Goal: Task Accomplishment & Management: Use online tool/utility

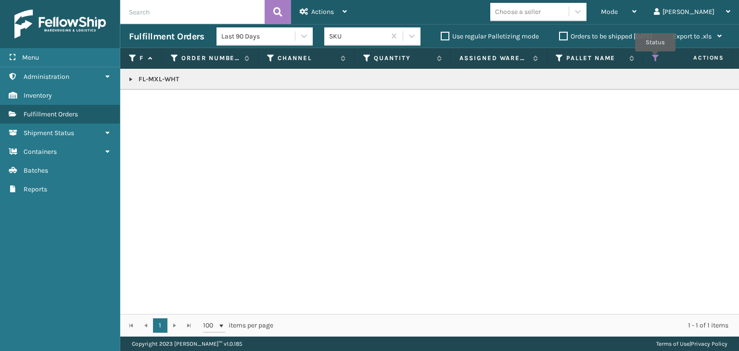
click at [656, 58] on icon at bounding box center [656, 58] width 8 height 9
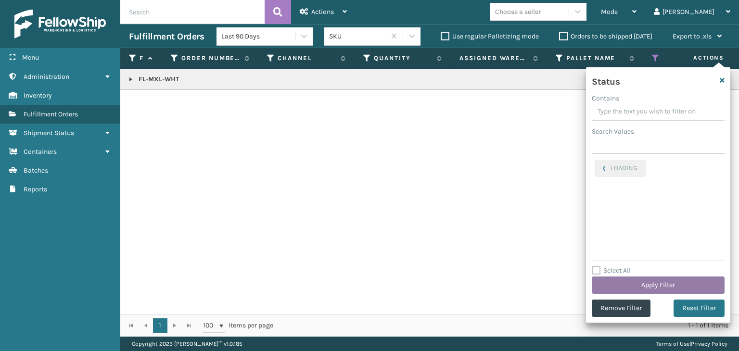
click at [650, 280] on button "Apply Filter" at bounding box center [658, 285] width 133 height 17
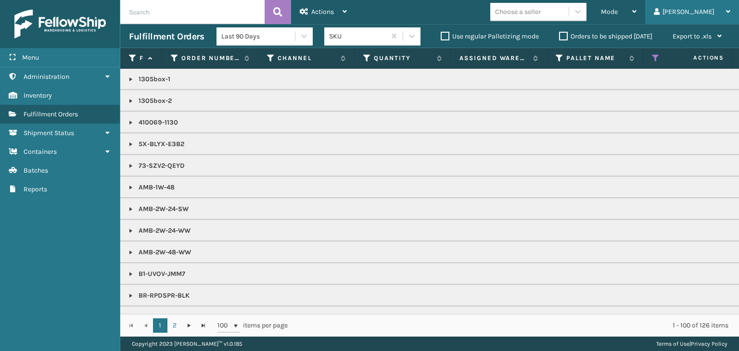
click at [719, 3] on div "[PERSON_NAME]" at bounding box center [692, 12] width 77 height 24
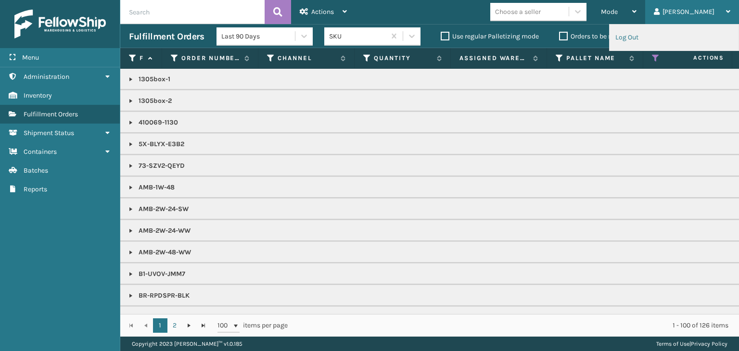
click at [639, 31] on li "Log Out" at bounding box center [674, 38] width 129 height 26
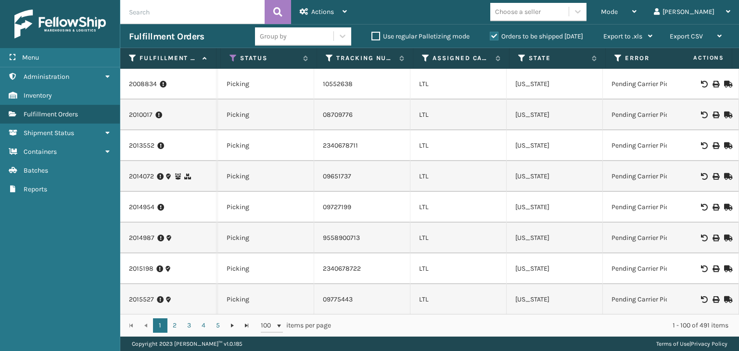
scroll to position [0, 495]
click at [425, 58] on icon at bounding box center [423, 58] width 8 height 9
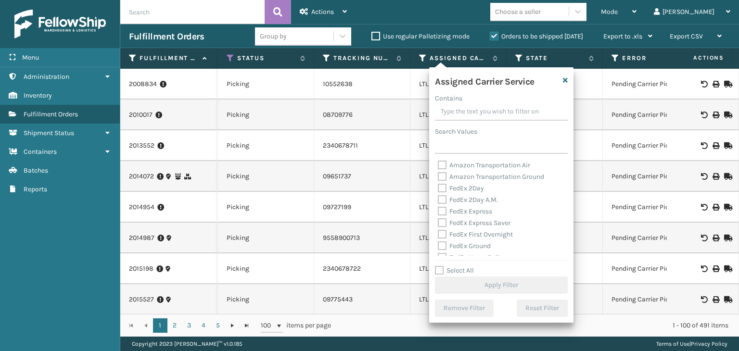
click at [464, 271] on label "Select All" at bounding box center [454, 271] width 39 height 8
click at [464, 266] on input "Select All" at bounding box center [507, 265] width 144 height 1
checkbox input "true"
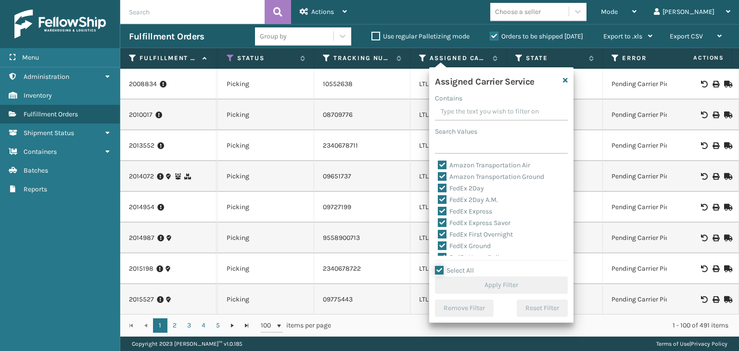
checkbox input "true"
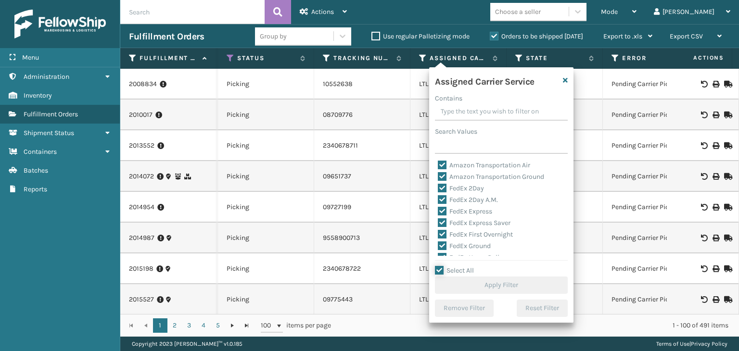
checkbox input "true"
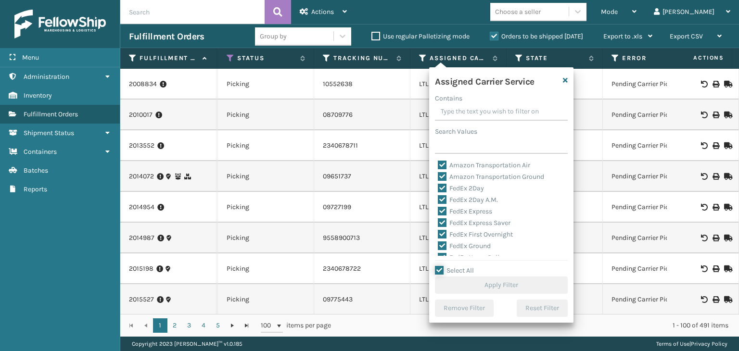
checkbox input "true"
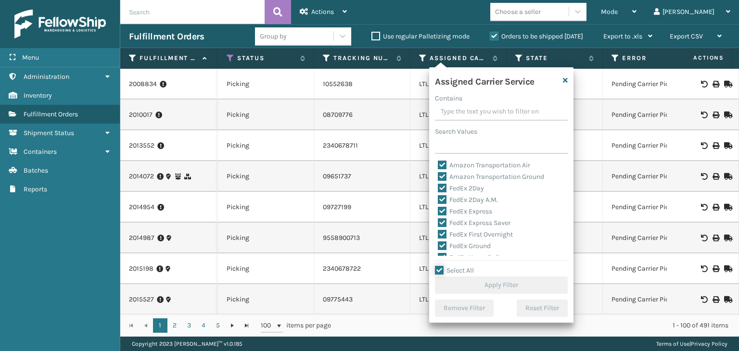
checkbox input "true"
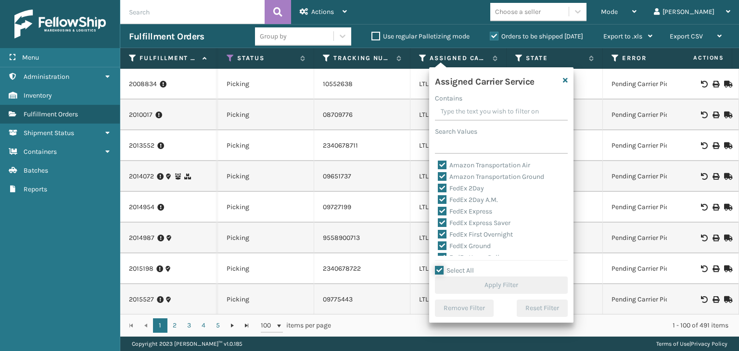
checkbox input "true"
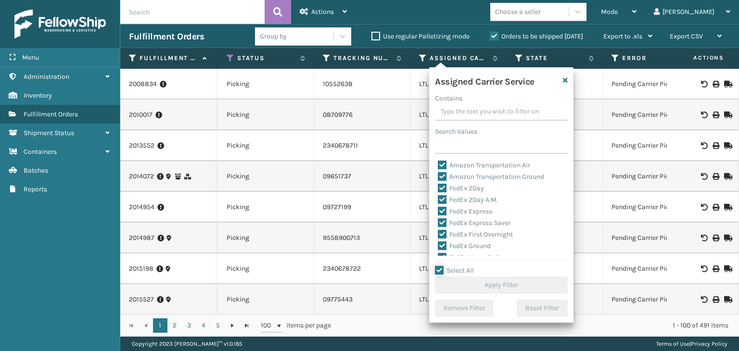
checkbox input "true"
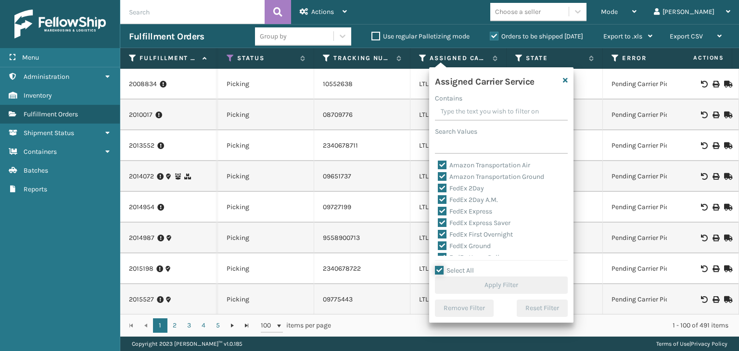
checkbox input "true"
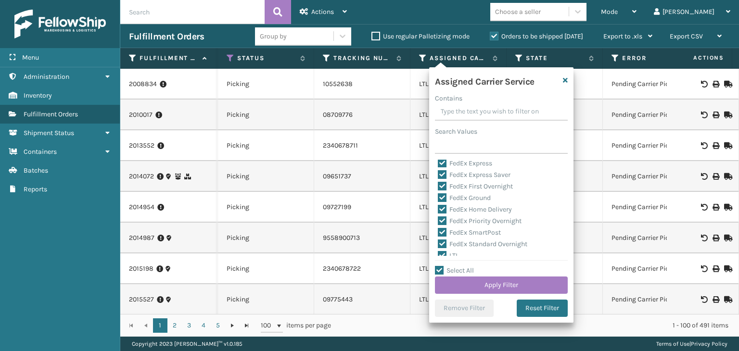
drag, startPoint x: 452, startPoint y: 253, endPoint x: 477, endPoint y: 272, distance: 31.3
click at [453, 253] on label "LTL" at bounding box center [448, 256] width 21 height 8
click at [438, 253] on input "LTL" at bounding box center [438, 253] width 0 height 6
checkbox input "false"
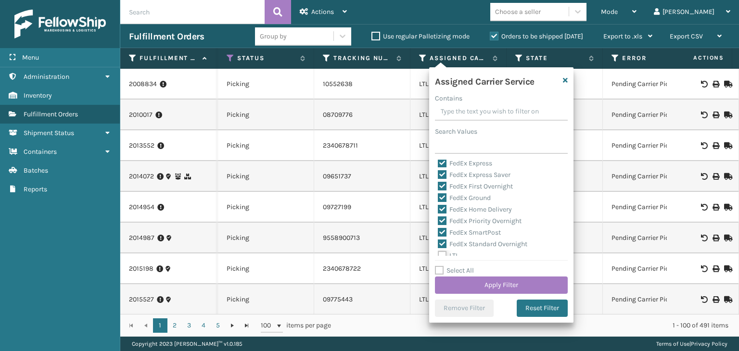
scroll to position [48, 0]
click at [499, 289] on button "Apply Filter" at bounding box center [501, 285] width 133 height 17
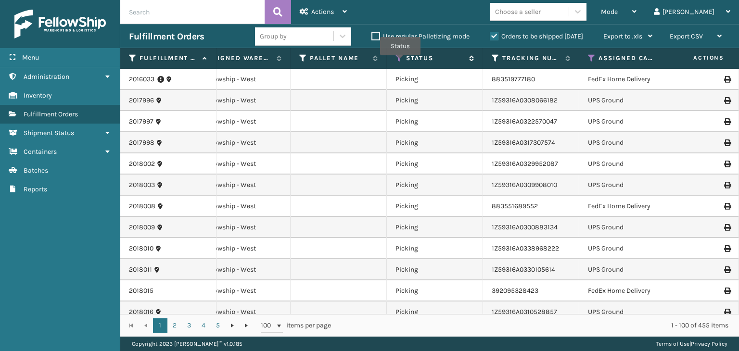
click at [400, 61] on icon at bounding box center [400, 58] width 8 height 9
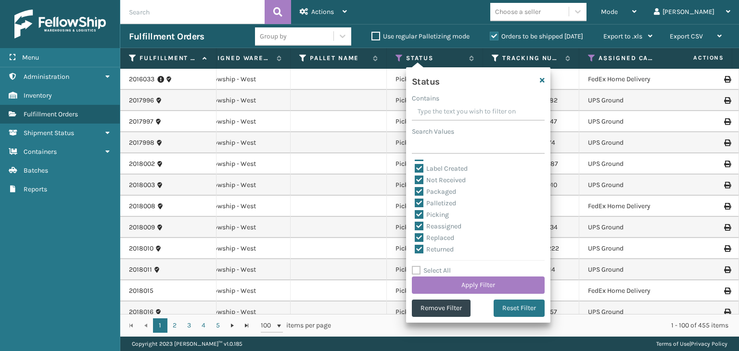
scroll to position [48, 0]
click at [445, 270] on label "Select All" at bounding box center [431, 271] width 39 height 8
click at [445, 266] on input "Select All" at bounding box center [484, 265] width 144 height 1
checkbox input "true"
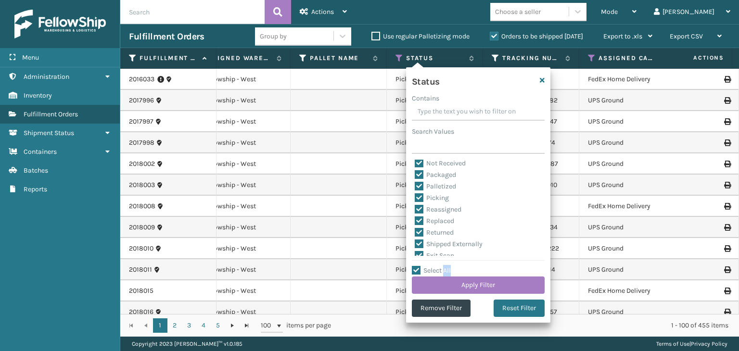
click at [445, 270] on label "Select All" at bounding box center [431, 271] width 39 height 8
click at [445, 266] on input "Select All" at bounding box center [484, 265] width 144 height 1
checkbox input "false"
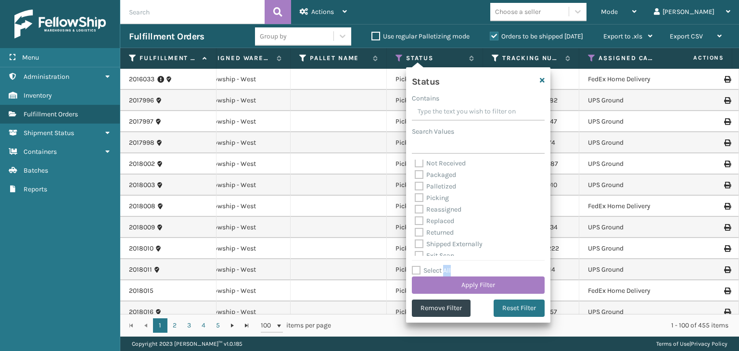
checkbox input "false"
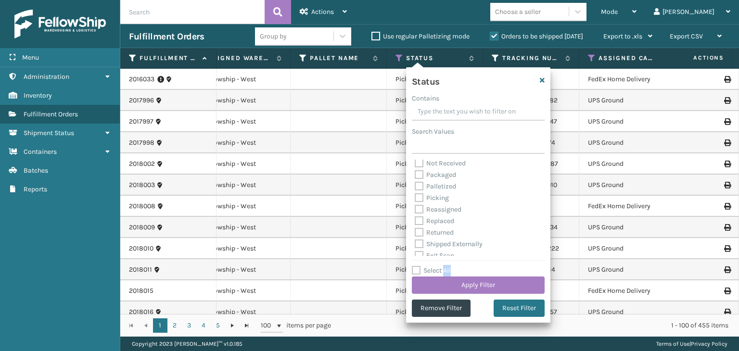
checkbox input "false"
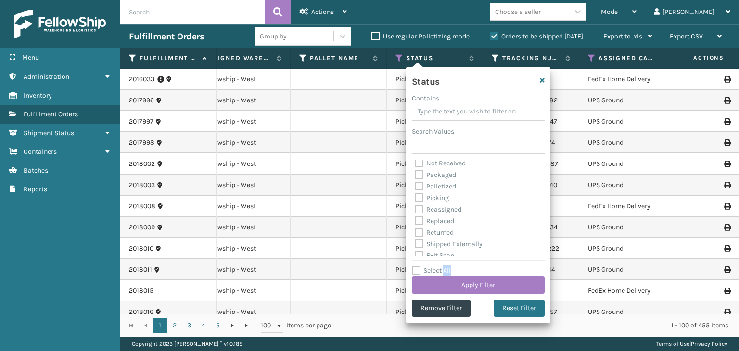
checkbox input "false"
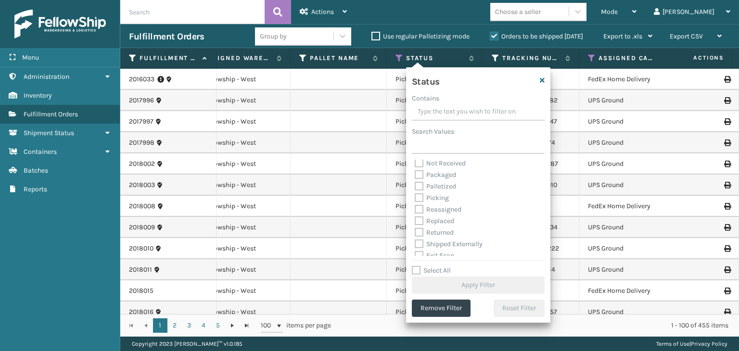
click at [431, 196] on label "Picking" at bounding box center [432, 198] width 34 height 8
click at [415, 196] on input "Picking" at bounding box center [415, 196] width 0 height 6
checkbox input "true"
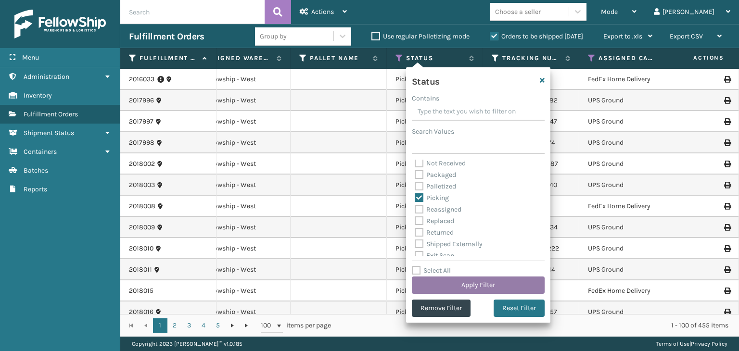
click at [477, 280] on button "Apply Filter" at bounding box center [478, 285] width 133 height 17
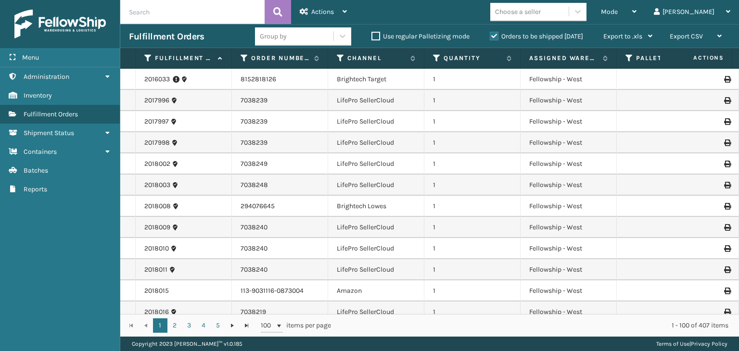
click at [302, 35] on div "Group by" at bounding box center [294, 36] width 78 height 16
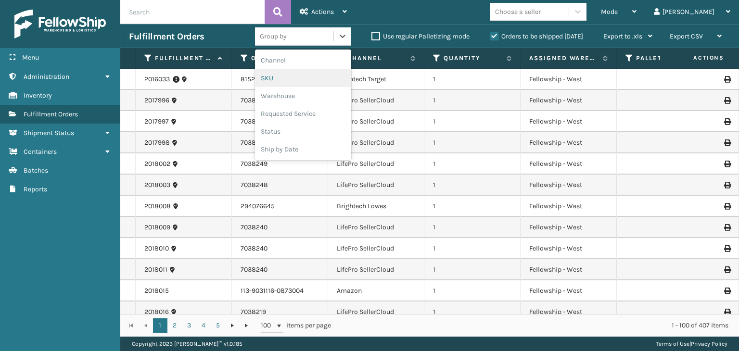
click at [314, 76] on div "SKU" at bounding box center [303, 78] width 96 height 18
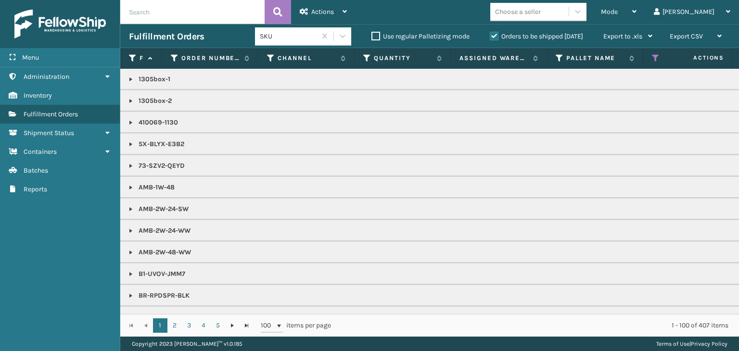
click at [543, 33] on label "Orders to be shipped [DATE]" at bounding box center [536, 36] width 93 height 8
click at [490, 33] on input "Orders to be shipped [DATE]" at bounding box center [490, 34] width 0 height 6
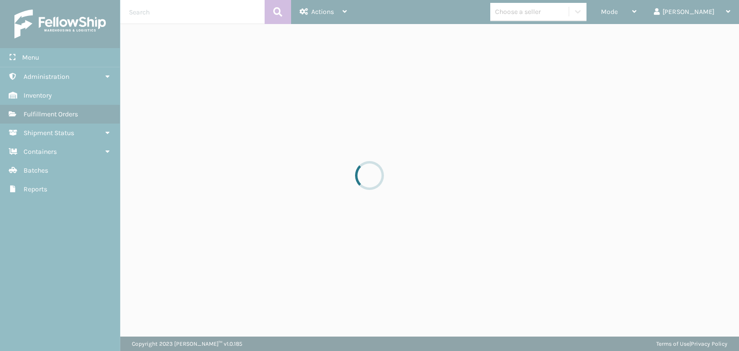
click at [649, 14] on div at bounding box center [369, 175] width 739 height 351
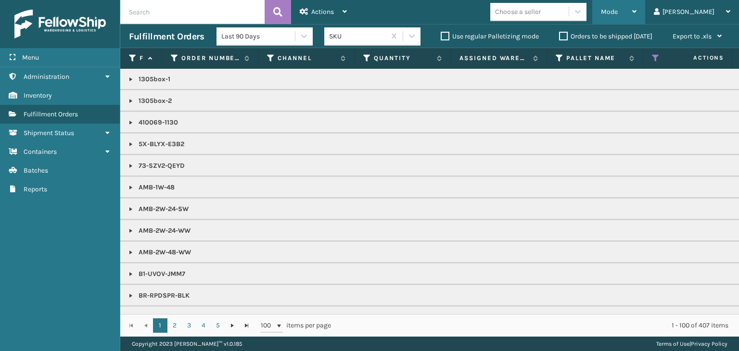
click at [618, 11] on span "Mode" at bounding box center [609, 12] width 17 height 8
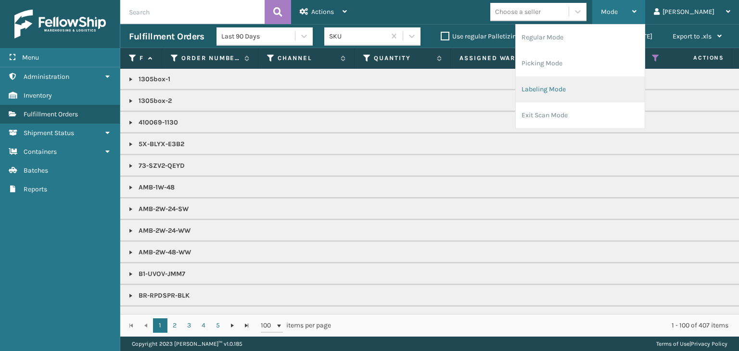
click at [594, 95] on li "Labeling Mode" at bounding box center [580, 90] width 129 height 26
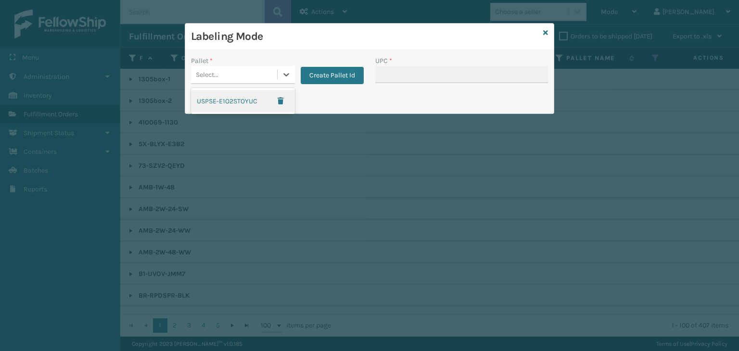
click at [237, 74] on div "Select..." at bounding box center [234, 75] width 86 height 16
click at [336, 78] on button "Create Pallet Id" at bounding box center [332, 75] width 63 height 17
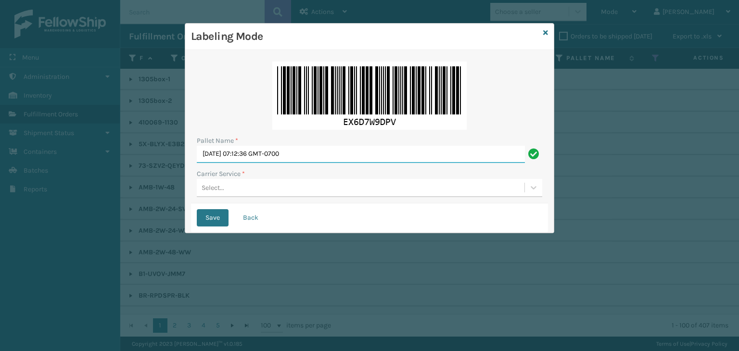
drag, startPoint x: 334, startPoint y: 157, endPoint x: 11, endPoint y: 156, distance: 323.9
click at [11, 156] on div "Labeling Mode Pallet Name * Thu Aug 14 2025 07:12:36 GMT-0700 Carrier Service *…" at bounding box center [369, 175] width 739 height 351
paste input "MTRZ322681"
type input "MTRZ322681"
click at [246, 189] on div "Select..." at bounding box center [361, 188] width 328 height 16
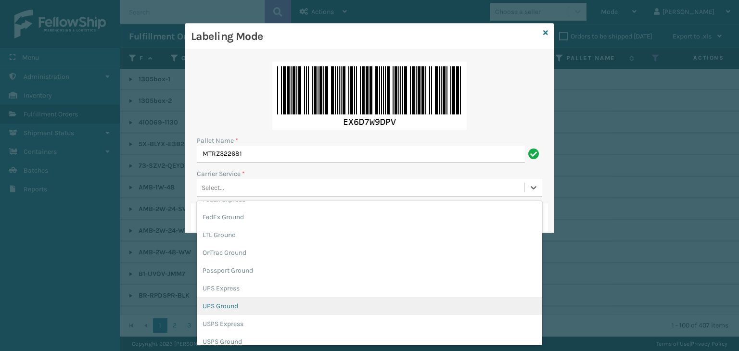
click at [248, 311] on div "UPS Ground" at bounding box center [370, 306] width 346 height 18
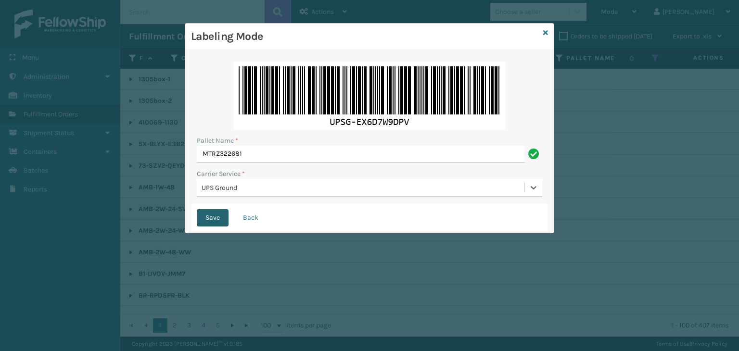
click at [206, 214] on button "Save" at bounding box center [213, 217] width 32 height 17
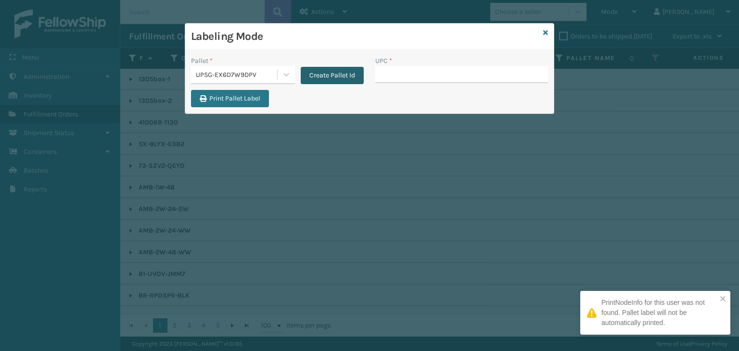
click at [337, 79] on button "Create Pallet Id" at bounding box center [332, 75] width 63 height 17
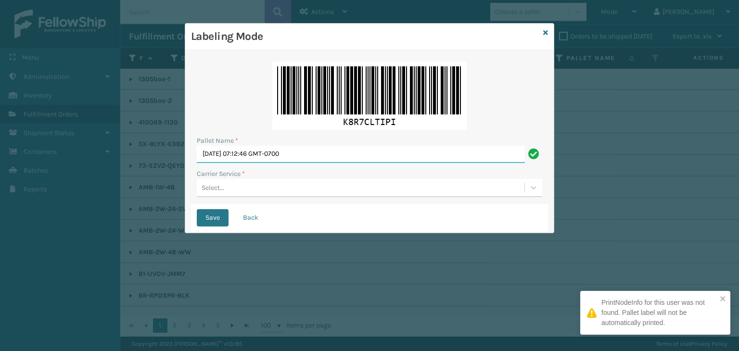
drag, startPoint x: 324, startPoint y: 150, endPoint x: 0, endPoint y: 133, distance: 324.3
click at [0, 133] on div "Labeling Mode Pallet Name * Thu Aug 14 2025 07:12:46 GMT-0700 Carrier Service *…" at bounding box center [369, 175] width 739 height 351
type input "BOXTRUCK"
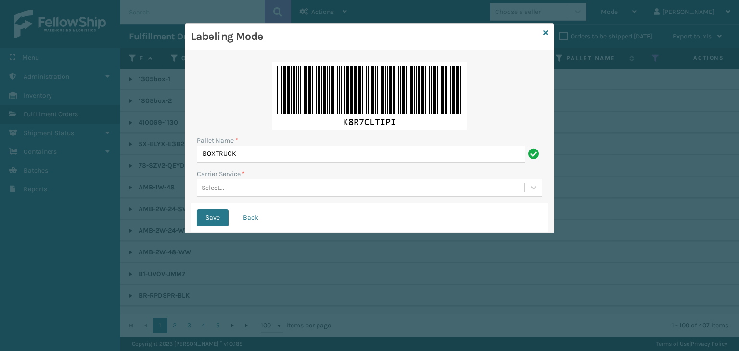
click at [246, 187] on div "Select..." at bounding box center [361, 188] width 328 height 16
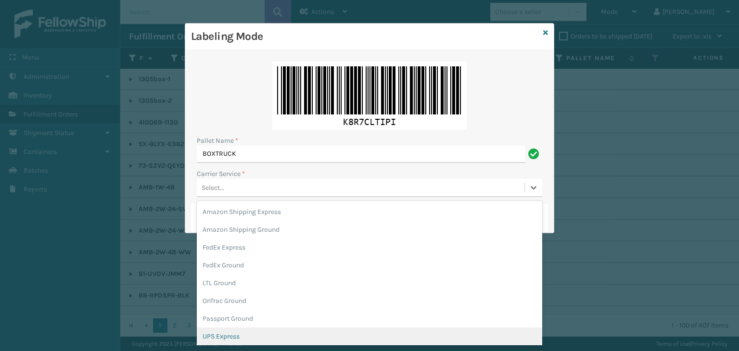
click at [249, 330] on div "UPS Express" at bounding box center [370, 337] width 346 height 18
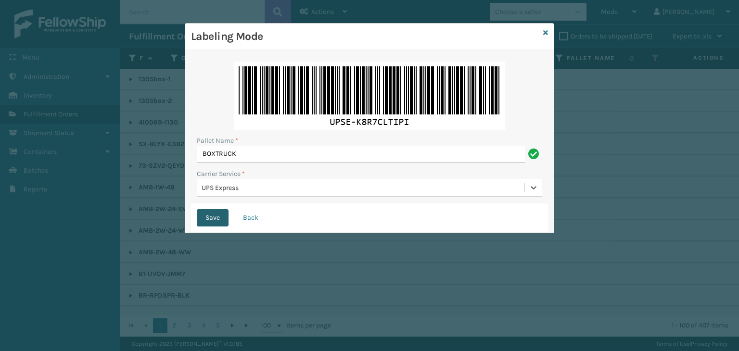
click at [216, 210] on button "Save" at bounding box center [213, 217] width 32 height 17
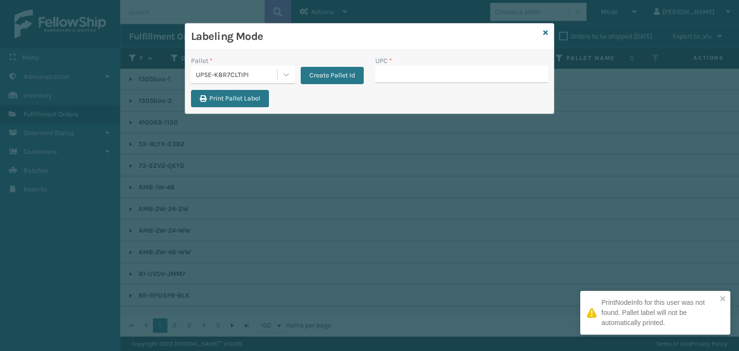
click at [244, 76] on div "UPSE-K8R7CLTIPI" at bounding box center [237, 75] width 82 height 10
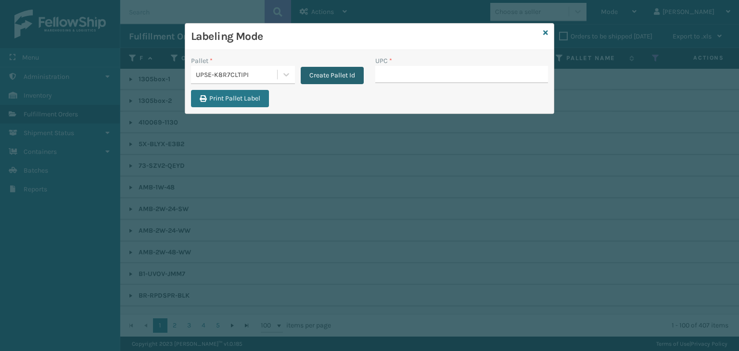
click at [310, 73] on button "Create Pallet Id" at bounding box center [332, 75] width 63 height 17
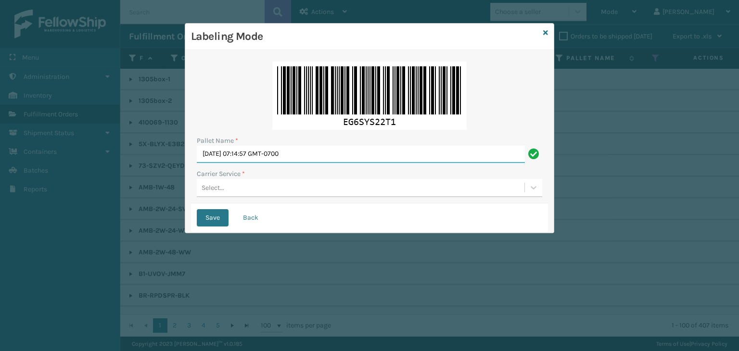
drag, startPoint x: 325, startPoint y: 157, endPoint x: 0, endPoint y: 131, distance: 326.4
click at [0, 131] on div "Labeling Mode Pallet Name * Thu Aug 14 2025 07:14:57 GMT-0700 Carrier Service *…" at bounding box center [369, 175] width 739 height 351
paste input "FEDZ568974"
type input "FEDZ568974"
click at [235, 188] on div "Select..." at bounding box center [361, 188] width 328 height 16
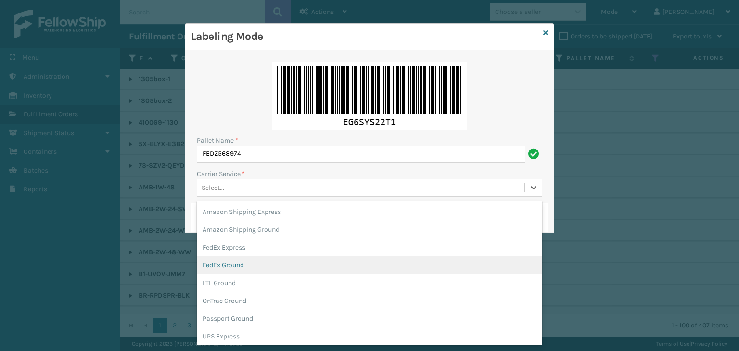
click at [236, 263] on div "FedEx Ground" at bounding box center [370, 266] width 346 height 18
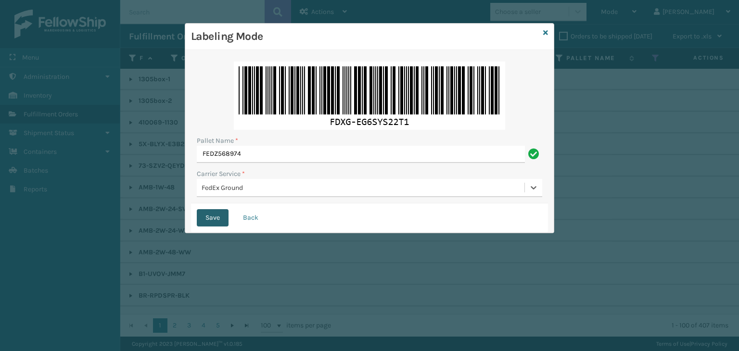
click at [215, 213] on button "Save" at bounding box center [213, 217] width 32 height 17
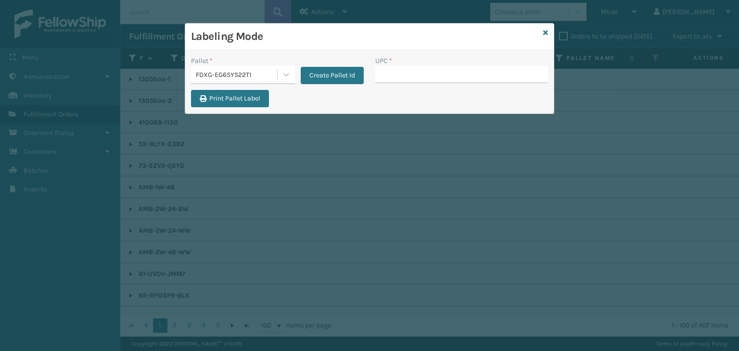
click at [248, 75] on div "FDXG-EG6SYS22T1" at bounding box center [237, 75] width 82 height 10
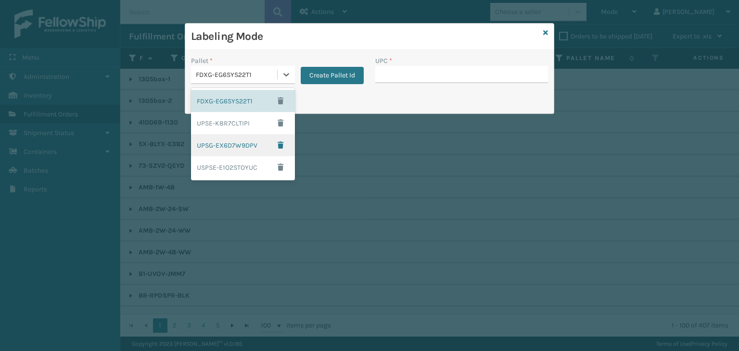
click at [249, 143] on div "UPSG-EX6D7W9DPV" at bounding box center [243, 145] width 104 height 22
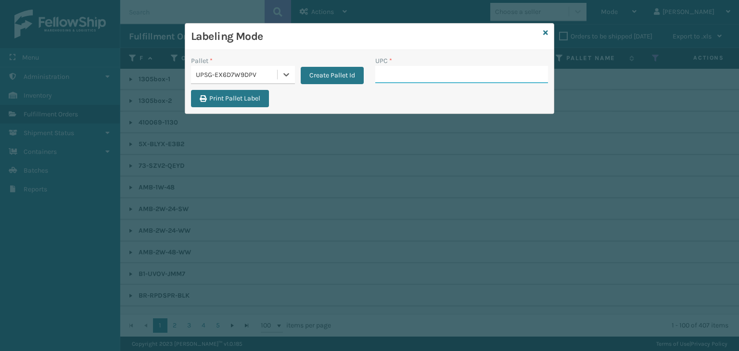
click at [449, 68] on input "UPC *" at bounding box center [461, 74] width 173 height 17
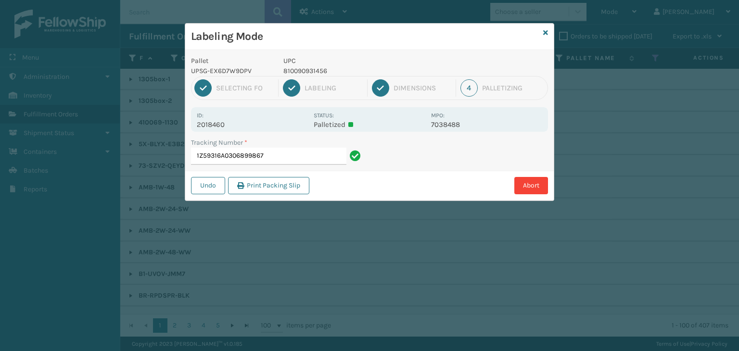
click at [313, 70] on p "810090931456" at bounding box center [354, 71] width 142 height 10
copy p "810090931456"
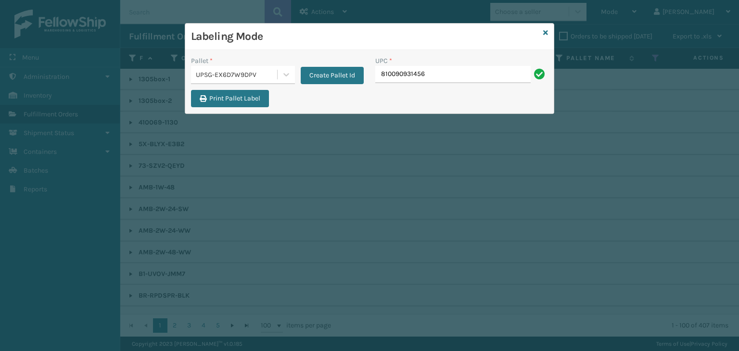
type input "810090931456"
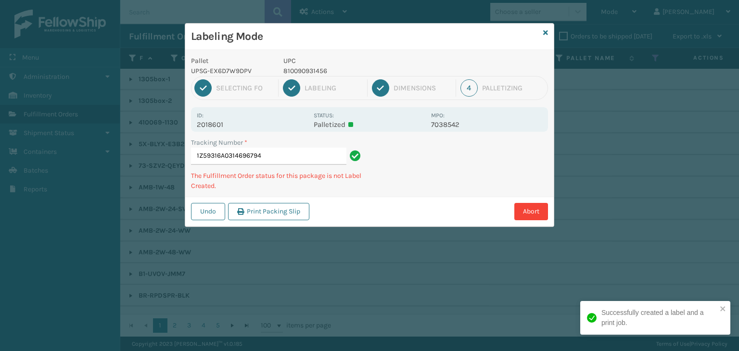
type input "1Z59316A0314696794810090931456"
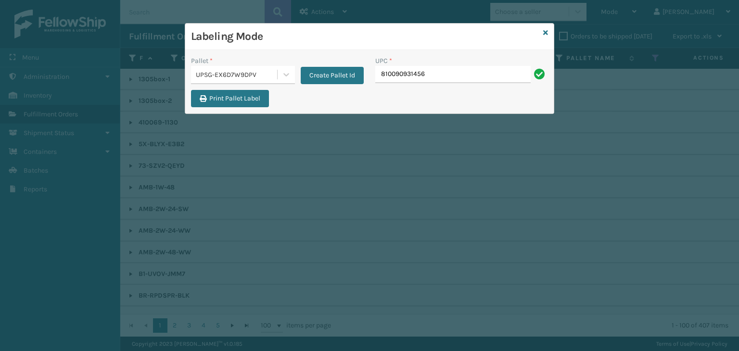
type input "810090931456"
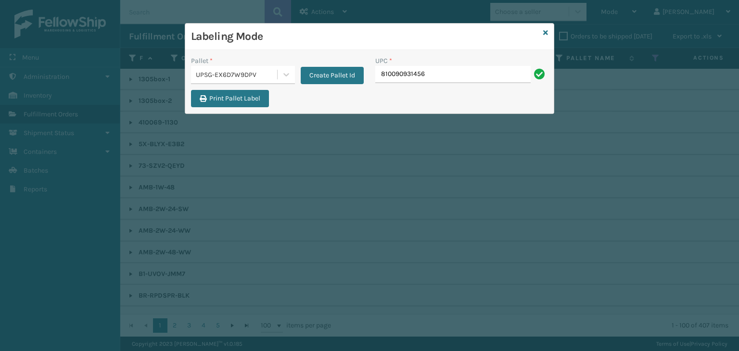
type input "810090931456"
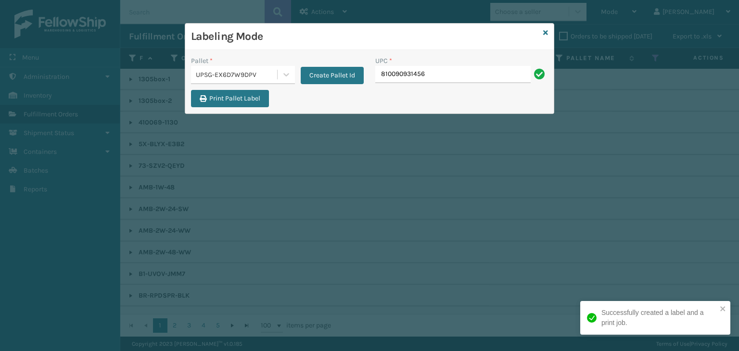
type input "810090931456"
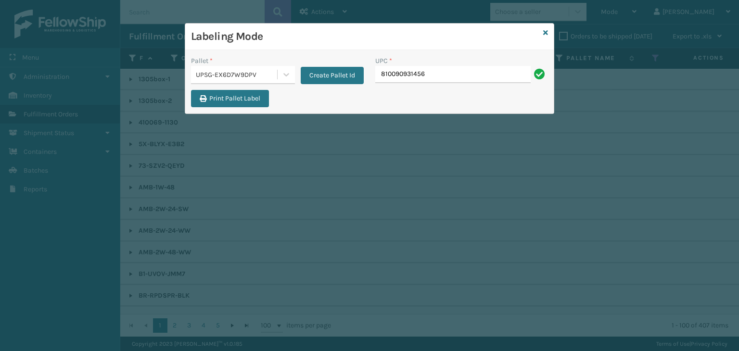
type input "810090931456"
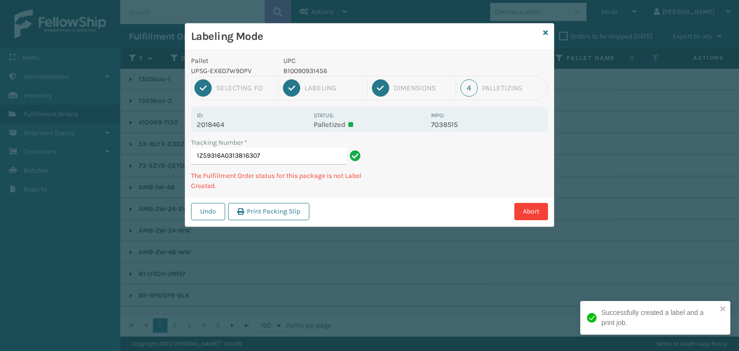
type input "1Z59316A0313816307810090931456"
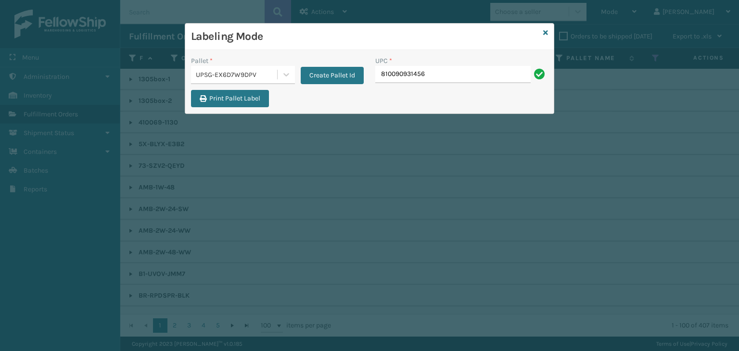
type input "810090931456"
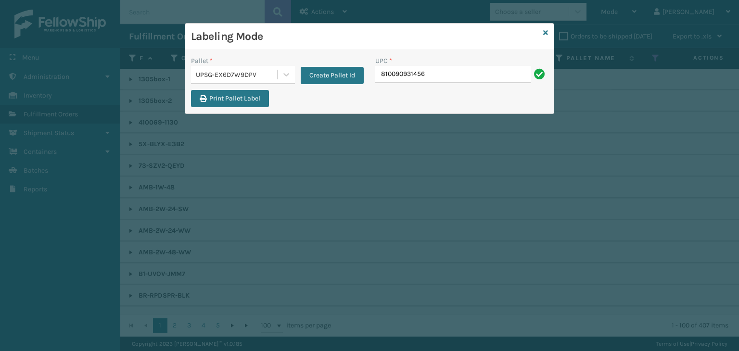
type input "810090931456"
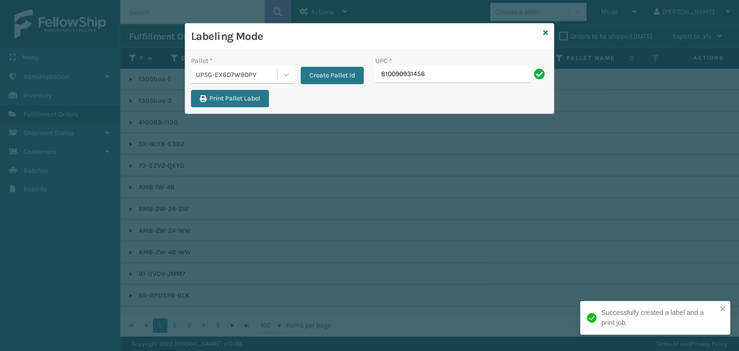
type input "810090931456"
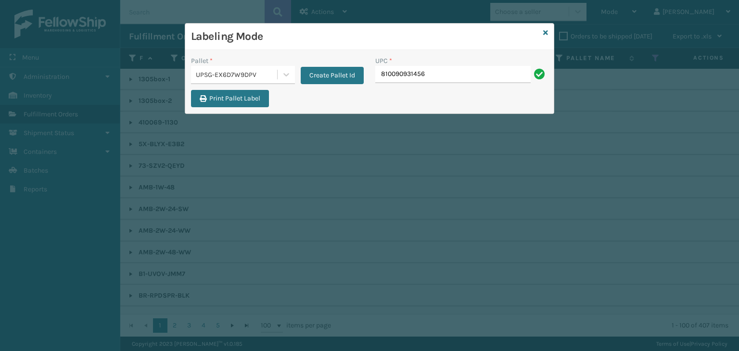
type input "810090931456"
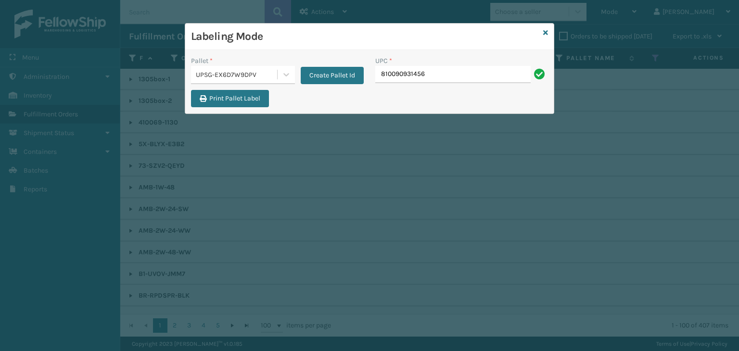
type input "810090931456"
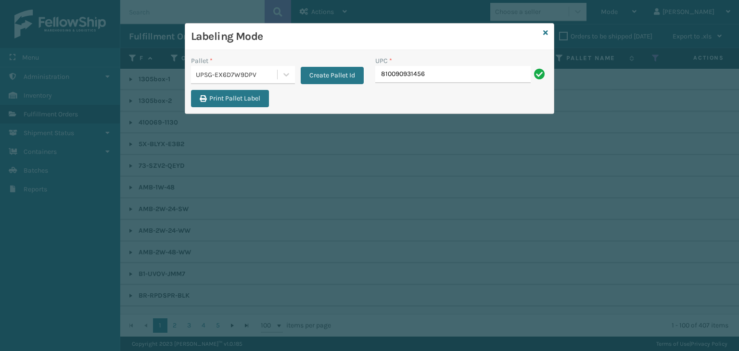
type input "810090931456"
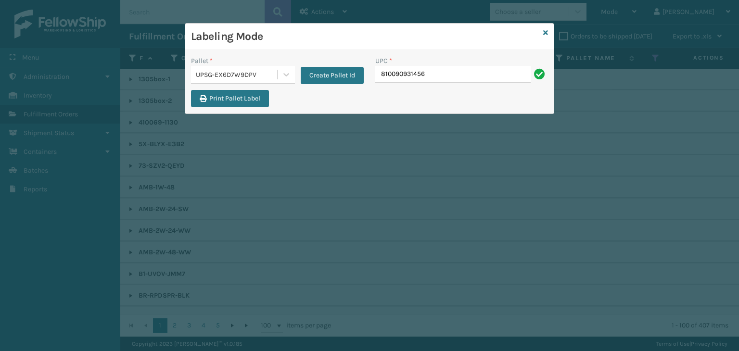
type input "810090931456"
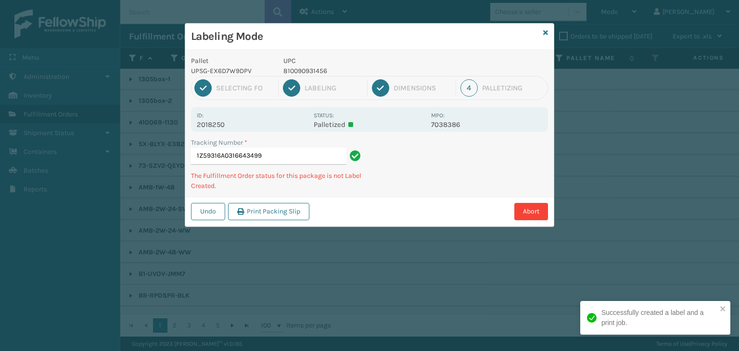
type input "1Z59316A0316643499810090931456"
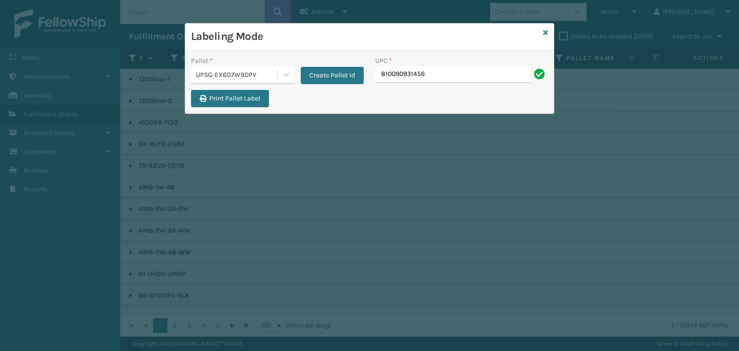
type input "810090931456"
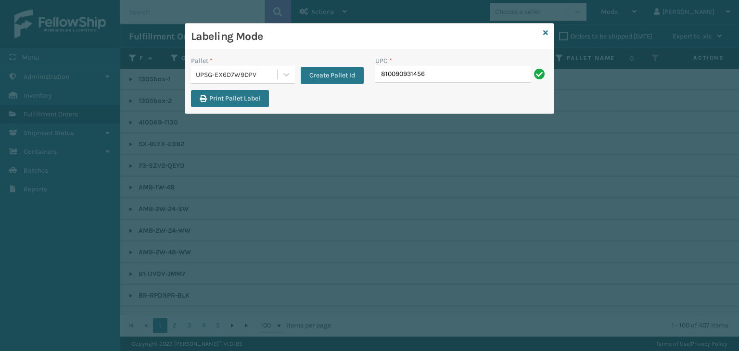
type input "810090931456"
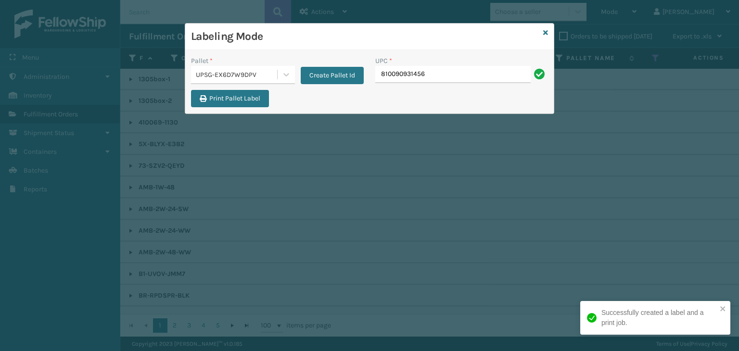
type input "810090931456"
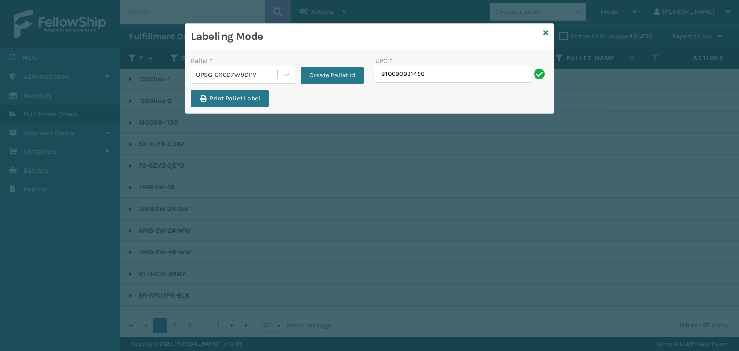
type input "810090931456"
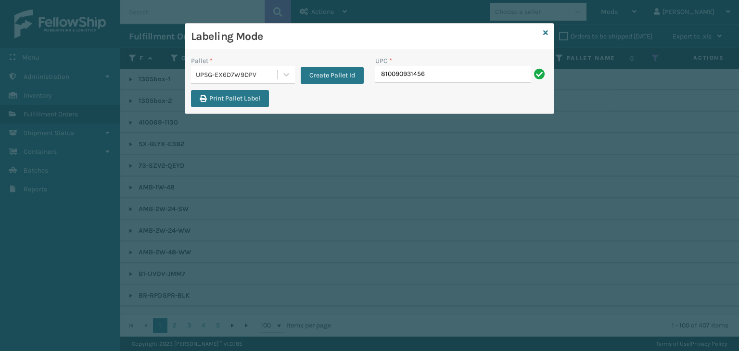
type input "810090931456"
paste input "810090931456"
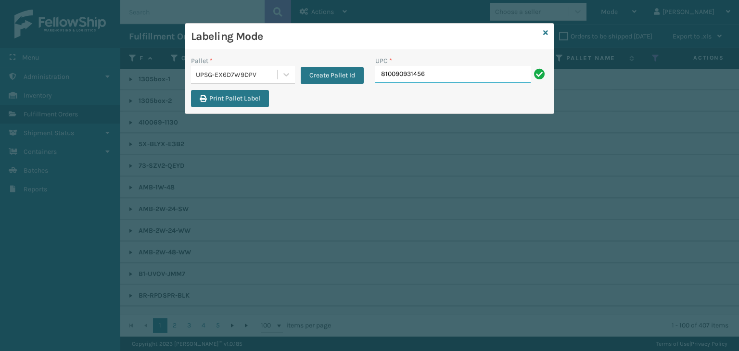
type input "810090931456"
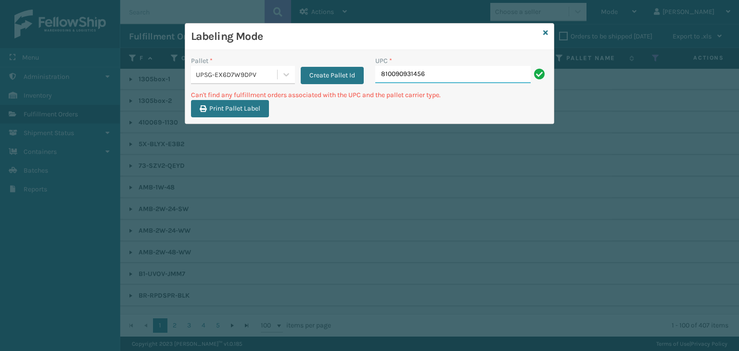
drag, startPoint x: 449, startPoint y: 69, endPoint x: 201, endPoint y: 81, distance: 248.7
click at [201, 81] on div "Pallet * UPSG-EX6D7W9DPV Create Pallet Id UPC * 810090931456" at bounding box center [369, 73] width 369 height 34
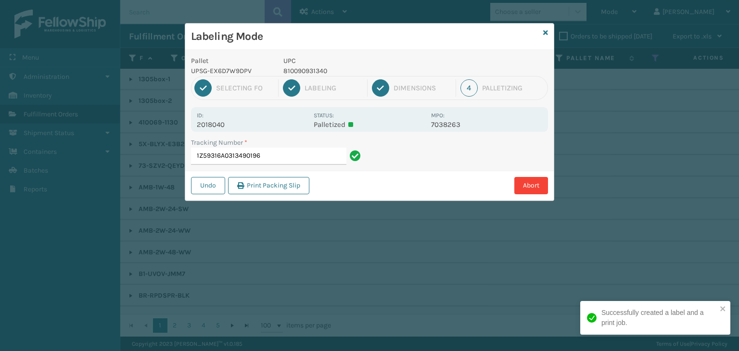
click at [306, 69] on p "810090931340" at bounding box center [354, 71] width 142 height 10
copy p "810090931340"
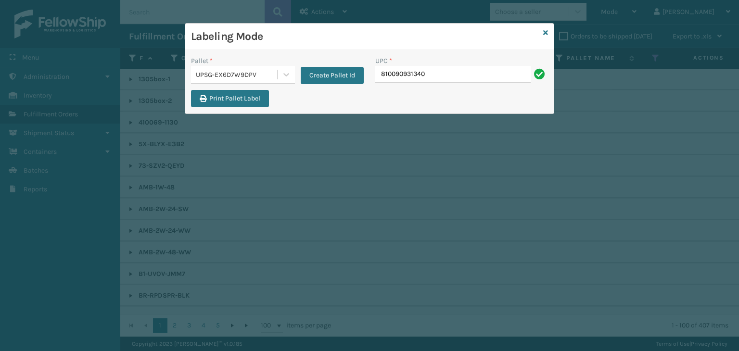
type input "810090931340"
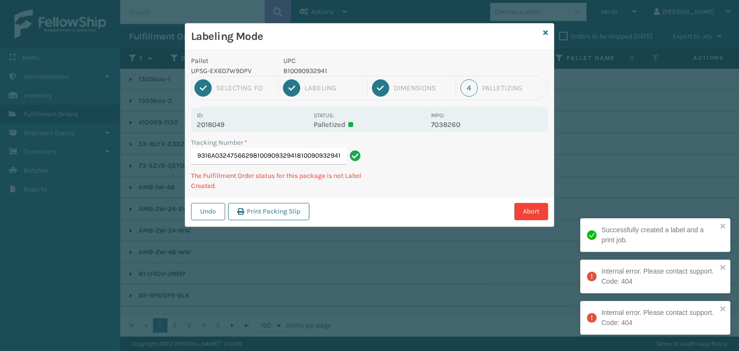
type input "1Z59316A0324756629810090932941810090932941810090932941"
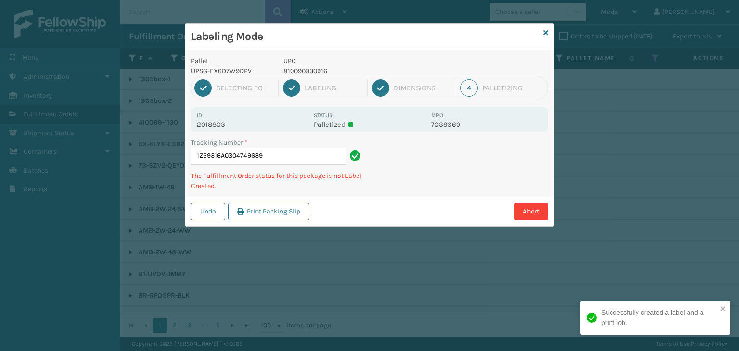
click at [300, 71] on p "810090930916" at bounding box center [354, 71] width 142 height 10
copy p "810090930916"
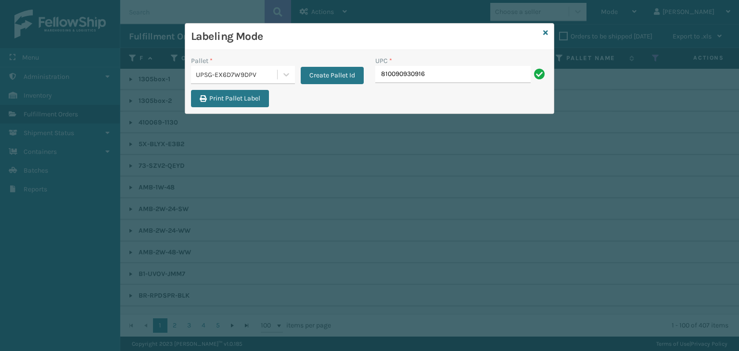
type input "810090930916"
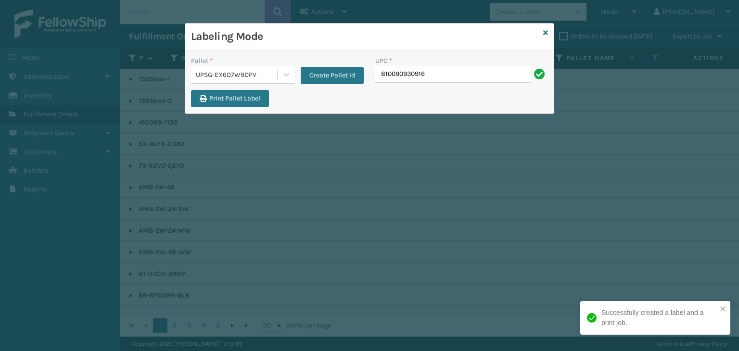
type input "810090930916"
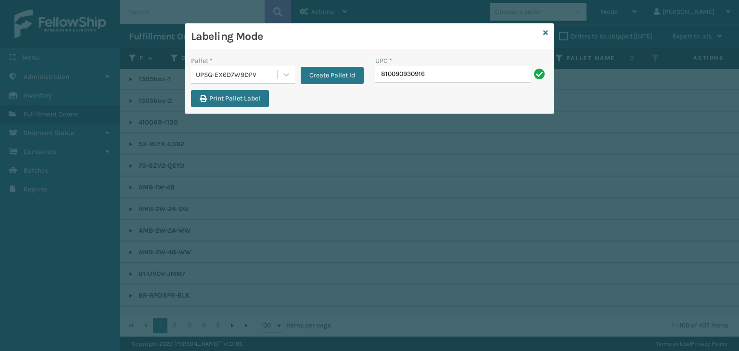
type input "810090930916"
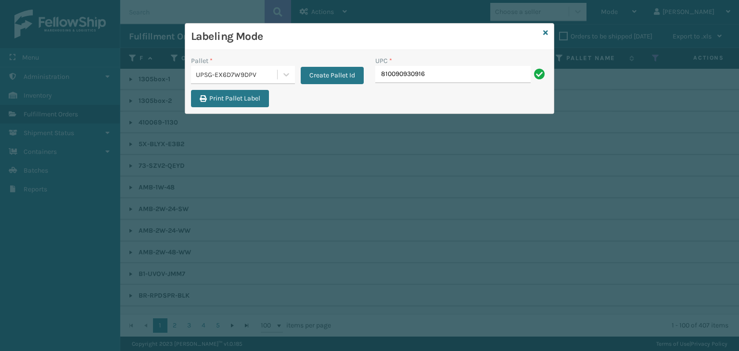
type input "810090930916"
type input "LP-TRB-BLU"
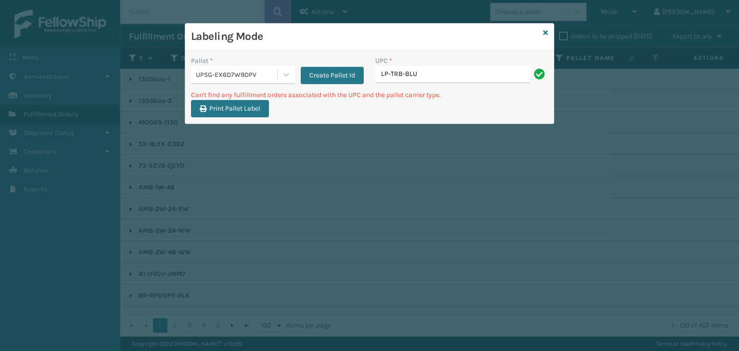
drag, startPoint x: 434, startPoint y: 66, endPoint x: 295, endPoint y: 91, distance: 141.9
click at [304, 83] on div "Pallet * UPSG-EX6D7W9DPV Create Pallet Id UPC * LP-TRB-BLU" at bounding box center [369, 73] width 369 height 34
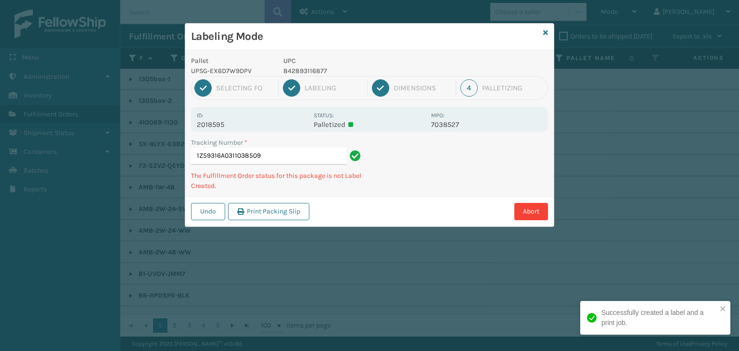
click at [313, 72] on p "842893116877" at bounding box center [354, 71] width 142 height 10
copy p "842893116877"
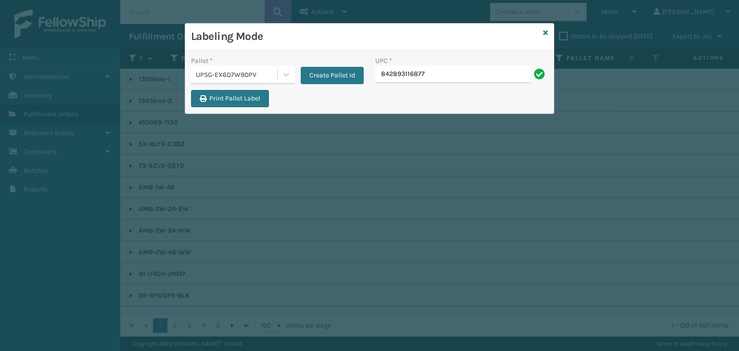
type input "842893116877"
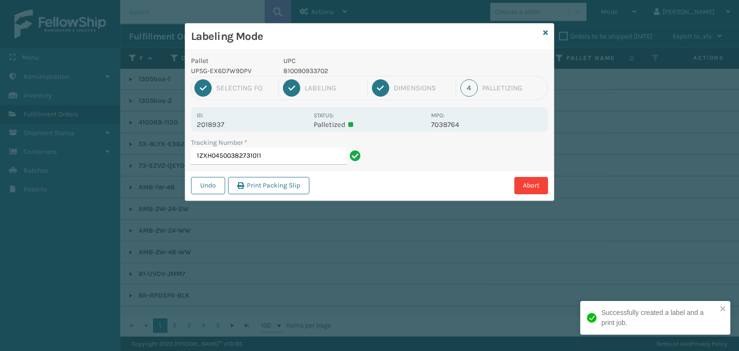
click at [309, 68] on p "810090933702" at bounding box center [354, 71] width 142 height 10
copy p "810090933702"
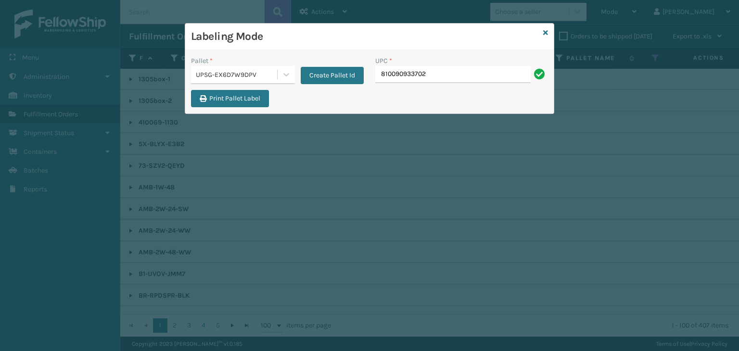
type input "810090933702"
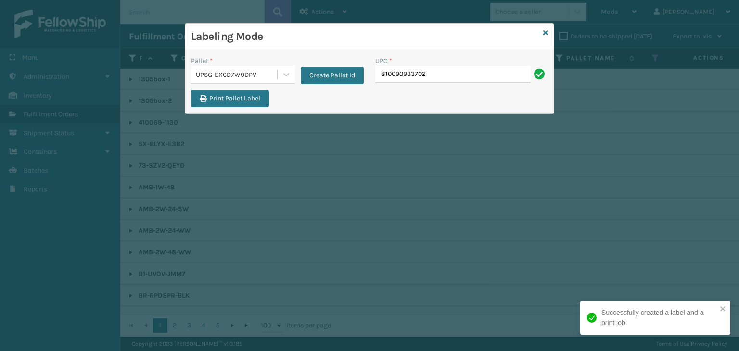
type input "810090933702"
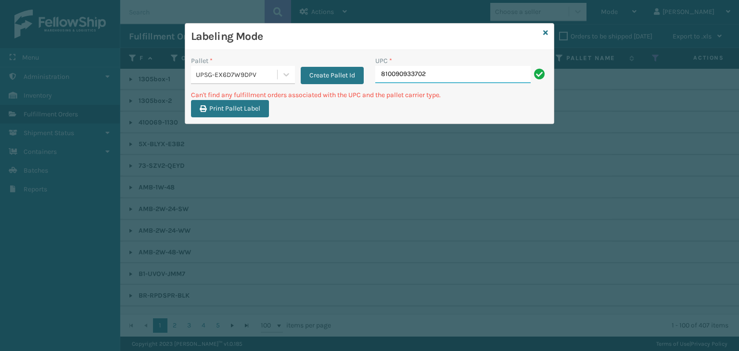
drag, startPoint x: 447, startPoint y: 75, endPoint x: 116, endPoint y: 113, distance: 333.3
click at [117, 113] on div "Labeling Mode Pallet * UPSG-EX6D7W9DPV Create Pallet Id UPC * 810090933702 Can'…" at bounding box center [369, 175] width 739 height 351
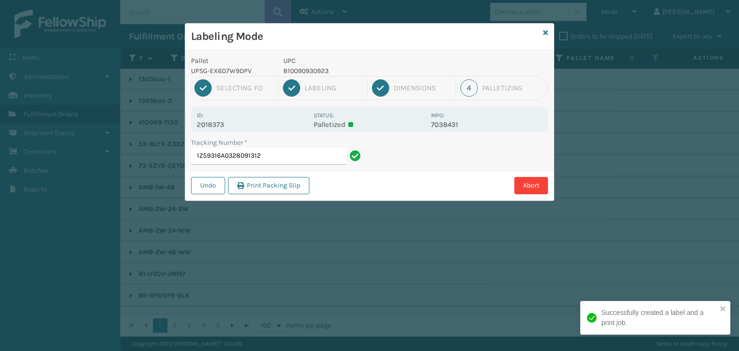
click at [322, 69] on p "810090930923" at bounding box center [354, 71] width 142 height 10
click at [321, 69] on p "810090930923" at bounding box center [354, 71] width 142 height 10
click at [310, 69] on p "810090930923" at bounding box center [354, 71] width 142 height 10
copy p "810090930923"
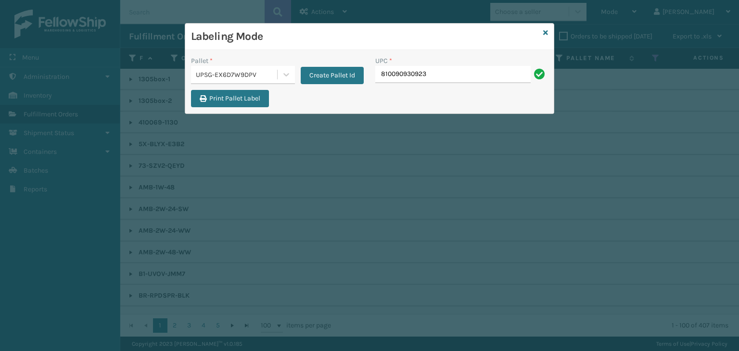
type input "810090930923"
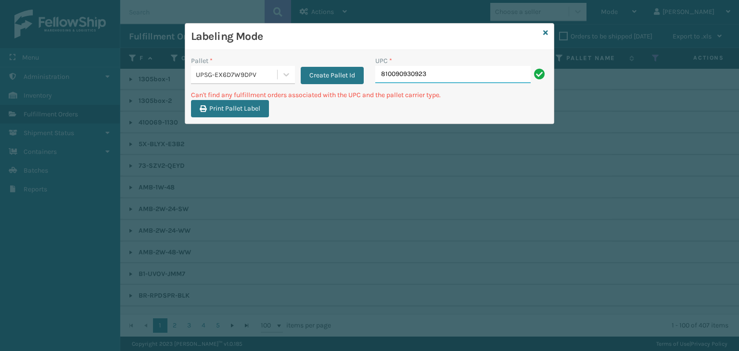
drag, startPoint x: 505, startPoint y: 67, endPoint x: 114, endPoint y: 119, distance: 394.2
click at [75, 94] on div "Labeling Mode Pallet * UPSG-EX6D7W9DPV Create Pallet Id UPC * 810090930923 Can'…" at bounding box center [369, 175] width 739 height 351
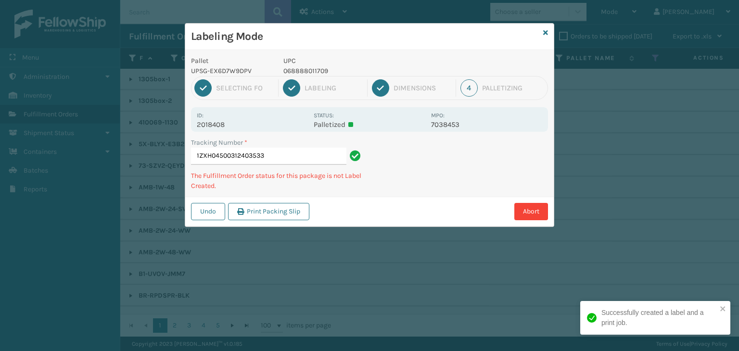
click at [316, 73] on p "068888011709" at bounding box center [354, 71] width 142 height 10
click at [313, 74] on p "068888011709" at bounding box center [354, 71] width 142 height 10
copy p "068888011709"
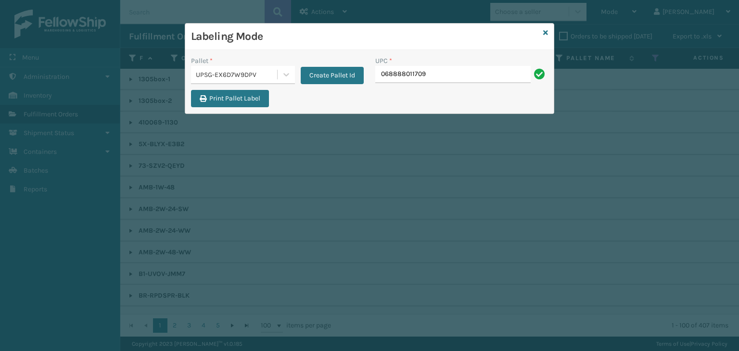
type input "068888011709"
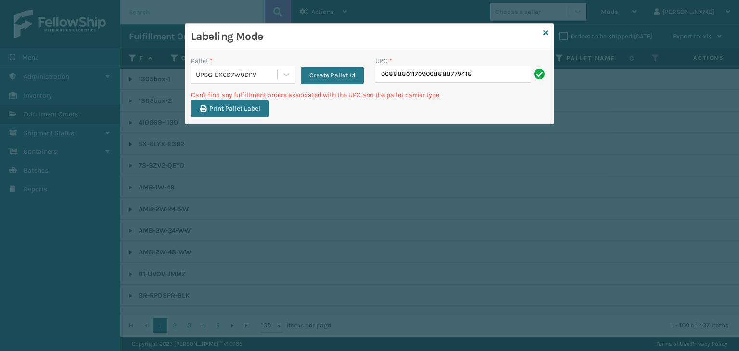
drag, startPoint x: 509, startPoint y: 80, endPoint x: 62, endPoint y: 200, distance: 462.4
click at [59, 125] on div "Labeling Mode Pallet * UPSG-EX6D7W9DPV Create Pallet Id UPC * 06888801170906888…" at bounding box center [369, 175] width 739 height 351
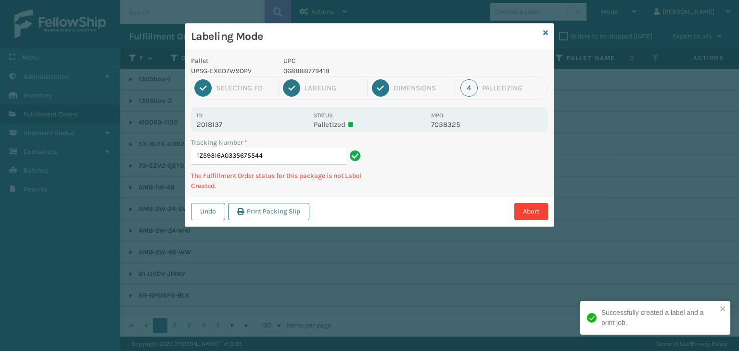
click at [306, 73] on p "068888779418" at bounding box center [354, 71] width 142 height 10
copy p "068888779418"
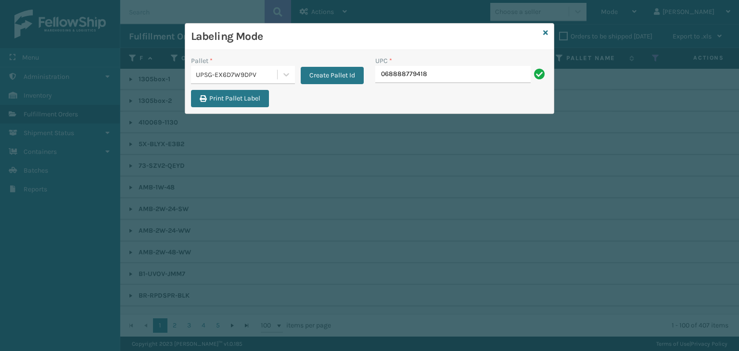
type input "068888779418"
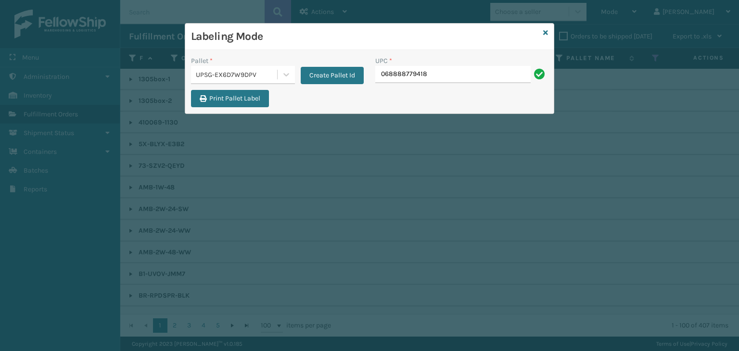
type input "068888779418"
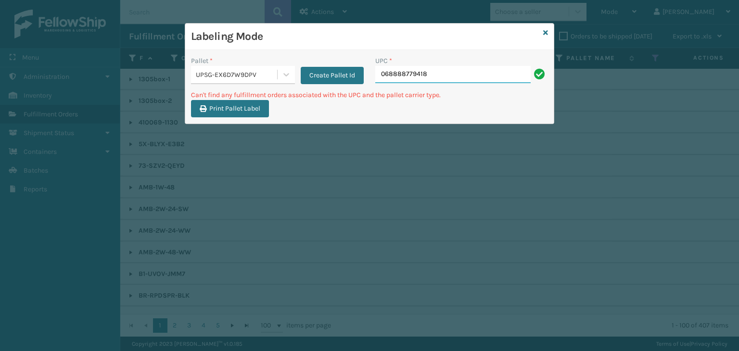
drag, startPoint x: 486, startPoint y: 74, endPoint x: 0, endPoint y: 187, distance: 499.2
click at [13, 127] on div "Labeling Mode Pallet * UPSG-EX6D7W9DPV Create Pallet Id UPC * 068888779418 Can'…" at bounding box center [369, 175] width 739 height 351
type input "LP-RMXPLS-BLU"
drag, startPoint x: 456, startPoint y: 72, endPoint x: 60, endPoint y: 117, distance: 398.7
click at [60, 117] on div "Labeling Mode Pallet * UPSG-EX6D7W9DPV Create Pallet Id UPC * LP-RMXPLS-BLU Can…" at bounding box center [369, 175] width 739 height 351
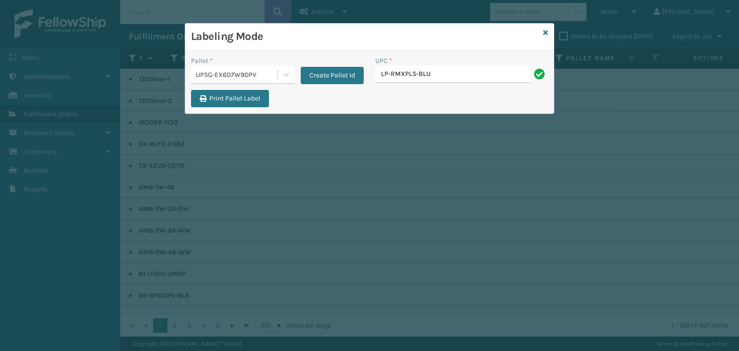
type input "LP-RMXPLS-BLU"
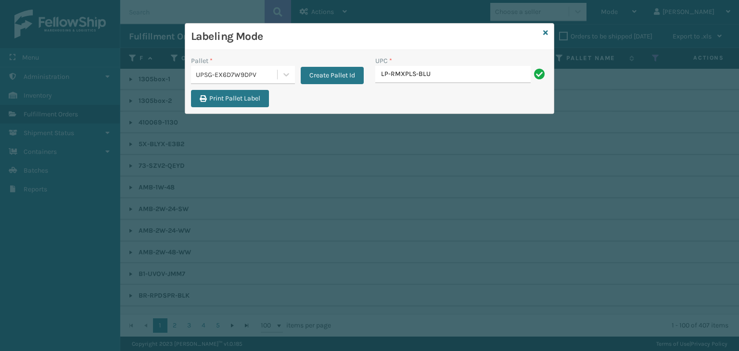
type input "LP-RMXPLS-BLU"
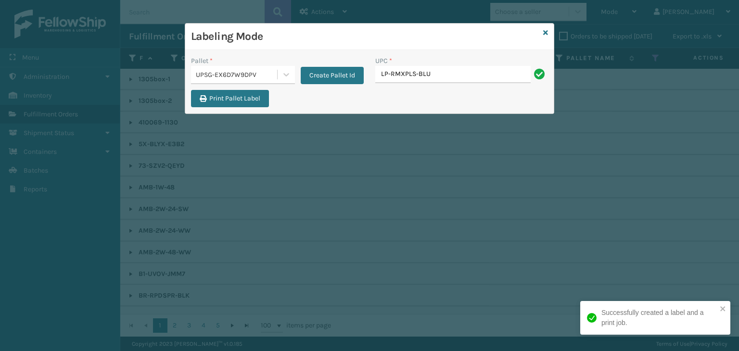
type input "LP-RMXPLS-BLU"
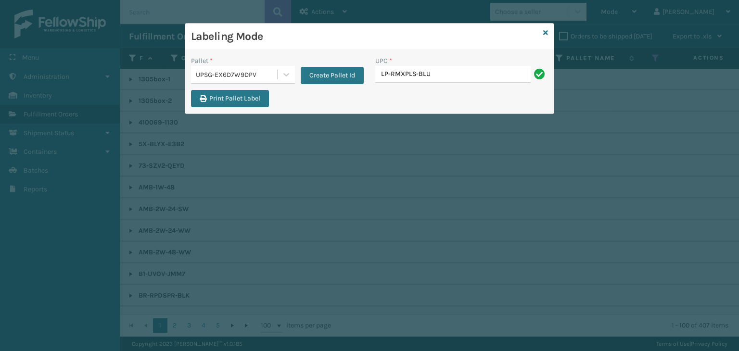
type input "LP-RMXPLS-BLU"
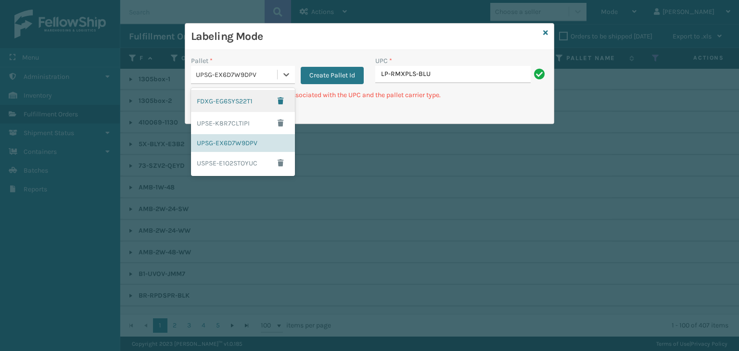
click at [252, 76] on div "UPSG-EX6D7W9DPV" at bounding box center [237, 75] width 82 height 10
click at [237, 122] on div "UPSE-K8R7CLTIPI" at bounding box center [243, 123] width 104 height 22
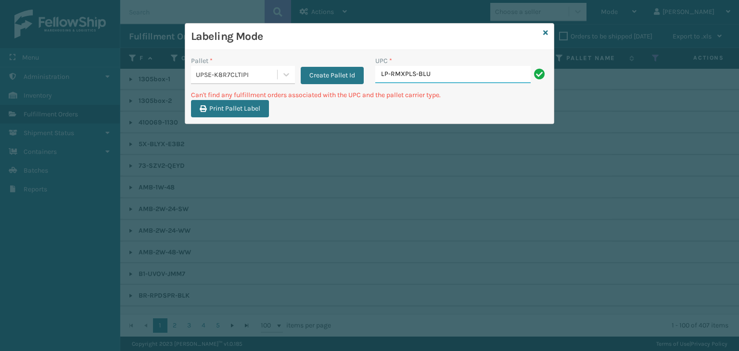
click at [473, 68] on input "LP-RMXPLS-BLU" at bounding box center [452, 74] width 155 height 17
drag, startPoint x: 459, startPoint y: 72, endPoint x: 214, endPoint y: 99, distance: 246.9
click at [214, 99] on div "Pallet * UPSE-K8R7CLTIPI Create Pallet Id UPC * LP-RMXPLS-BLU Can't find any fu…" at bounding box center [369, 87] width 369 height 74
drag, startPoint x: 427, startPoint y: 77, endPoint x: 169, endPoint y: 77, distance: 257.5
click at [169, 77] on div "Labeling Mode Pallet * UPSE-K8R7CLTIPI Create Pallet Id UPC * 810090931500 Can'…" at bounding box center [369, 175] width 739 height 351
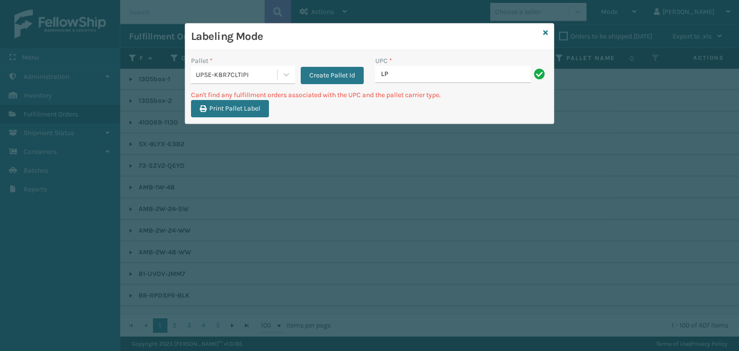
type input "LP"
click at [252, 79] on div "UPSE-K8R7CLTIPI" at bounding box center [234, 75] width 86 height 16
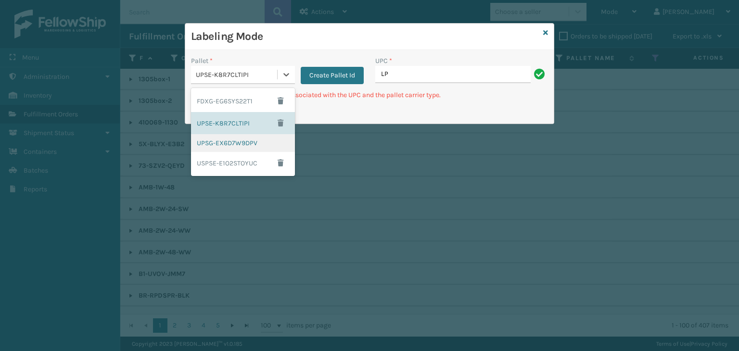
click at [257, 142] on div "UPSG-EX6D7W9DPV" at bounding box center [243, 143] width 104 height 18
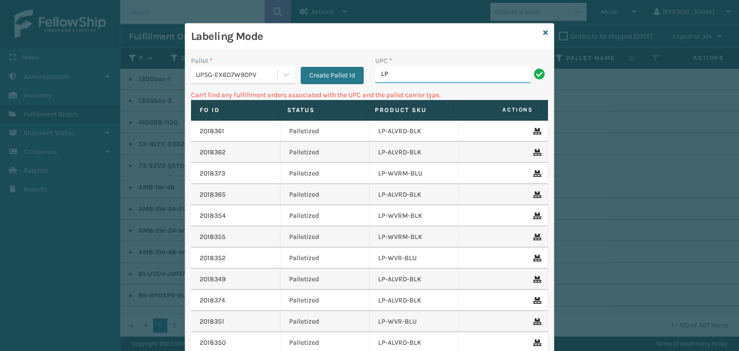
drag, startPoint x: 447, startPoint y: 77, endPoint x: 221, endPoint y: 97, distance: 226.7
click at [221, 97] on div "Pallet * UPSG-EX6D7W9DPV Create Pallet Id UPC * LP Can't find any fulfillment o…" at bounding box center [369, 237] width 369 height 374
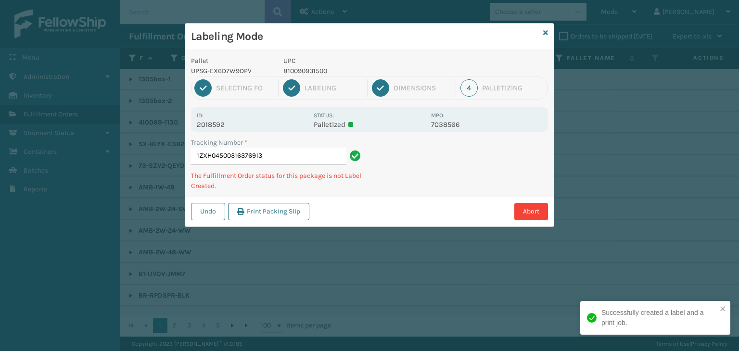
click at [320, 65] on p "UPC" at bounding box center [354, 61] width 142 height 10
click at [319, 66] on p "810090931500" at bounding box center [354, 71] width 142 height 10
copy p "810090931500"
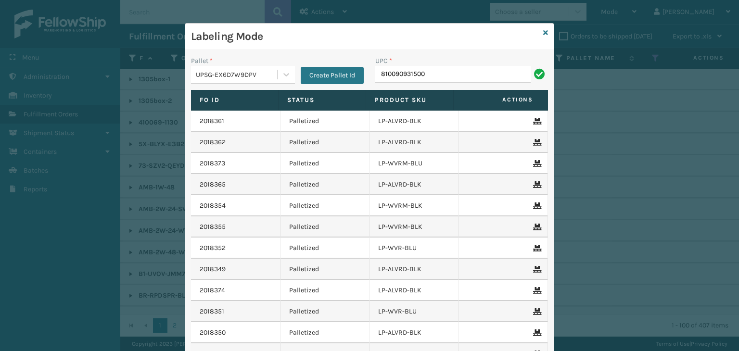
type input "810090931500"
type input "LP-RMXPLS-BLK"
drag, startPoint x: 463, startPoint y: 77, endPoint x: 157, endPoint y: 170, distance: 319.9
click at [135, 153] on div "Labeling Mode Pallet * UPSG-EX6D7W9DPV Create Pallet Id UPC * LP-RMXPLS-BLK Fo …" at bounding box center [369, 175] width 739 height 351
type input "LP-RMXPLS-BLK"
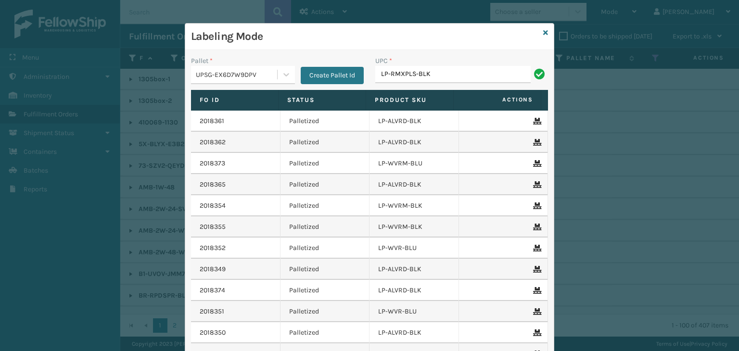
type input "LP-RMXPLS-BLK"
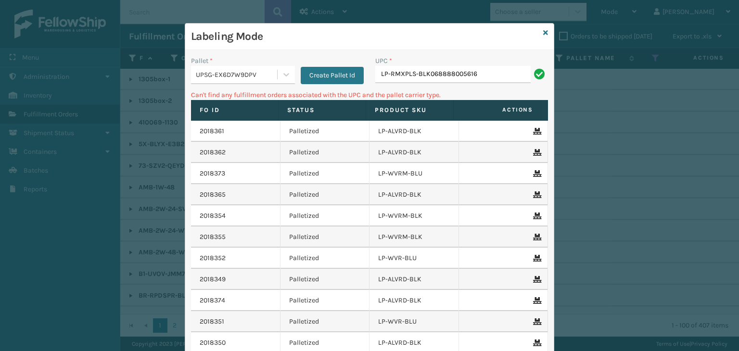
drag, startPoint x: 496, startPoint y: 78, endPoint x: 204, endPoint y: 184, distance: 310.3
click at [170, 114] on div "Labeling Mode Pallet * UPSG-EX6D7W9DPV Create Pallet Id UPC * LP-RMXPLS-BLK0688…" at bounding box center [369, 175] width 739 height 351
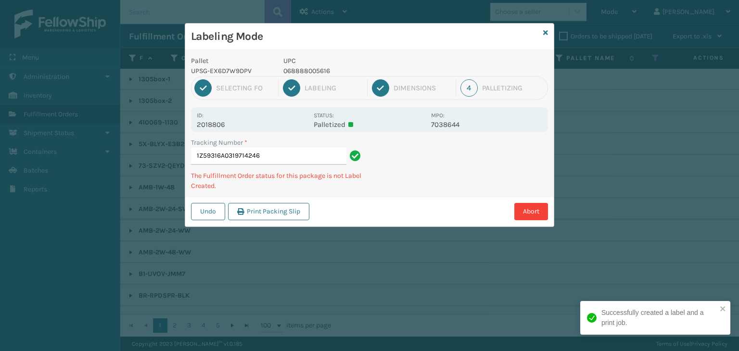
click at [324, 72] on p "068888005616" at bounding box center [354, 71] width 142 height 10
copy p "068888005616"
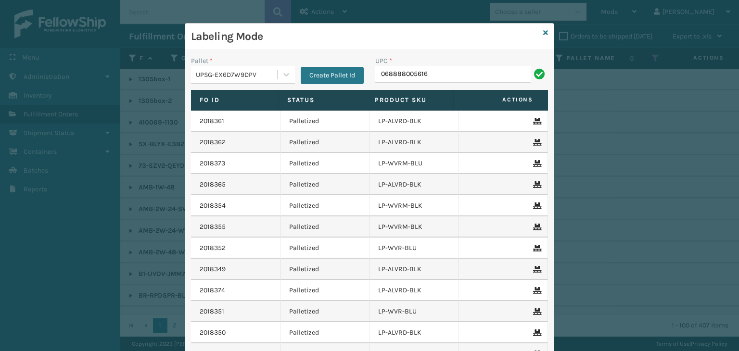
type input "068888005616"
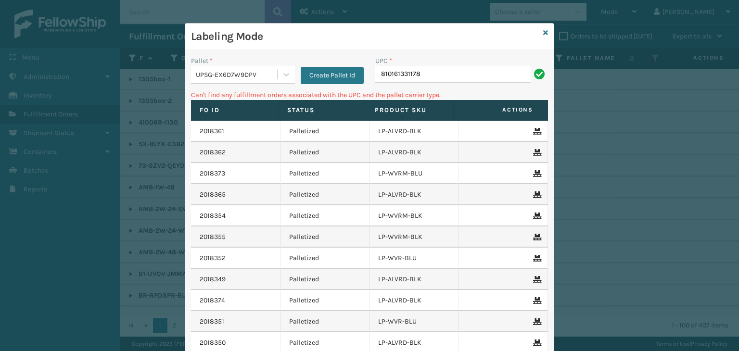
drag, startPoint x: 445, startPoint y: 69, endPoint x: 183, endPoint y: 94, distance: 263.0
click at [185, 94] on div "Pallet * UPSG-EX6D7W9DPV Create Pallet Id UPC * 810161331178 Can't find any ful…" at bounding box center [369, 237] width 369 height 374
type input "LP-PWRUPPLS-BLK"
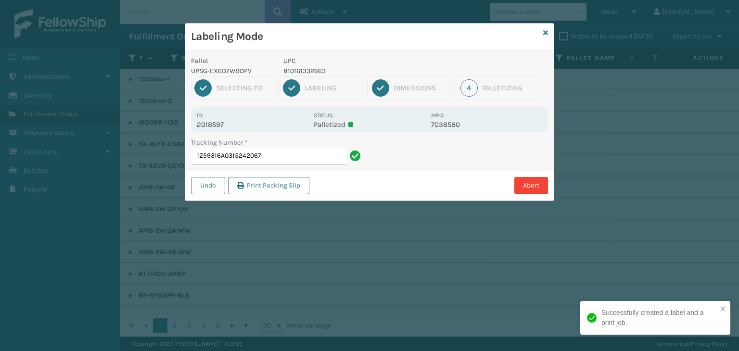
click at [312, 68] on p "810161332663" at bounding box center [354, 71] width 142 height 10
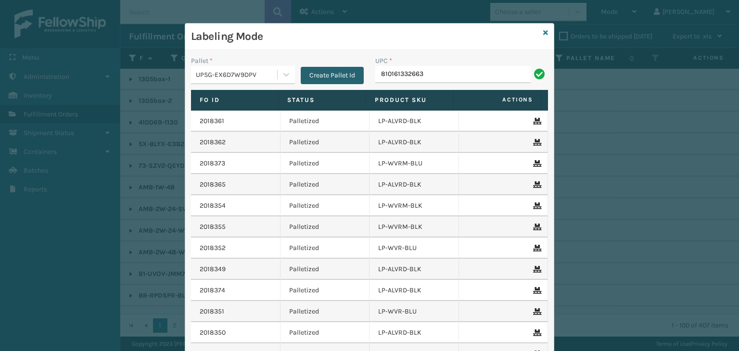
type input "810161332663"
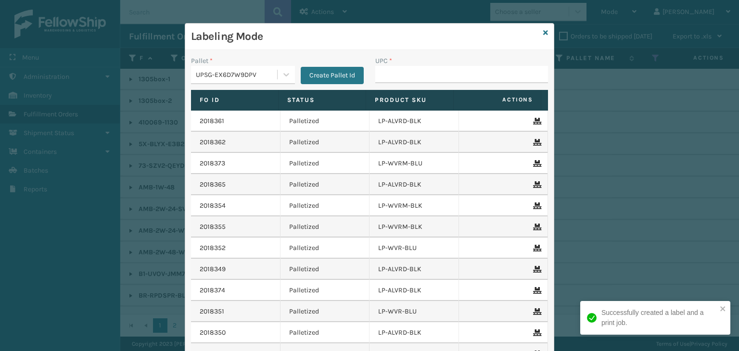
click at [539, 32] on div "Labeling Mode" at bounding box center [369, 37] width 369 height 26
click at [543, 33] on icon at bounding box center [545, 32] width 5 height 7
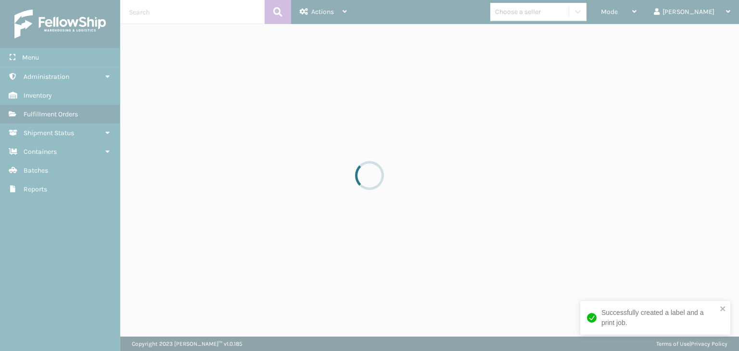
click at [543, 15] on div at bounding box center [369, 175] width 739 height 351
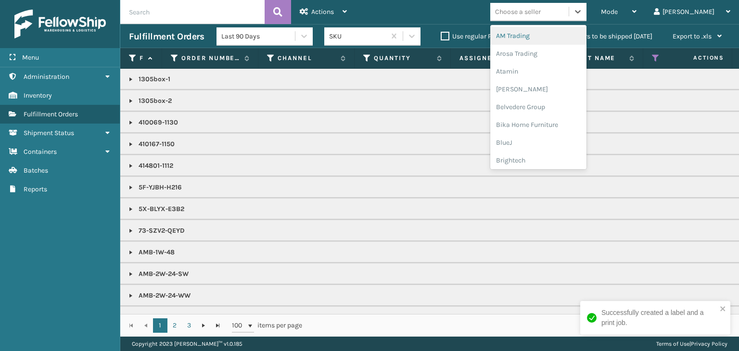
click at [541, 15] on div "Choose a seller" at bounding box center [518, 12] width 46 height 10
type input "LI"
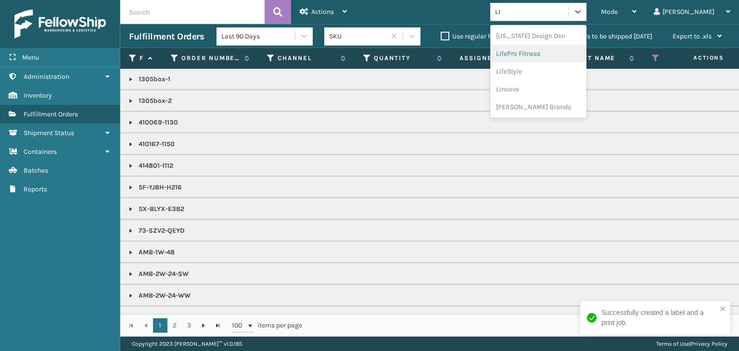
click at [543, 56] on div "LifePro Fitness" at bounding box center [538, 54] width 96 height 18
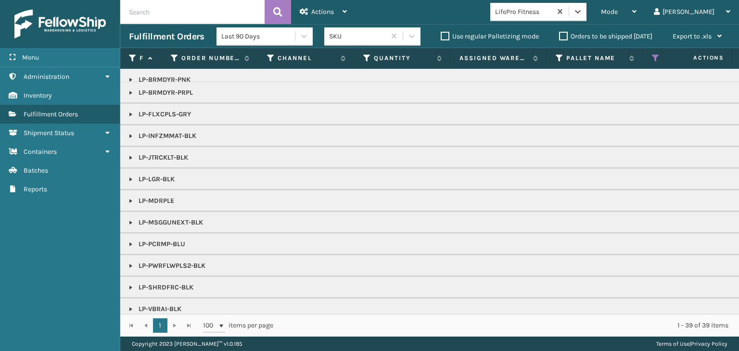
scroll to position [85, 0]
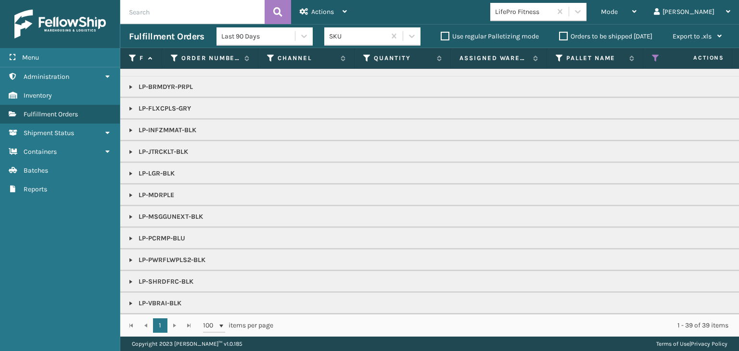
click at [129, 278] on link at bounding box center [131, 282] width 8 height 8
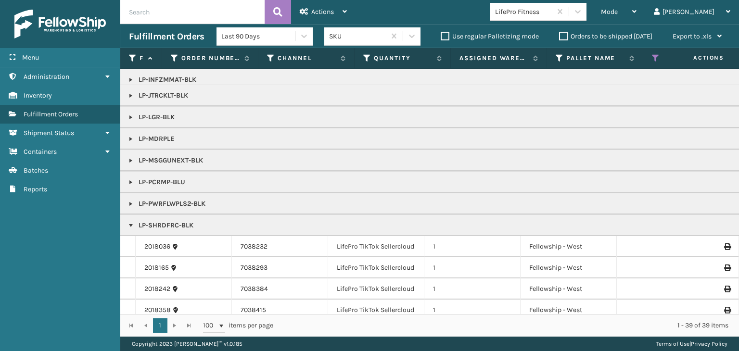
scroll to position [181, 0]
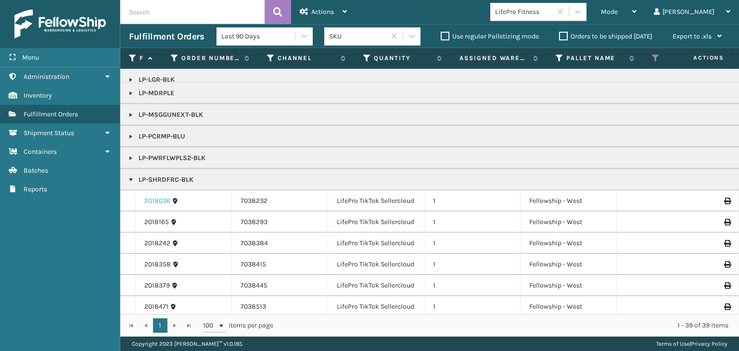
click at [164, 203] on link "2018036" at bounding box center [157, 201] width 26 height 10
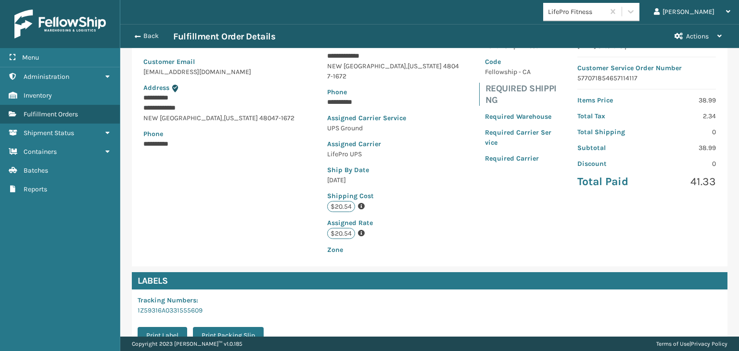
scroll to position [227, 0]
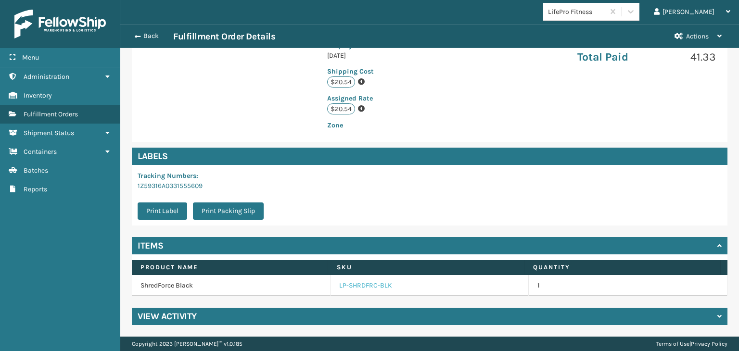
click at [354, 288] on link "LP-SHRDFRC-BLK" at bounding box center [365, 286] width 53 height 10
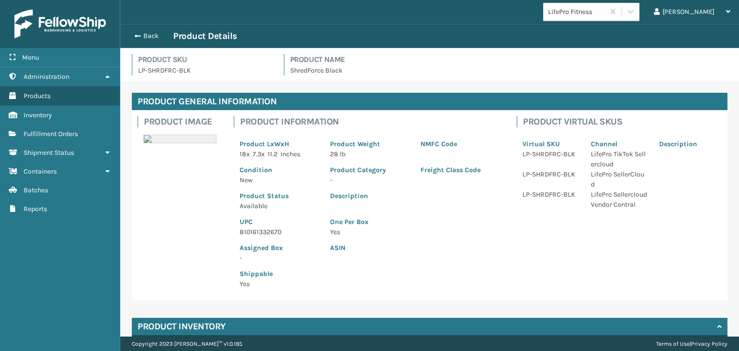
click at [258, 236] on p "810161332670" at bounding box center [279, 232] width 79 height 10
click at [257, 233] on p "810161332670" at bounding box center [279, 232] width 79 height 10
click at [153, 33] on button "Back" at bounding box center [151, 36] width 44 height 9
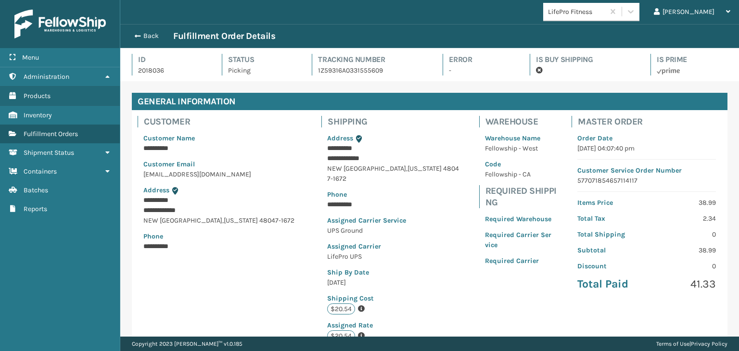
scroll to position [23, 618]
click at [152, 33] on button "Back" at bounding box center [151, 36] width 44 height 9
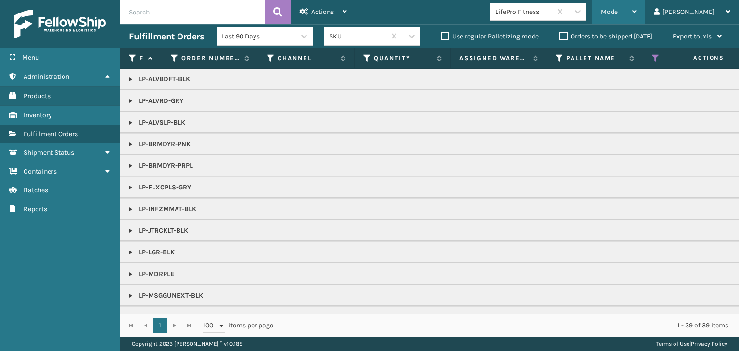
click at [637, 17] on div "Mode" at bounding box center [619, 12] width 36 height 24
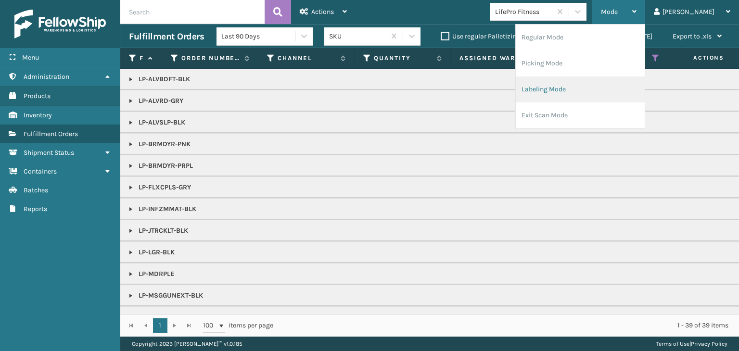
click at [634, 86] on li "Labeling Mode" at bounding box center [580, 90] width 129 height 26
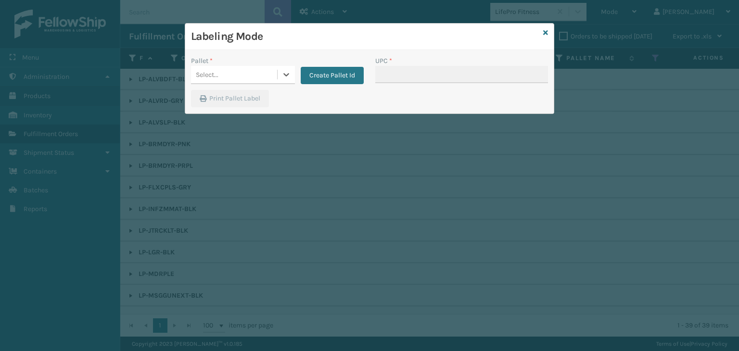
click at [212, 79] on div "Select..." at bounding box center [207, 75] width 23 height 10
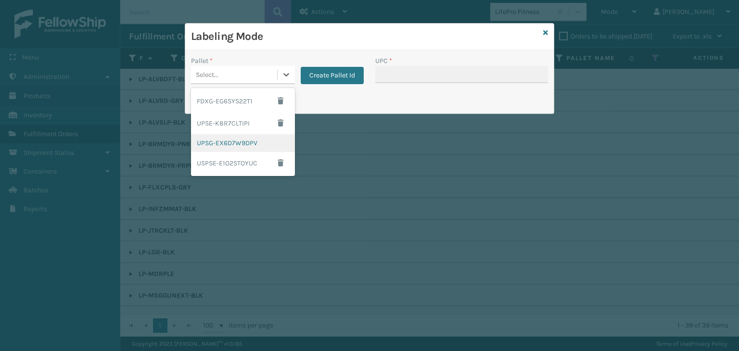
click at [216, 141] on div "UPSG-EX6D7W9DPV" at bounding box center [243, 143] width 104 height 18
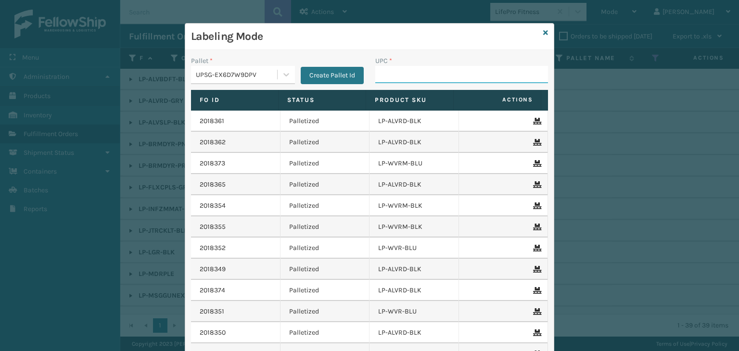
click at [395, 76] on input "UPC *" at bounding box center [461, 74] width 173 height 17
paste input "810161332670"
type input "810161332670"
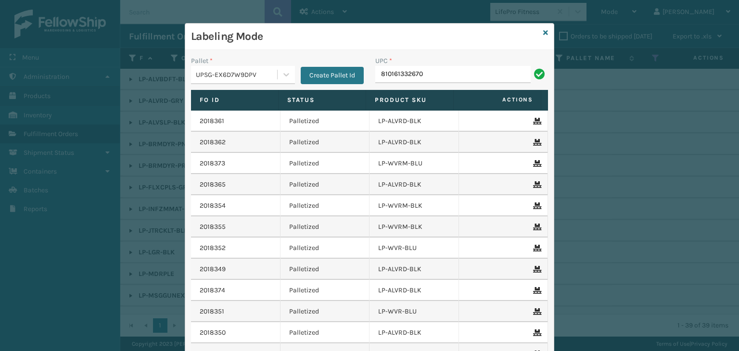
type input "810161332670"
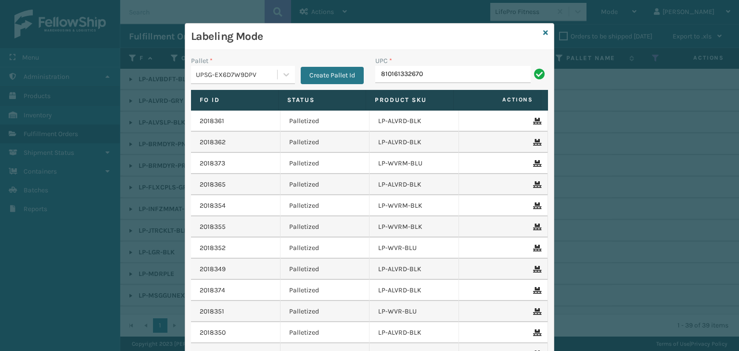
type input "810161332670"
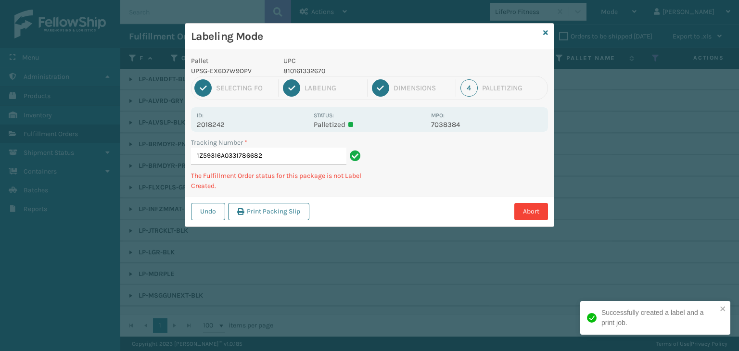
type input "1Z59316A0331786682810161332670"
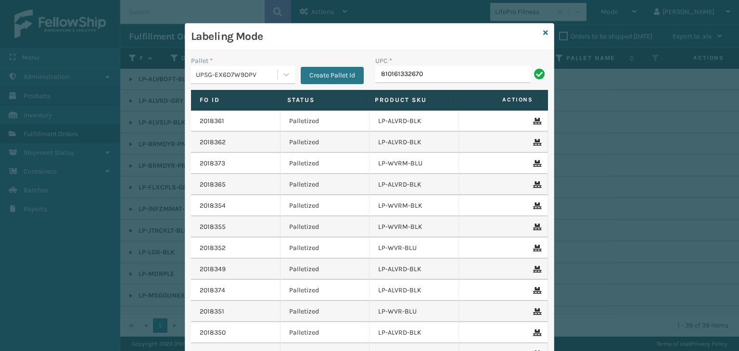
type input "810161332670"
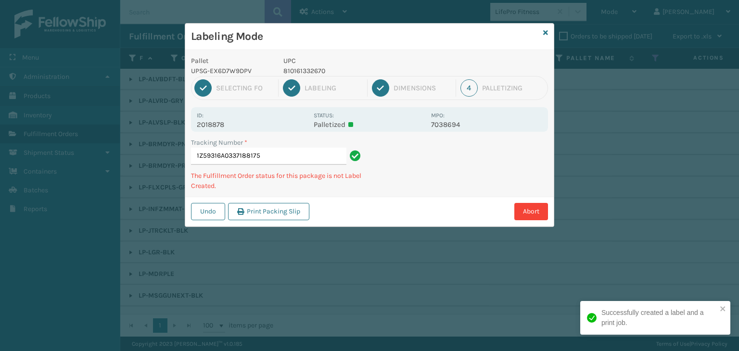
click at [543, 32] on div "Labeling Mode" at bounding box center [369, 37] width 369 height 26
click at [545, 33] on icon at bounding box center [545, 32] width 5 height 7
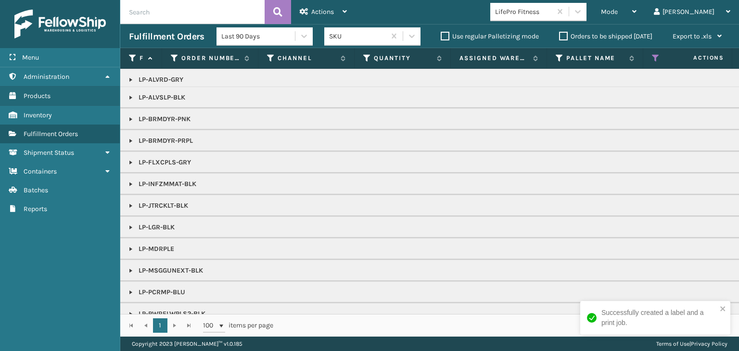
scroll to position [63, 0]
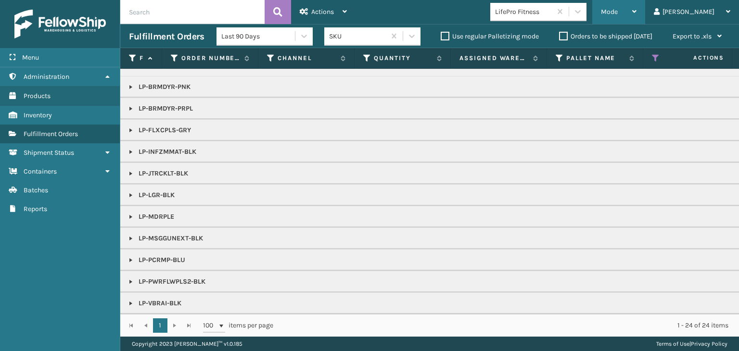
click at [637, 5] on div "Mode" at bounding box center [619, 12] width 36 height 24
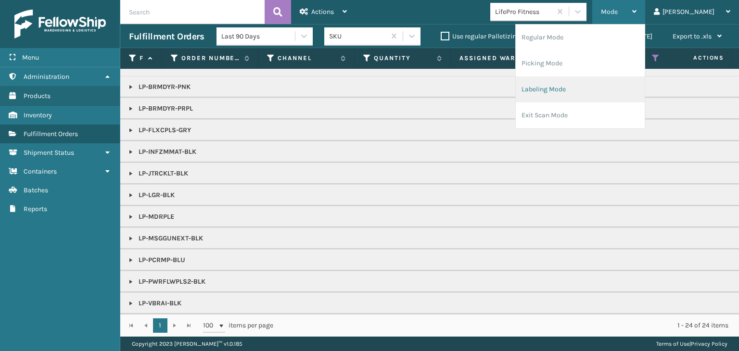
click at [609, 89] on li "Labeling Mode" at bounding box center [580, 90] width 129 height 26
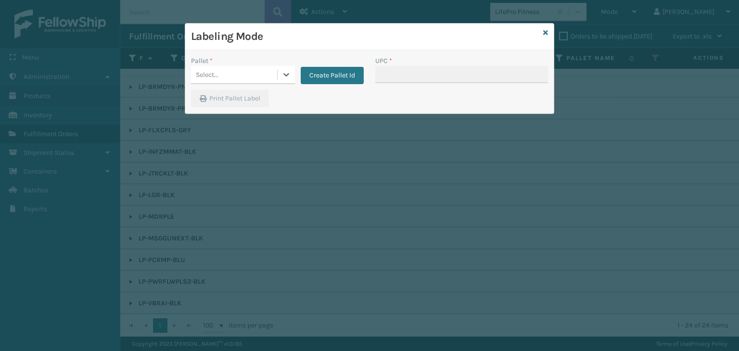
click at [236, 78] on div "Select..." at bounding box center [234, 75] width 86 height 16
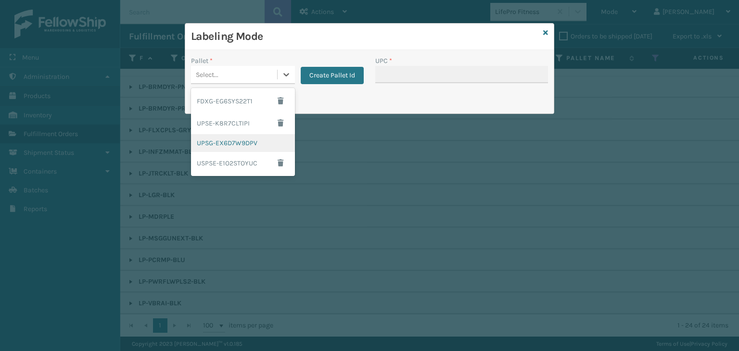
click at [219, 149] on div "UPSG-EX6D7W9DPV" at bounding box center [243, 143] width 104 height 18
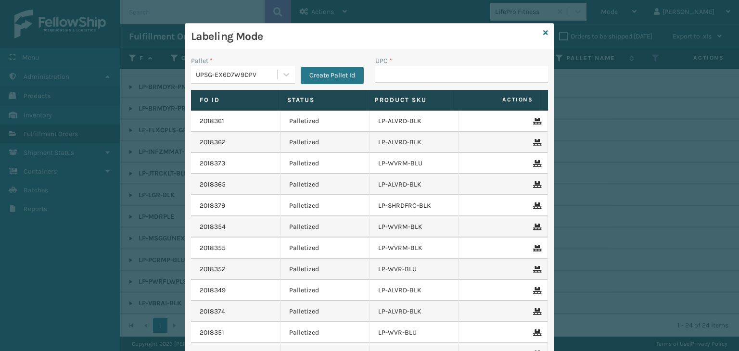
click at [381, 83] on div "UPC *" at bounding box center [462, 73] width 184 height 34
click at [390, 77] on input "UPC *" at bounding box center [461, 74] width 173 height 17
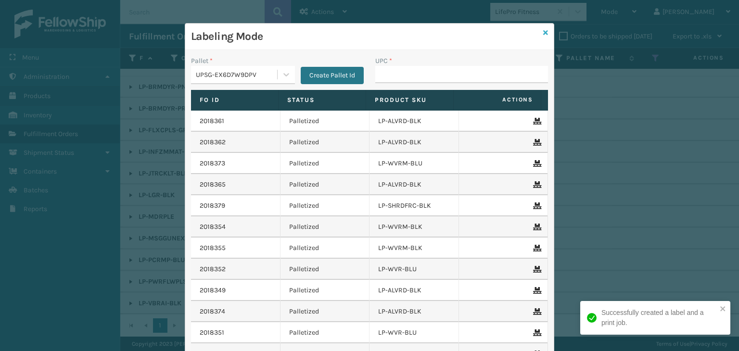
click at [543, 31] on icon at bounding box center [545, 32] width 5 height 7
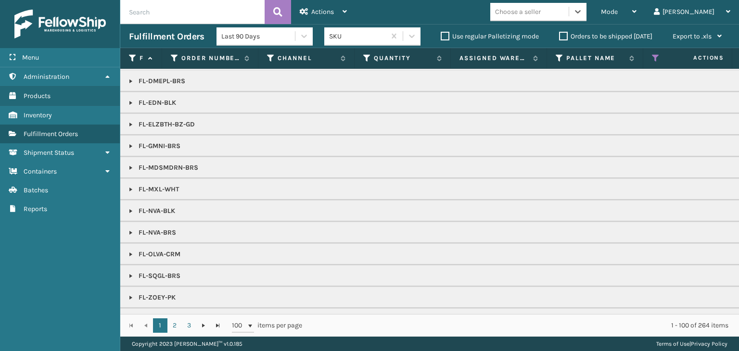
scroll to position [626, 0]
click at [541, 14] on div "Choose a seller" at bounding box center [518, 12] width 46 height 10
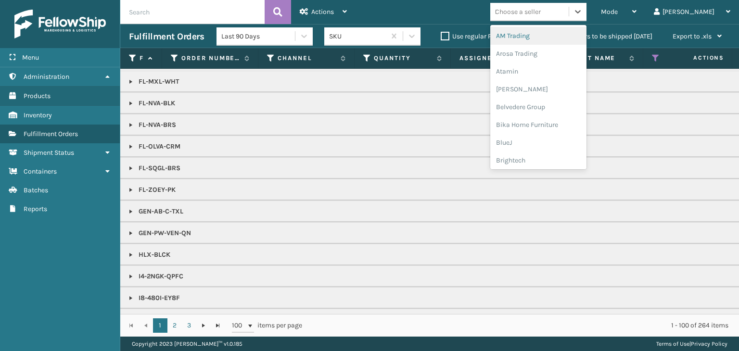
type input "LI"
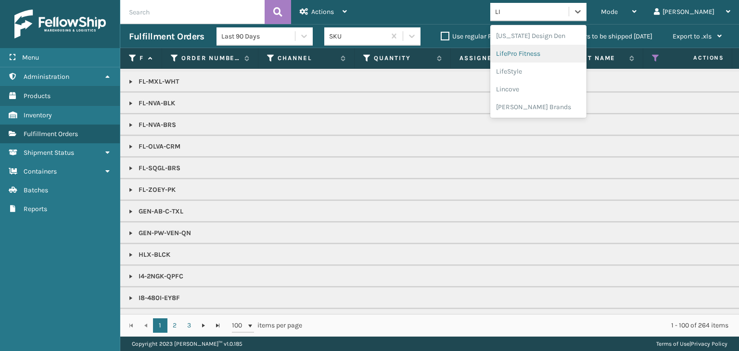
click at [570, 58] on div "LifePro Fitness" at bounding box center [538, 54] width 96 height 18
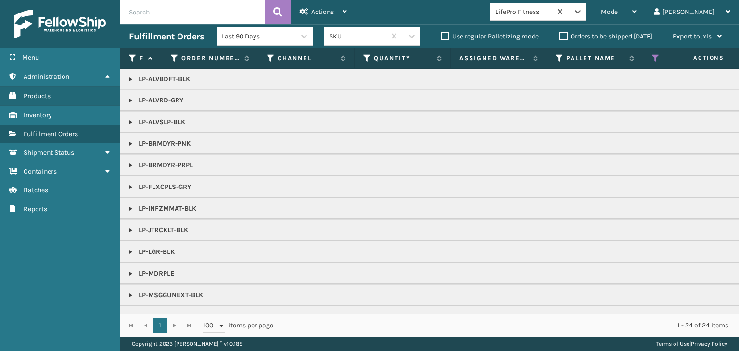
scroll to position [0, 0]
click at [618, 12] on span "Mode" at bounding box center [609, 12] width 17 height 8
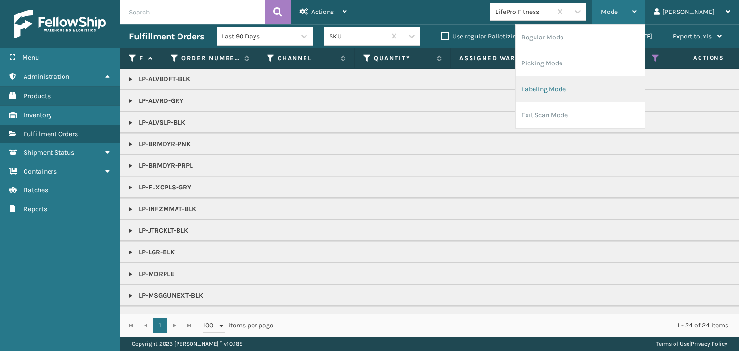
click at [592, 90] on li "Labeling Mode" at bounding box center [580, 90] width 129 height 26
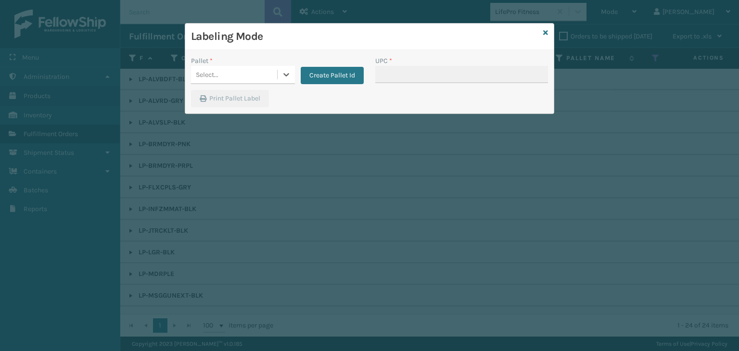
click at [194, 71] on div "Select..." at bounding box center [234, 75] width 86 height 16
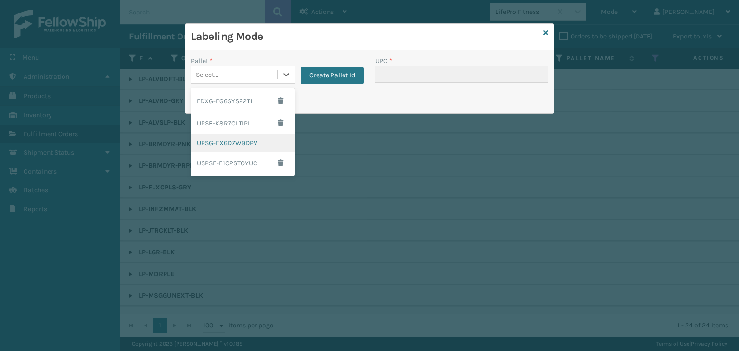
click at [235, 143] on div "UPSG-EX6D7W9DPV" at bounding box center [243, 143] width 104 height 18
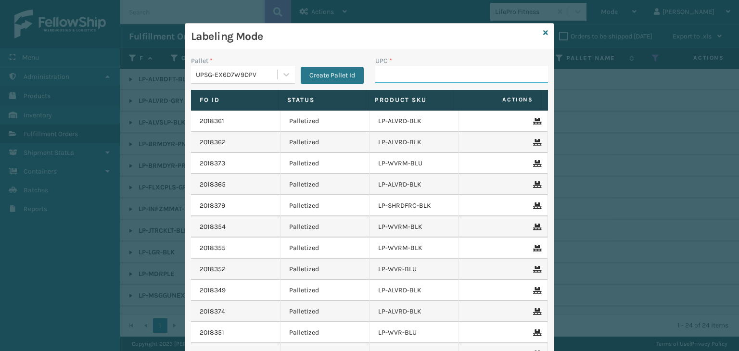
click at [418, 74] on input "UPC *" at bounding box center [461, 74] width 173 height 17
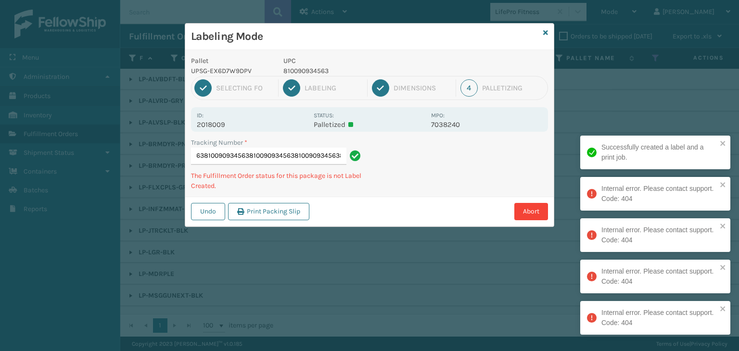
type input "1Z59316A0300883134810090934563810090934563810090934563810090934563810090934563"
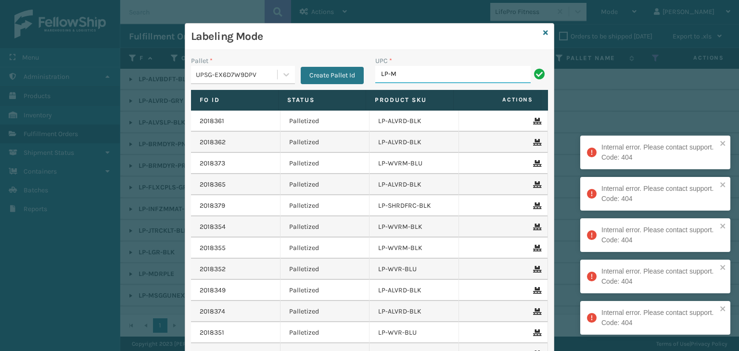
type input "LP-MSGGUNEXT-BLK"
drag, startPoint x: 449, startPoint y: 77, endPoint x: 35, endPoint y: 128, distance: 416.5
click at [44, 128] on div "Labeling Mode Pallet * UPSG-EX6D7W9DPV Create Pallet Id UPC * LP-MSGGUNEXT-BLK …" at bounding box center [369, 175] width 739 height 351
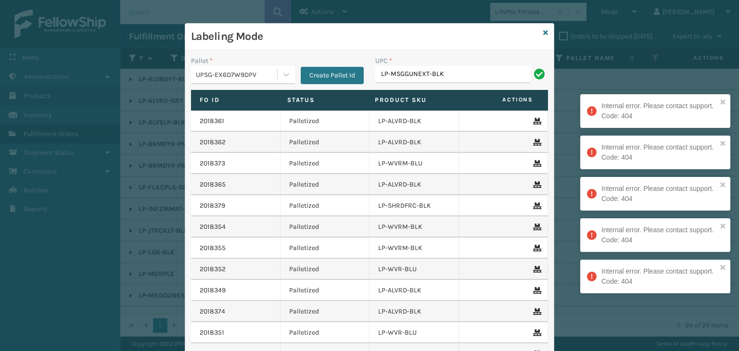
type input "LP-MSGGUNEXT-BLK"
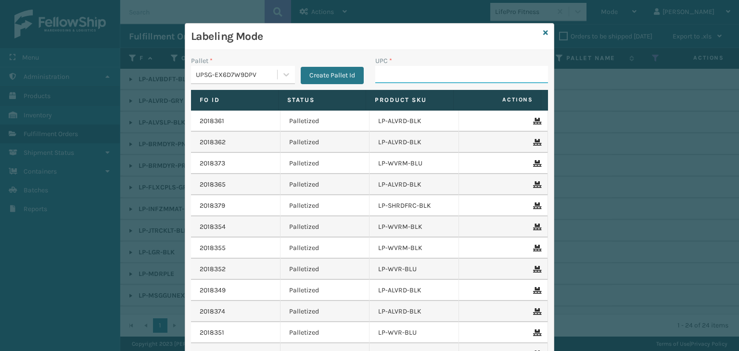
click at [414, 75] on input "UPC *" at bounding box center [461, 74] width 173 height 17
type input "68888027106"
drag, startPoint x: 453, startPoint y: 79, endPoint x: 0, endPoint y: 169, distance: 461.7
click at [8, 138] on div "Labeling Mode Pallet * UPSG-EX6D7W9DPV Create Pallet Id UPC * 68888027106 Fo Id…" at bounding box center [369, 175] width 739 height 351
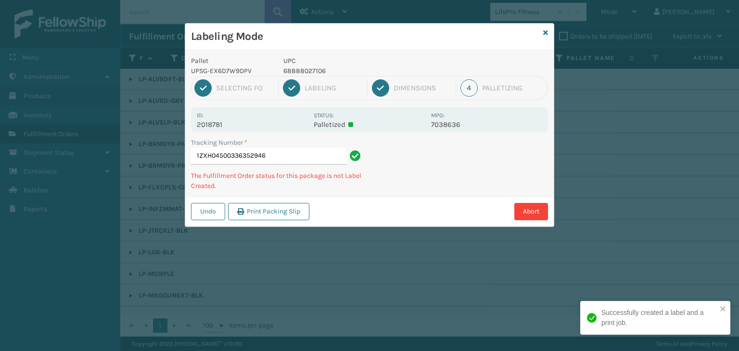
click at [8, 201] on div "Labeling Mode Pallet UPSG-EX6D7W9DPV UPC 68888027106 1 Selecting FO 2 Labeling …" at bounding box center [369, 175] width 739 height 351
click at [545, 34] on icon at bounding box center [545, 32] width 5 height 7
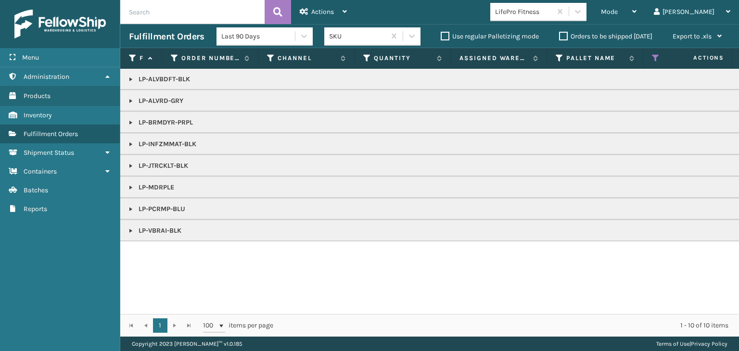
click at [133, 142] on link at bounding box center [131, 145] width 8 height 8
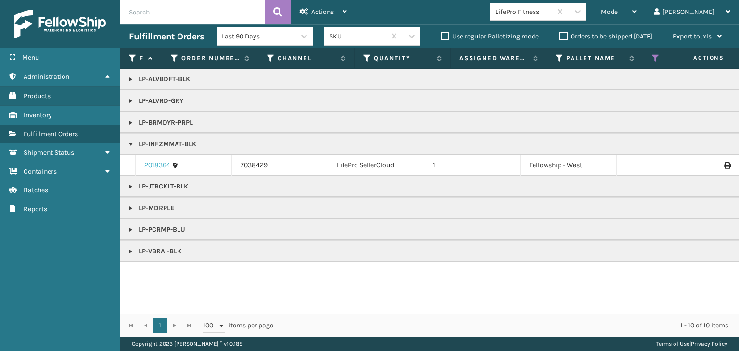
click at [153, 168] on link "2018364" at bounding box center [157, 166] width 26 height 10
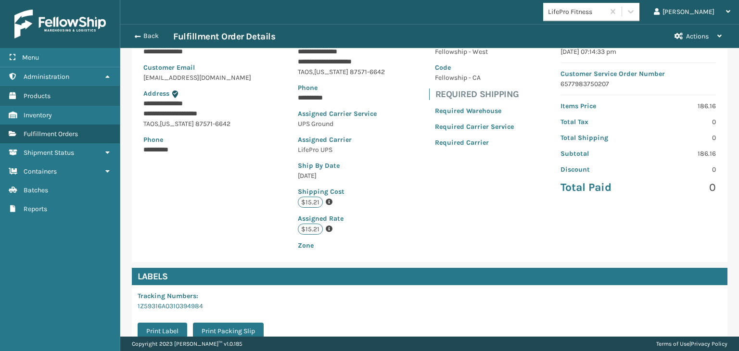
scroll to position [217, 0]
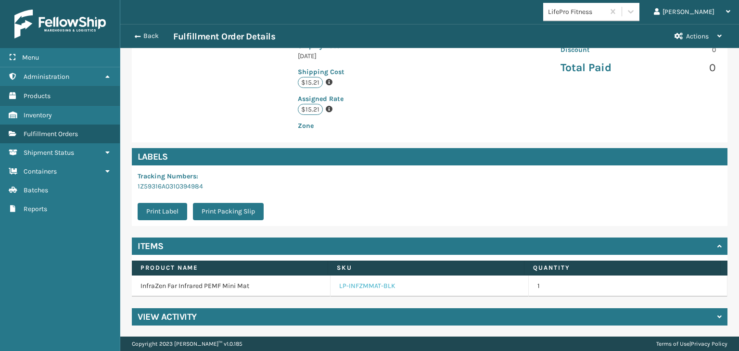
click at [347, 288] on link "LP-INFZMMAT-BLK" at bounding box center [367, 287] width 56 height 10
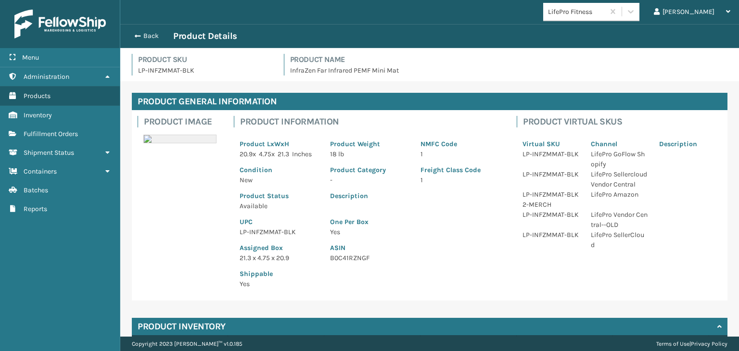
click at [275, 231] on p "LP-INFZMMAT-BLK" at bounding box center [279, 232] width 79 height 10
click at [274, 231] on p "LP-INFZMMAT-BLK" at bounding box center [279, 232] width 79 height 10
click at [148, 38] on button "Back" at bounding box center [151, 36] width 44 height 9
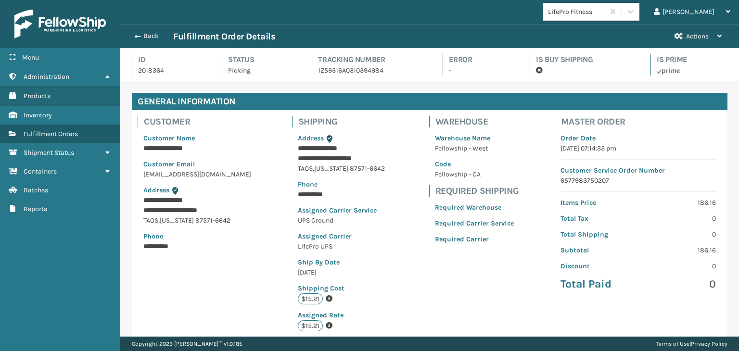
scroll to position [23, 618]
click at [146, 33] on button "Back" at bounding box center [151, 36] width 44 height 9
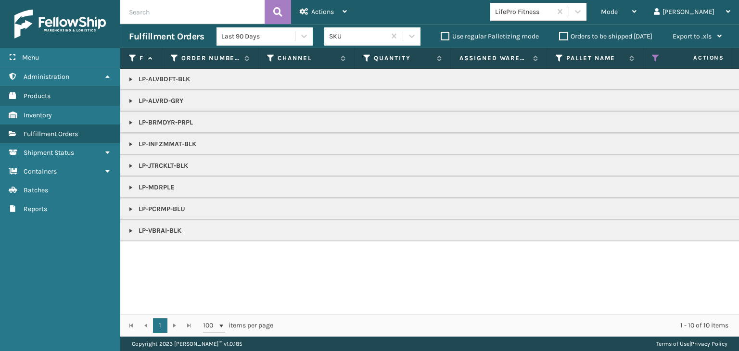
click at [128, 166] on link at bounding box center [131, 166] width 8 height 8
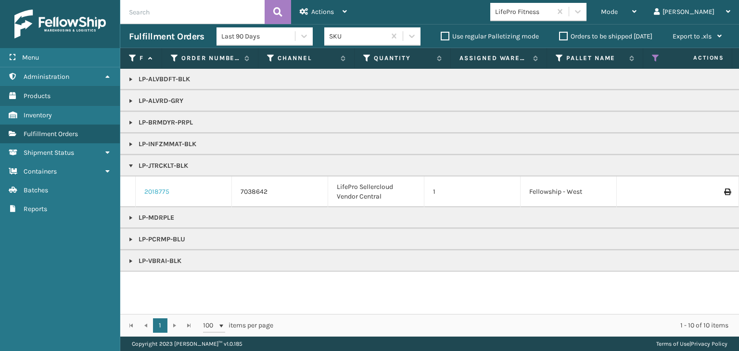
click at [162, 194] on link "2018775" at bounding box center [156, 192] width 25 height 10
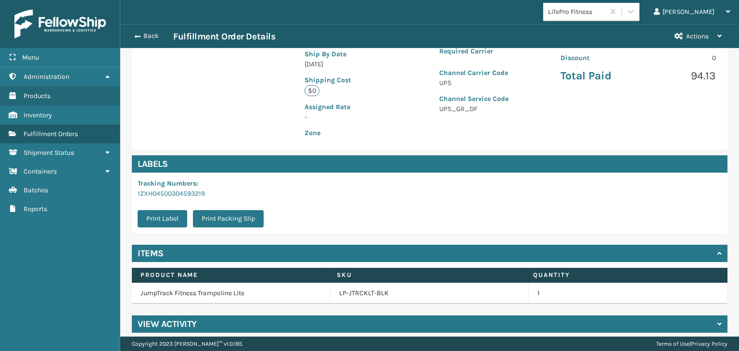
scroll to position [216, 0]
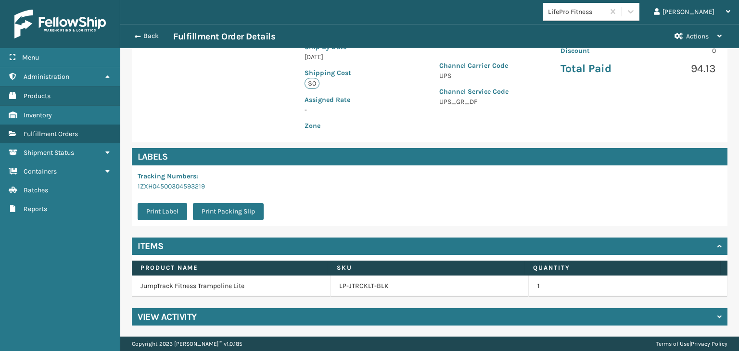
click at [369, 291] on td "LP-JTRCKLT-BLK" at bounding box center [430, 286] width 199 height 21
click at [363, 284] on link "LP-JTRCKLT-BLK" at bounding box center [364, 287] width 50 height 10
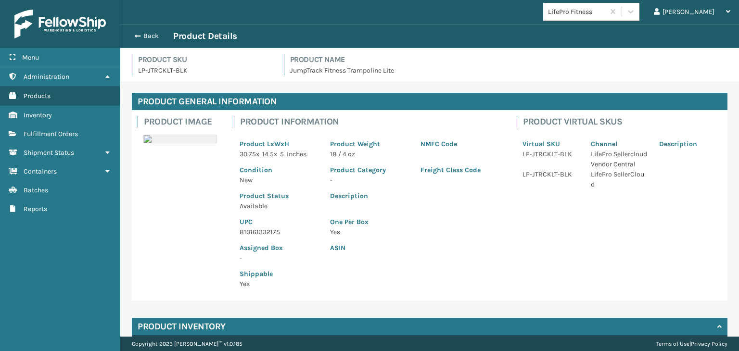
click at [250, 232] on p "810161332175" at bounding box center [279, 232] width 79 height 10
click at [154, 32] on button "Back" at bounding box center [151, 36] width 44 height 9
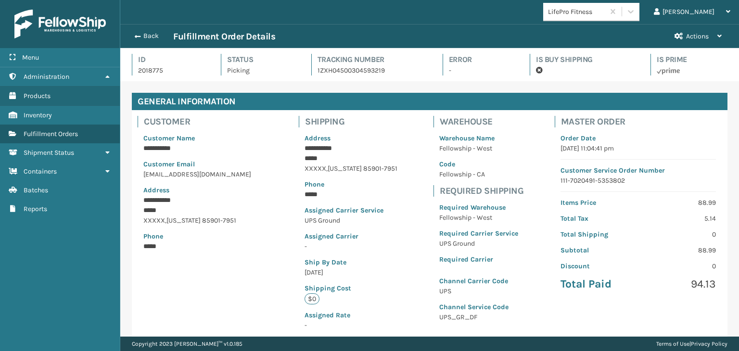
click at [151, 37] on button "Back" at bounding box center [151, 36] width 44 height 9
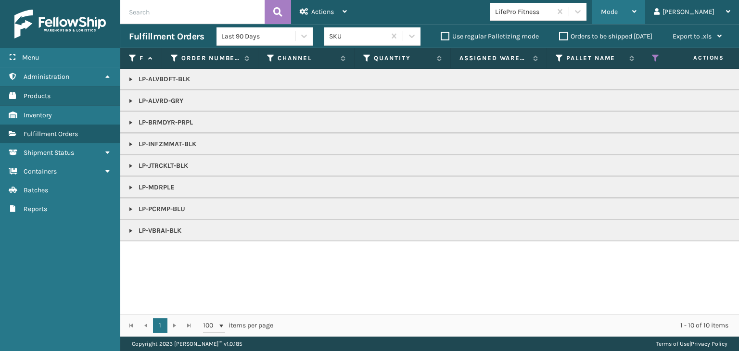
click at [637, 8] on icon at bounding box center [634, 11] width 4 height 7
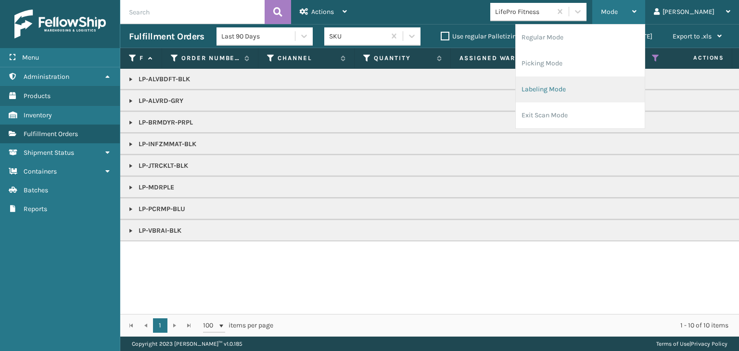
click at [623, 87] on li "Labeling Mode" at bounding box center [580, 90] width 129 height 26
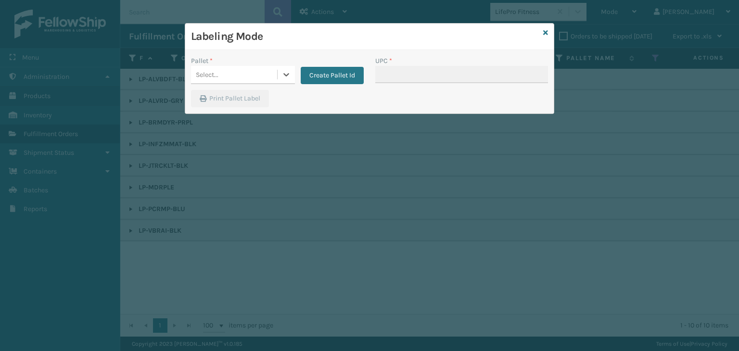
click at [203, 75] on div "Select..." at bounding box center [207, 75] width 23 height 10
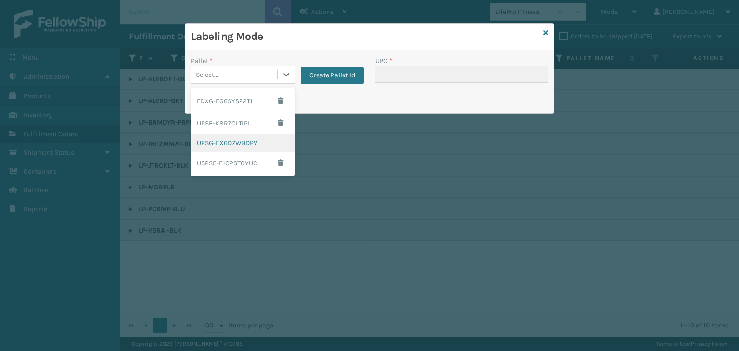
click at [214, 140] on div "UPSG-EX6D7W9DPV" at bounding box center [243, 143] width 104 height 18
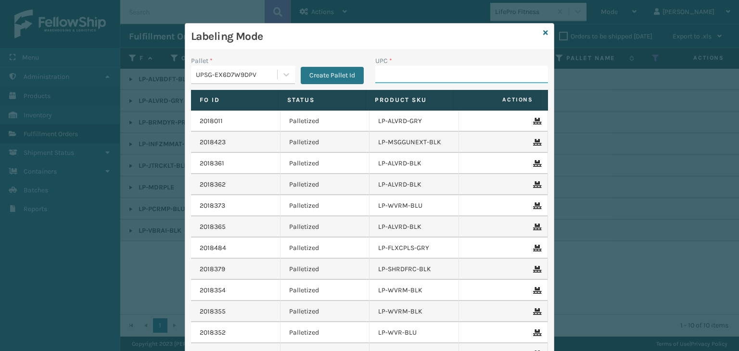
click at [423, 79] on input "UPC *" at bounding box center [461, 74] width 173 height 17
paste input "810161332175"
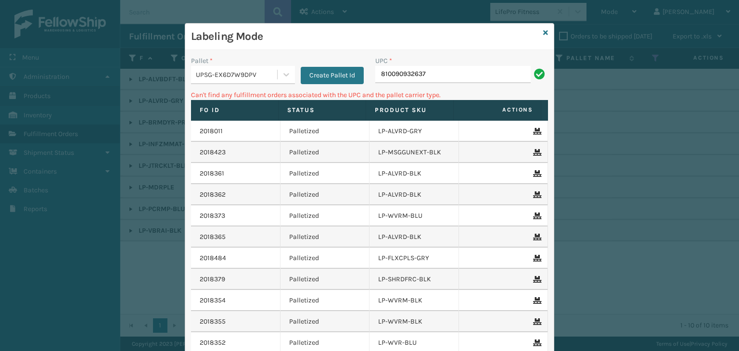
drag, startPoint x: 431, startPoint y: 75, endPoint x: 250, endPoint y: 72, distance: 181.5
click at [252, 70] on div "Pallet * UPSG-EX6D7W9DPV Create Pallet Id UPC * 810090932637" at bounding box center [369, 73] width 369 height 34
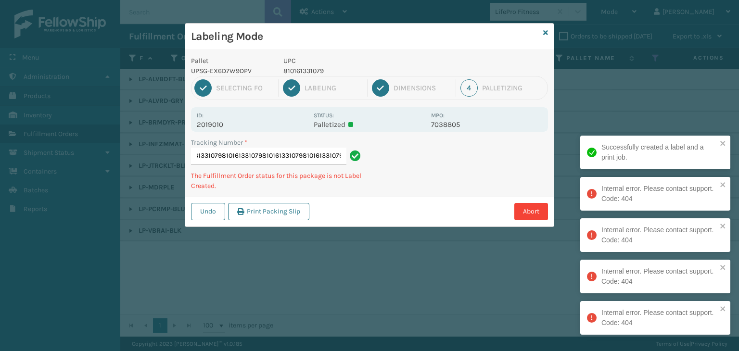
scroll to position [0, 122]
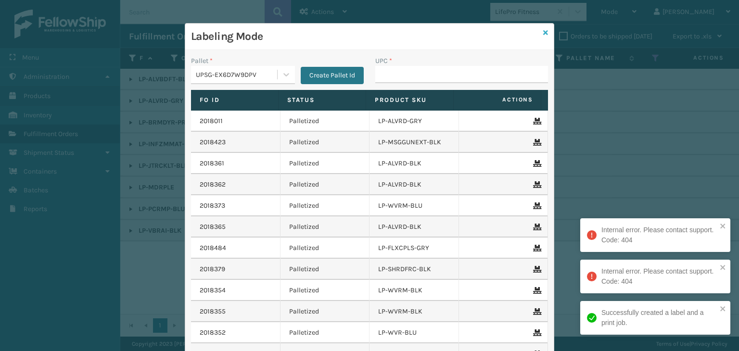
click at [544, 31] on icon at bounding box center [545, 32] width 5 height 7
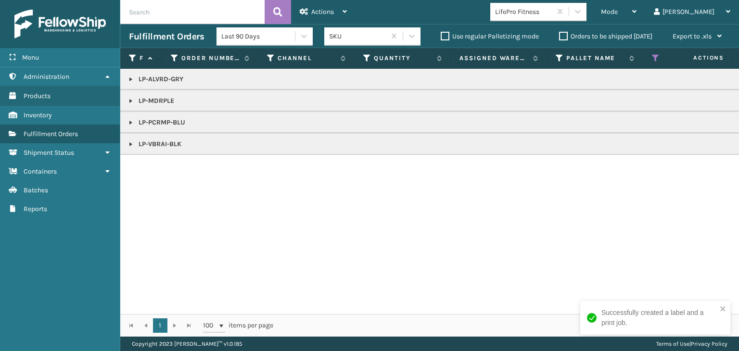
click at [130, 100] on link at bounding box center [131, 101] width 8 height 8
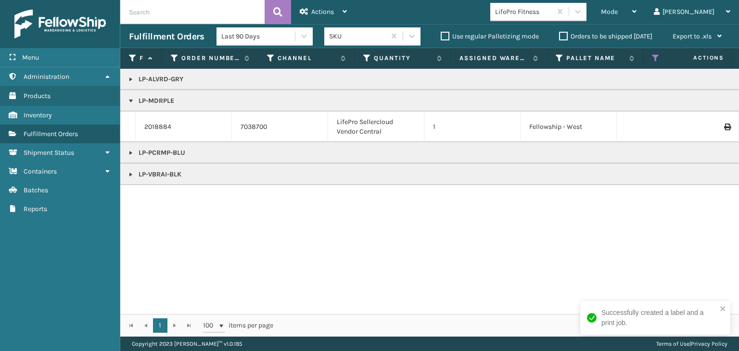
click at [171, 126] on div "2018884" at bounding box center [183, 127] width 78 height 10
click at [159, 124] on link "2018884" at bounding box center [157, 127] width 27 height 10
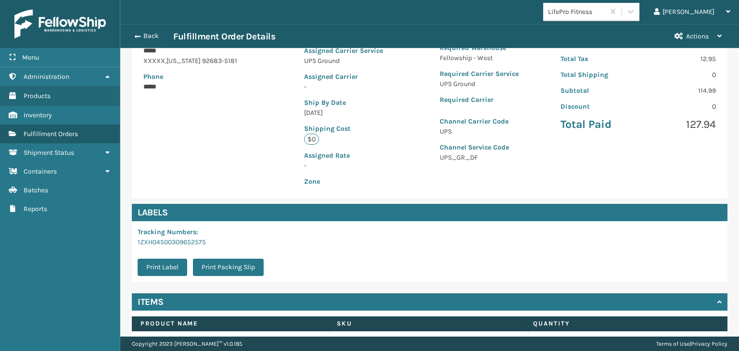
scroll to position [216, 0]
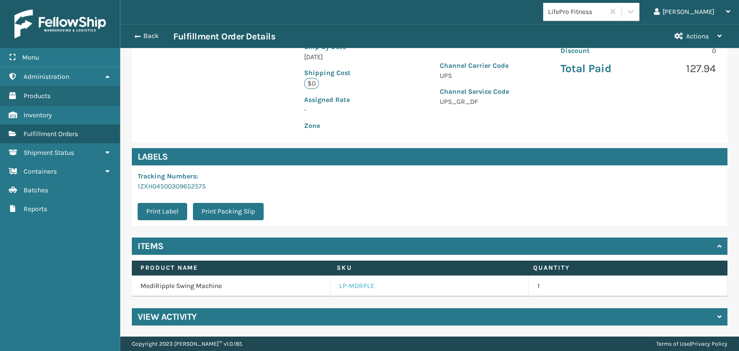
click at [359, 286] on link "LP-MDRPLE" at bounding box center [356, 287] width 35 height 10
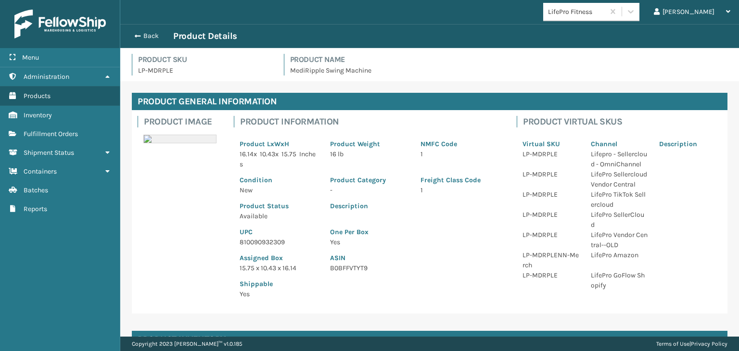
click at [258, 243] on p "810090932309" at bounding box center [279, 242] width 79 height 10
click at [146, 36] on button "Back" at bounding box center [151, 36] width 44 height 9
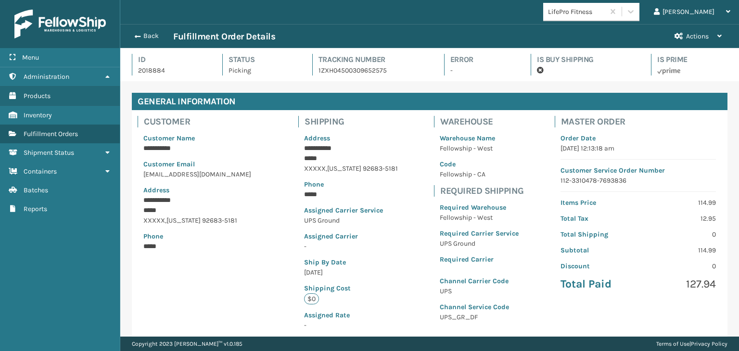
click at [147, 36] on button "Back" at bounding box center [151, 36] width 44 height 9
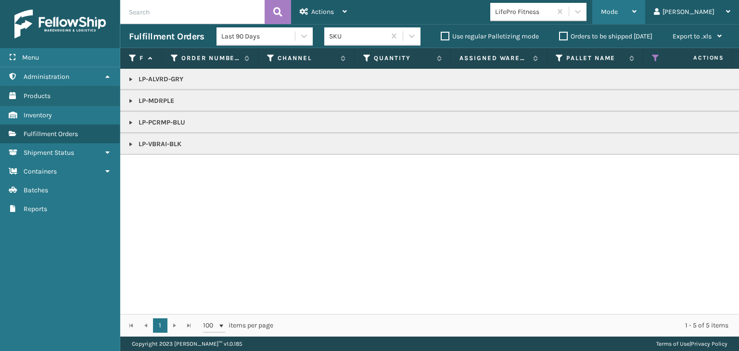
click at [637, 17] on div "Mode" at bounding box center [619, 12] width 36 height 24
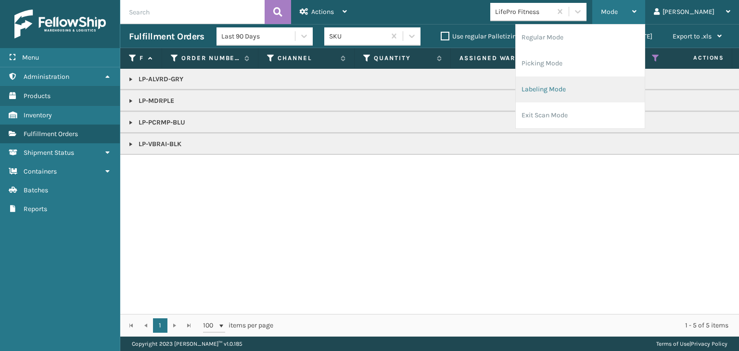
click at [620, 99] on li "Labeling Mode" at bounding box center [580, 90] width 129 height 26
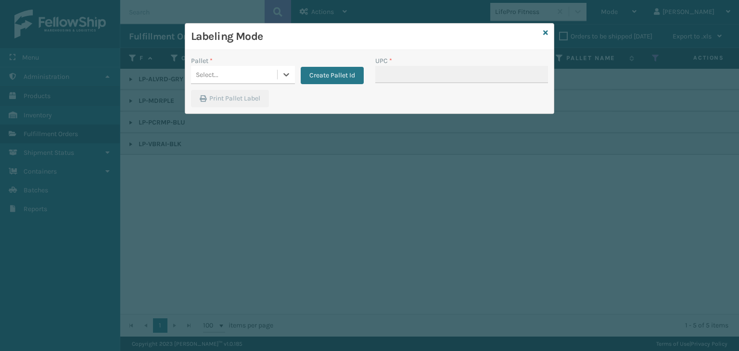
click at [225, 70] on div "Select..." at bounding box center [234, 75] width 86 height 16
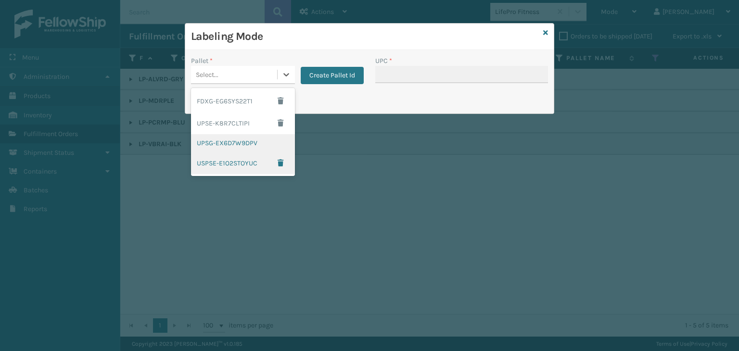
click at [244, 143] on div "UPSG-EX6D7W9DPV" at bounding box center [243, 143] width 104 height 18
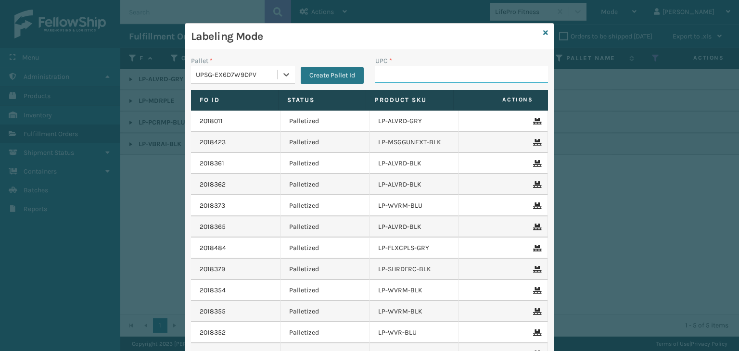
click at [411, 77] on input "UPC *" at bounding box center [461, 74] width 173 height 17
paste input "810090932309"
click at [543, 33] on icon at bounding box center [545, 32] width 5 height 7
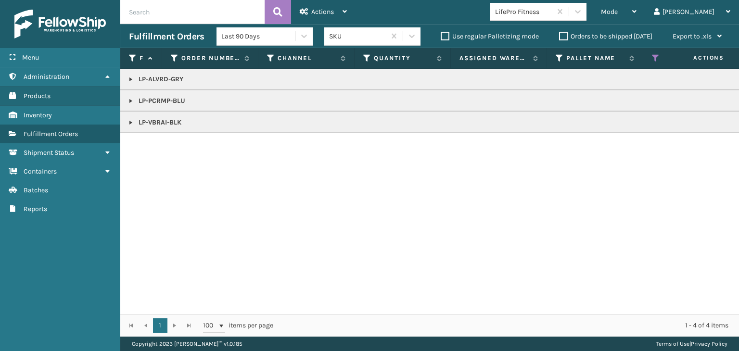
click at [130, 77] on link at bounding box center [131, 80] width 8 height 8
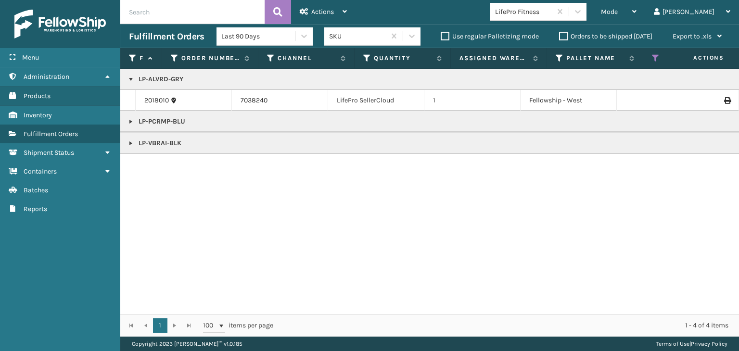
click at [132, 122] on link at bounding box center [131, 122] width 8 height 8
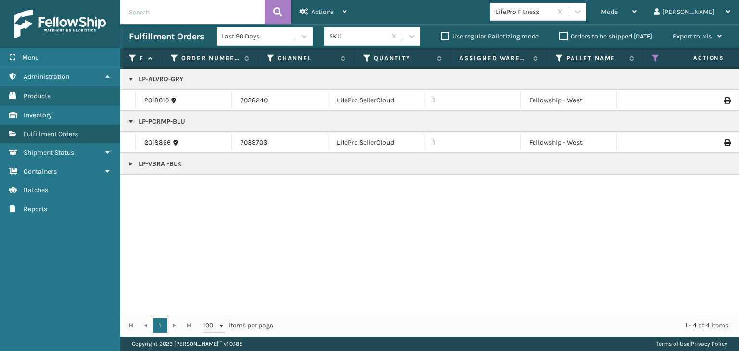
click at [133, 164] on link at bounding box center [131, 164] width 8 height 8
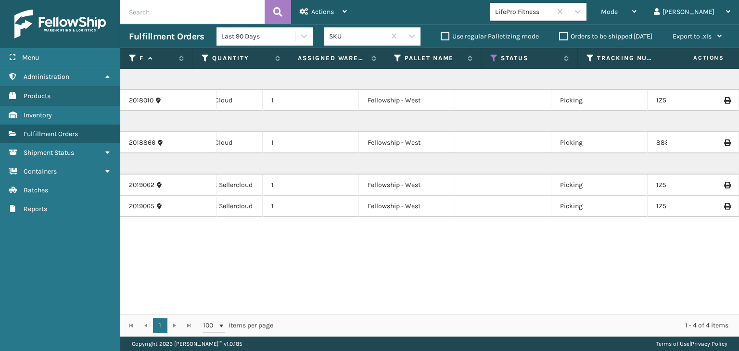
scroll to position [0, 0]
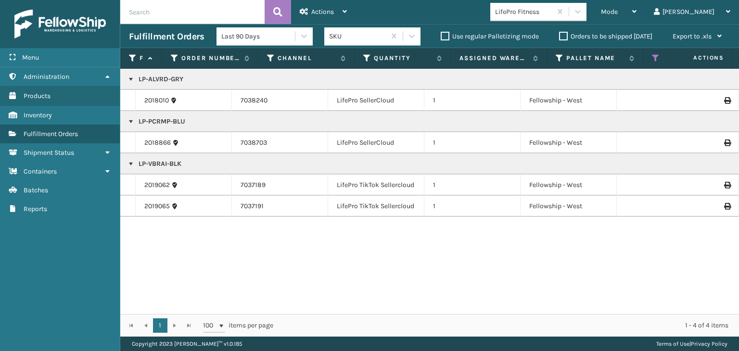
click at [167, 82] on p "LP-ALVRD-GRY" at bounding box center [741, 80] width 1225 height 10
click at [618, 13] on span "Mode" at bounding box center [609, 12] width 17 height 8
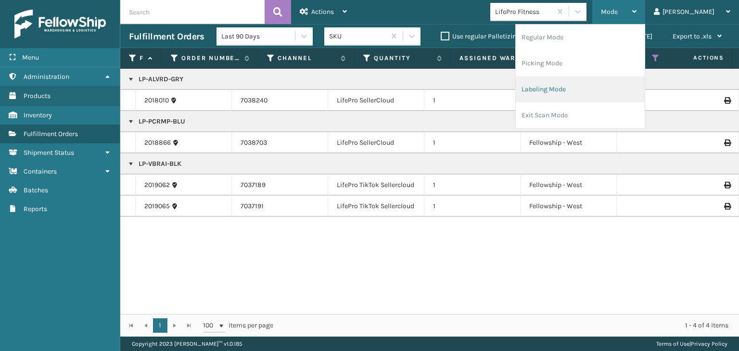
click at [621, 79] on li "Labeling Mode" at bounding box center [580, 90] width 129 height 26
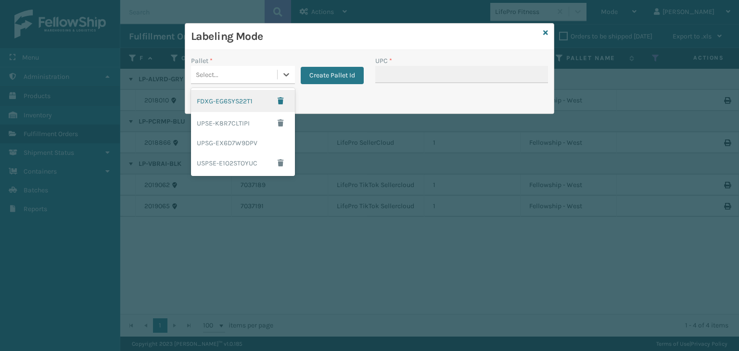
click at [259, 77] on div "Select..." at bounding box center [234, 75] width 86 height 16
click at [246, 137] on div "UPSG-EX6D7W9DPV" at bounding box center [243, 143] width 104 height 18
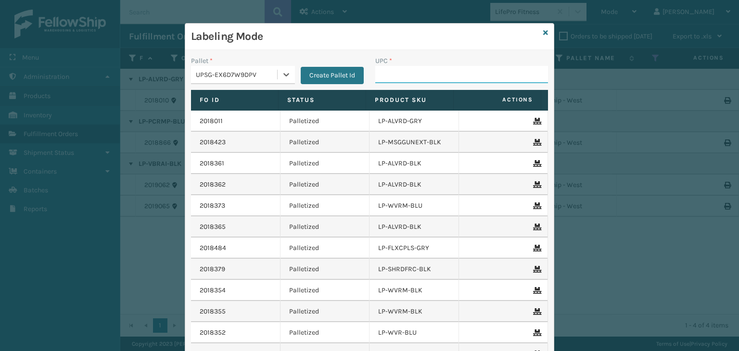
drag, startPoint x: 399, startPoint y: 71, endPoint x: 390, endPoint y: 78, distance: 11.3
click at [399, 71] on input "UPC *" at bounding box center [461, 74] width 173 height 17
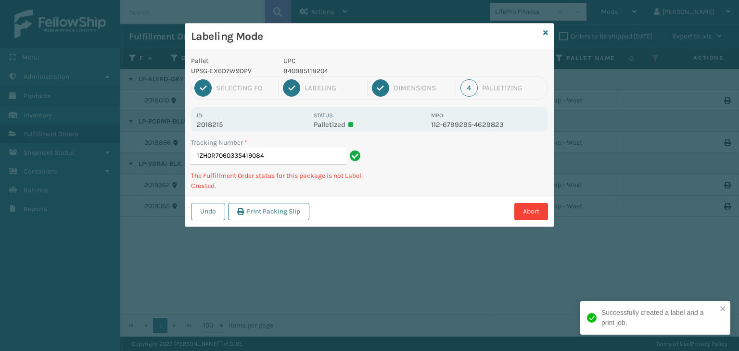
click at [322, 72] on p "840985118204" at bounding box center [354, 71] width 142 height 10
click at [321, 72] on p "840985118204" at bounding box center [354, 71] width 142 height 10
click at [296, 70] on p "840985124144" at bounding box center [354, 71] width 142 height 10
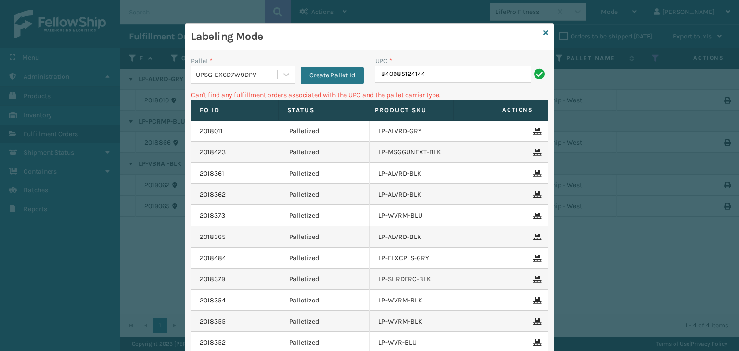
drag, startPoint x: 443, startPoint y: 74, endPoint x: 110, endPoint y: 135, distance: 338.7
click at [131, 119] on div "Labeling Mode Pallet * UPSG-EX6D7W9DPV Create Pallet Id UPC * 840985124144 Can'…" at bounding box center [369, 175] width 739 height 351
drag, startPoint x: 443, startPoint y: 70, endPoint x: 77, endPoint y: 124, distance: 370.1
click at [98, 71] on div "Labeling Mode Pallet * UPSG-EX6D7W9DPV Create Pallet Id UPC * 840985125813 Can'…" at bounding box center [369, 175] width 739 height 351
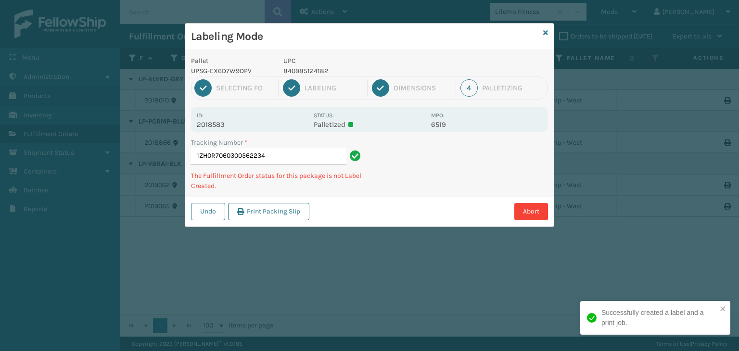
click at [308, 70] on p "840985124182" at bounding box center [354, 71] width 142 height 10
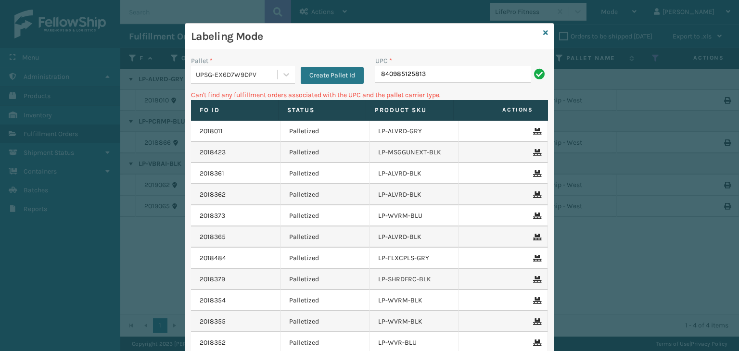
click at [380, 73] on input "840985125813" at bounding box center [452, 74] width 155 height 17
click at [376, 71] on input "840985125813" at bounding box center [452, 74] width 155 height 17
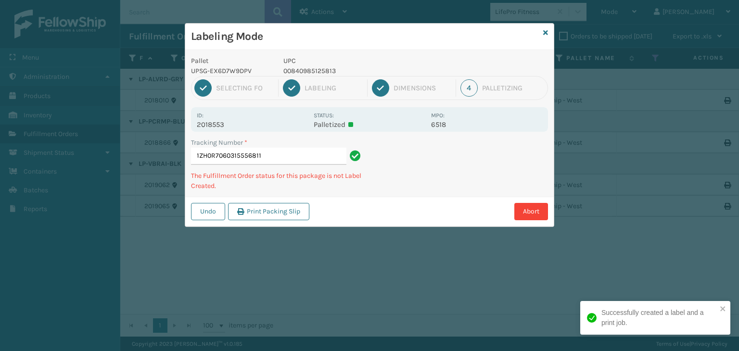
click at [328, 73] on p "00840985125813" at bounding box center [354, 71] width 142 height 10
click at [301, 71] on p "840985119577" at bounding box center [354, 71] width 142 height 10
click at [300, 70] on p "840985119577" at bounding box center [354, 71] width 142 height 10
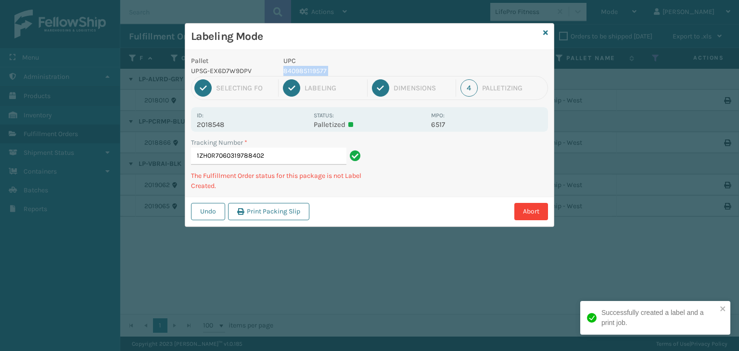
click at [300, 70] on p "840985119577" at bounding box center [354, 71] width 142 height 10
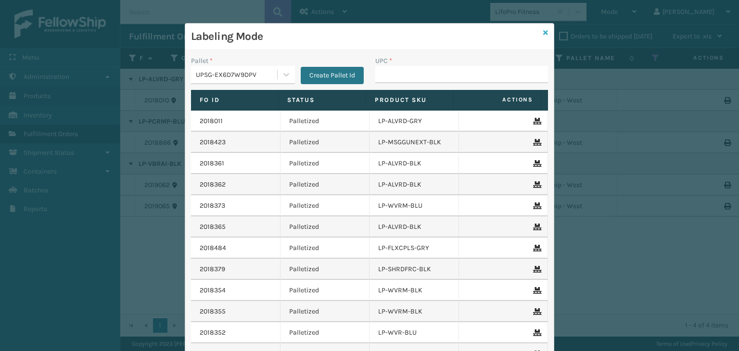
click at [543, 33] on icon at bounding box center [545, 32] width 5 height 7
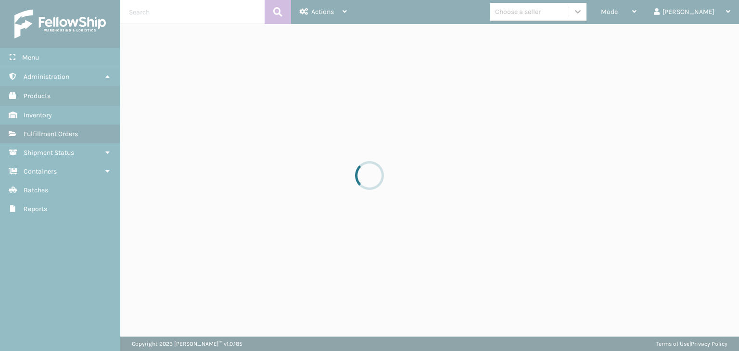
click at [588, 14] on div at bounding box center [369, 175] width 739 height 351
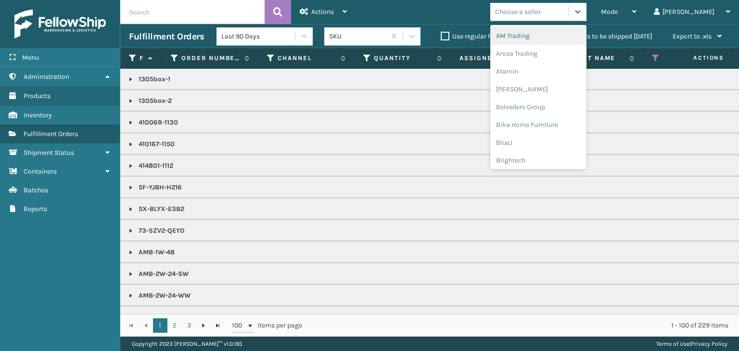
click at [569, 13] on div "Choose a seller" at bounding box center [529, 12] width 78 height 16
click at [637, 14] on div "Mode" at bounding box center [619, 12] width 36 height 24
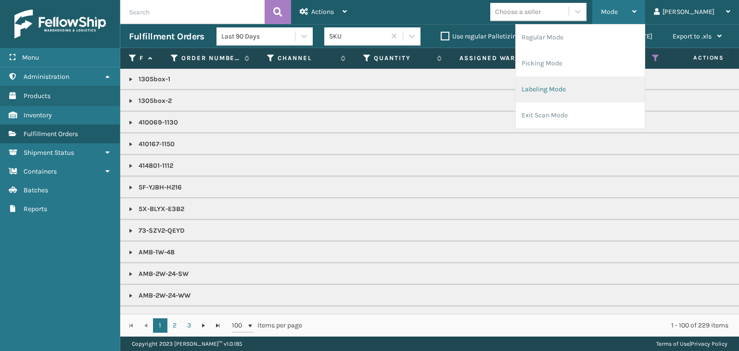
click at [592, 89] on li "Labeling Mode" at bounding box center [580, 90] width 129 height 26
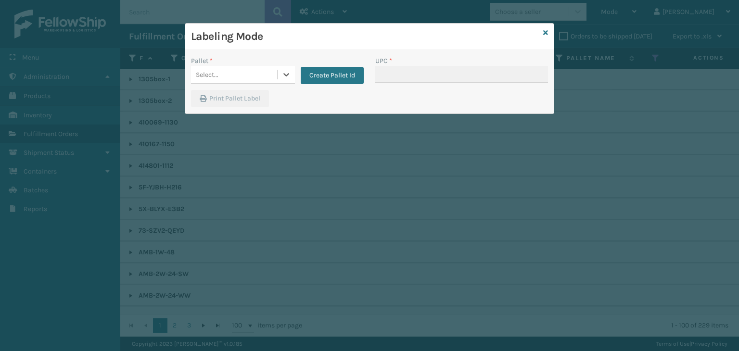
click at [268, 80] on div "Select..." at bounding box center [234, 75] width 86 height 16
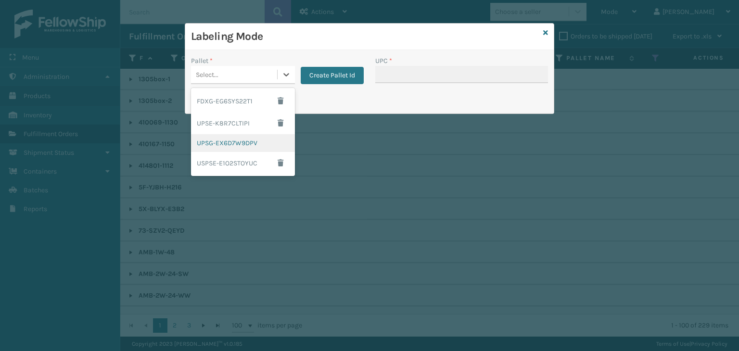
click at [244, 150] on div "UPSG-EX6D7W9DPV" at bounding box center [243, 143] width 104 height 18
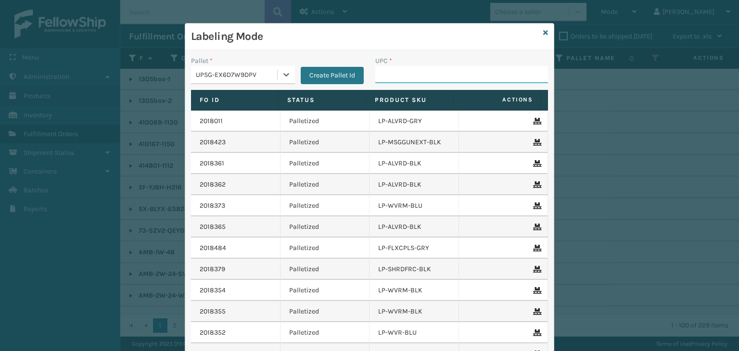
click at [418, 71] on input "UPC *" at bounding box center [461, 74] width 173 height 17
click at [543, 31] on icon at bounding box center [545, 32] width 5 height 7
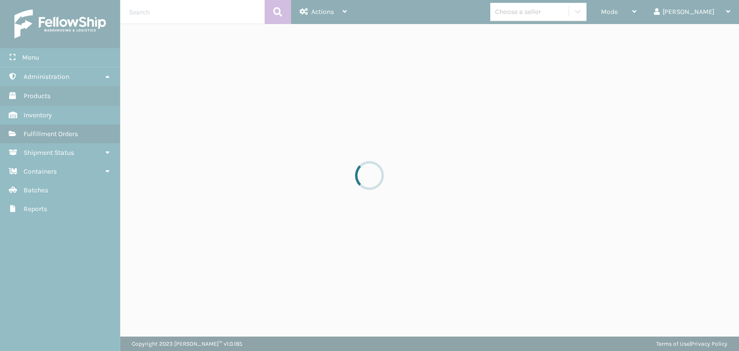
click at [542, 18] on div at bounding box center [369, 175] width 739 height 351
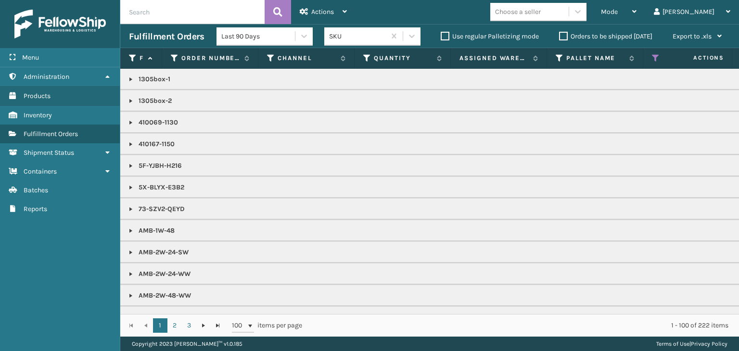
click at [542, 18] on div "Choose a seller" at bounding box center [529, 12] width 78 height 16
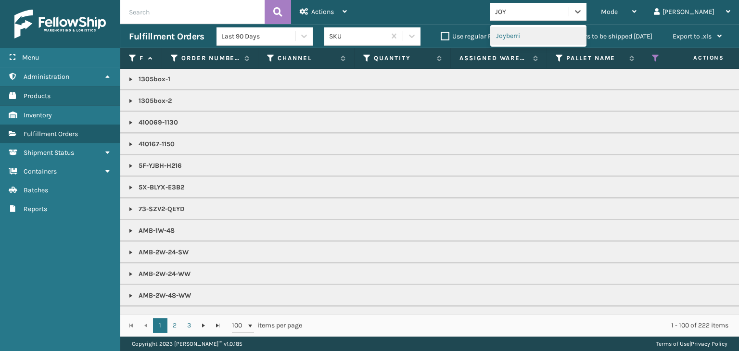
click at [556, 30] on div "Joyberri" at bounding box center [538, 36] width 96 height 18
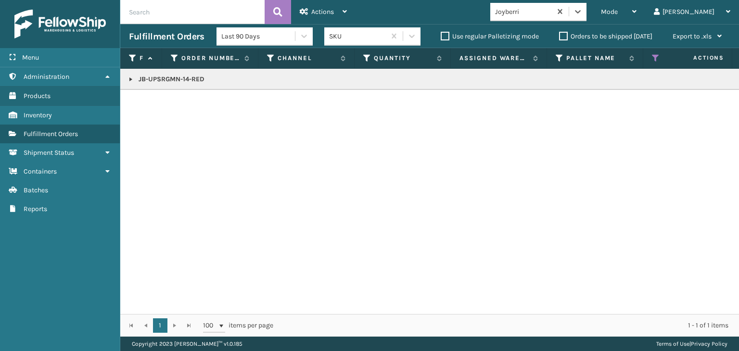
click at [129, 82] on link at bounding box center [131, 80] width 8 height 8
click at [167, 109] on link "2018489" at bounding box center [157, 106] width 26 height 10
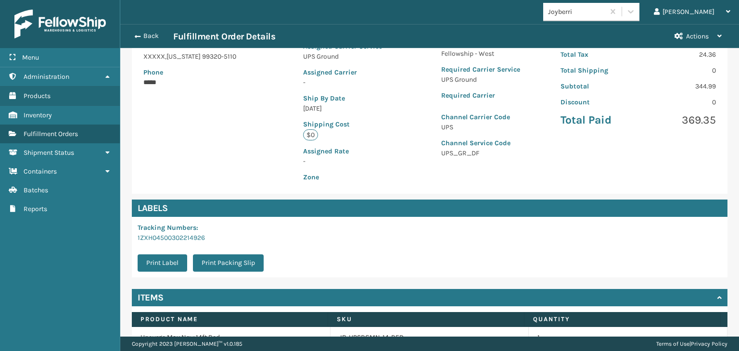
scroll to position [216, 0]
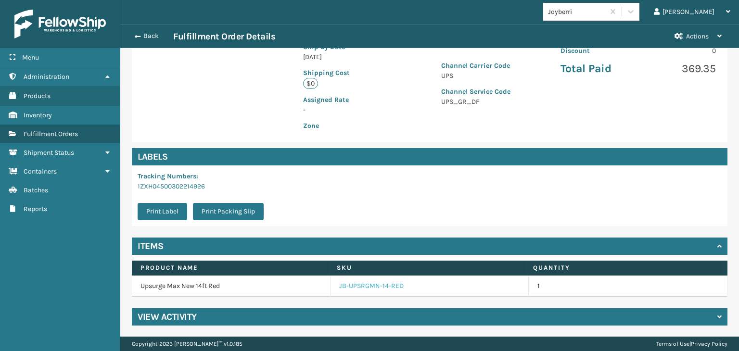
click at [369, 289] on link "JB-UPSRGMN-14-RED" at bounding box center [371, 287] width 64 height 10
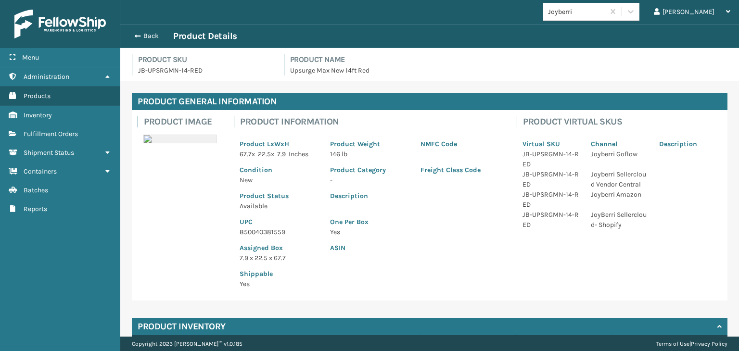
click at [267, 234] on p "850040381559" at bounding box center [279, 232] width 79 height 10
click at [147, 37] on button "Back" at bounding box center [151, 36] width 44 height 9
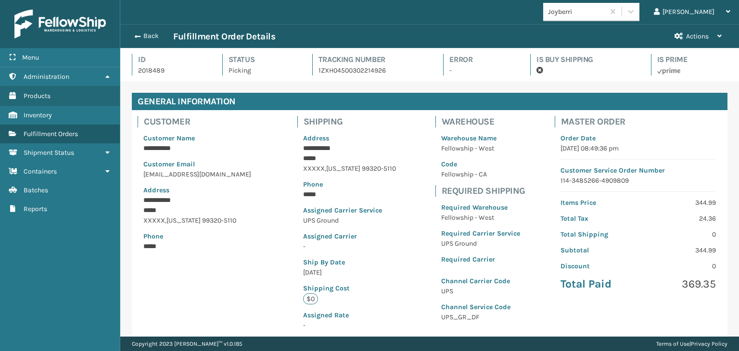
click at [147, 37] on button "Back" at bounding box center [151, 36] width 44 height 9
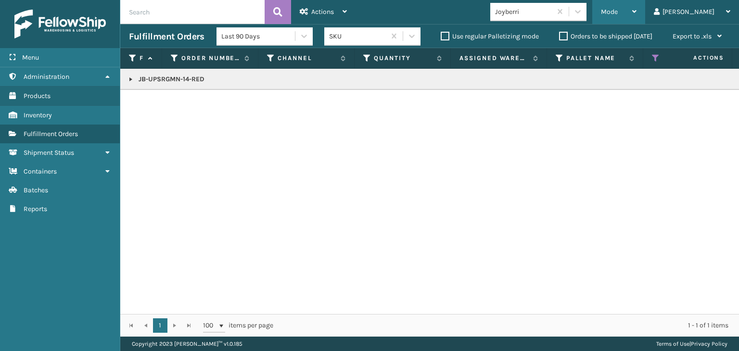
click at [618, 14] on span "Mode" at bounding box center [609, 12] width 17 height 8
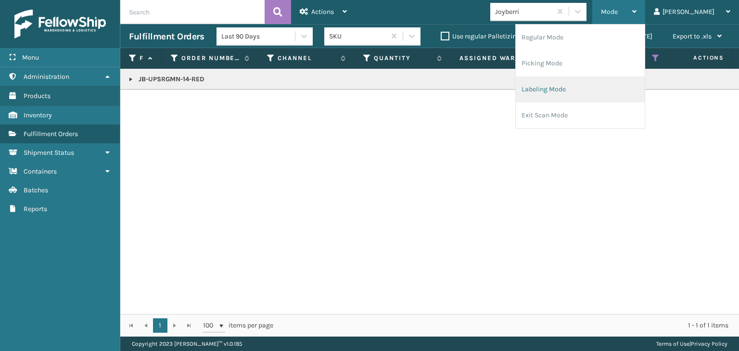
click at [619, 100] on li "Labeling Mode" at bounding box center [580, 90] width 129 height 26
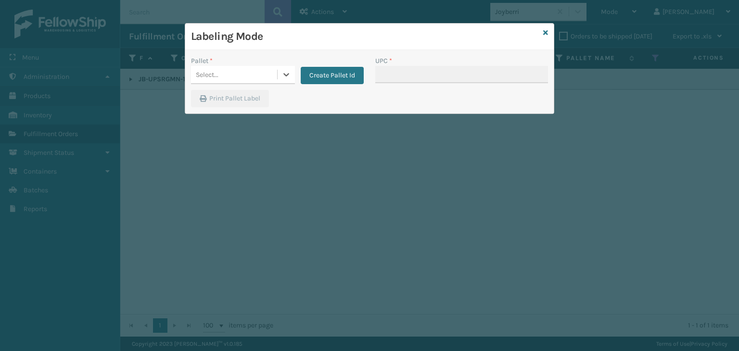
click at [242, 77] on div "Select..." at bounding box center [234, 75] width 86 height 16
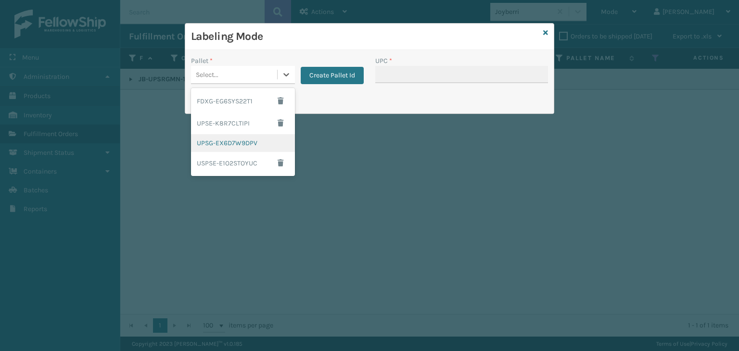
click at [240, 148] on div "UPSG-EX6D7W9DPV" at bounding box center [243, 143] width 104 height 18
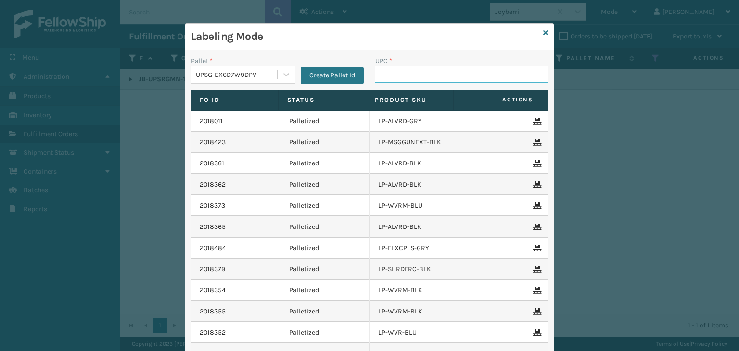
click at [423, 77] on input "UPC *" at bounding box center [461, 74] width 173 height 17
paste input "850040381559"
drag, startPoint x: 539, startPoint y: 32, endPoint x: 532, endPoint y: 27, distance: 8.3
click at [539, 30] on div "Labeling Mode" at bounding box center [369, 37] width 369 height 26
click at [543, 37] on link at bounding box center [545, 33] width 5 height 10
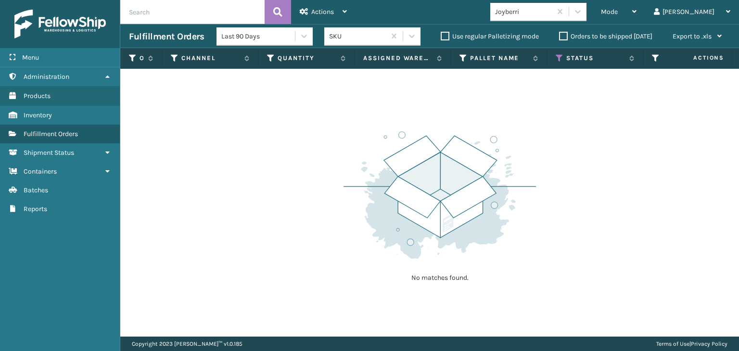
click at [553, 14] on div "Joyberri" at bounding box center [523, 12] width 57 height 10
click at [587, 15] on div "Joyberri" at bounding box center [538, 12] width 96 height 18
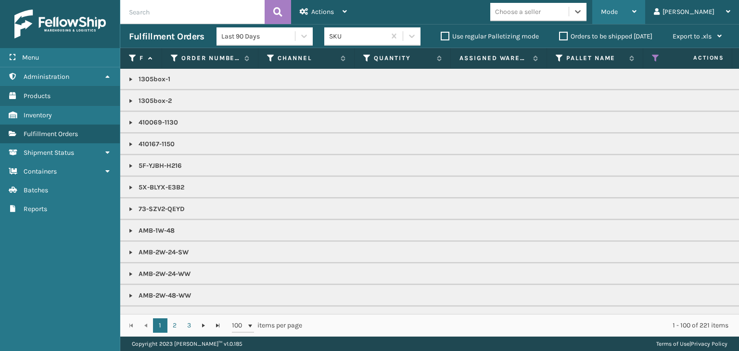
click at [618, 8] on span "Mode" at bounding box center [609, 12] width 17 height 8
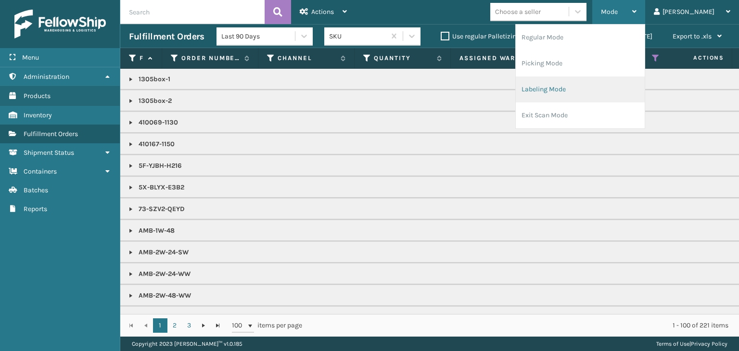
click at [629, 83] on li "Labeling Mode" at bounding box center [580, 90] width 129 height 26
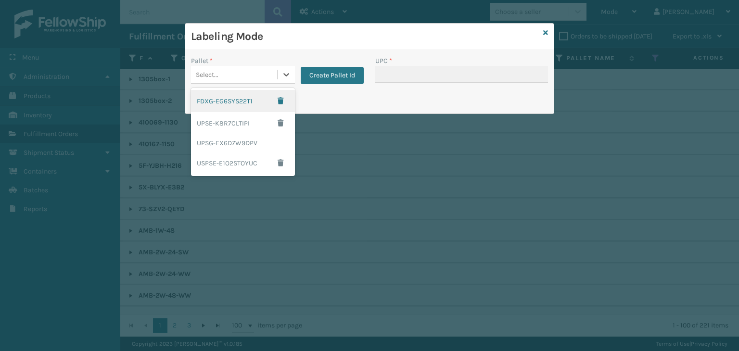
click at [261, 70] on div "Select..." at bounding box center [234, 75] width 86 height 16
click at [244, 147] on div "UPSG-EX6D7W9DPV" at bounding box center [243, 143] width 104 height 18
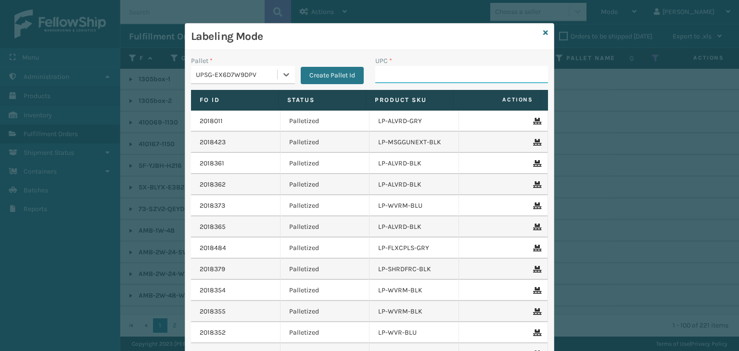
click at [404, 76] on input "UPC *" at bounding box center [461, 74] width 173 height 17
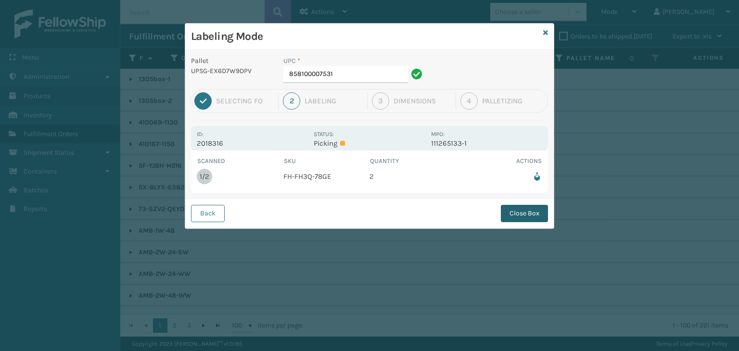
click at [528, 213] on button "Close Box" at bounding box center [524, 213] width 47 height 17
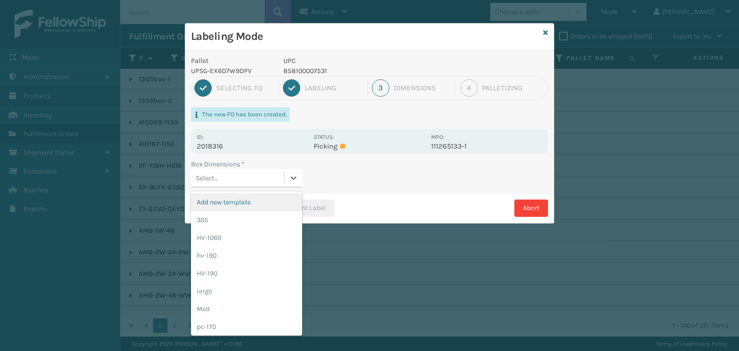
click at [275, 179] on div "Select..." at bounding box center [237, 178] width 93 height 16
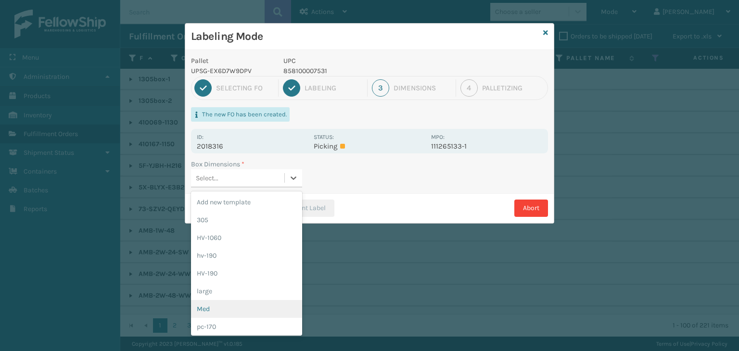
click at [252, 309] on div "Med" at bounding box center [246, 309] width 111 height 18
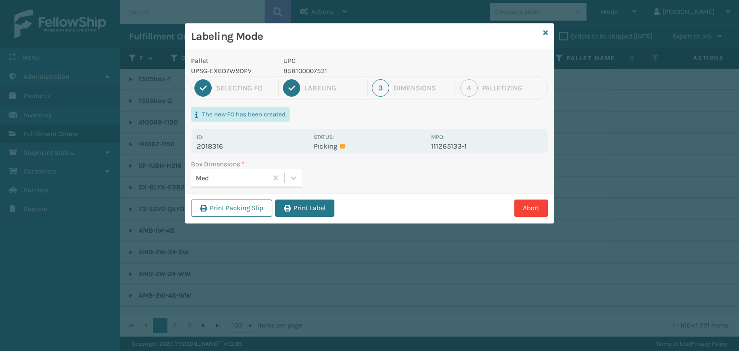
click at [319, 196] on div "Print Packing Slip Print Label Abort" at bounding box center [369, 207] width 369 height 29
click at [319, 204] on button "Print Label" at bounding box center [304, 208] width 59 height 17
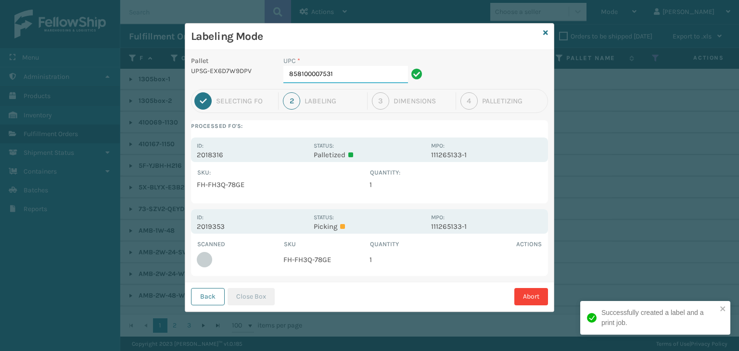
click at [349, 78] on input "858100007531" at bounding box center [345, 74] width 125 height 17
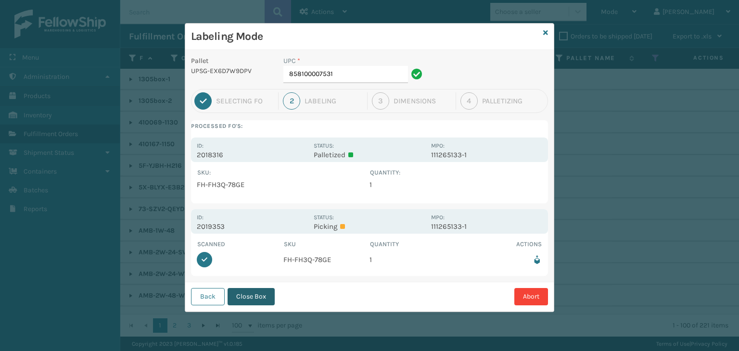
click at [260, 303] on button "Close Box" at bounding box center [251, 296] width 47 height 17
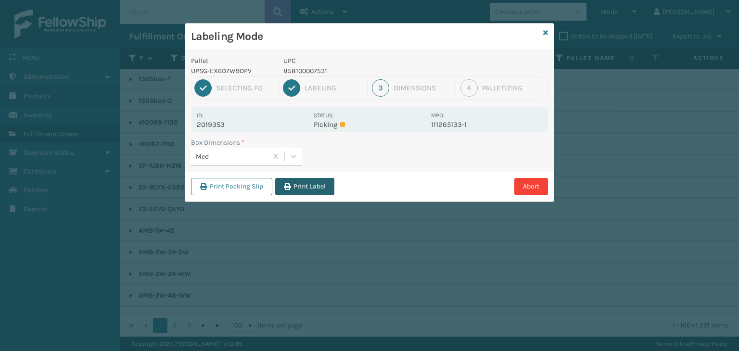
click at [304, 188] on button "Print Label" at bounding box center [304, 186] width 59 height 17
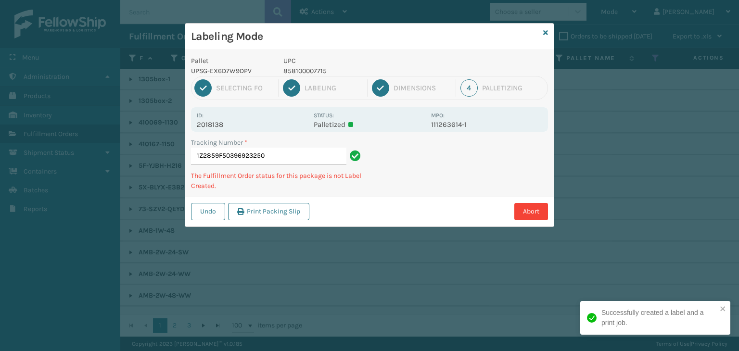
click at [304, 72] on p "858100007715" at bounding box center [354, 71] width 142 height 10
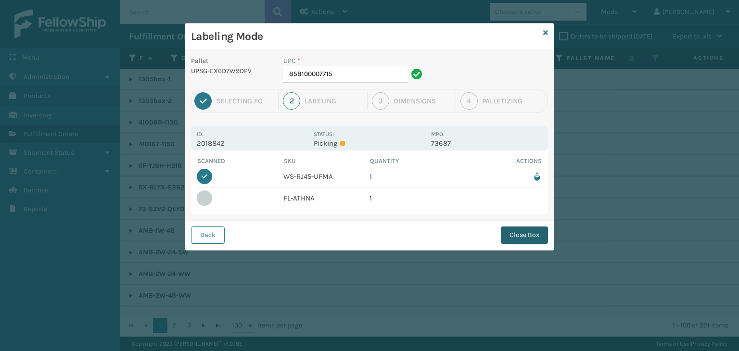
click at [530, 235] on button "Close Box" at bounding box center [524, 235] width 47 height 17
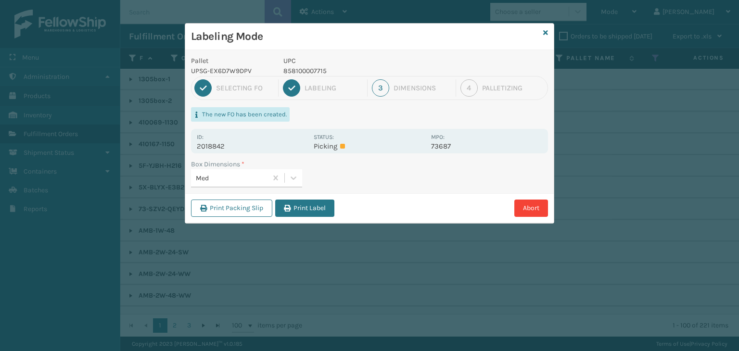
drag, startPoint x: 305, startPoint y: 201, endPoint x: 296, endPoint y: 214, distance: 15.4
click at [305, 203] on button "Print Label" at bounding box center [304, 208] width 59 height 17
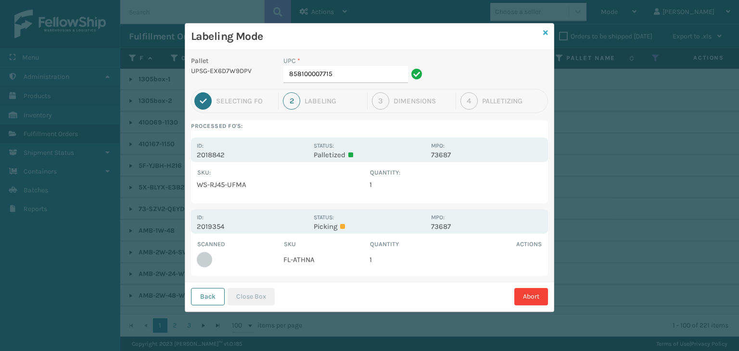
click at [545, 31] on icon at bounding box center [545, 32] width 5 height 7
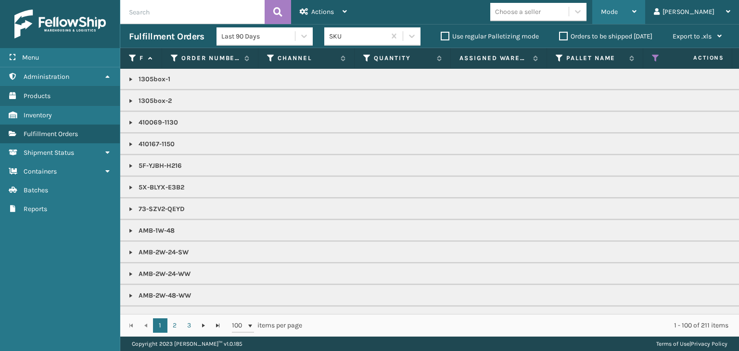
click at [637, 9] on div "Mode" at bounding box center [619, 12] width 36 height 24
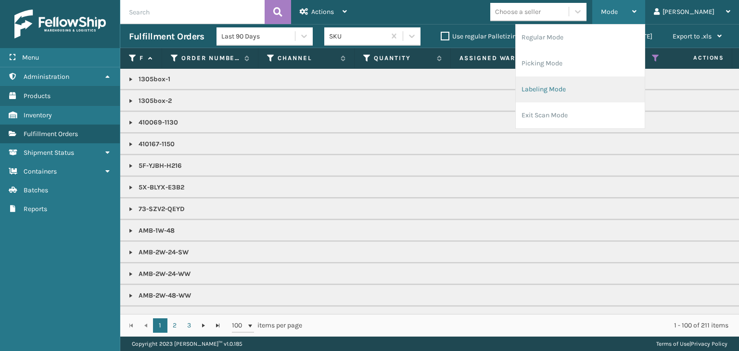
click at [614, 87] on li "Labeling Mode" at bounding box center [580, 90] width 129 height 26
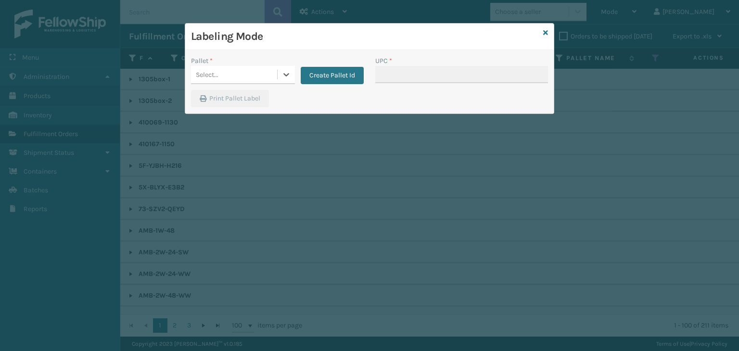
click at [212, 74] on div "Select..." at bounding box center [207, 75] width 23 height 10
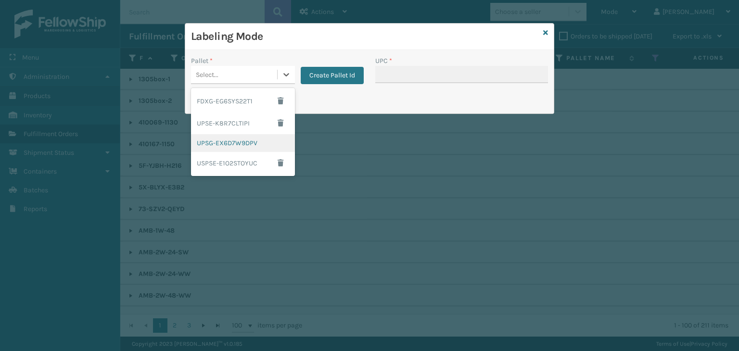
click at [237, 145] on div "UPSG-EX6D7W9DPV" at bounding box center [243, 143] width 104 height 18
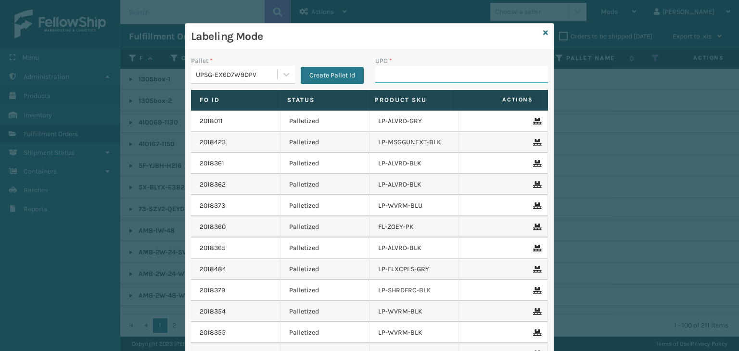
click at [404, 74] on input "UPC *" at bounding box center [461, 74] width 173 height 17
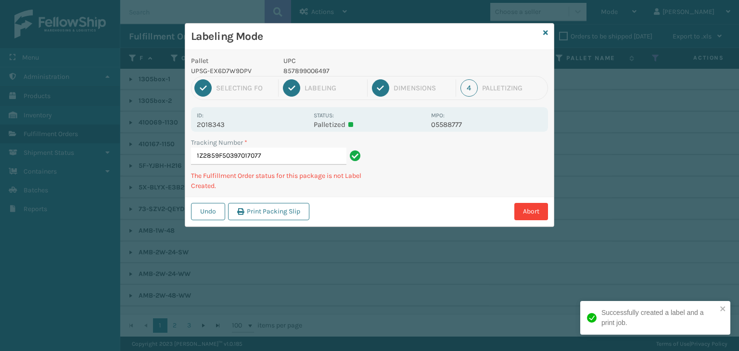
click at [316, 72] on p "857899006497" at bounding box center [354, 71] width 142 height 10
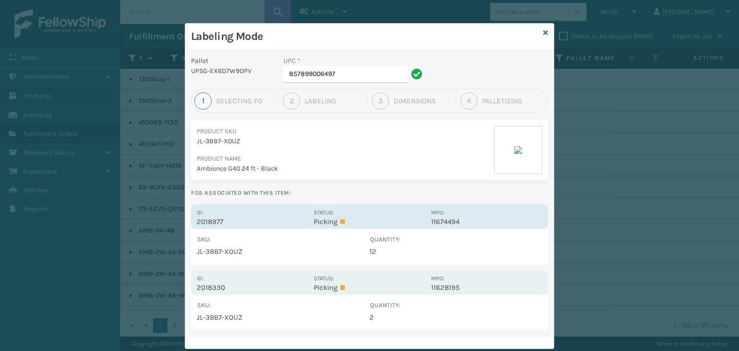
click at [386, 207] on div "Status: Picking" at bounding box center [369, 216] width 111 height 19
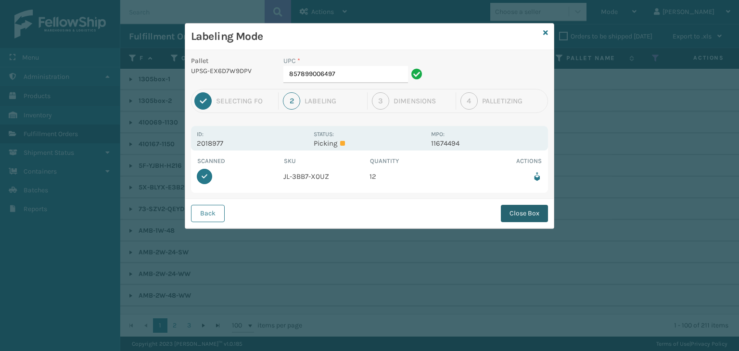
click at [523, 219] on button "Close Box" at bounding box center [524, 213] width 47 height 17
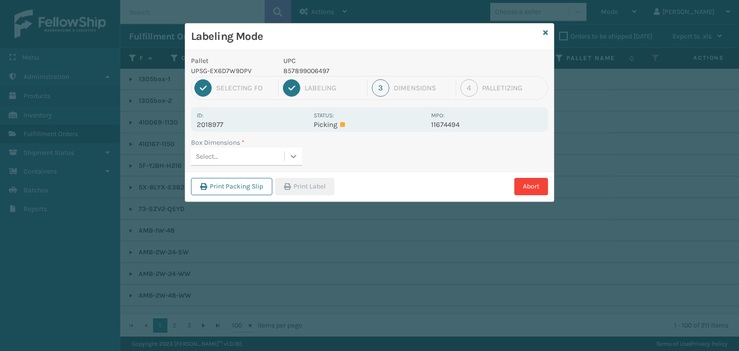
click at [285, 160] on div at bounding box center [293, 156] width 17 height 17
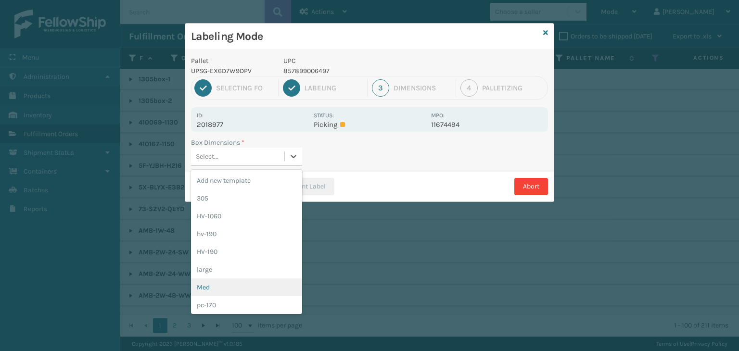
click at [219, 284] on div "Med" at bounding box center [246, 288] width 111 height 18
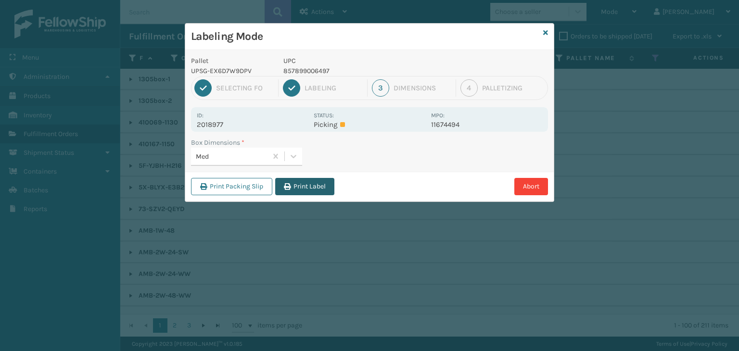
click at [301, 184] on button "Print Label" at bounding box center [304, 186] width 59 height 17
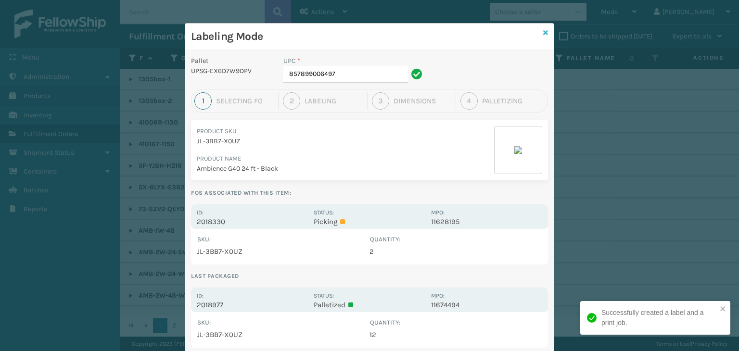
click at [543, 28] on link at bounding box center [545, 33] width 5 height 10
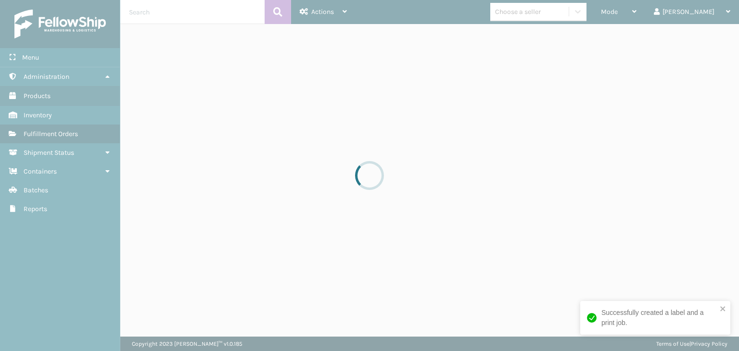
click at [653, 12] on div at bounding box center [369, 175] width 739 height 351
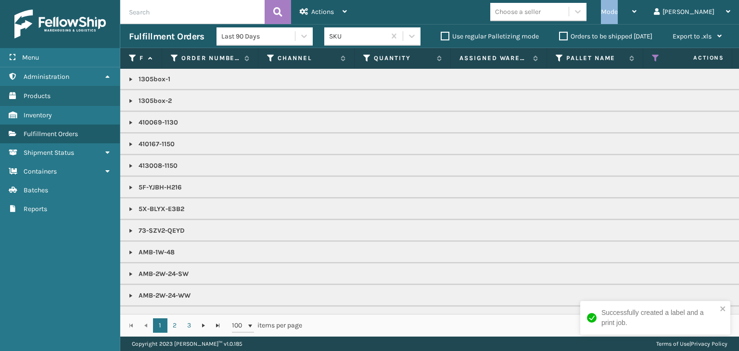
click at [637, 12] on div "Mode" at bounding box center [619, 12] width 36 height 24
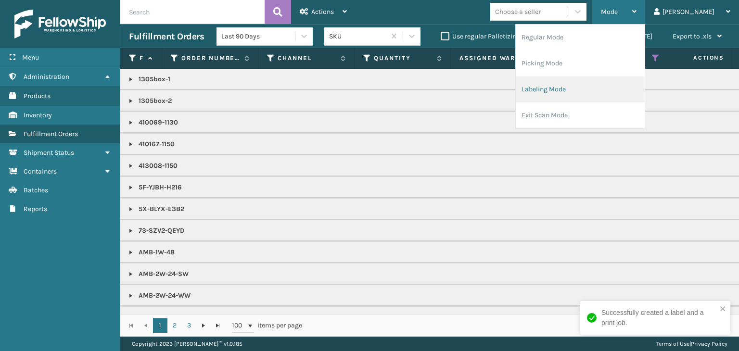
click at [623, 86] on li "Labeling Mode" at bounding box center [580, 90] width 129 height 26
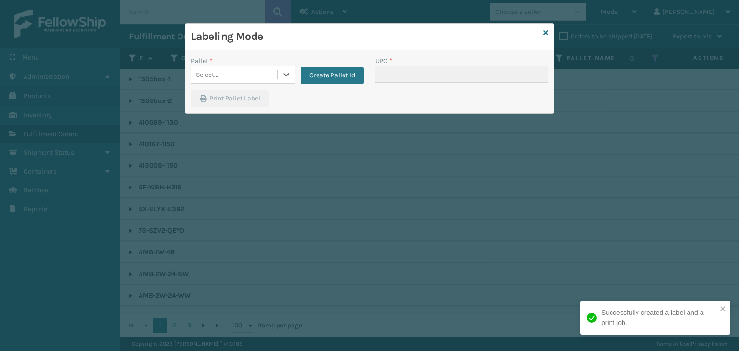
click at [235, 77] on div "Select..." at bounding box center [234, 75] width 86 height 16
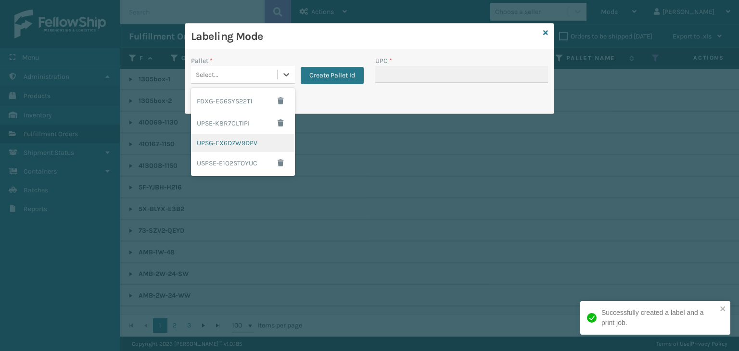
click at [240, 140] on div "UPSG-EX6D7W9DPV" at bounding box center [243, 143] width 104 height 18
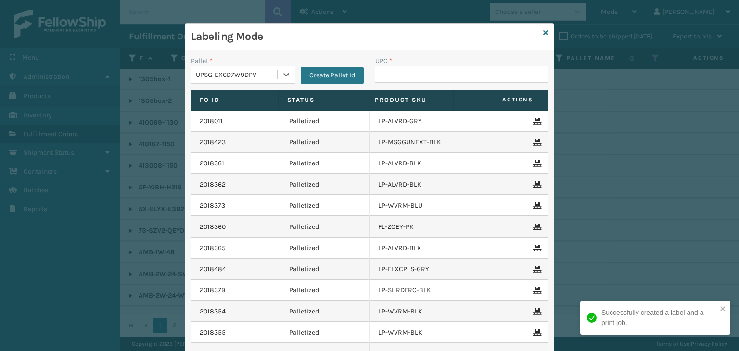
drag, startPoint x: 437, startPoint y: 58, endPoint x: 435, endPoint y: 74, distance: 15.5
click at [437, 64] on div "UPC *" at bounding box center [461, 61] width 173 height 10
click at [435, 74] on input "UPC *" at bounding box center [461, 74] width 173 height 17
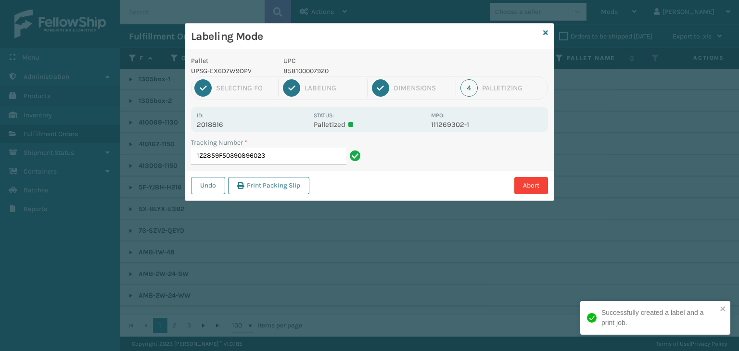
click at [309, 67] on p "858100007920" at bounding box center [354, 71] width 142 height 10
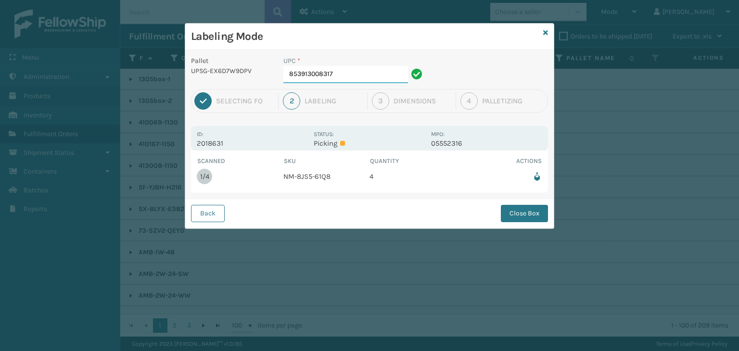
click at [367, 68] on input "853913008317" at bounding box center [345, 74] width 125 height 17
click at [513, 221] on button "Close Box" at bounding box center [524, 213] width 47 height 17
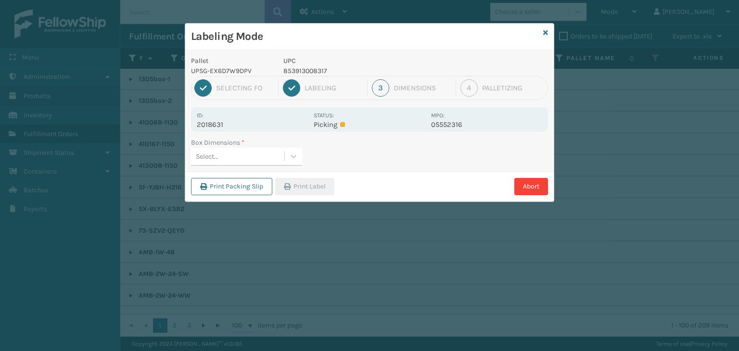
click at [231, 162] on div "Select..." at bounding box center [237, 157] width 93 height 16
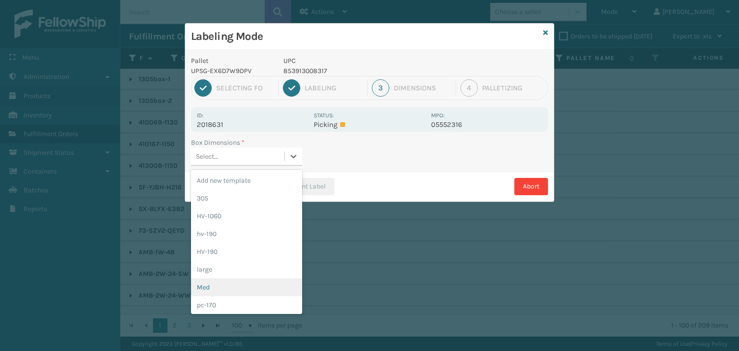
click at [245, 288] on div "Med" at bounding box center [246, 288] width 111 height 18
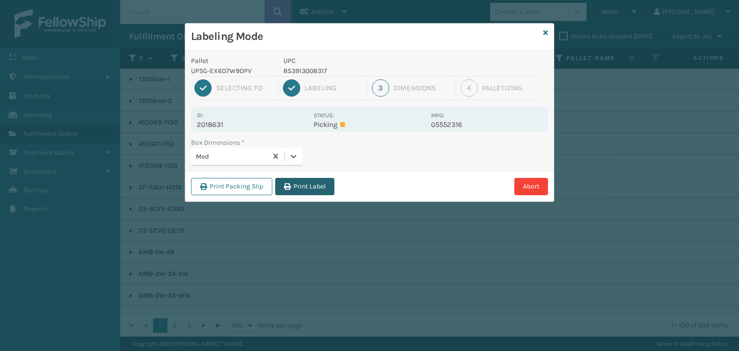
click at [303, 194] on button "Print Label" at bounding box center [304, 186] width 59 height 17
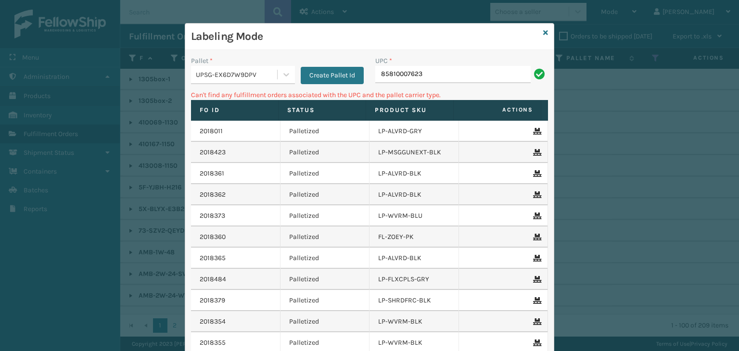
click at [400, 77] on input "85810007623" at bounding box center [452, 74] width 155 height 17
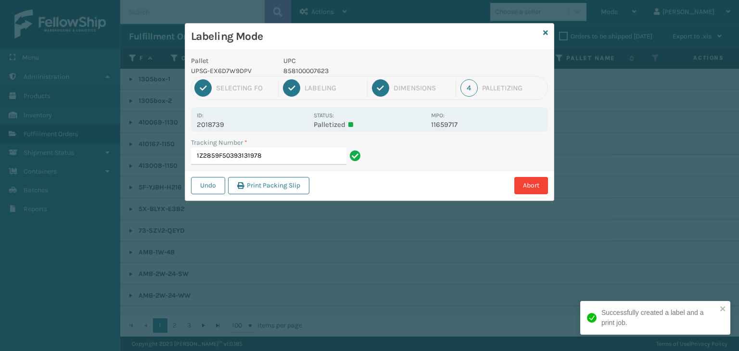
click at [301, 68] on p "858100007623" at bounding box center [354, 71] width 142 height 10
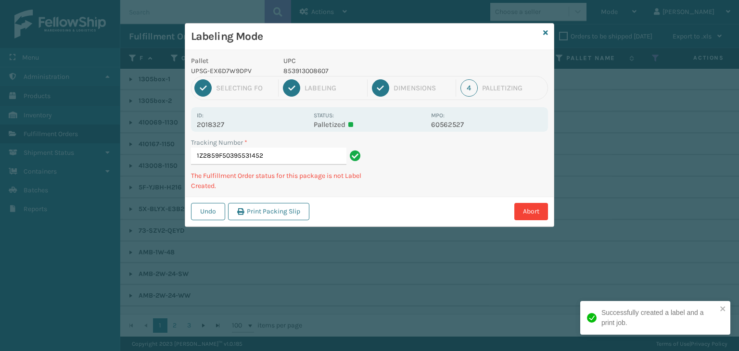
click at [312, 76] on p "853913008607" at bounding box center [354, 71] width 142 height 10
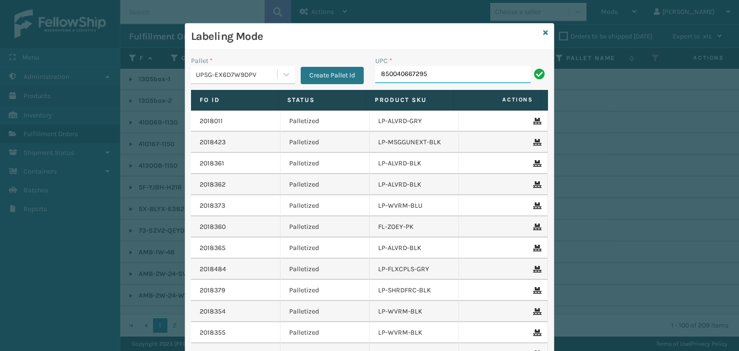
type input "850040667295"
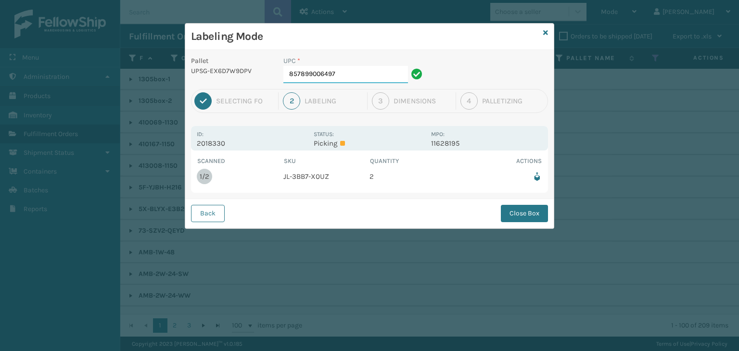
click at [366, 79] on input "857899006497" at bounding box center [345, 74] width 125 height 17
click at [526, 205] on button "Close Box" at bounding box center [524, 213] width 47 height 17
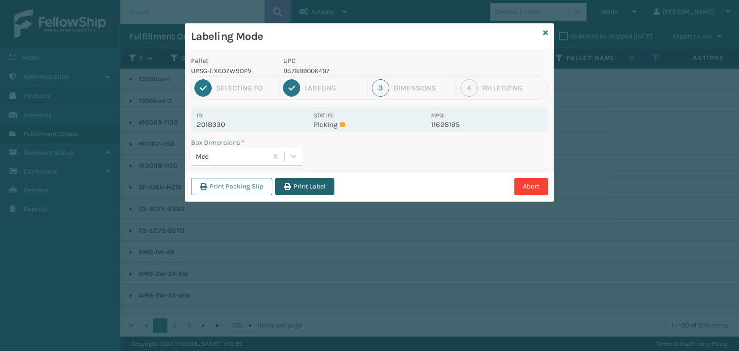
click at [323, 188] on button "Print Label" at bounding box center [304, 186] width 59 height 17
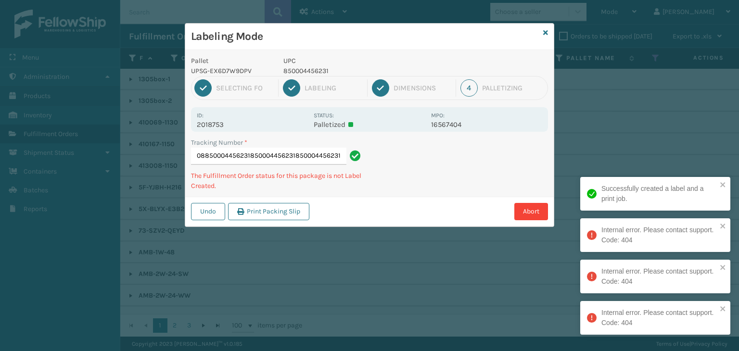
type input "1Z2859F50391609608850004456231850004456231850004456231850004456231"
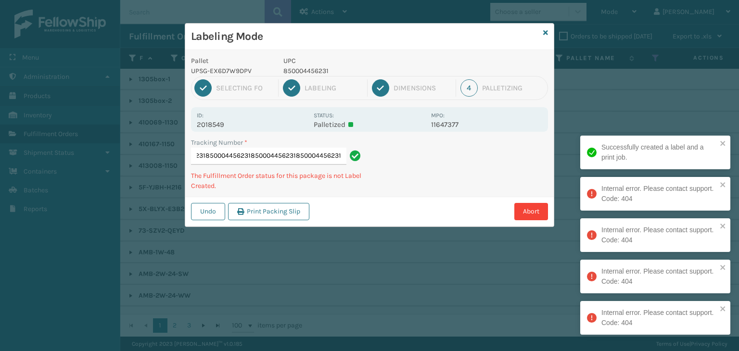
type input "1Z2859F50392923874850004456231850004456231850004456231850004456231850004456231"
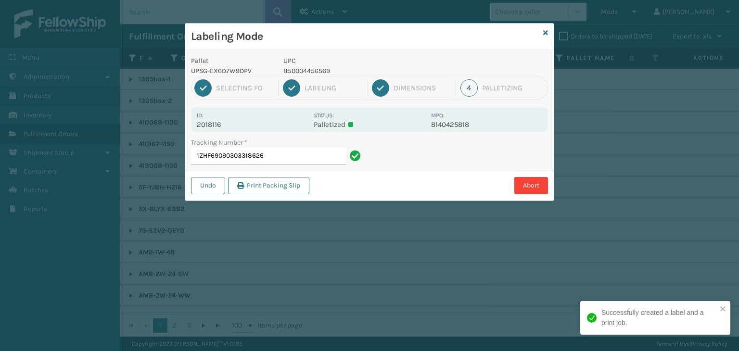
click at [309, 69] on p "850004456569" at bounding box center [354, 71] width 142 height 10
copy p "850004456569"
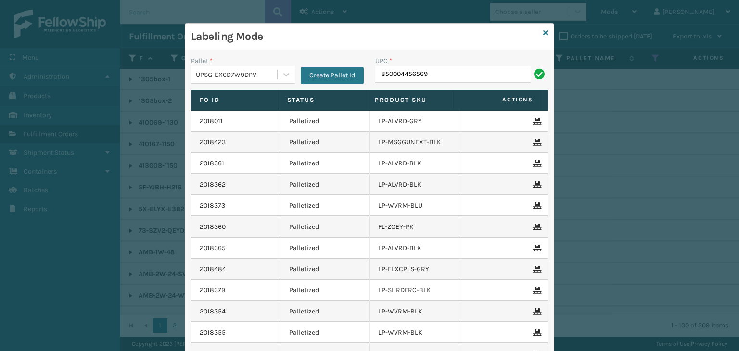
type input "850004456569"
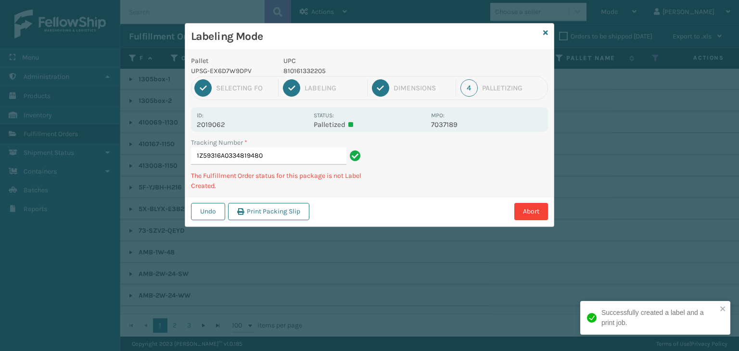
click at [309, 74] on p "810161332205" at bounding box center [354, 71] width 142 height 10
copy p "810161332205"
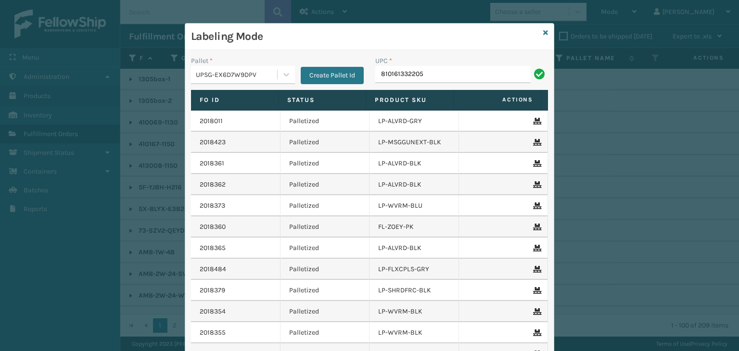
type input "810161332205"
type input "810164501141"
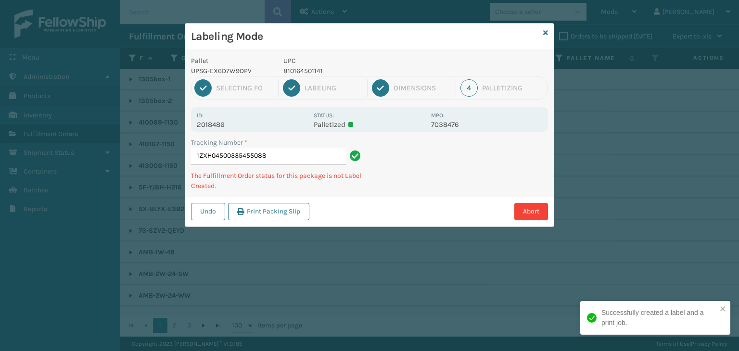
click at [314, 72] on p "810164501141" at bounding box center [354, 71] width 142 height 10
copy p "810164501141"
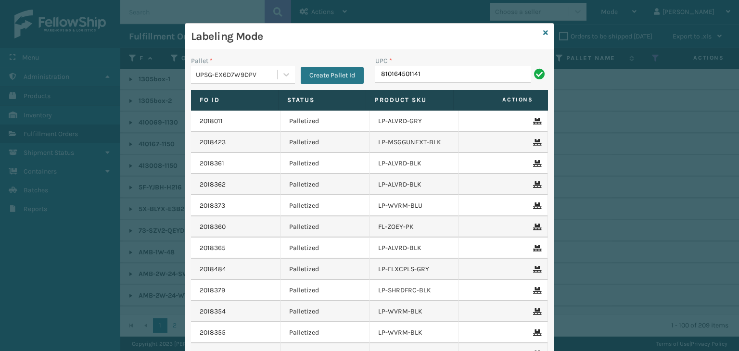
type input "810164501141"
click at [543, 33] on icon at bounding box center [545, 32] width 5 height 7
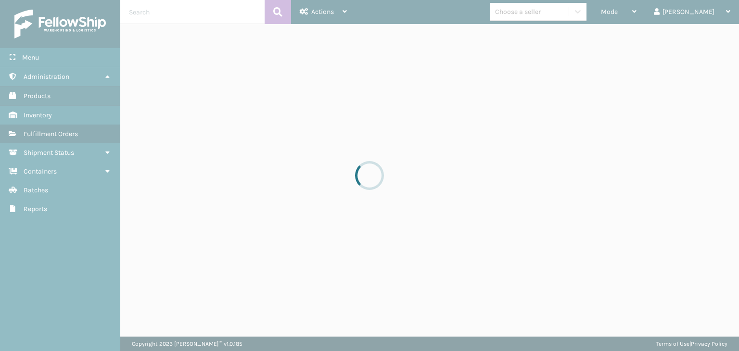
click at [551, 17] on div at bounding box center [369, 175] width 739 height 351
click at [550, 16] on div at bounding box center [369, 175] width 739 height 351
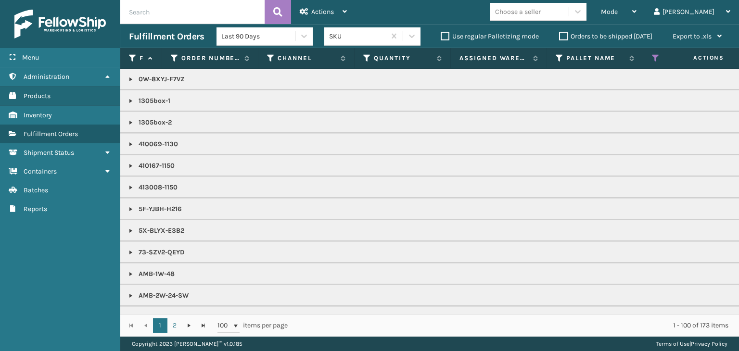
click at [541, 16] on div "Choose a seller" at bounding box center [518, 12] width 46 height 10
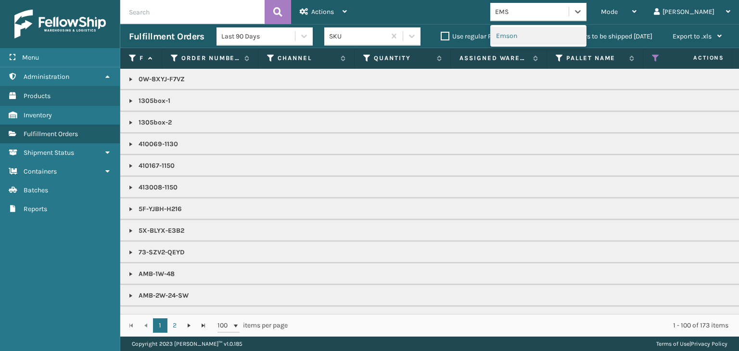
type input "EMSO"
click at [554, 37] on div "Emson" at bounding box center [538, 36] width 96 height 18
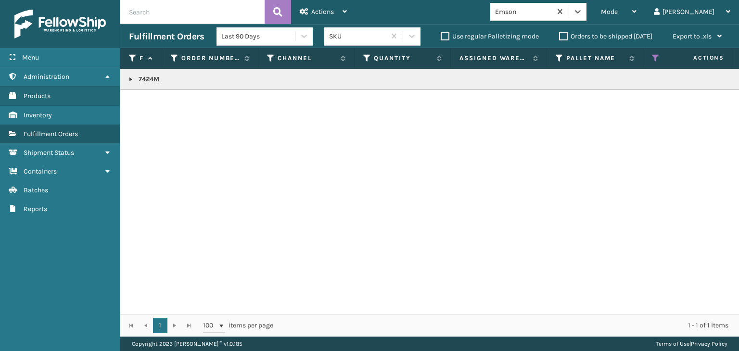
click at [127, 78] on td "7424M" at bounding box center [741, 79] width 1243 height 21
click at [131, 79] on link at bounding box center [131, 80] width 8 height 8
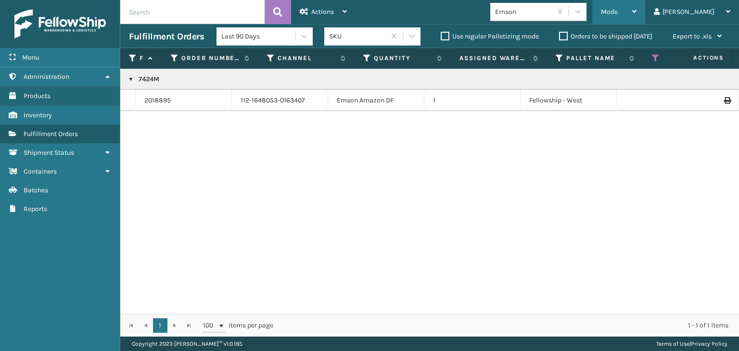
click at [618, 11] on span "Mode" at bounding box center [609, 12] width 17 height 8
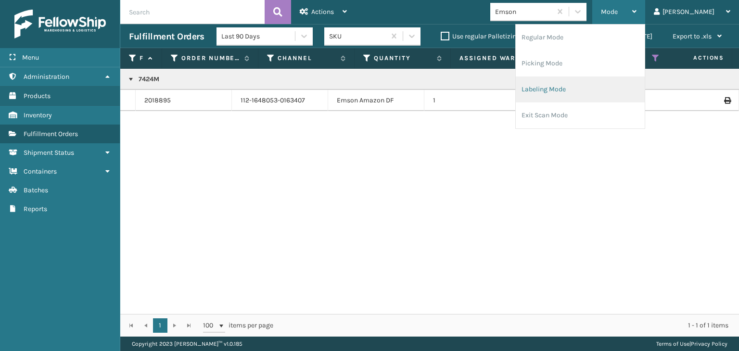
click at [601, 96] on li "Labeling Mode" at bounding box center [580, 90] width 129 height 26
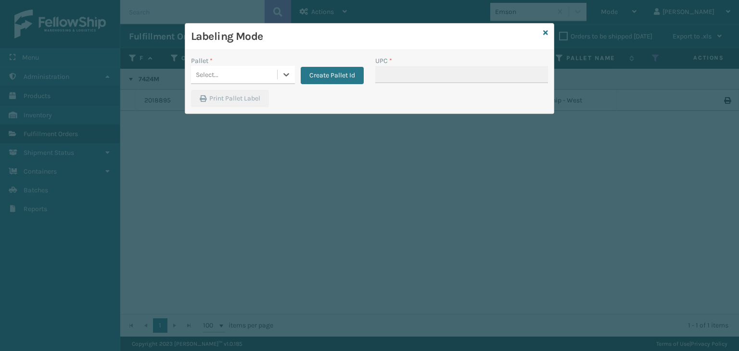
click at [270, 67] on div "Select..." at bounding box center [234, 75] width 86 height 16
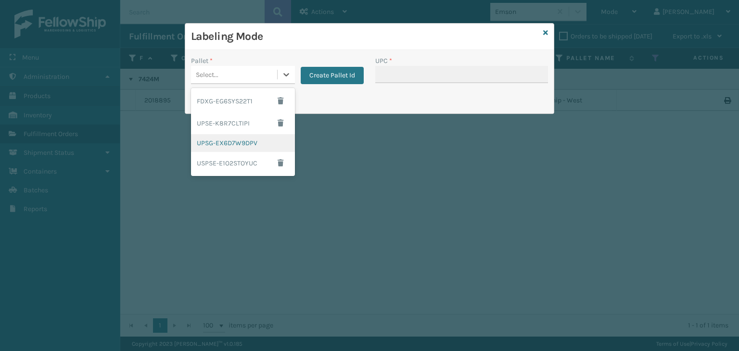
click at [261, 141] on div "UPSG-EX6D7W9DPV" at bounding box center [243, 143] width 104 height 18
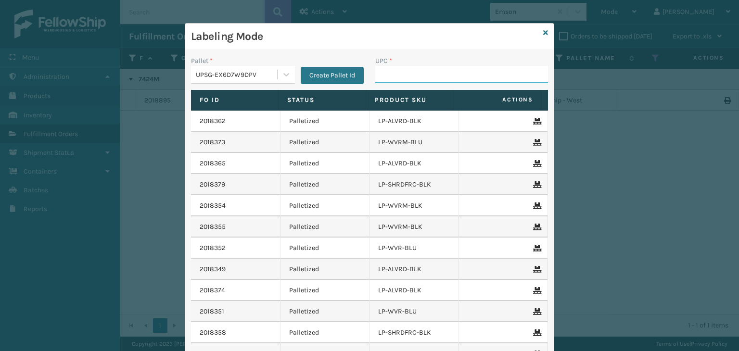
drag, startPoint x: 402, startPoint y: 74, endPoint x: 392, endPoint y: 77, distance: 10.7
click at [402, 74] on input "UPC *" at bounding box center [461, 74] width 173 height 17
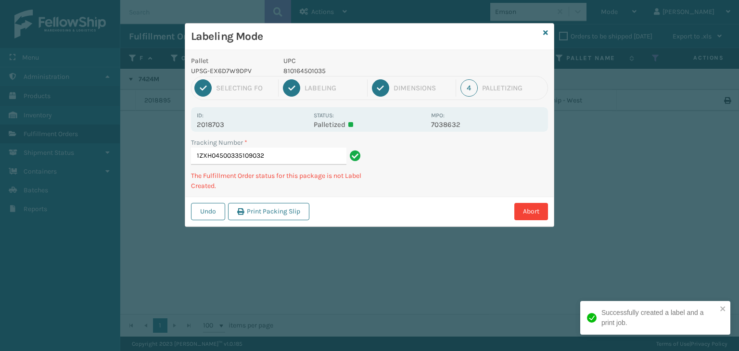
click at [312, 66] on p "810164501035" at bounding box center [354, 71] width 142 height 10
copy p "810164501035"
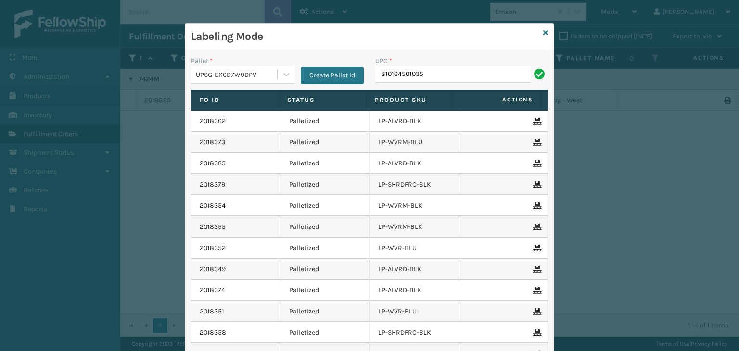
type input "810164501035"
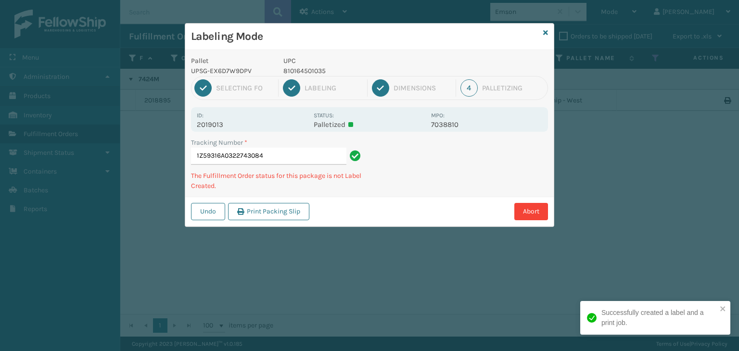
type input "1Z59316A0322743084810164501035"
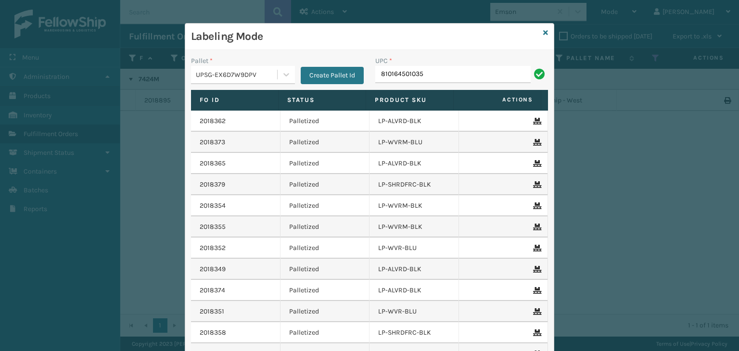
type input "810164501035"
type input "810164501035\"
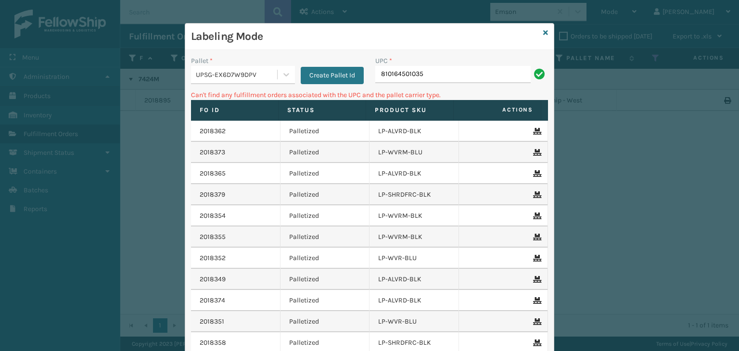
type input "810164501035"
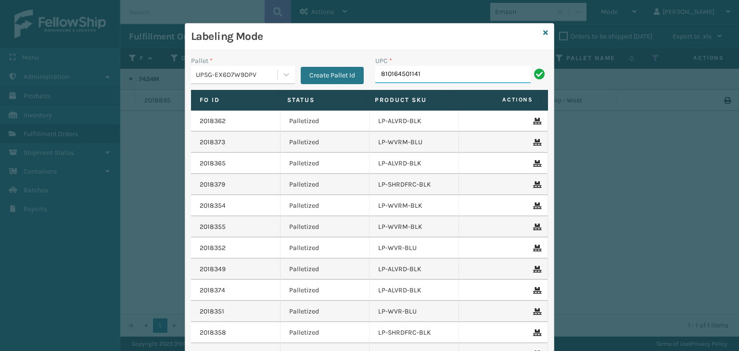
type input "810164501141"
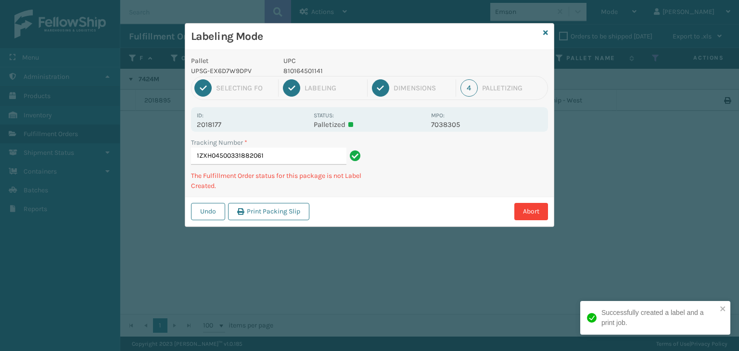
click at [309, 72] on p "810164501141" at bounding box center [354, 71] width 142 height 10
copy p "810164501141"
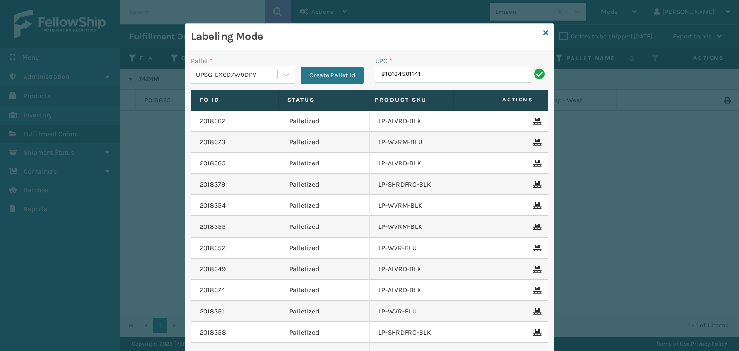
type input "810164501141"
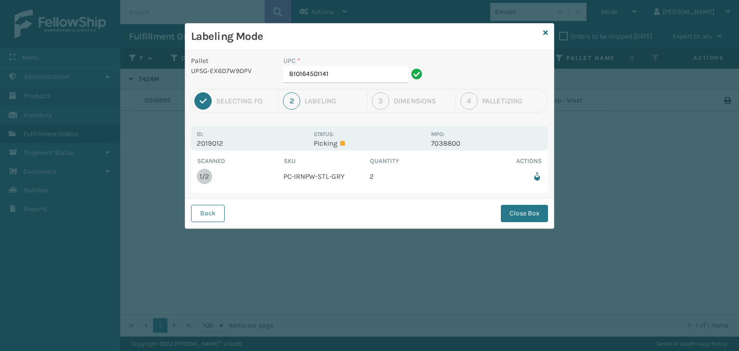
drag, startPoint x: 514, startPoint y: 209, endPoint x: 502, endPoint y: 217, distance: 14.7
click at [514, 209] on button "Close Box" at bounding box center [524, 213] width 47 height 17
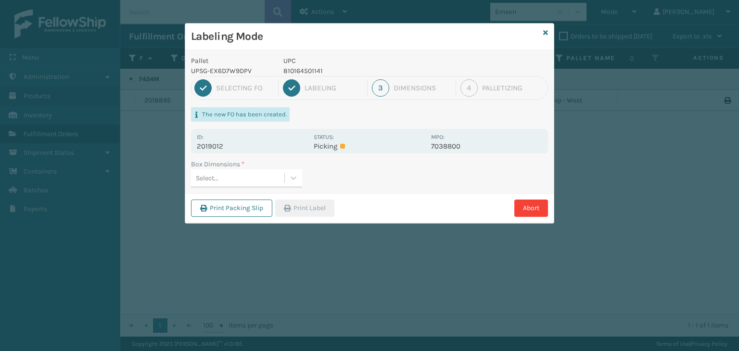
click at [245, 179] on div "Select..." at bounding box center [237, 178] width 93 height 16
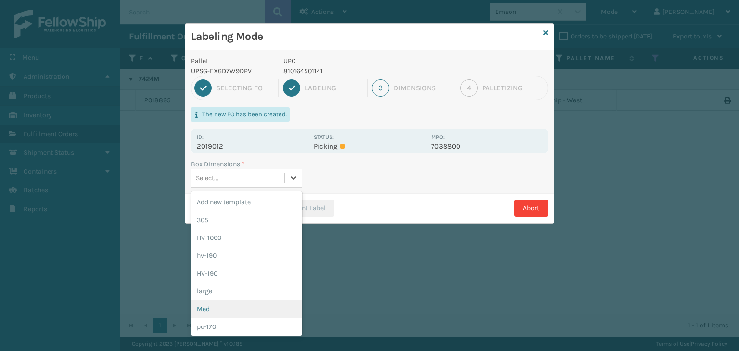
click at [235, 309] on div "Med" at bounding box center [246, 309] width 111 height 18
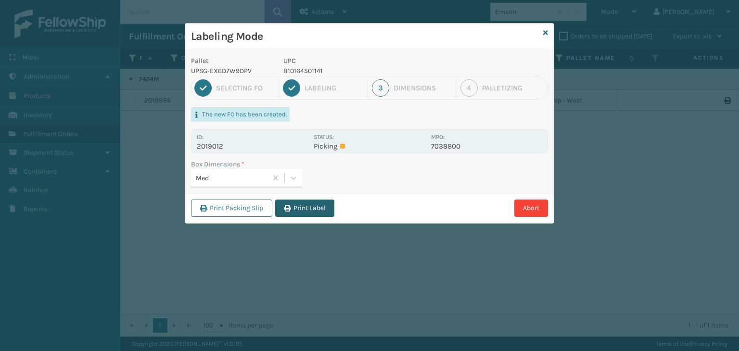
click at [312, 208] on button "Print Label" at bounding box center [304, 208] width 59 height 17
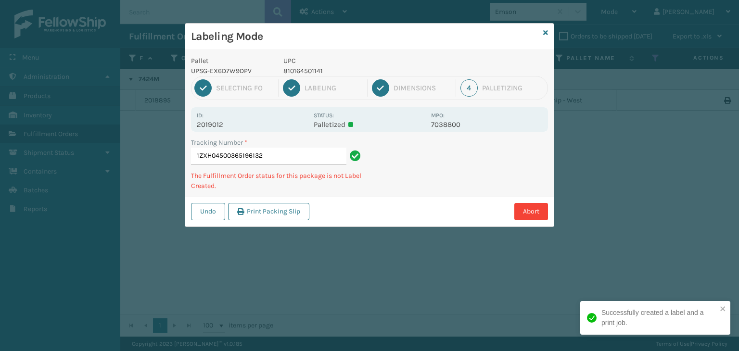
click at [351, 77] on div "1 Selecting FO 2 Labeling 3 Dimensions 4 Palletizing" at bounding box center [369, 88] width 357 height 24
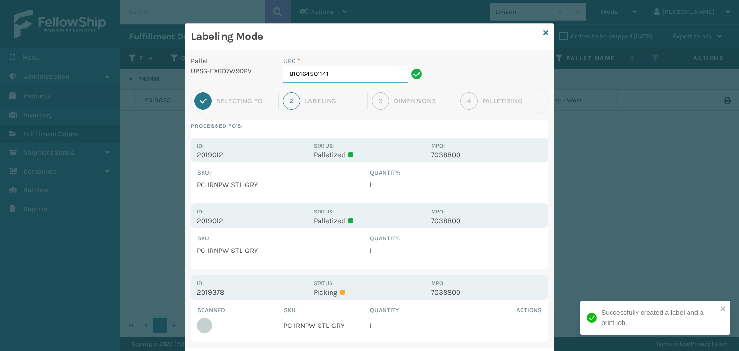
click at [351, 77] on input "810164501141" at bounding box center [345, 74] width 125 height 17
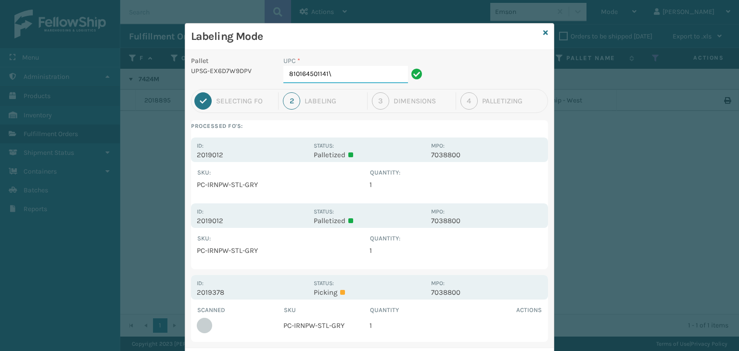
type input "810164501141"
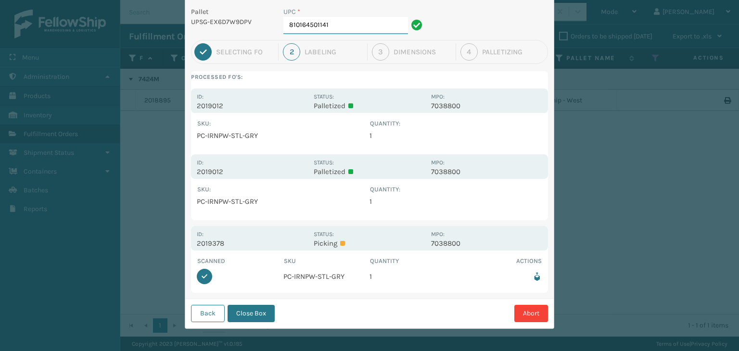
scroll to position [50, 0]
click at [259, 309] on button "Close Box" at bounding box center [251, 313] width 47 height 17
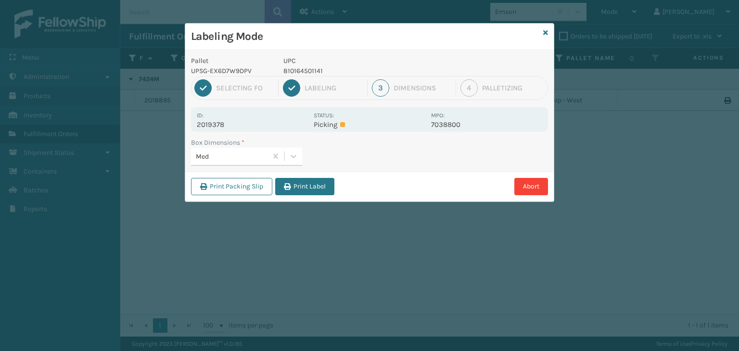
drag, startPoint x: 320, startPoint y: 191, endPoint x: 318, endPoint y: 201, distance: 10.3
click at [319, 191] on button "Print Label" at bounding box center [304, 186] width 59 height 17
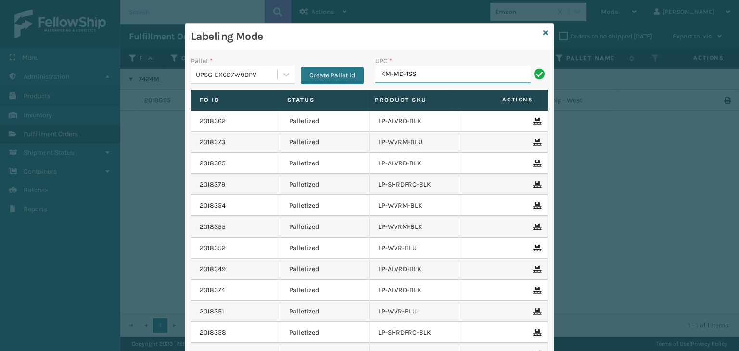
type input "KM-MD-1SS"
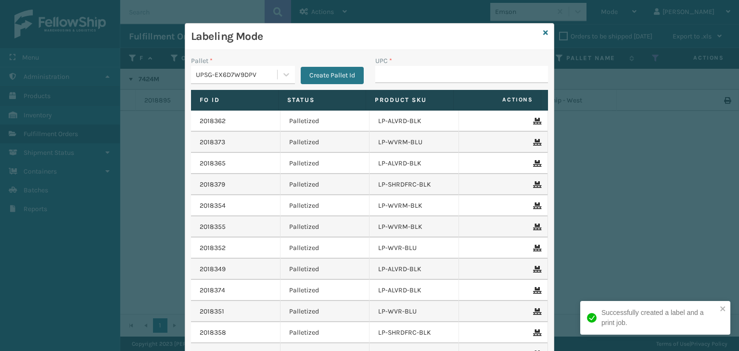
click at [301, 70] on button "Create Pallet Id" at bounding box center [332, 75] width 63 height 17
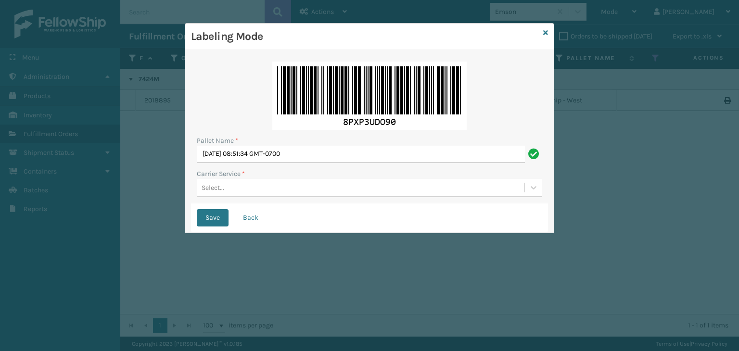
drag, startPoint x: 252, startPoint y: 218, endPoint x: 340, endPoint y: 133, distance: 121.9
click at [252, 218] on button "Back" at bounding box center [250, 217] width 33 height 17
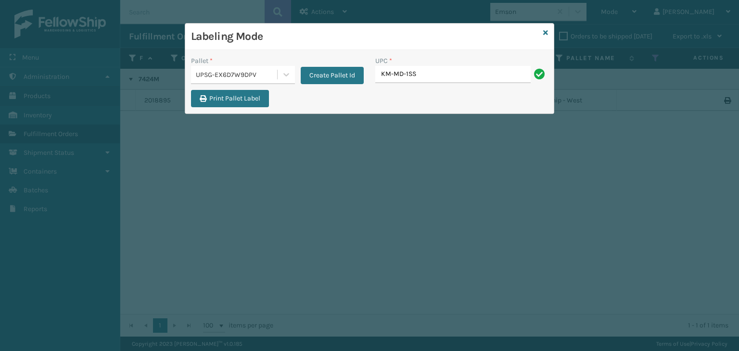
type input "KM-MD-1SS"
type input "SB151512-15L3"
click at [546, 32] on icon at bounding box center [545, 32] width 5 height 7
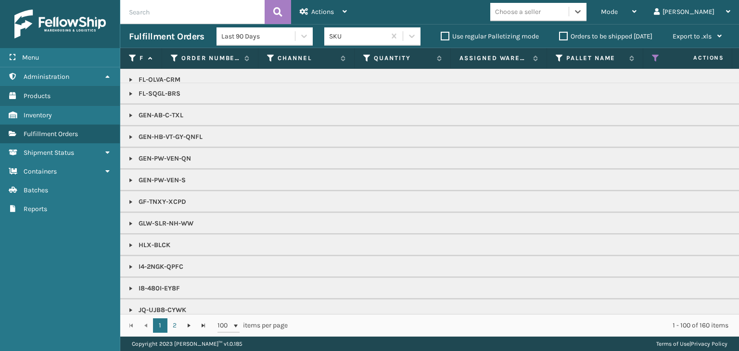
scroll to position [770, 0]
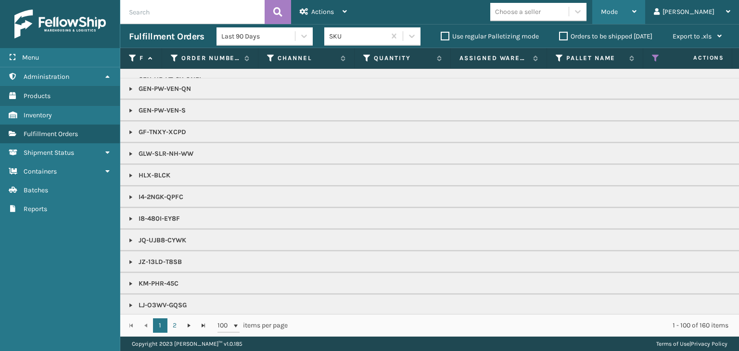
click at [637, 13] on div "Mode" at bounding box center [619, 12] width 36 height 24
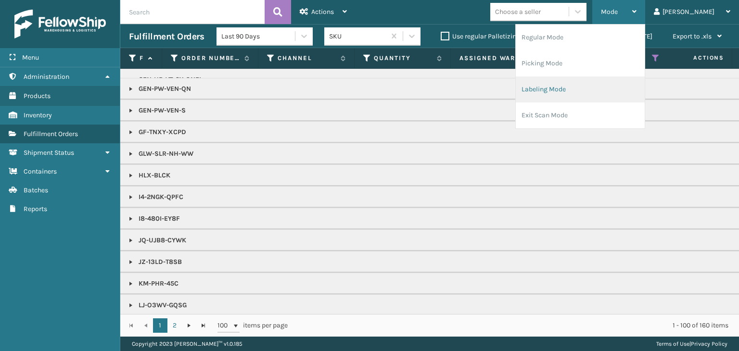
click at [604, 83] on li "Labeling Mode" at bounding box center [580, 90] width 129 height 26
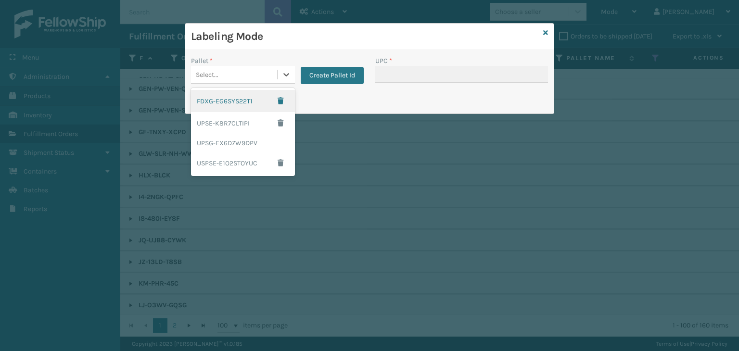
click at [228, 72] on div "Select..." at bounding box center [234, 75] width 86 height 16
click at [245, 147] on div "UPSG-EX6D7W9DPV" at bounding box center [243, 143] width 104 height 18
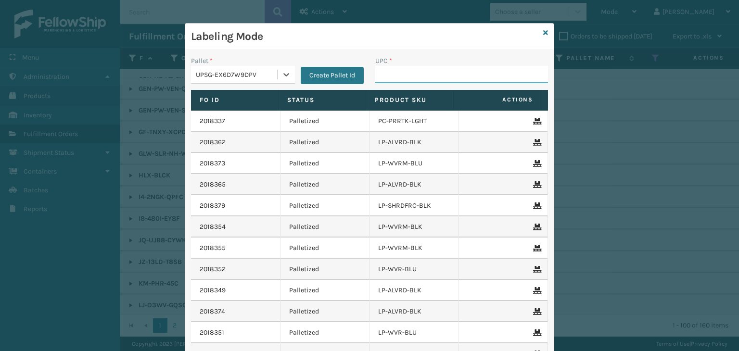
click at [408, 74] on input "UPC *" at bounding box center [461, 74] width 173 height 17
type input "60"
click at [543, 35] on icon at bounding box center [545, 32] width 5 height 7
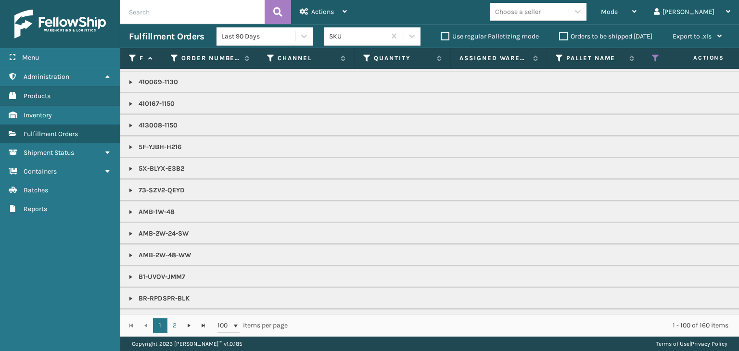
scroll to position [0, 0]
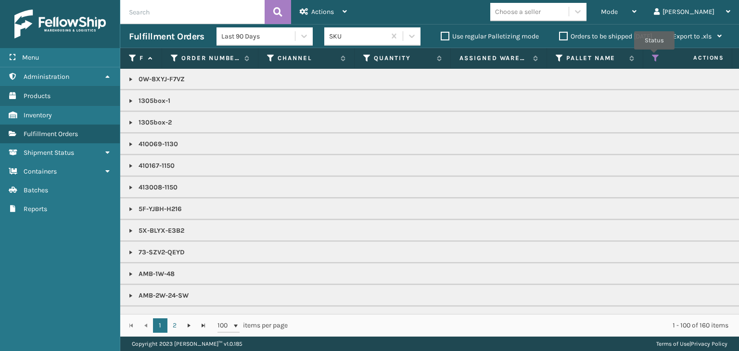
click at [655, 56] on icon at bounding box center [656, 58] width 8 height 9
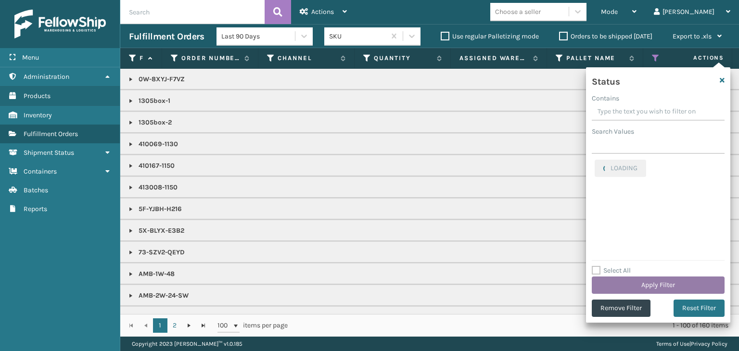
click at [621, 282] on button "Apply Filter" at bounding box center [658, 285] width 133 height 17
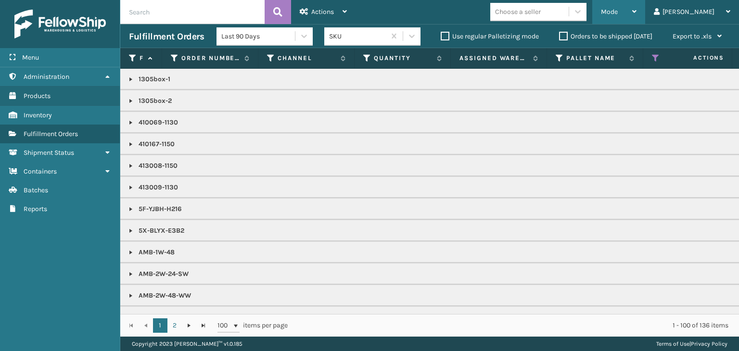
click at [618, 10] on span "Mode" at bounding box center [609, 12] width 17 height 8
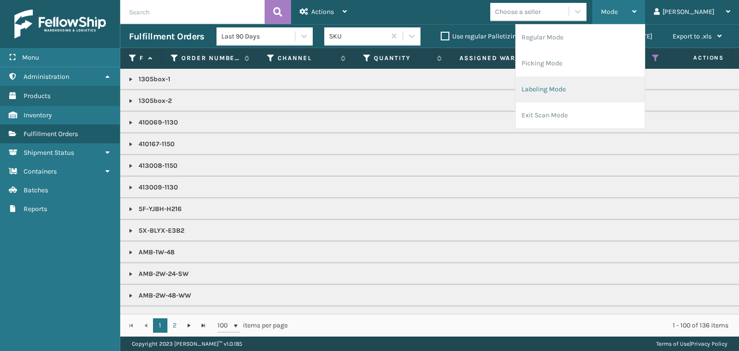
click at [614, 92] on li "Labeling Mode" at bounding box center [580, 90] width 129 height 26
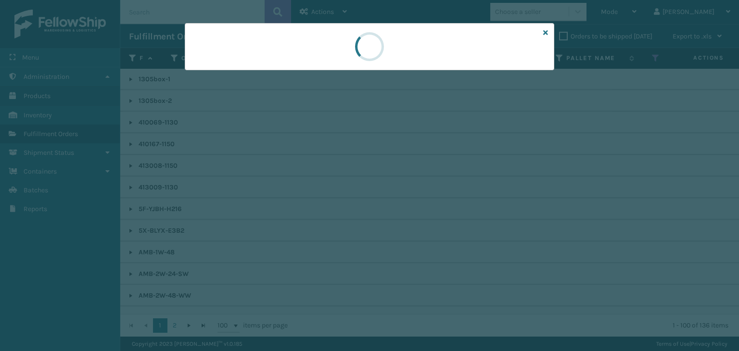
click at [234, 69] on div at bounding box center [370, 46] width 370 height 47
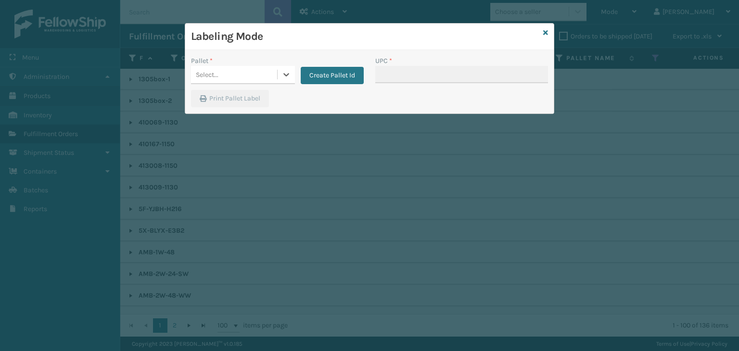
click at [234, 69] on div "Select..." at bounding box center [234, 75] width 86 height 16
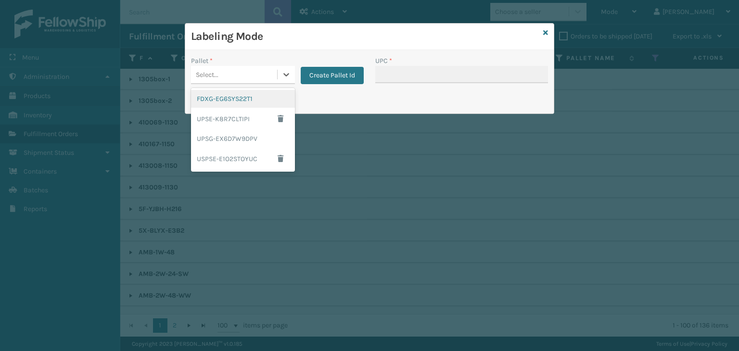
click at [248, 93] on div "FDXG-EG6SYS22T1" at bounding box center [243, 99] width 104 height 18
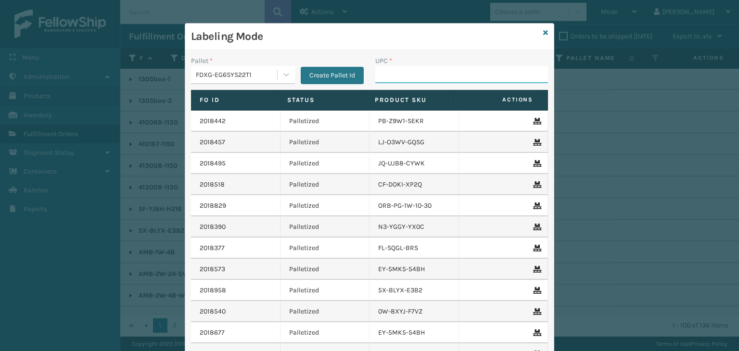
drag, startPoint x: 373, startPoint y: 70, endPoint x: 372, endPoint y: 91, distance: 20.7
click at [375, 70] on input "UPC *" at bounding box center [461, 74] width 173 height 17
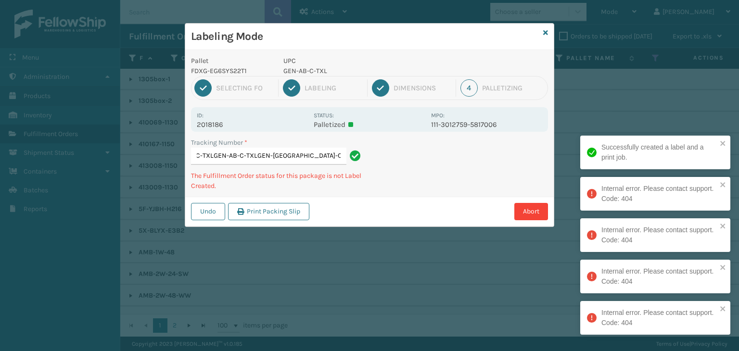
type input "883553201100GEN-AB-C-TXLGEN-AB-C-TXLGEN-[GEOGRAPHIC_DATA]-C-TXLGEN-[GEOGRAPHIC_…"
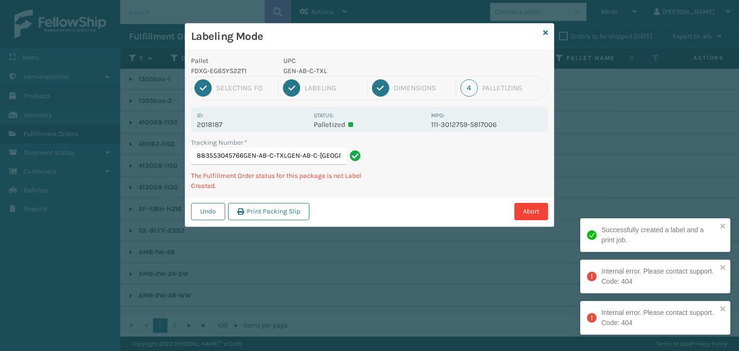
type input "883553045766GEN-AB-C-TXLGEN-AB-C-[GEOGRAPHIC_DATA]-[GEOGRAPHIC_DATA]-C-TXL"
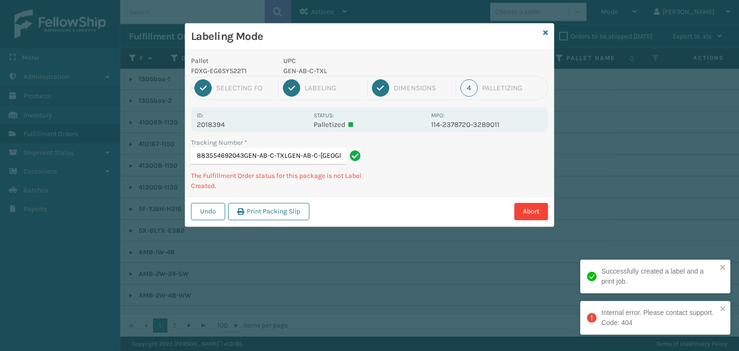
type input "883554692043GEN-AB-C-TXLGEN-AB-C-[GEOGRAPHIC_DATA]"
type input "392099626733GEN-AB-H-TXLGEN-AB-H-[GEOGRAPHIC_DATA]"
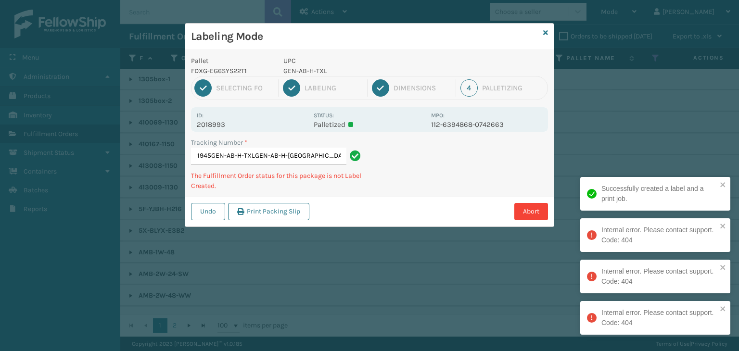
type input "392104421945GEN-AB-H-TXLGEN-AB-H-[GEOGRAPHIC_DATA]-[GEOGRAPHIC_DATA]-H-TXLGEN-A…"
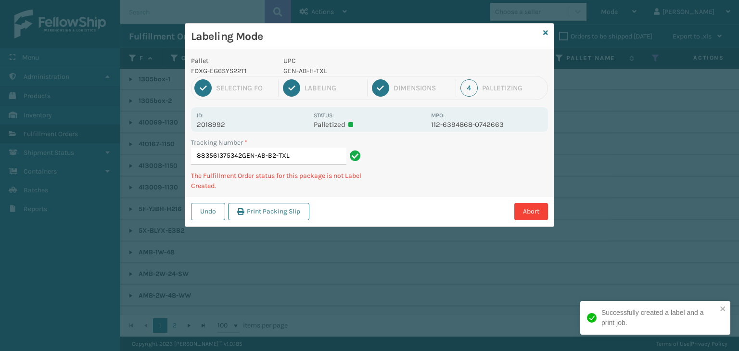
type input "883561375342GEN-AB-B2-TXL"
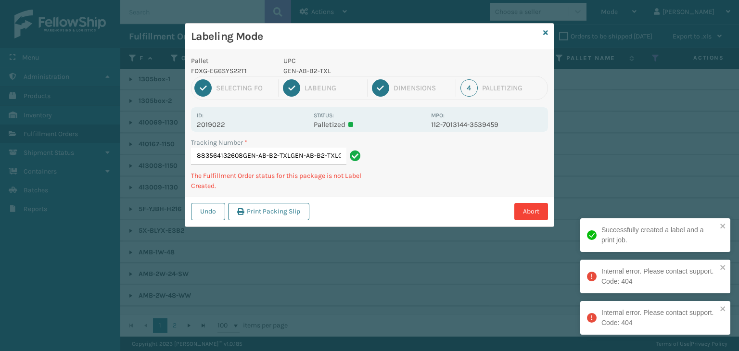
type input "883564132608GEN-AB-B2-TXLGEN-AB-B2-TXLGEN-AB-B2-[GEOGRAPHIC_DATA]"
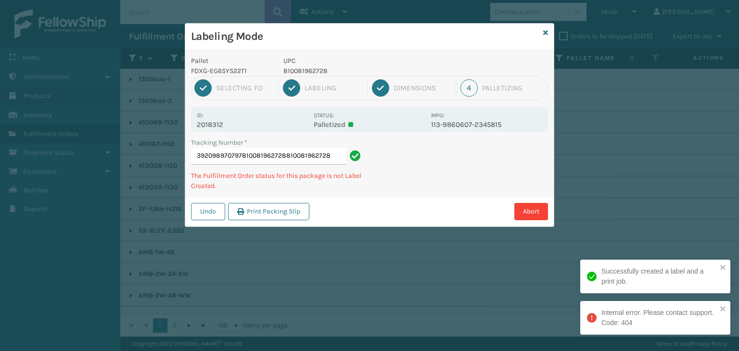
type input "392098970797810081962728810081962728"
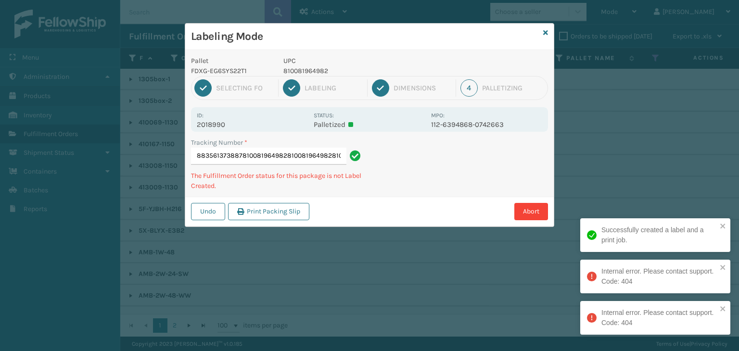
type input "883561373887810081964982810081964982810081964982"
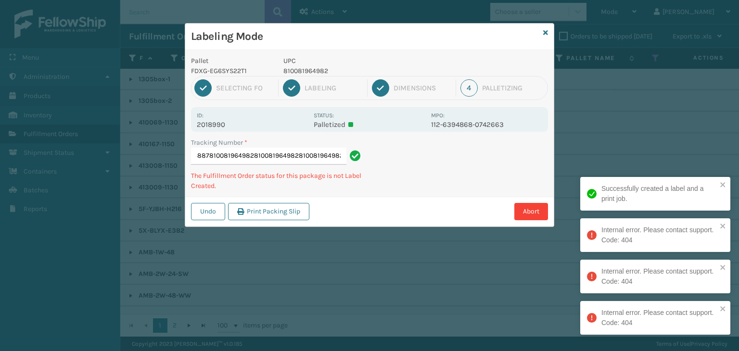
scroll to position [0, 0]
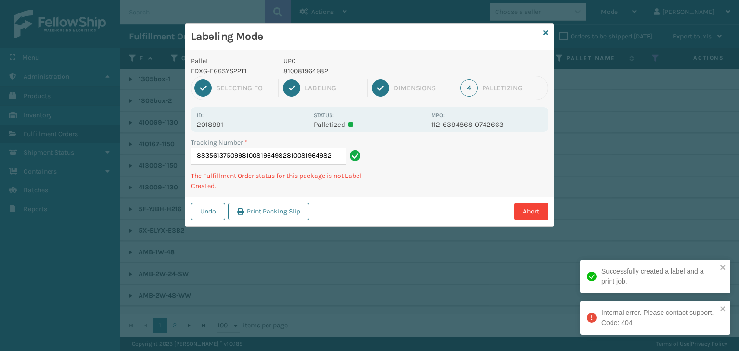
type input "883561375099810081964982810081964982"
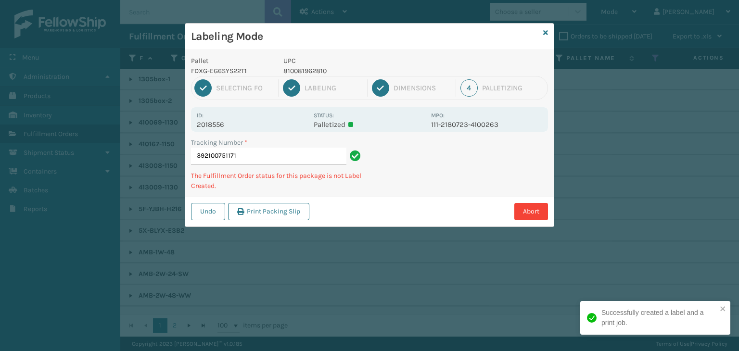
click at [315, 70] on p "810081962810" at bounding box center [354, 71] width 142 height 10
copy p "810081962810"
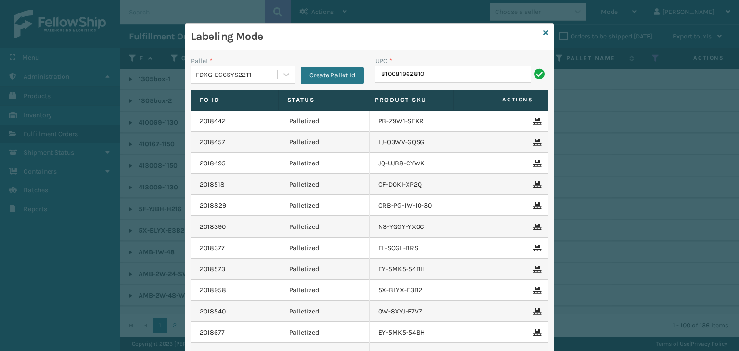
type input "810081962810"
type input "SS12QN"
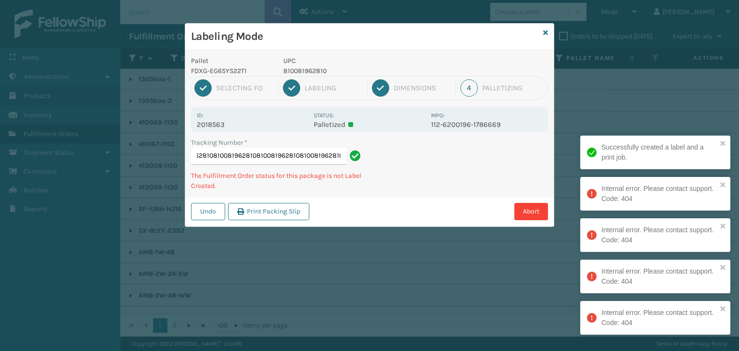
scroll to position [0, 112]
type input "3921007627318100819628108100819628108100819628108100819628108100819628108100819…"
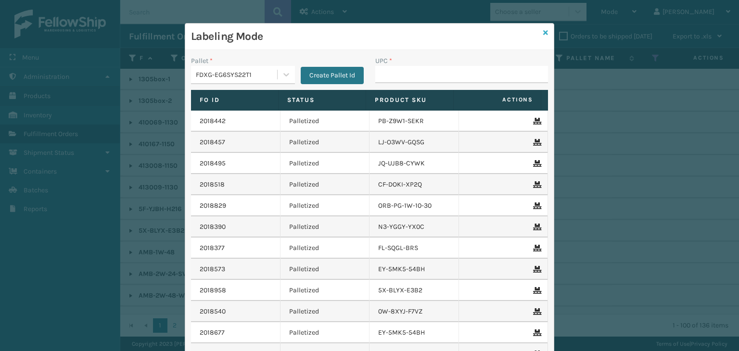
click at [543, 33] on icon at bounding box center [545, 32] width 5 height 7
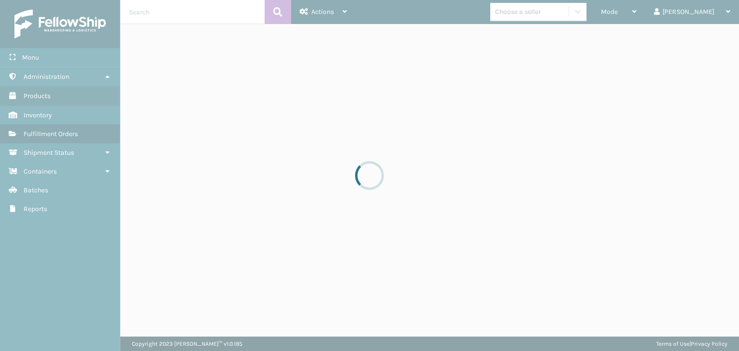
click at [543, 48] on div at bounding box center [369, 175] width 739 height 351
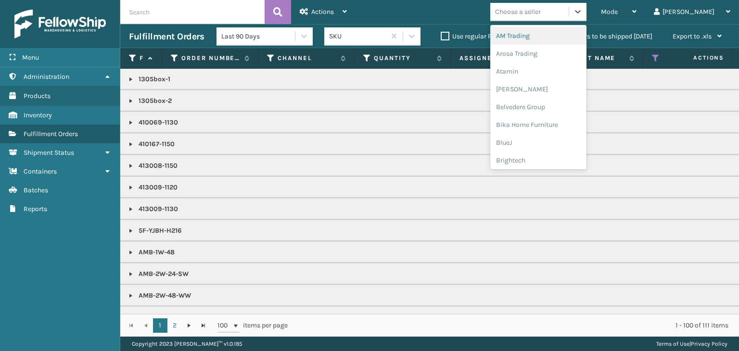
click at [551, 4] on div "Choose a seller" at bounding box center [529, 12] width 78 height 16
type input "BR"
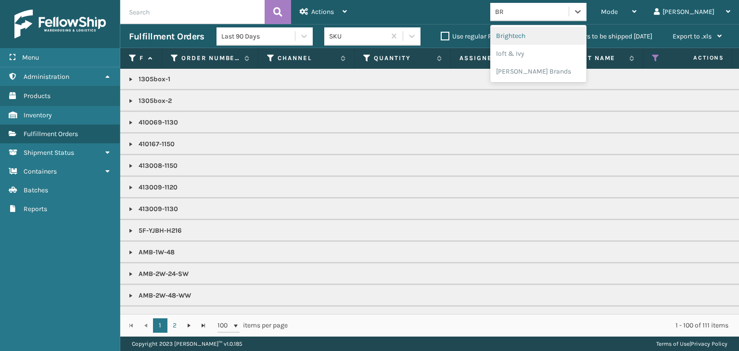
click at [558, 39] on div "Brightech" at bounding box center [538, 36] width 96 height 18
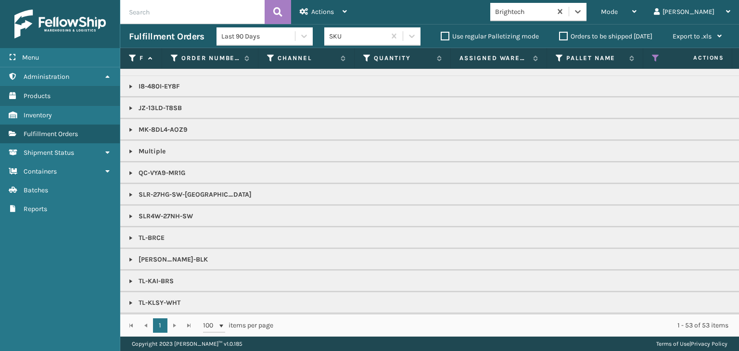
scroll to position [399, 0]
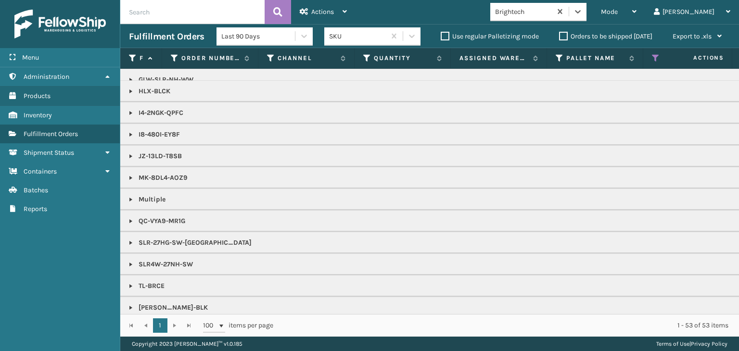
click at [129, 196] on link at bounding box center [131, 200] width 8 height 8
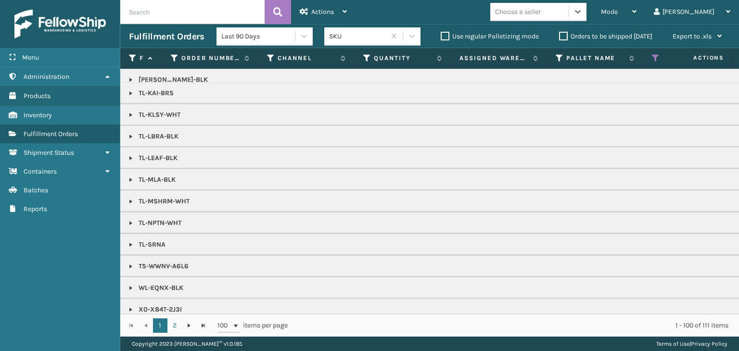
scroll to position [1248, 0]
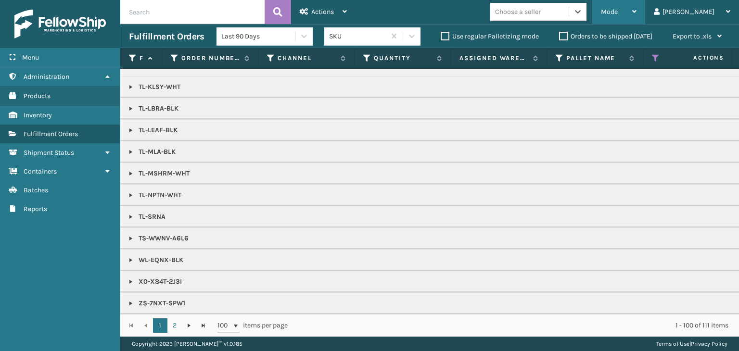
click at [637, 12] on div "Mode" at bounding box center [619, 12] width 36 height 24
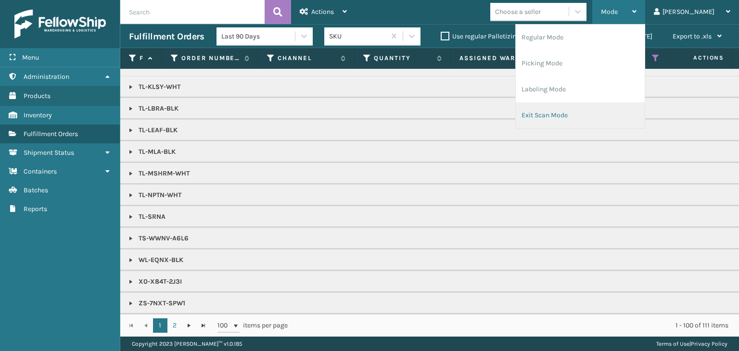
click at [617, 120] on li "Exit Scan Mode" at bounding box center [580, 116] width 129 height 26
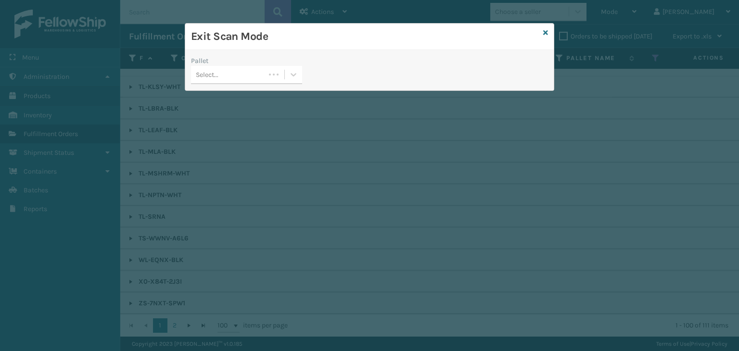
click at [242, 75] on div "Select..." at bounding box center [228, 75] width 74 height 16
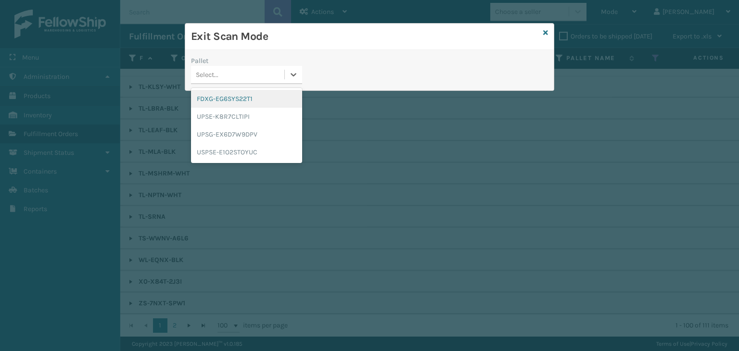
click at [240, 100] on div "FDXG-EG6SYS22T1" at bounding box center [246, 99] width 111 height 18
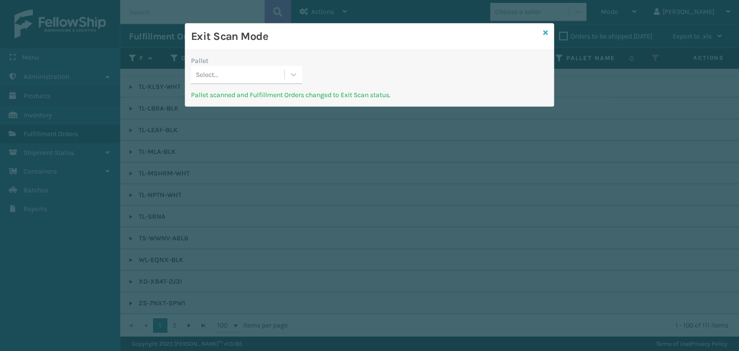
click at [547, 33] on icon at bounding box center [545, 32] width 5 height 7
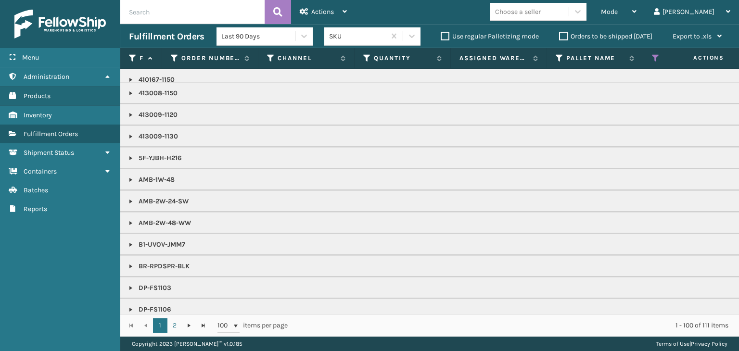
scroll to position [193, 0]
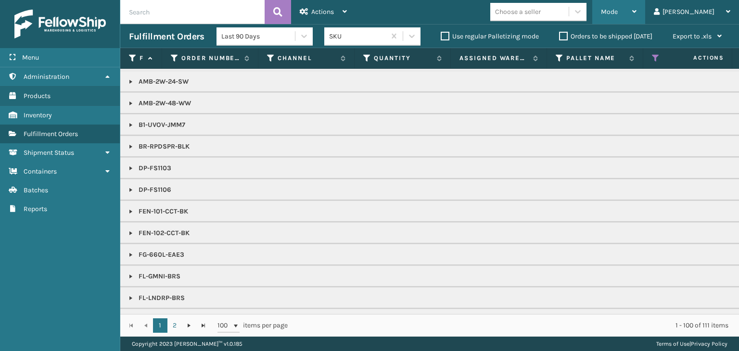
click at [618, 8] on span "Mode" at bounding box center [609, 12] width 17 height 8
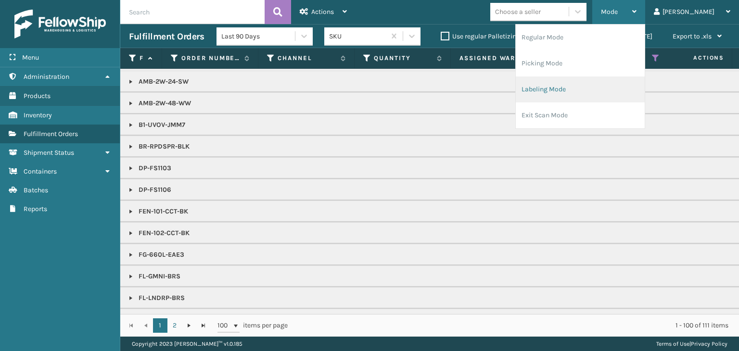
click at [584, 87] on li "Labeling Mode" at bounding box center [580, 90] width 129 height 26
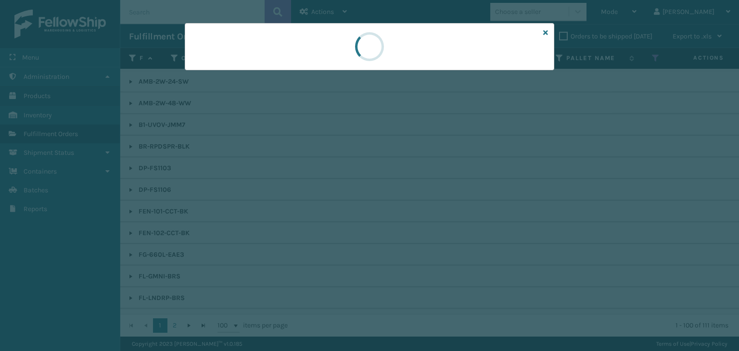
click at [210, 76] on div at bounding box center [369, 175] width 739 height 351
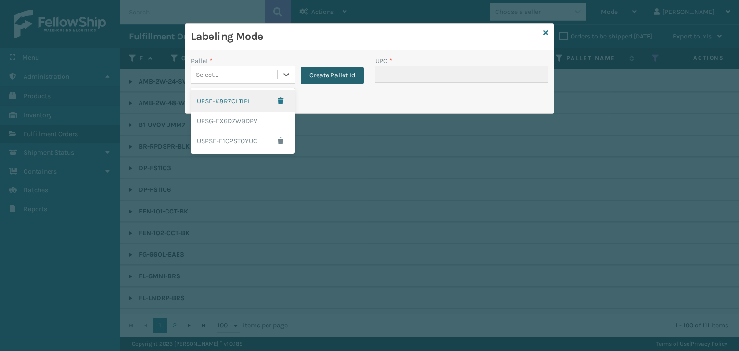
click at [348, 77] on button "Create Pallet Id" at bounding box center [332, 75] width 63 height 17
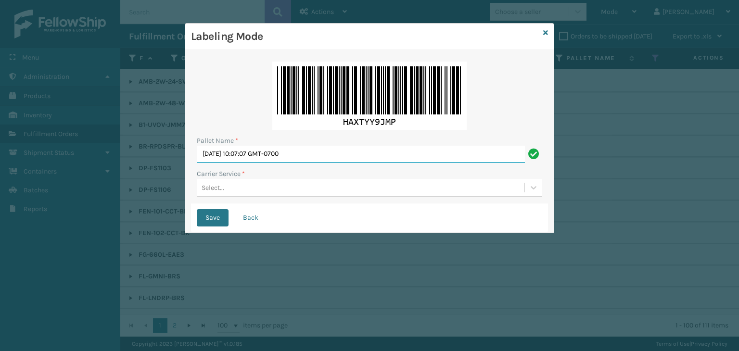
drag, startPoint x: 320, startPoint y: 155, endPoint x: 189, endPoint y: 168, distance: 131.6
click at [189, 168] on div "Pallet Name * [DATE] 10:07:07 GMT-0700 Carrier Service * Select... Save Back" at bounding box center [369, 141] width 369 height 183
paste input "FEDZ571184"
type input "FEDZ571184"
click at [338, 185] on div "Select..." at bounding box center [361, 188] width 328 height 16
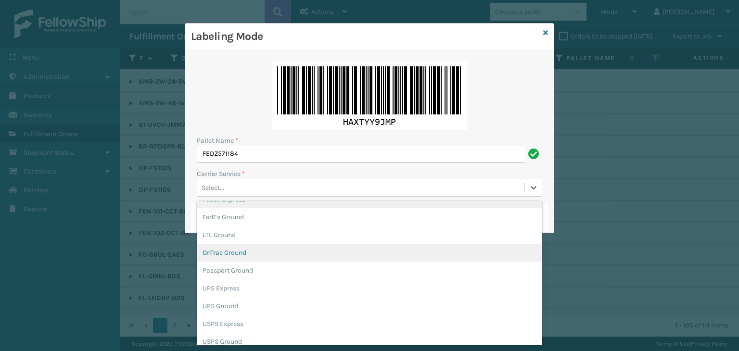
scroll to position [0, 0]
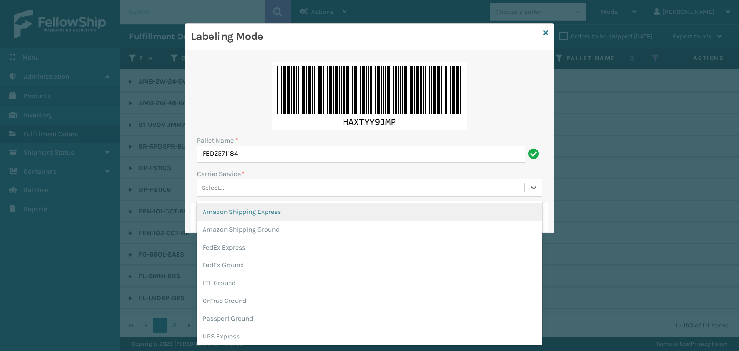
click at [548, 37] on div "Labeling Mode" at bounding box center [369, 37] width 369 height 26
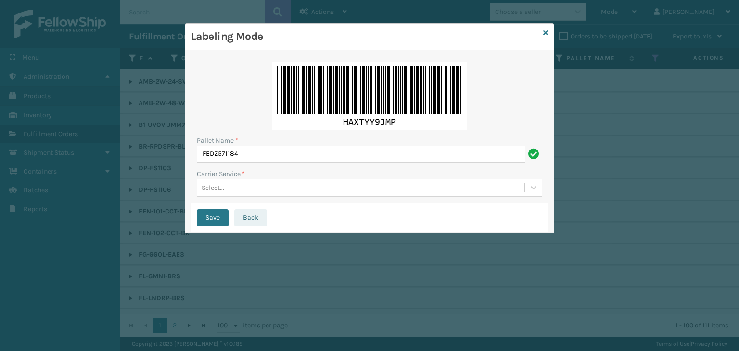
click at [263, 220] on button "Back" at bounding box center [250, 217] width 33 height 17
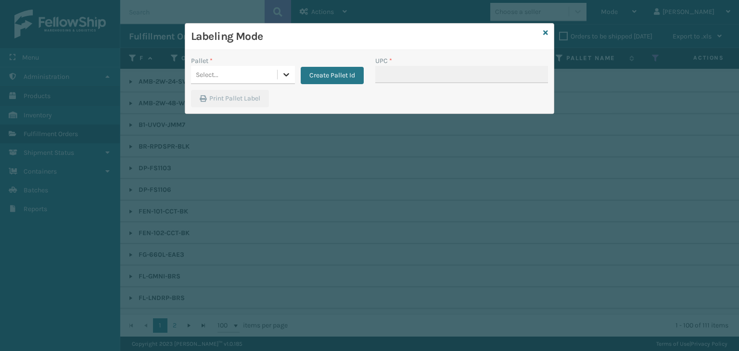
drag, startPoint x: 277, startPoint y: 68, endPoint x: 279, endPoint y: 78, distance: 10.3
click at [276, 68] on div "Select..." at bounding box center [234, 75] width 86 height 16
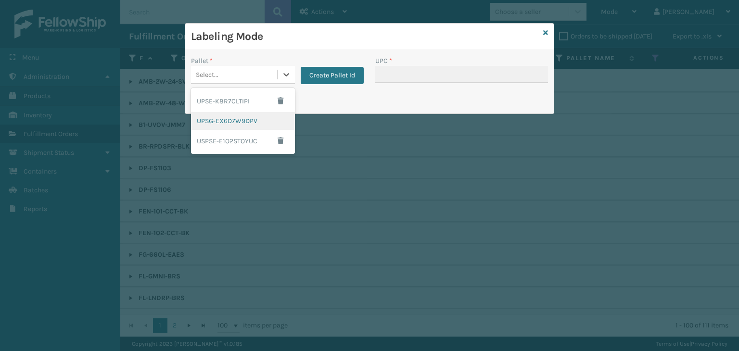
click at [548, 31] on div "Labeling Mode" at bounding box center [369, 37] width 369 height 26
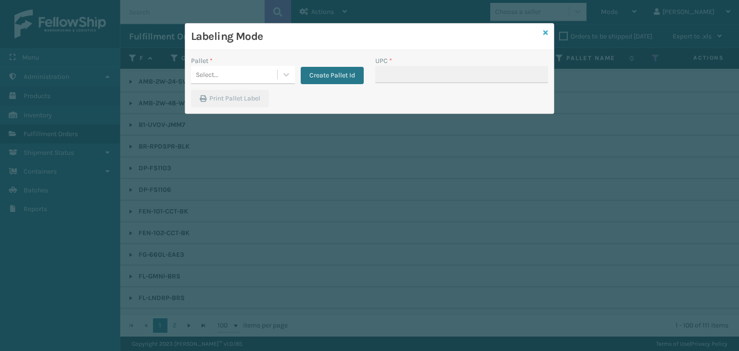
click at [545, 33] on icon at bounding box center [545, 32] width 5 height 7
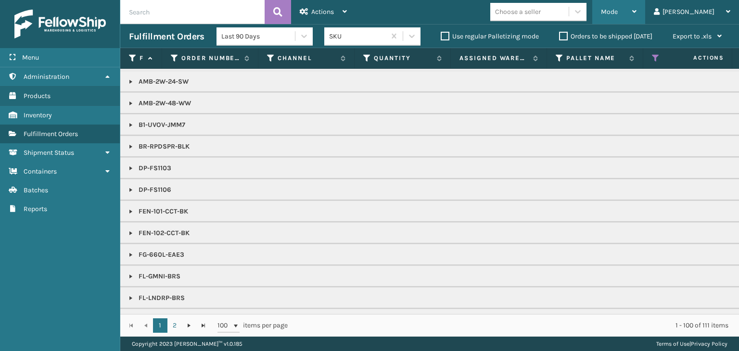
click at [637, 13] on div "Mode" at bounding box center [619, 12] width 36 height 24
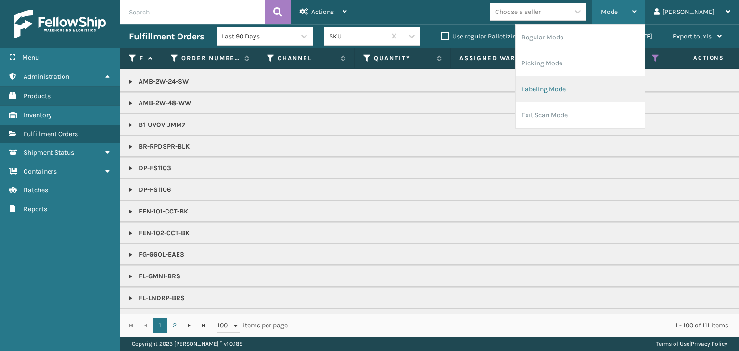
click at [610, 97] on li "Labeling Mode" at bounding box center [580, 90] width 129 height 26
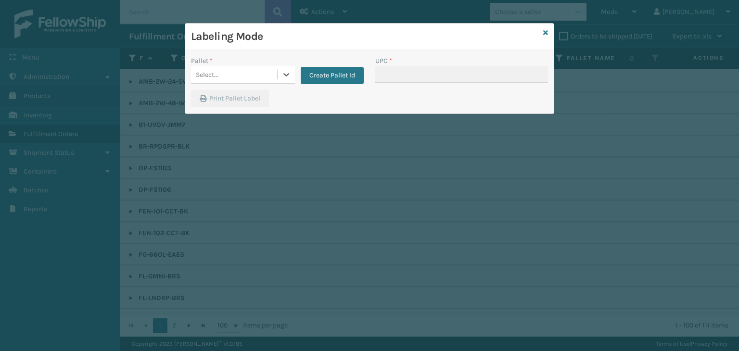
click at [258, 75] on div "Select..." at bounding box center [234, 75] width 86 height 16
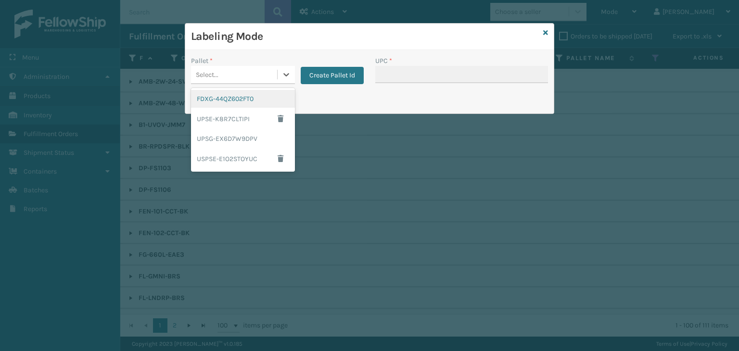
click at [244, 98] on div "FDXG-44QZ602FT0" at bounding box center [243, 99] width 104 height 18
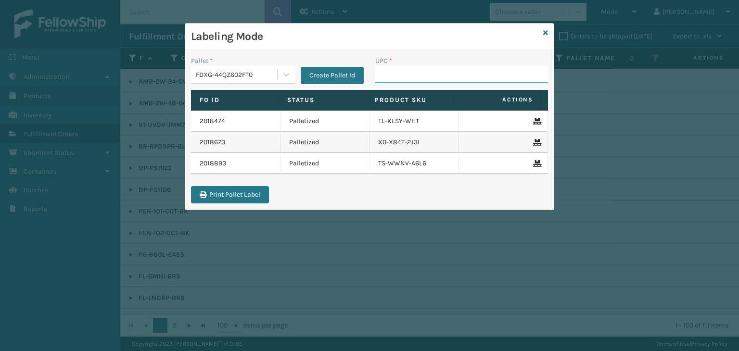
click at [422, 71] on input "UPC *" at bounding box center [461, 74] width 173 height 17
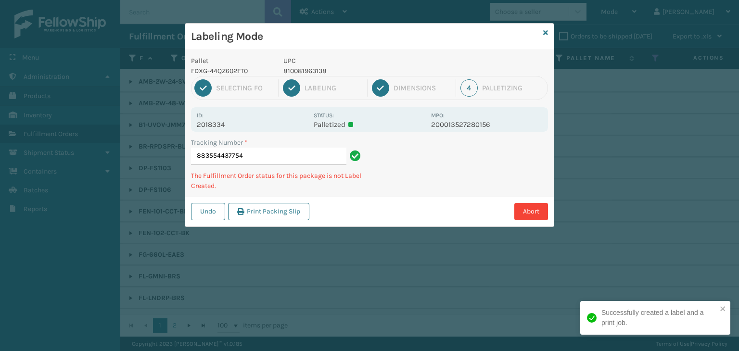
click at [318, 70] on p "810081963138" at bounding box center [354, 71] width 142 height 10
copy p "810081963138"
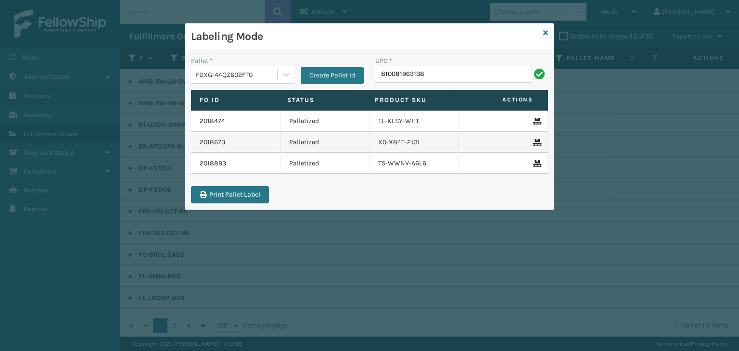
type input "810081963138"
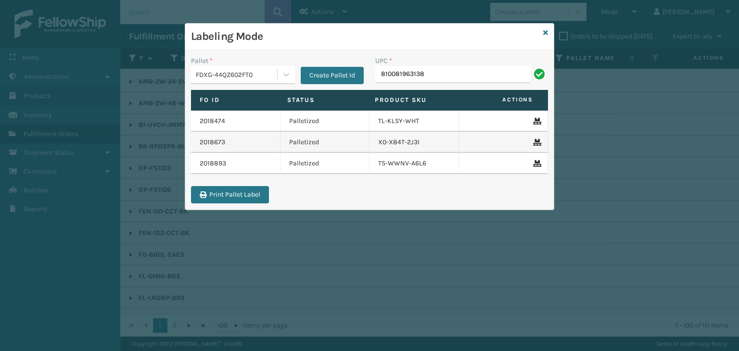
type input "810081963138"
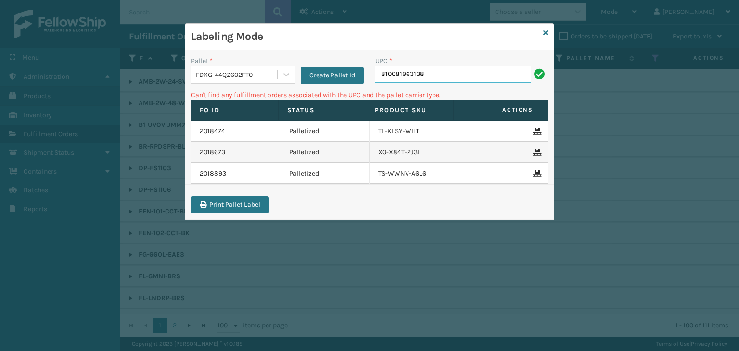
drag, startPoint x: 434, startPoint y: 76, endPoint x: 181, endPoint y: 102, distance: 254.1
click at [206, 108] on div "Pallet * FDXG-44QZ602FT0 Create Pallet Id UPC * 810081963138 Can't find any ful…" at bounding box center [369, 135] width 369 height 170
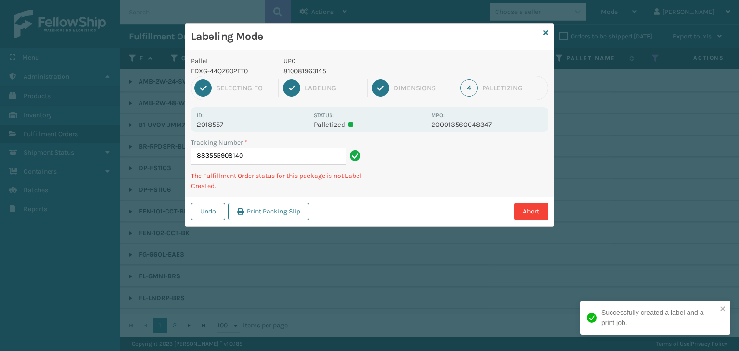
click at [302, 72] on p "810081963145" at bounding box center [354, 71] width 142 height 10
click at [300, 72] on p "810081963145" at bounding box center [354, 71] width 142 height 10
copy p "810081963145"
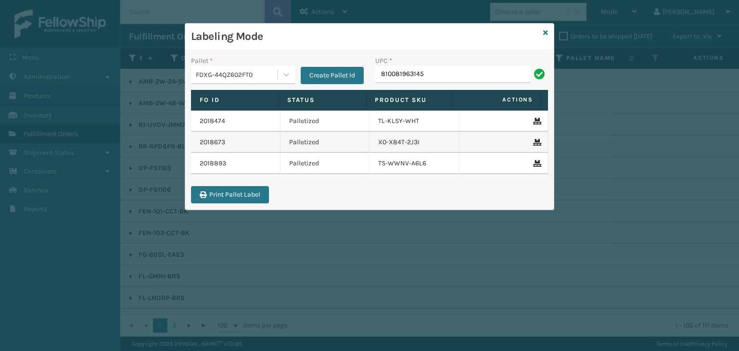
type input "810081963145"
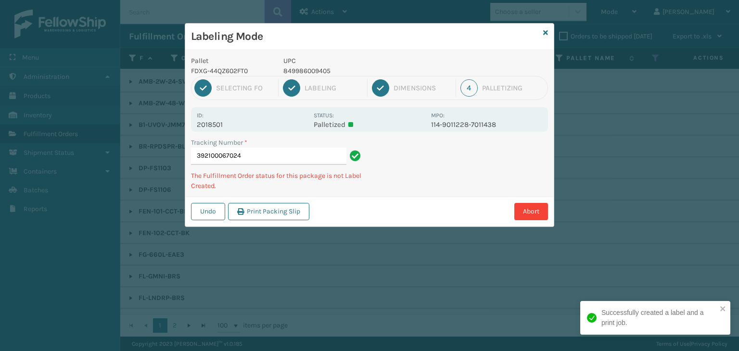
click at [321, 69] on p "849986009405" at bounding box center [354, 71] width 142 height 10
copy p "849986009405"
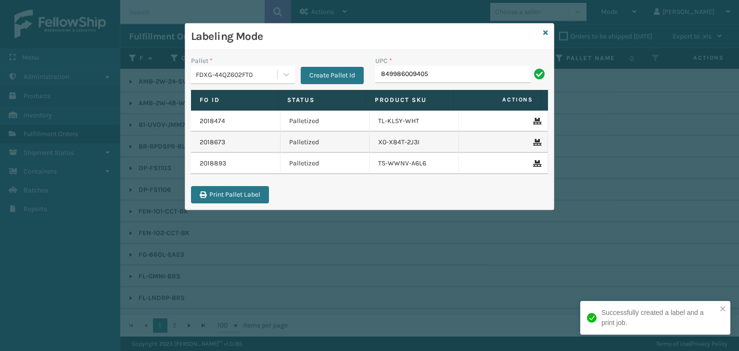
type input "849986009405"
click at [547, 33] on icon at bounding box center [545, 32] width 5 height 7
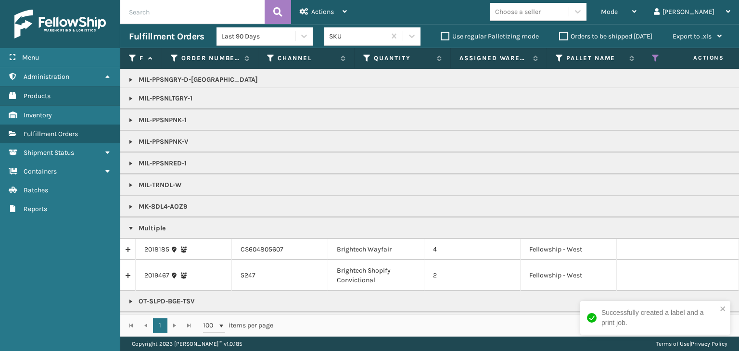
scroll to position [833, 0]
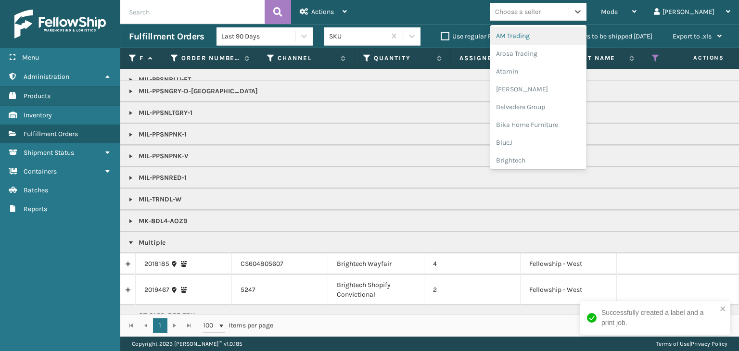
click at [541, 8] on div "Choose a seller" at bounding box center [518, 12] width 46 height 10
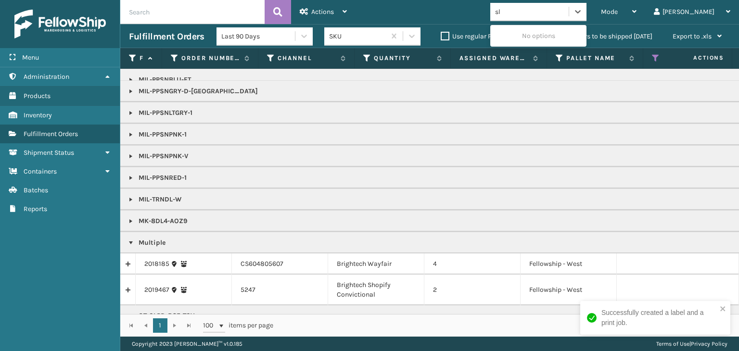
type input "sle"
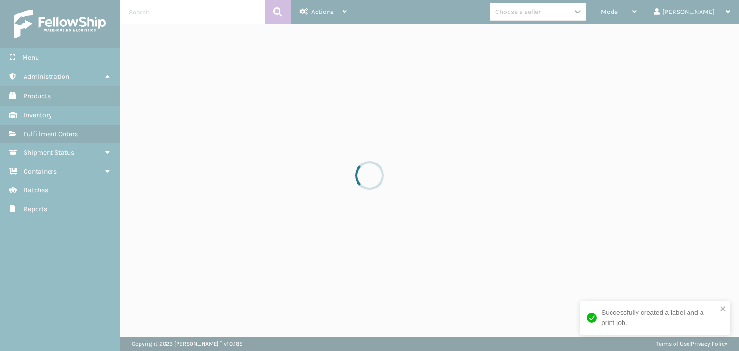
click at [549, 13] on div at bounding box center [369, 175] width 739 height 351
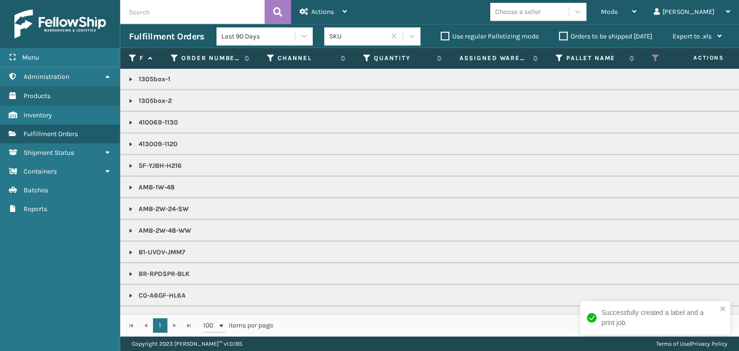
click at [541, 13] on div "Choose a seller" at bounding box center [518, 12] width 46 height 10
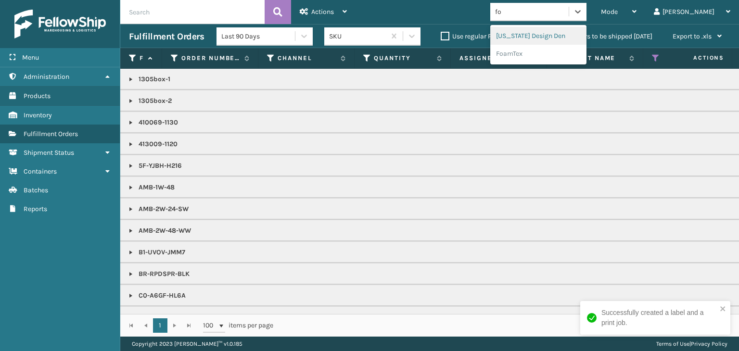
type input "foa"
click at [562, 36] on div "FoamTex" at bounding box center [538, 36] width 96 height 18
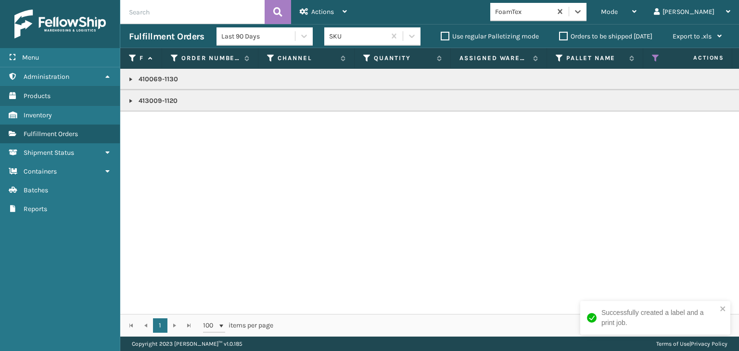
click at [129, 103] on link at bounding box center [131, 101] width 8 height 8
click at [129, 82] on link at bounding box center [131, 80] width 8 height 8
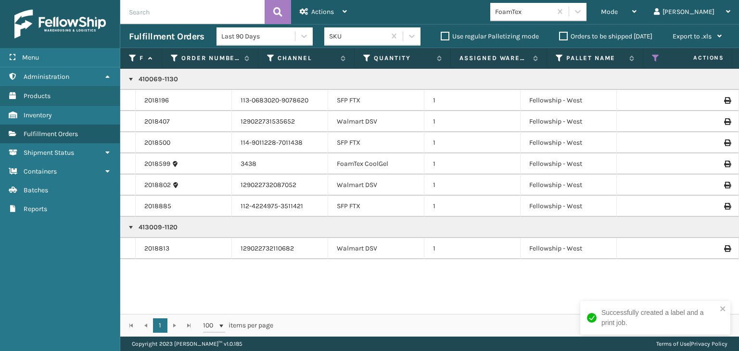
drag, startPoint x: 643, startPoint y: 17, endPoint x: 626, endPoint y: 19, distance: 16.5
click at [629, 24] on div "Mode Regular Mode Picking Mode Labeling Mode Exit Scan Mode" at bounding box center [618, 12] width 53 height 24
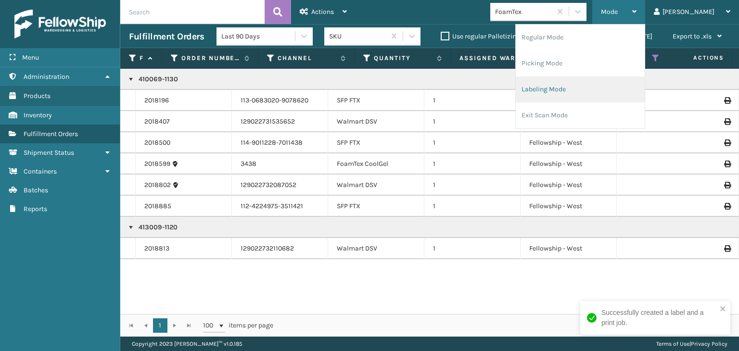
click at [604, 85] on li "Labeling Mode" at bounding box center [580, 90] width 129 height 26
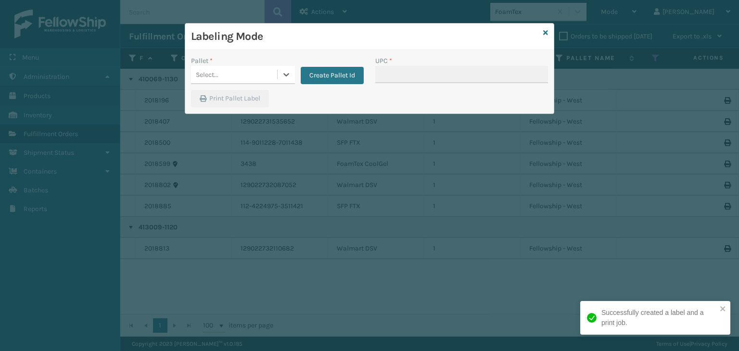
click at [254, 79] on div "Select..." at bounding box center [234, 75] width 86 height 16
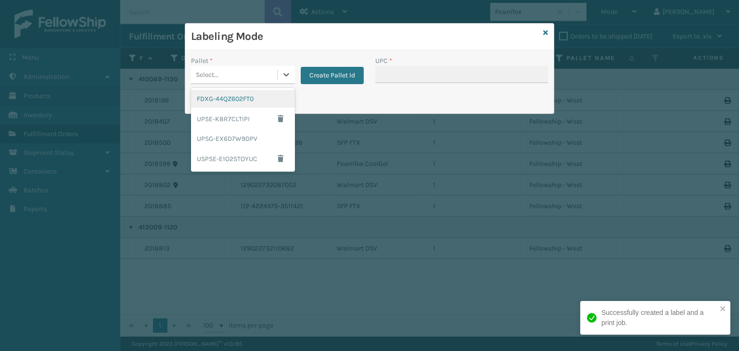
drag, startPoint x: 264, startPoint y: 97, endPoint x: 450, endPoint y: 81, distance: 186.9
click at [264, 97] on div "FDXG-44QZ602FT0" at bounding box center [243, 99] width 104 height 18
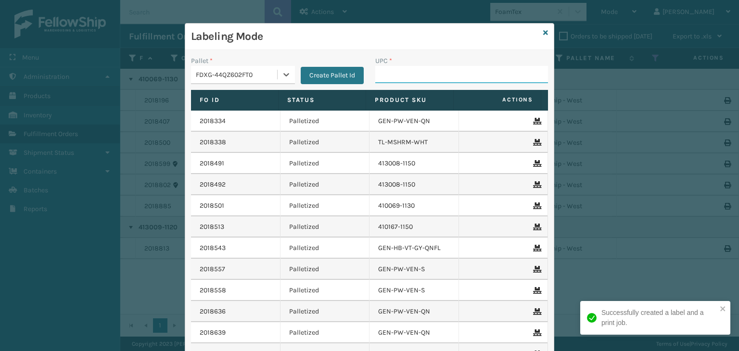
click at [485, 77] on input "UPC *" at bounding box center [461, 74] width 173 height 17
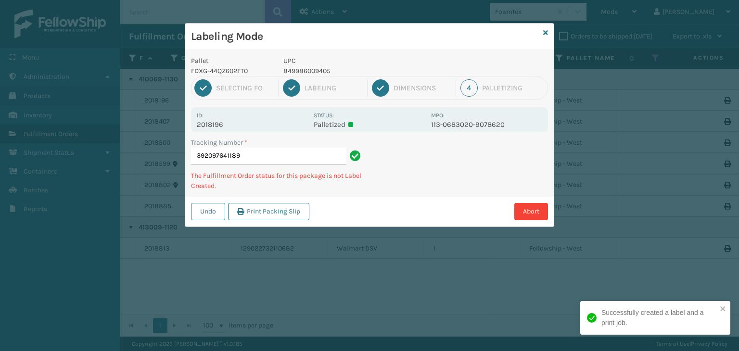
click at [295, 71] on p "849986009405" at bounding box center [354, 71] width 142 height 10
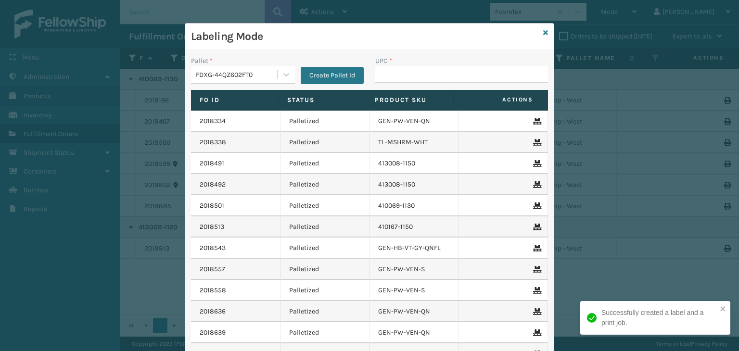
copy p "849986009405"
type input "849986009405"
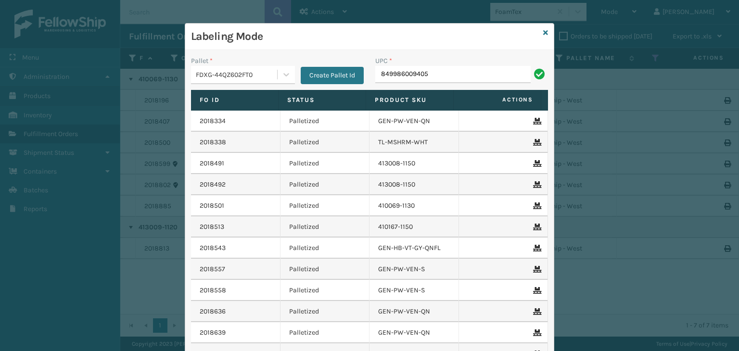
drag, startPoint x: 478, startPoint y: 70, endPoint x: 166, endPoint y: 144, distance: 320.6
click at [166, 144] on div "Labeling Mode Pallet * FDXG-44QZ602FT0 Create Pallet Id UPC * 849986009405 Fo I…" at bounding box center [369, 175] width 739 height 351
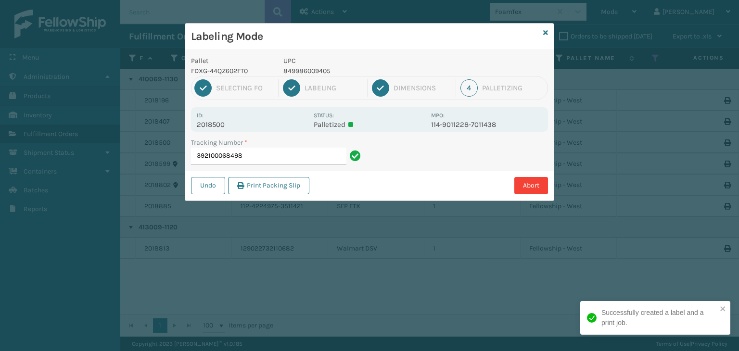
click at [304, 66] on p "849986009405" at bounding box center [354, 71] width 142 height 10
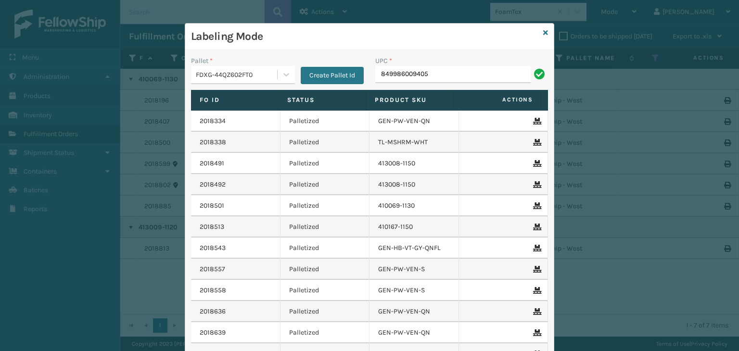
type input "849986009405"
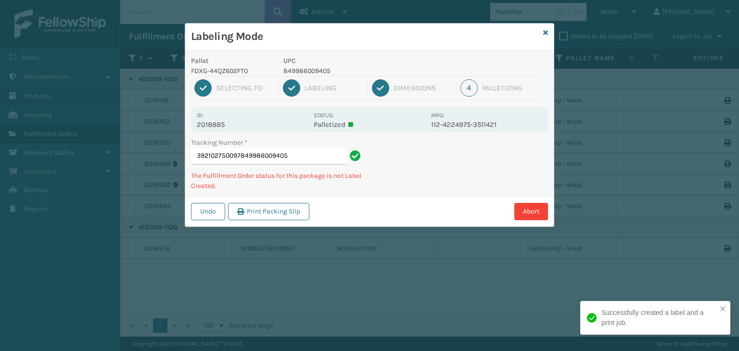
type input "392102750097849986009405"
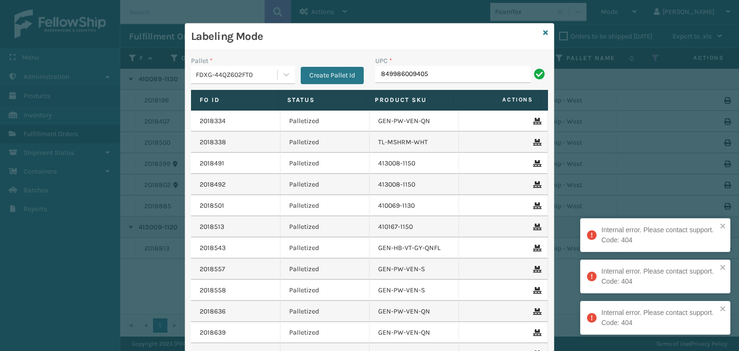
type input "849986009405"
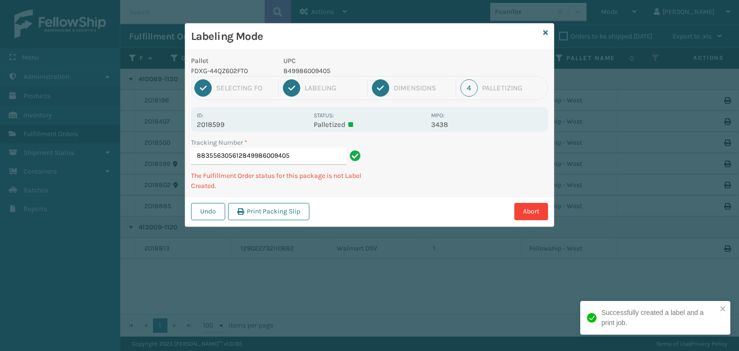
type input "883556305612849986009405849986009405"
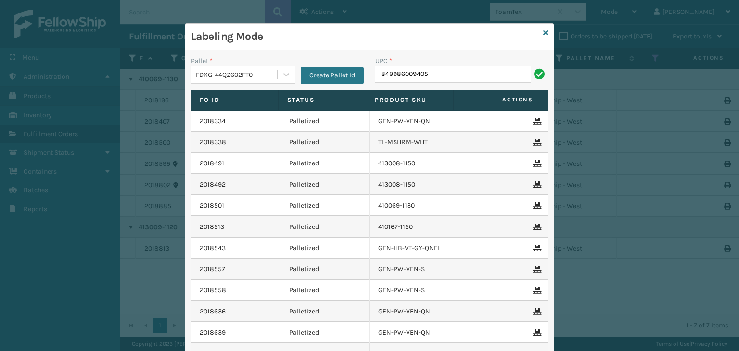
type input "849986009405"
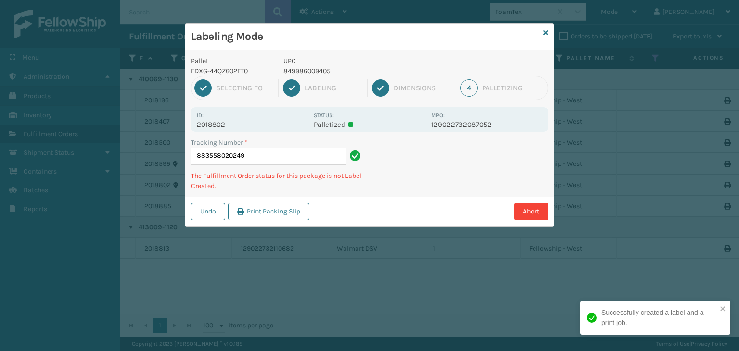
type input "883558020249849986009405"
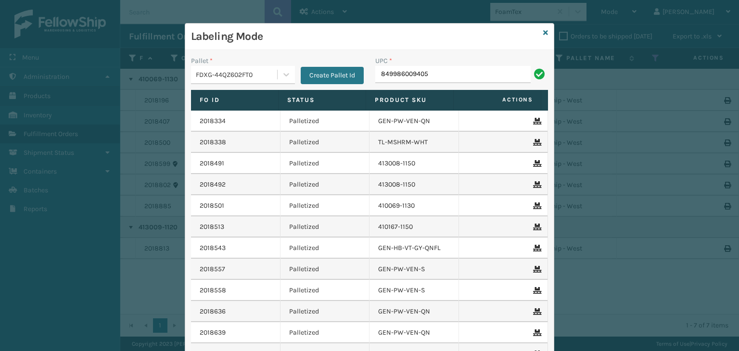
type input "849986009405"
click at [544, 35] on icon at bounding box center [545, 32] width 5 height 7
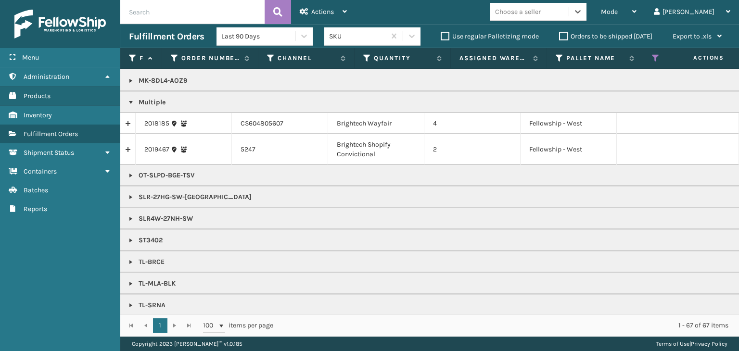
scroll to position [934, 0]
click at [637, 6] on div "Mode" at bounding box center [619, 12] width 36 height 24
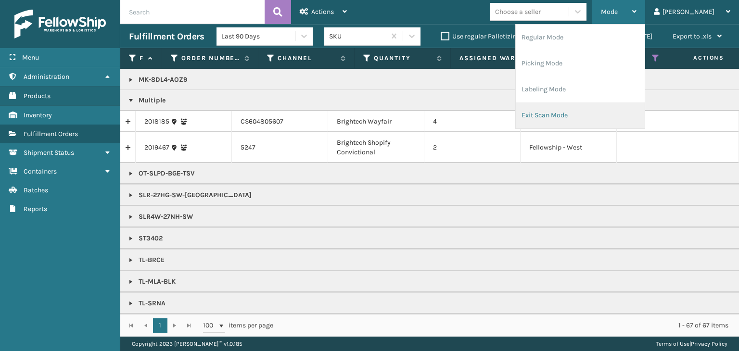
click at [594, 106] on li "Exit Scan Mode" at bounding box center [580, 116] width 129 height 26
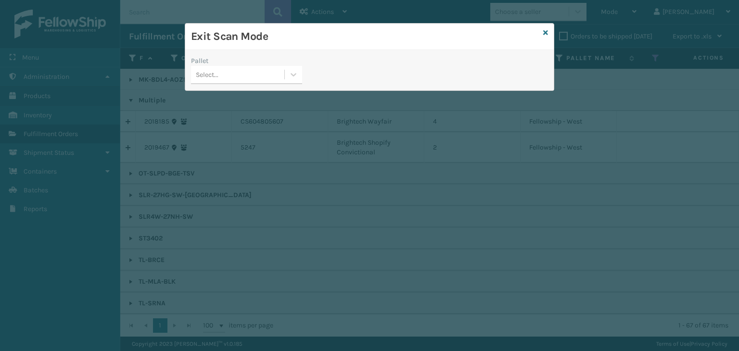
click at [551, 30] on div "Exit Scan Mode" at bounding box center [369, 37] width 369 height 26
click at [549, 31] on div "Exit Scan Mode" at bounding box center [369, 37] width 369 height 26
click at [547, 33] on icon at bounding box center [545, 32] width 5 height 7
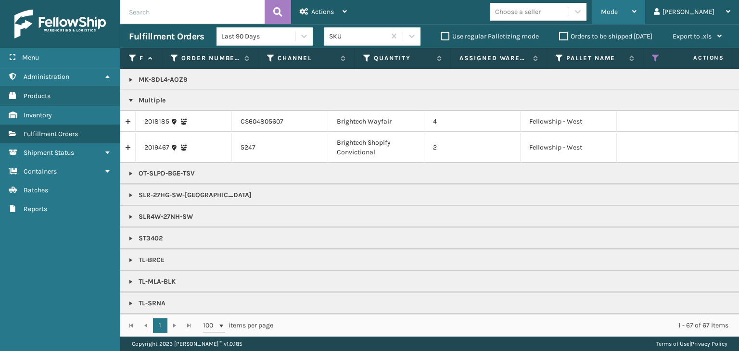
click at [618, 15] on span "Mode" at bounding box center [609, 12] width 17 height 8
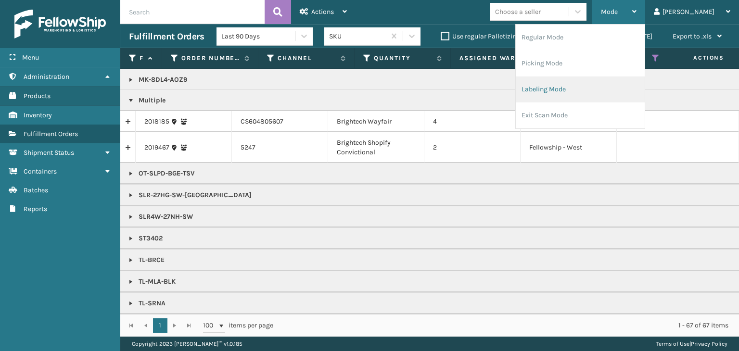
click at [614, 78] on li "Labeling Mode" at bounding box center [580, 90] width 129 height 26
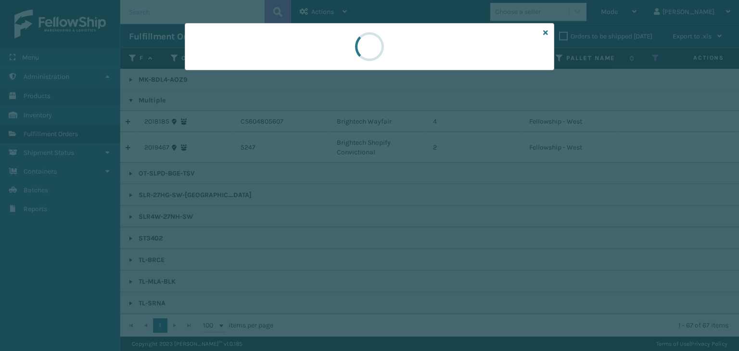
click at [229, 74] on div at bounding box center [369, 175] width 739 height 351
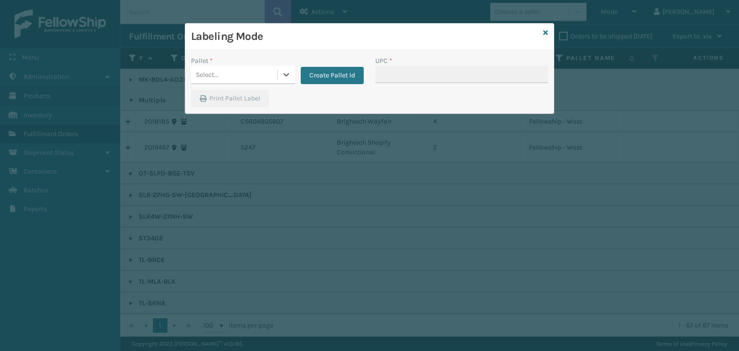
click at [231, 74] on div "Select..." at bounding box center [234, 75] width 86 height 16
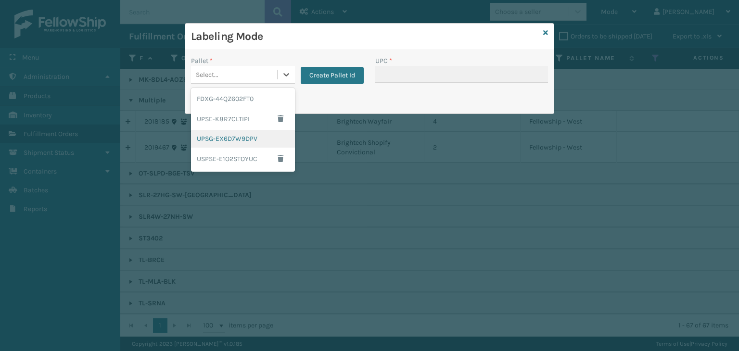
click at [252, 137] on div "UPSG-EX6D7W9DPV" at bounding box center [243, 139] width 104 height 18
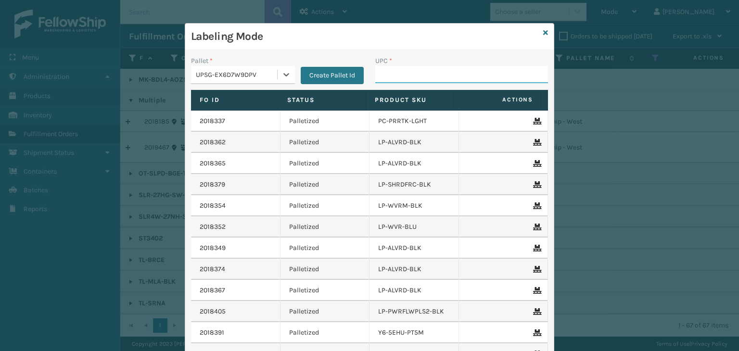
click at [420, 73] on input "UPC *" at bounding box center [461, 74] width 173 height 17
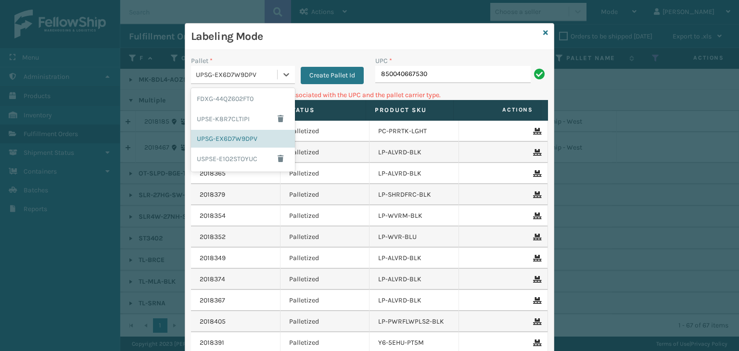
click at [238, 76] on div "UPSG-EX6D7W9DPV" at bounding box center [237, 75] width 82 height 10
drag, startPoint x: 228, startPoint y: 100, endPoint x: 399, endPoint y: 78, distance: 173.2
click at [230, 100] on div "FDXG-44QZ602FT0" at bounding box center [243, 99] width 104 height 18
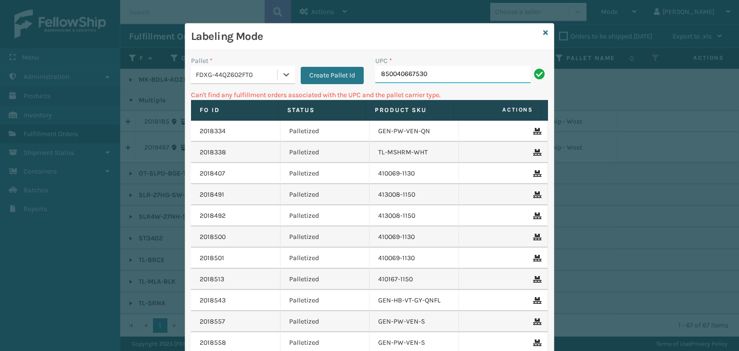
click at [447, 77] on input "850040667530" at bounding box center [452, 74] width 155 height 17
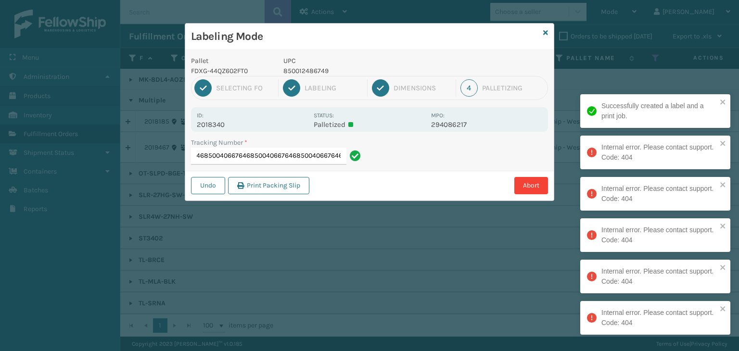
type input "8835544458668500406676468500406676468500406676468500406676468500406676468500406…"
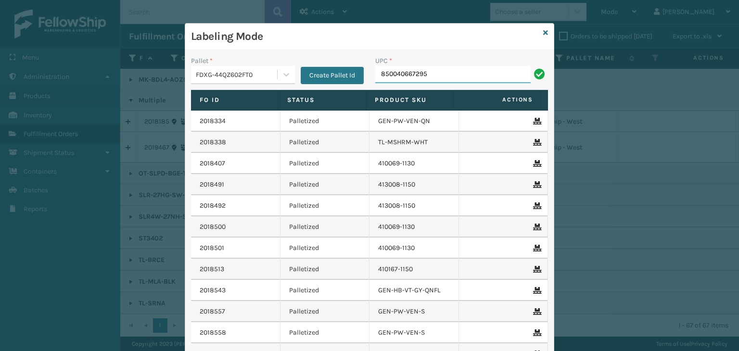
type input "850040667295"
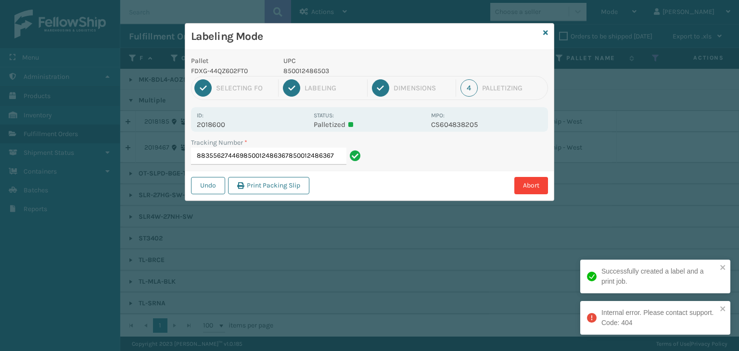
type input "883556274469850012486367850012486367"
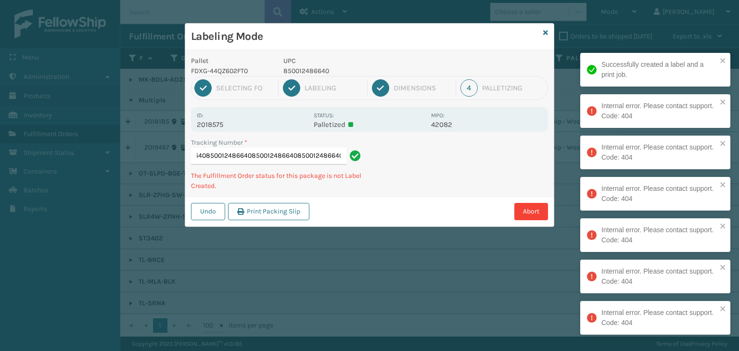
type input "8835562763708500124866408500124866408500124866408500124866408500124866408500124…"
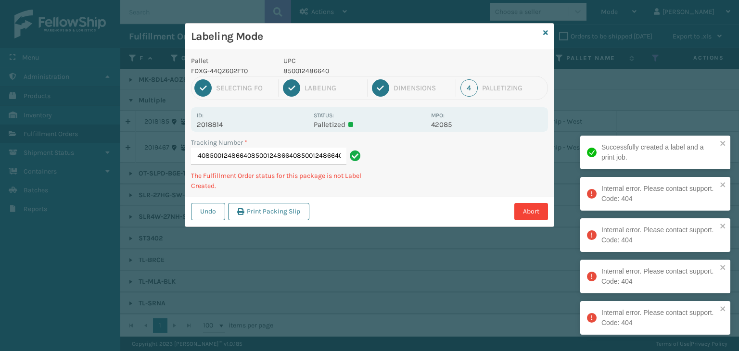
type input "883558067512850012486640850012486640850012486640850012486640850012486640"
type input "883560034749854403007780854403007780854403007780854403007780854403007780"
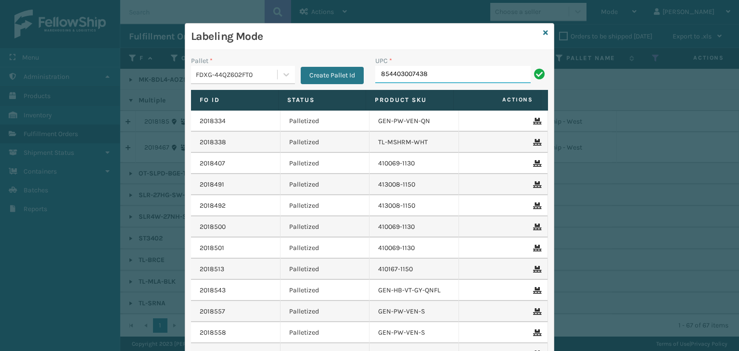
type input "854403007438"
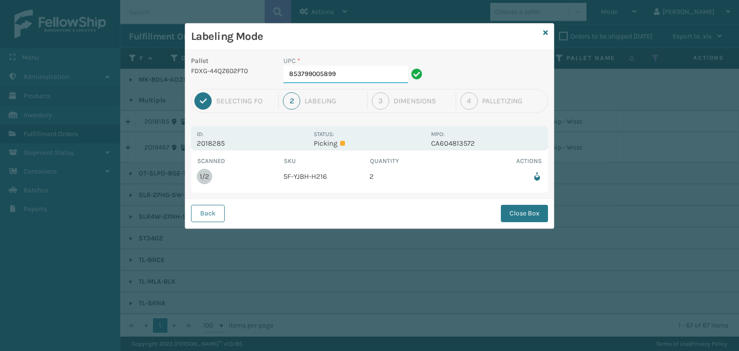
click at [371, 74] on input "853799005899" at bounding box center [345, 74] width 125 height 17
click at [500, 218] on div "Back Close Box" at bounding box center [369, 213] width 369 height 29
click at [504, 218] on button "Close Box" at bounding box center [524, 213] width 47 height 17
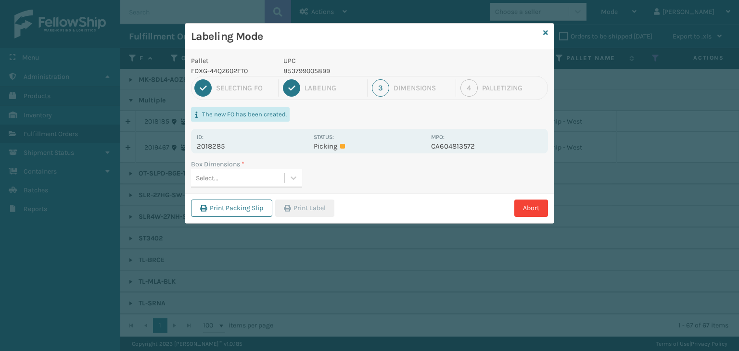
click at [274, 179] on div "Select..." at bounding box center [237, 178] width 93 height 16
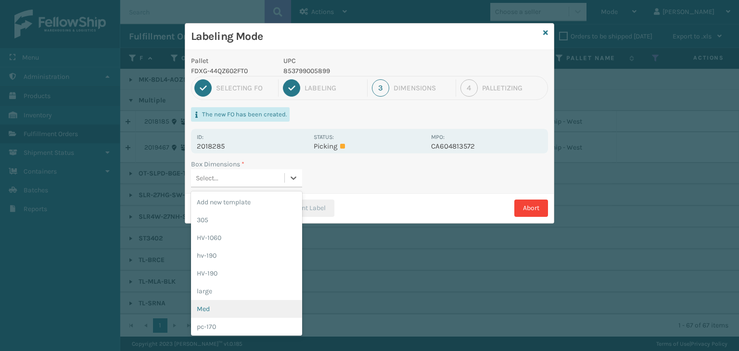
click at [237, 303] on div "Med" at bounding box center [246, 309] width 111 height 18
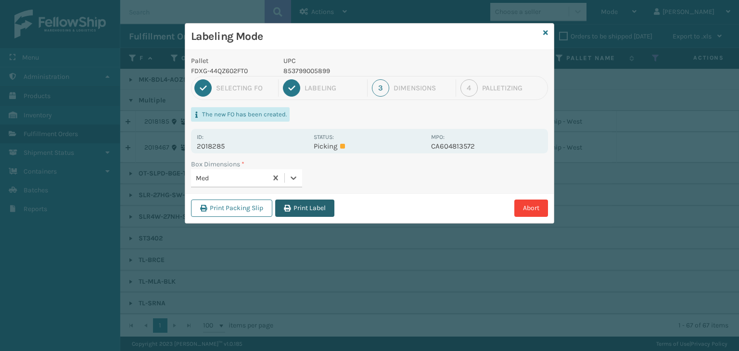
click at [312, 208] on button "Print Label" at bounding box center [304, 208] width 59 height 17
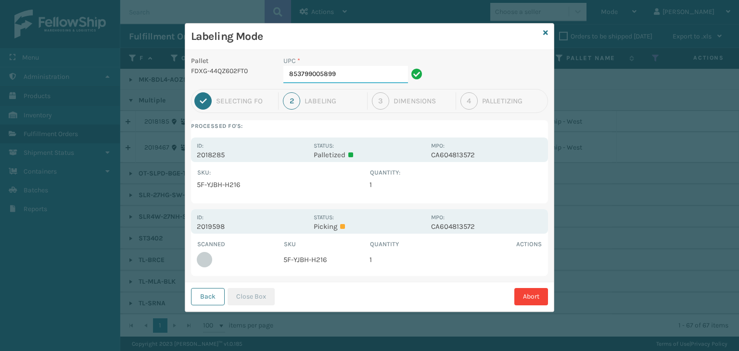
click at [349, 79] on input "853799005899" at bounding box center [345, 74] width 125 height 17
click at [255, 299] on button "Close Box" at bounding box center [251, 296] width 47 height 17
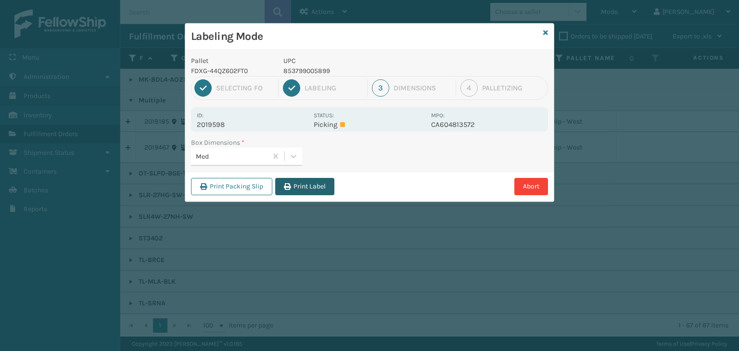
click at [312, 180] on button "Print Label" at bounding box center [304, 186] width 59 height 17
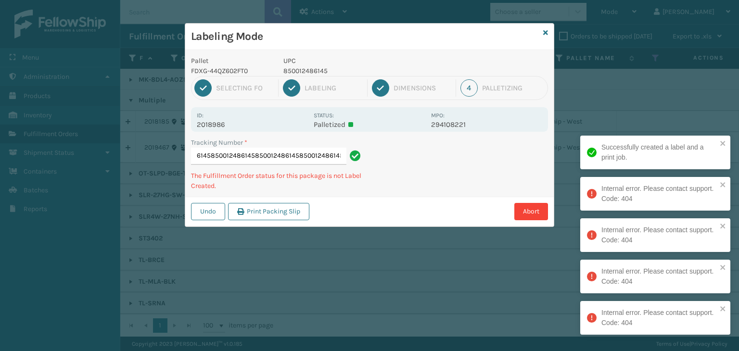
type input "883561363901850012486145850012486145850012486145850012486145850012486145"
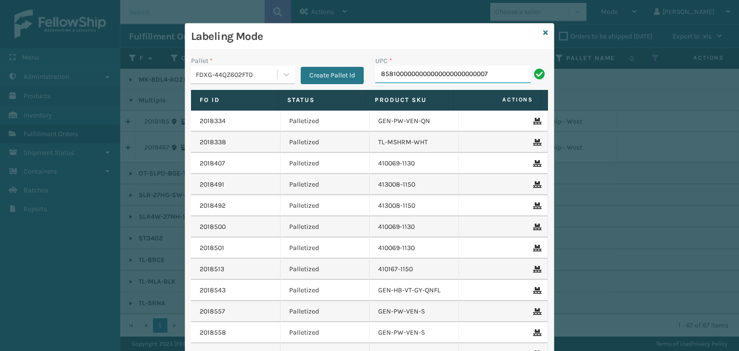
drag, startPoint x: 491, startPoint y: 73, endPoint x: 411, endPoint y: 83, distance: 80.5
click at [411, 83] on div "UPC * 8581000000000000000000000007" at bounding box center [462, 73] width 184 height 34
type input "85810000796"
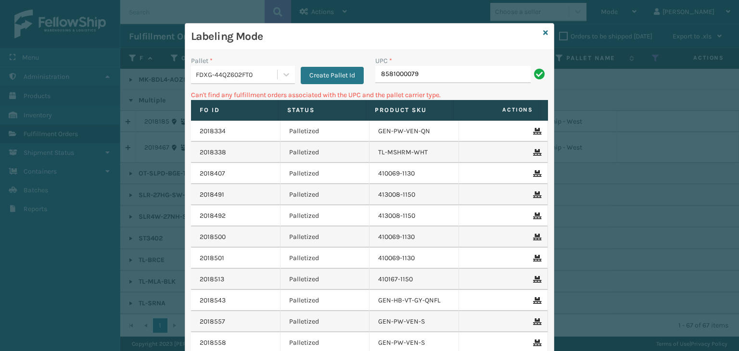
type input "85810000796"
click at [469, 76] on input "8581000079" at bounding box center [452, 74] width 155 height 17
type input "85810000790"
type input "858100007906"
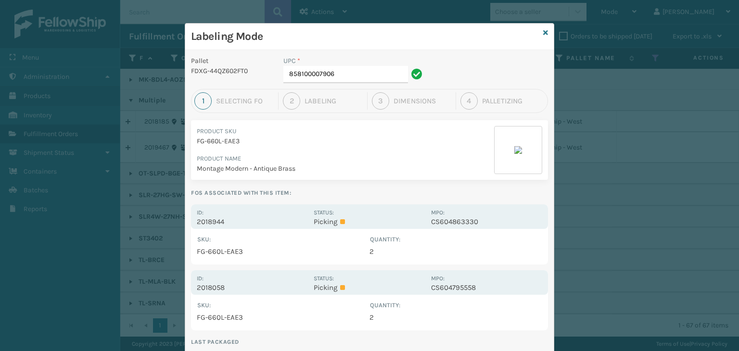
click at [381, 203] on div "Pallet FDXG-44QZ602FT0 UPC * 858100007906 1 Selecting FO 2 Labeling 3 Dimension…" at bounding box center [369, 241] width 369 height 382
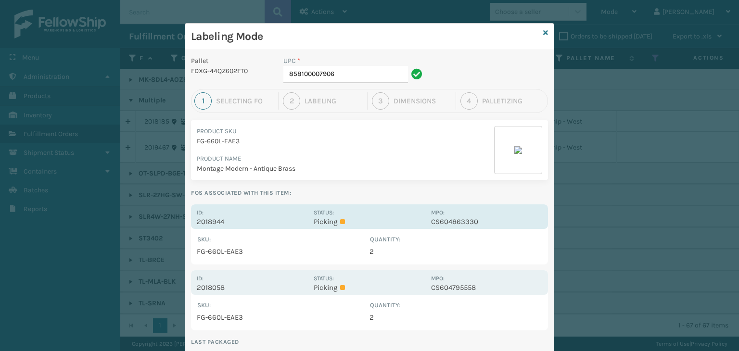
click at [382, 209] on div "Status: Picking" at bounding box center [369, 216] width 111 height 19
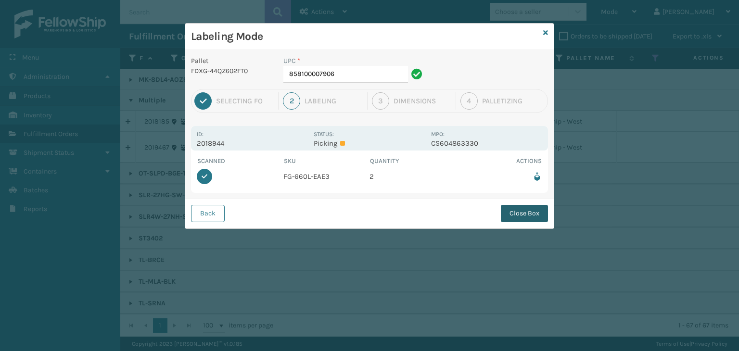
click at [535, 213] on button "Close Box" at bounding box center [524, 213] width 47 height 17
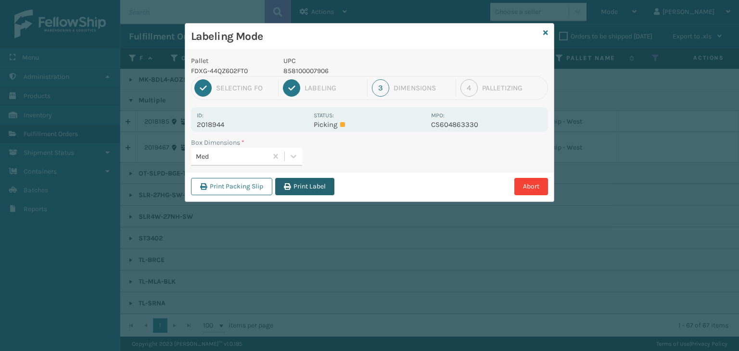
click at [314, 189] on button "Print Label" at bounding box center [304, 186] width 59 height 17
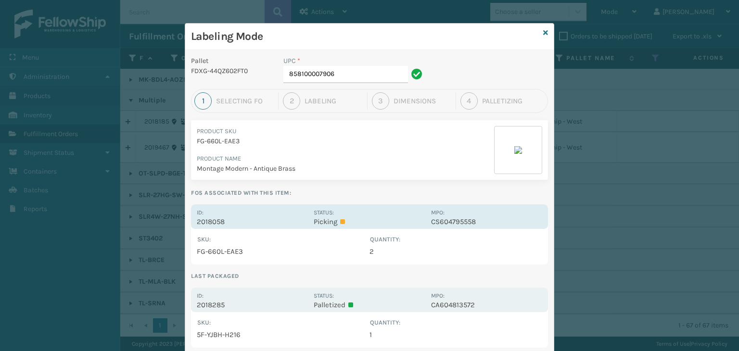
click at [342, 221] on p "Picking" at bounding box center [369, 222] width 111 height 9
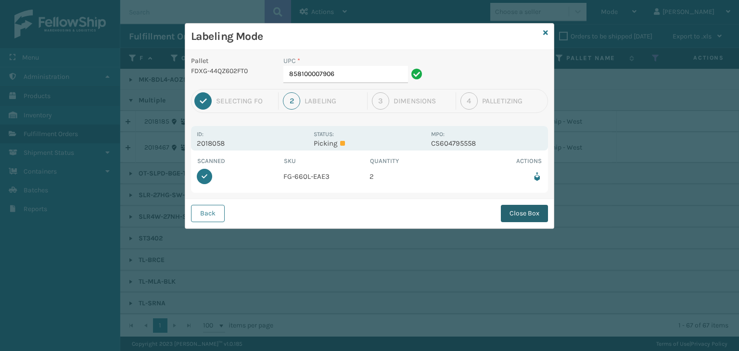
click at [517, 213] on button "Close Box" at bounding box center [524, 213] width 47 height 17
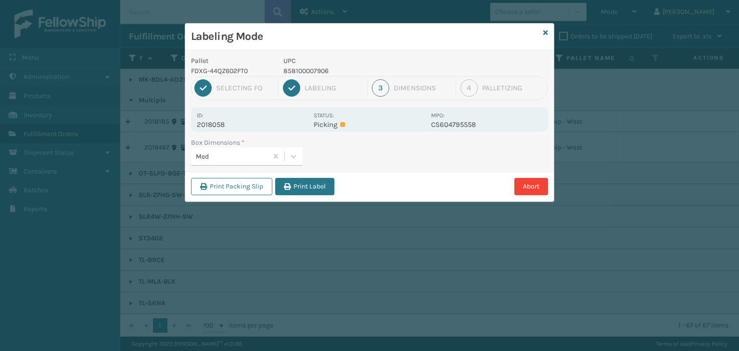
click at [312, 188] on button "Print Label" at bounding box center [304, 186] width 59 height 17
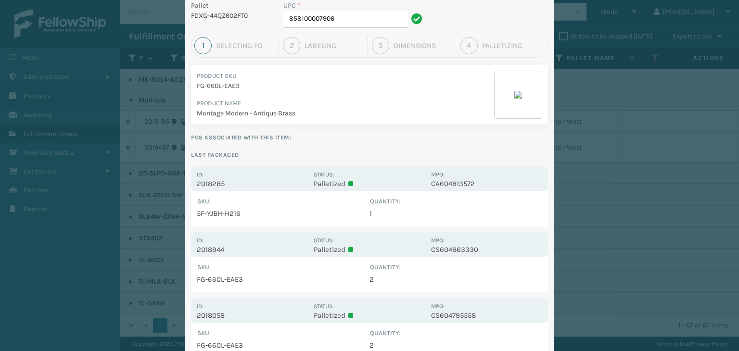
scroll to position [0, 0]
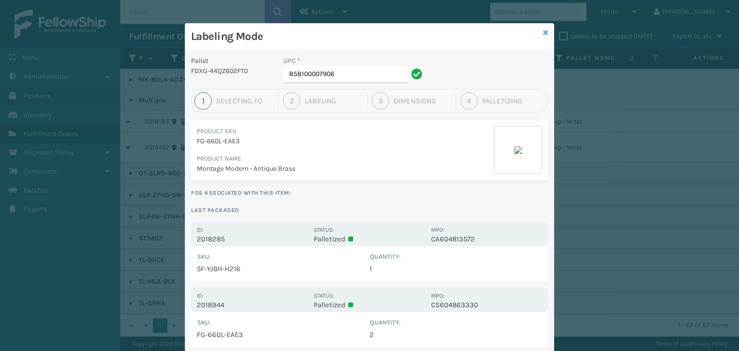
click at [543, 35] on icon at bounding box center [545, 32] width 5 height 7
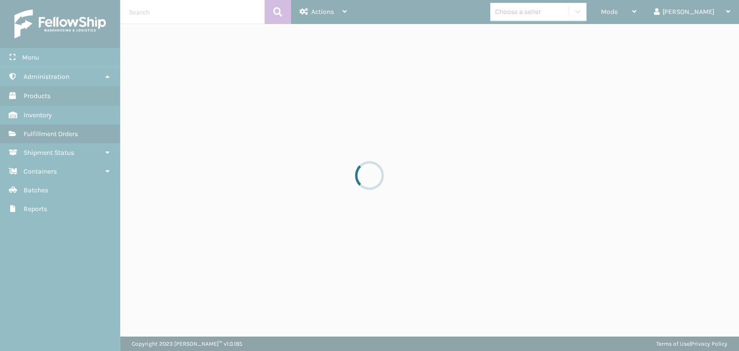
click at [632, 12] on div at bounding box center [369, 175] width 739 height 351
click at [641, 19] on div at bounding box center [369, 175] width 739 height 351
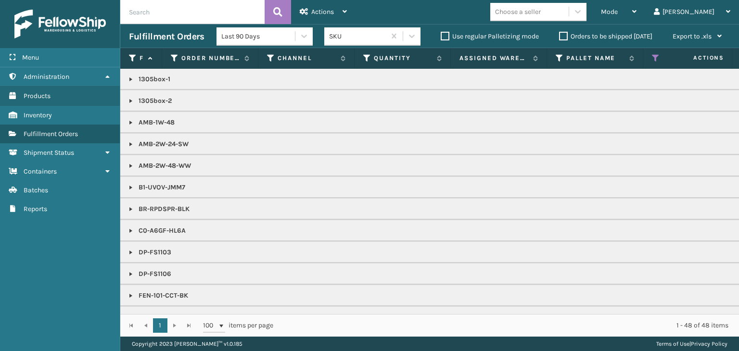
click at [637, 19] on div "Mode" at bounding box center [619, 12] width 36 height 24
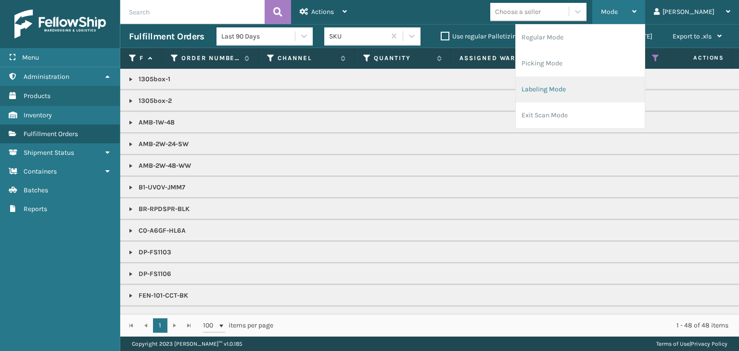
click at [582, 91] on li "Labeling Mode" at bounding box center [580, 90] width 129 height 26
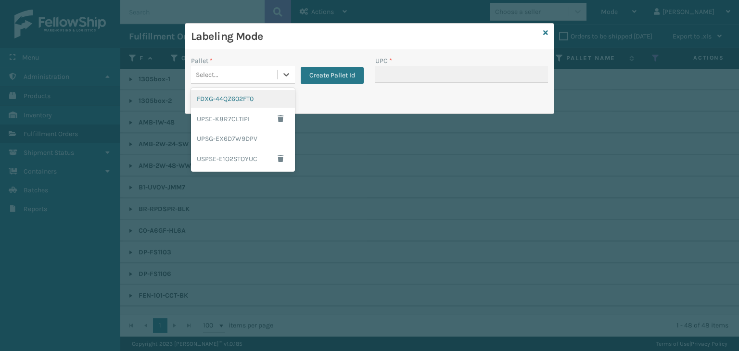
click at [237, 95] on div "FDXG-44QZ602FT0" at bounding box center [243, 99] width 104 height 18
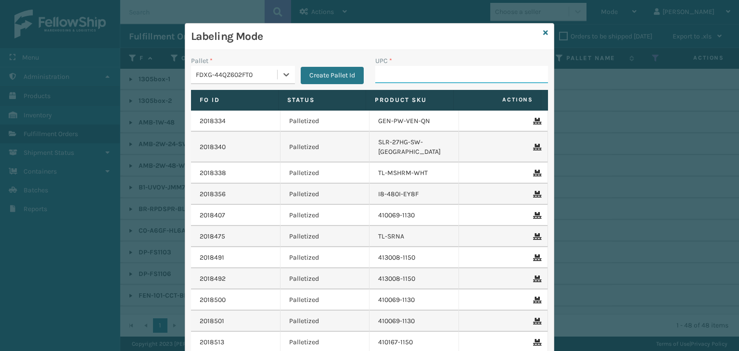
click at [384, 69] on input "UPC *" at bounding box center [461, 74] width 173 height 17
type input "850012486312"
type input "FL-OLVA-CRM"
drag, startPoint x: 443, startPoint y: 72, endPoint x: 148, endPoint y: 76, distance: 295.1
click at [148, 75] on div "Labeling Mode Pallet * FDXG-44QZ602FT0 Create Pallet Id UPC * FL-OLVA-CRM Fo Id…" at bounding box center [369, 175] width 739 height 351
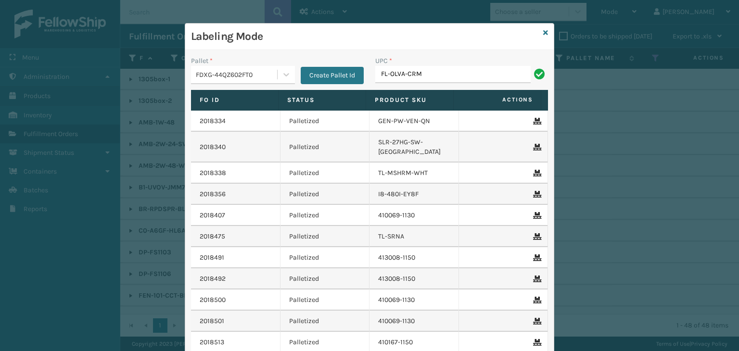
type input "FL-OLVA-CRM"
type input "853913008058"
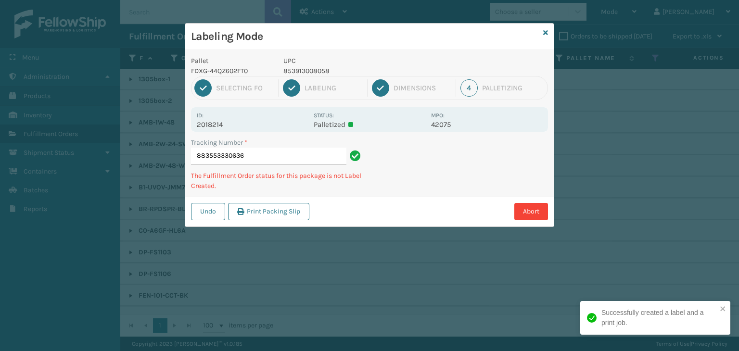
click at [309, 73] on p "853913008058" at bounding box center [354, 71] width 142 height 10
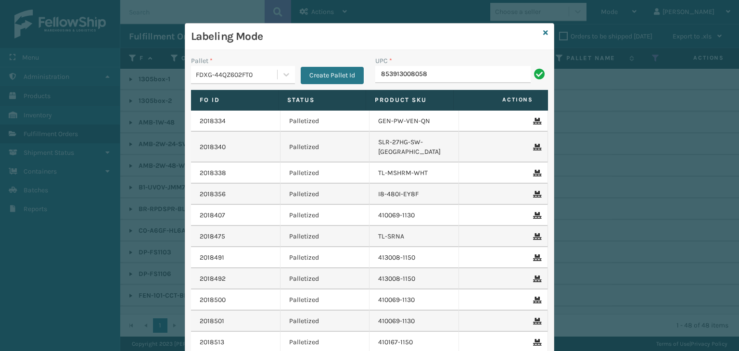
type input "853913008058"
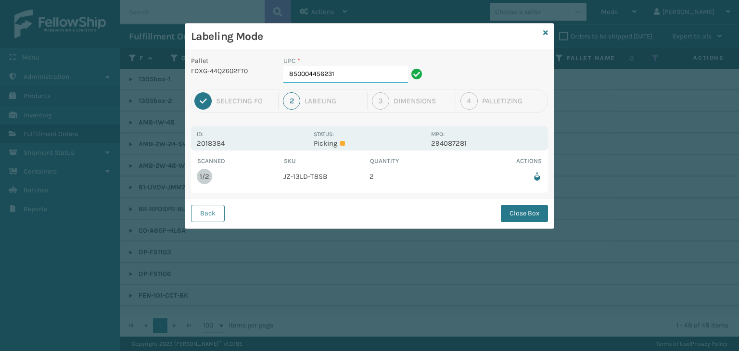
click at [374, 66] on input "850004456231" at bounding box center [345, 74] width 125 height 17
drag, startPoint x: 520, startPoint y: 212, endPoint x: 504, endPoint y: 199, distance: 19.8
click at [520, 211] on button "Close Box" at bounding box center [524, 213] width 47 height 17
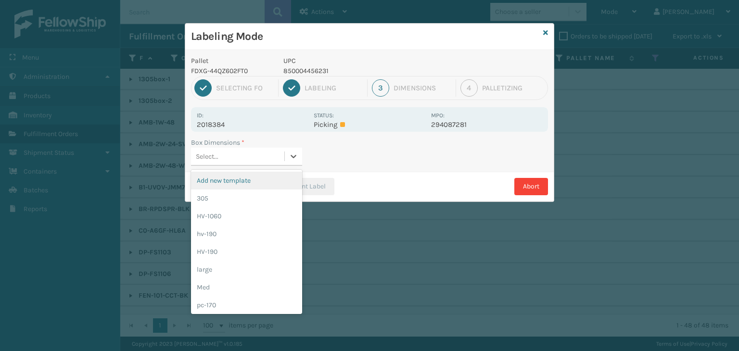
click at [263, 149] on div "Select..." at bounding box center [237, 157] width 93 height 16
drag, startPoint x: 255, startPoint y: 282, endPoint x: 318, endPoint y: 207, distance: 97.7
click at [251, 280] on div "Med" at bounding box center [246, 288] width 111 height 18
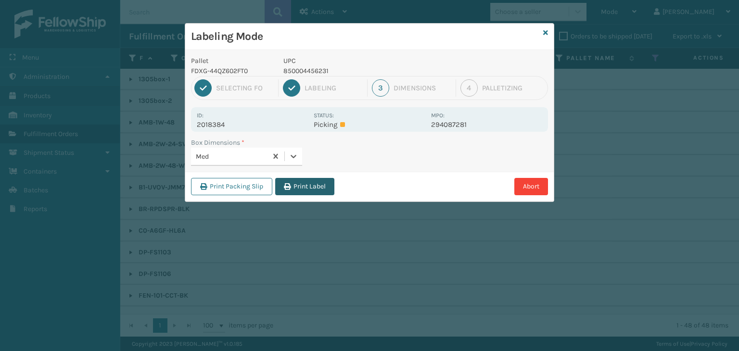
click at [316, 184] on button "Print Label" at bounding box center [304, 186] width 59 height 17
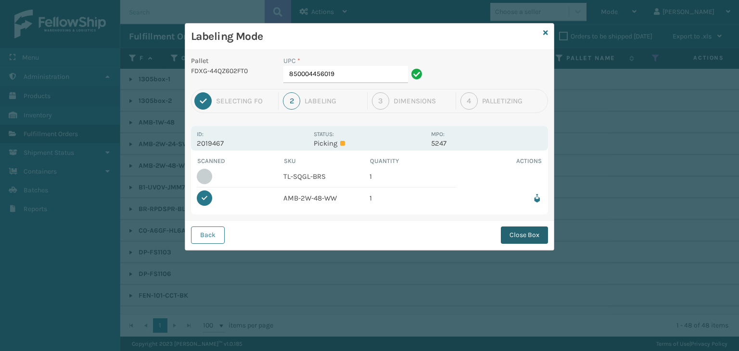
click at [523, 233] on button "Close Box" at bounding box center [524, 235] width 47 height 17
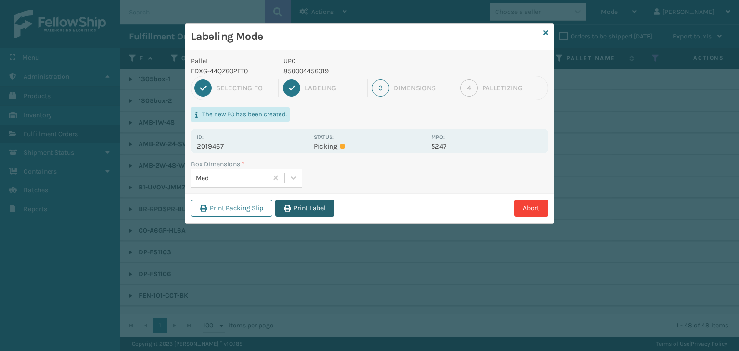
click at [300, 205] on button "Print Label" at bounding box center [304, 208] width 59 height 17
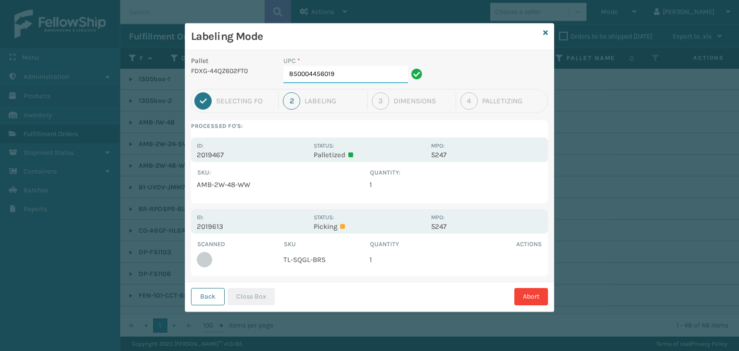
drag, startPoint x: 357, startPoint y: 74, endPoint x: 0, endPoint y: 166, distance: 368.8
click at [0, 166] on div "Labeling Mode Pallet FDXG-44QZ602FT0 UPC * 850004456019 1 Selecting FO 2 Labeli…" at bounding box center [369, 175] width 739 height 351
type input "850012486763"
drag, startPoint x: 356, startPoint y: 71, endPoint x: 124, endPoint y: 72, distance: 232.0
click at [124, 72] on div "Labeling Mode Pallet FDXG-44QZ602FT0 UPC * 850012486763 1 Selecting FO 2 Labeli…" at bounding box center [369, 175] width 739 height 351
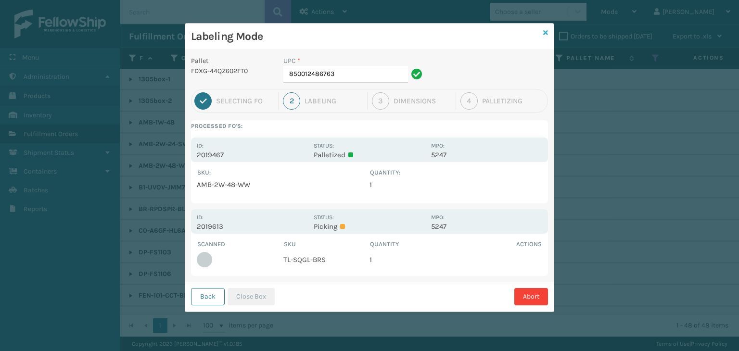
click at [546, 34] on icon at bounding box center [545, 32] width 5 height 7
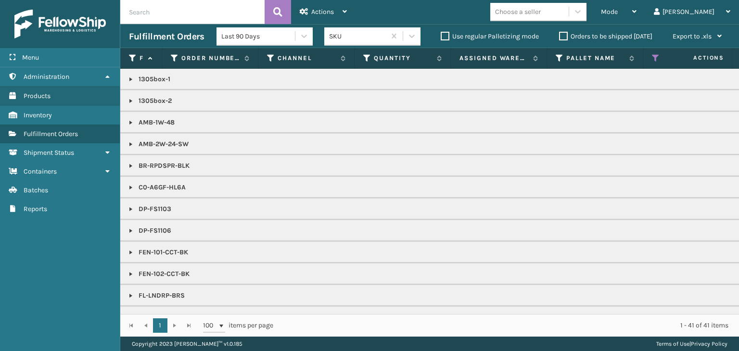
click at [637, 16] on div "Mode" at bounding box center [619, 12] width 36 height 24
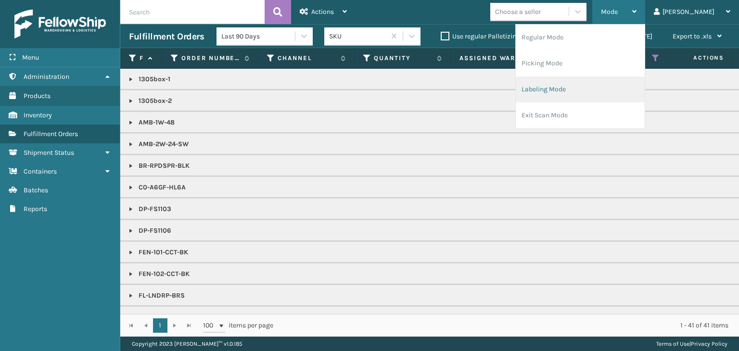
click at [618, 88] on li "Labeling Mode" at bounding box center [580, 90] width 129 height 26
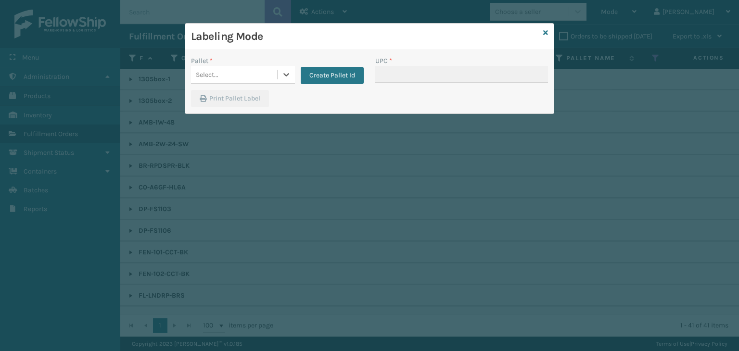
click at [254, 74] on div "Select..." at bounding box center [234, 75] width 86 height 16
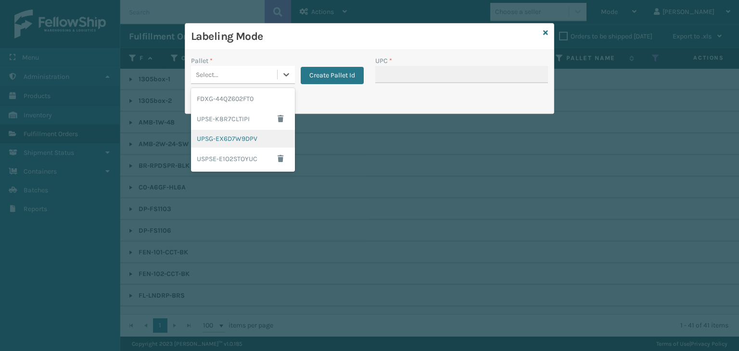
click at [250, 145] on div "UPSG-EX6D7W9DPV" at bounding box center [243, 139] width 104 height 18
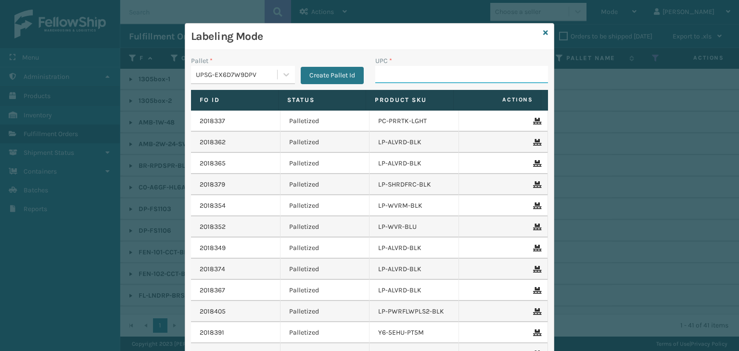
drag, startPoint x: 433, startPoint y: 71, endPoint x: 436, endPoint y: 80, distance: 9.5
click at [433, 71] on input "UPC *" at bounding box center [461, 74] width 173 height 17
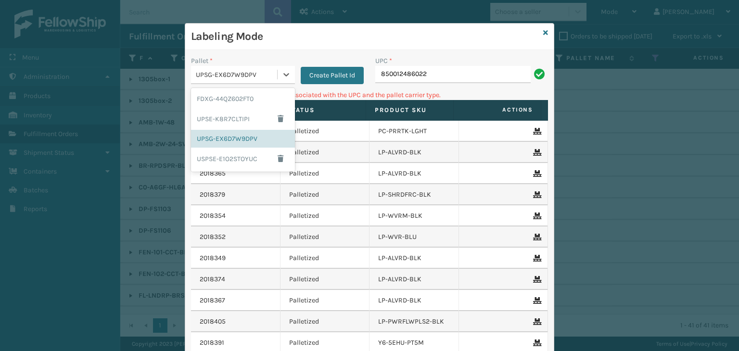
click at [210, 76] on div "UPSG-EX6D7W9DPV" at bounding box center [237, 75] width 82 height 10
click at [236, 93] on div "FDXG-44QZ602FT0" at bounding box center [243, 99] width 104 height 18
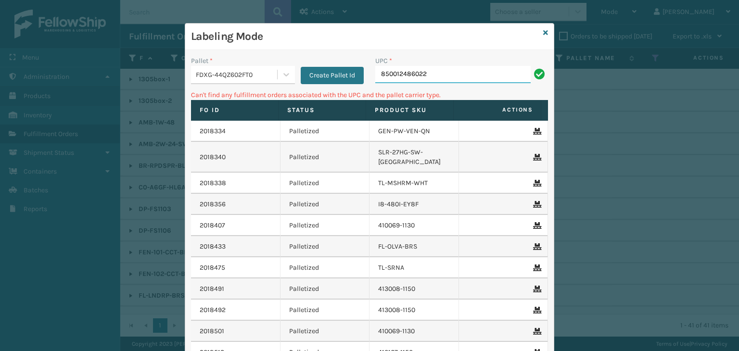
click at [439, 69] on input "850012486022" at bounding box center [452, 74] width 155 height 17
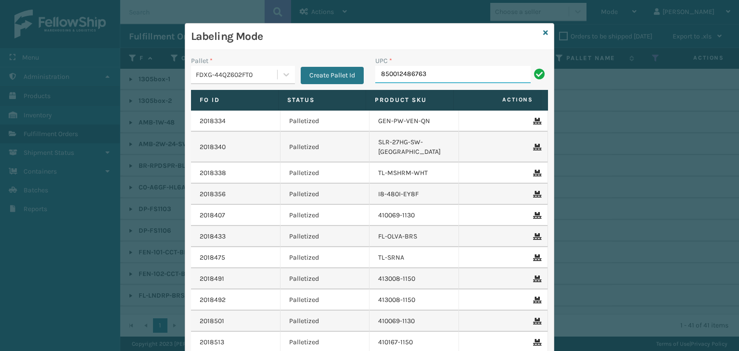
type input "850012486763"
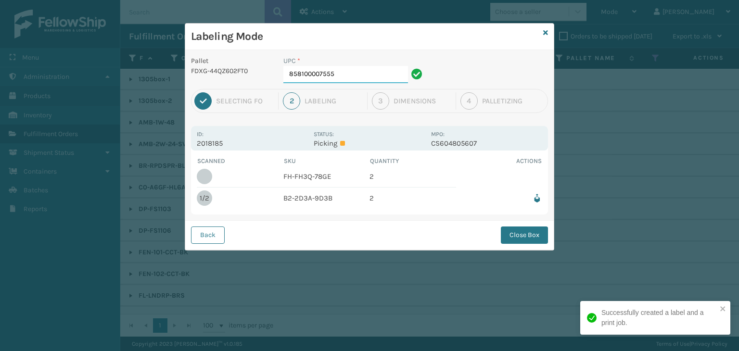
click at [378, 79] on input "858100007555" at bounding box center [345, 74] width 125 height 17
drag, startPoint x: 371, startPoint y: 78, endPoint x: 0, endPoint y: 136, distance: 375.6
click at [0, 136] on div "Labeling Mode Pallet FDXG-44QZ602FT0 UPC * 858100007555 1 Selecting FO 2 Labeli…" at bounding box center [369, 175] width 739 height 351
type input "858100007531"
click at [520, 231] on button "Close Box" at bounding box center [524, 235] width 47 height 17
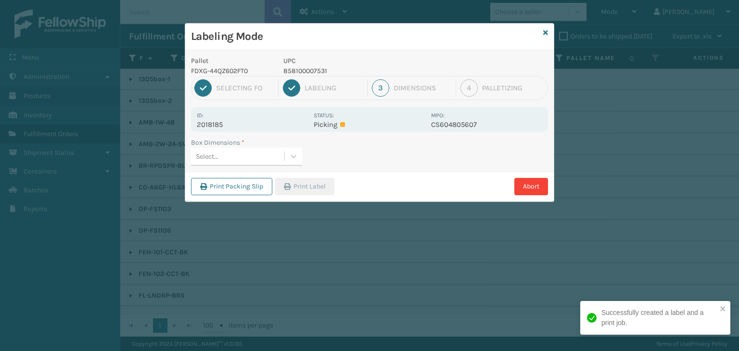
click at [245, 154] on div "Select..." at bounding box center [237, 157] width 93 height 16
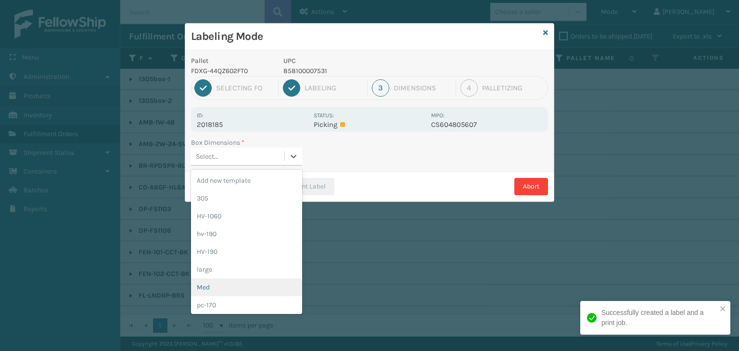
click at [246, 285] on div "Med" at bounding box center [246, 288] width 111 height 18
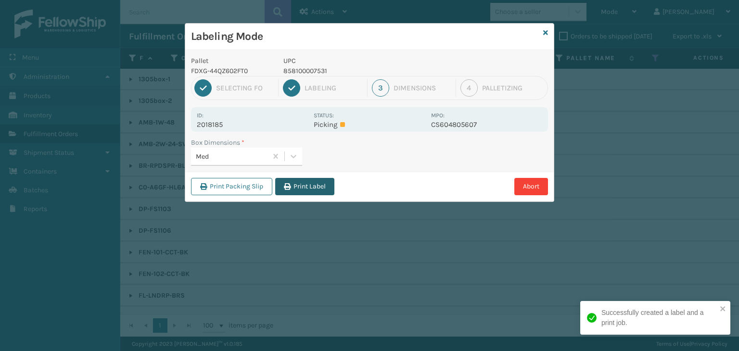
click at [315, 179] on button "Print Label" at bounding box center [304, 186] width 59 height 17
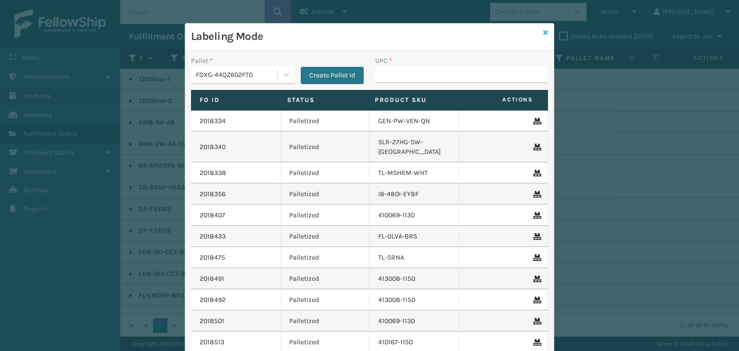
click at [543, 31] on icon at bounding box center [545, 32] width 5 height 7
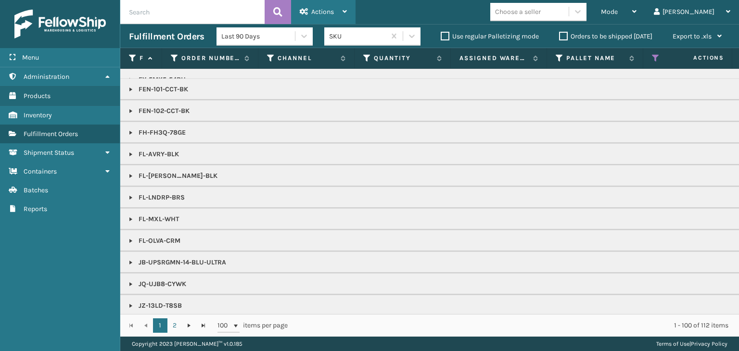
scroll to position [241, 0]
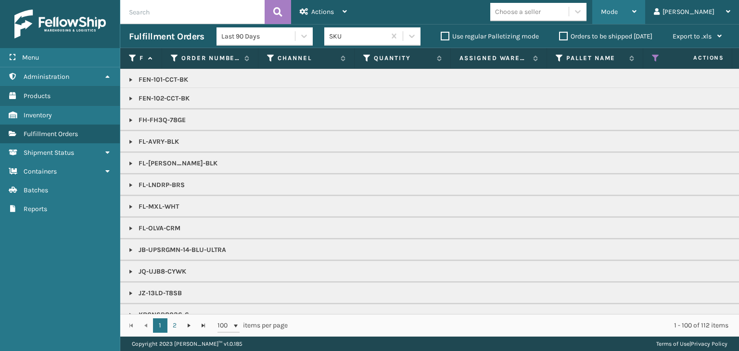
click at [618, 14] on span "Mode" at bounding box center [609, 12] width 17 height 8
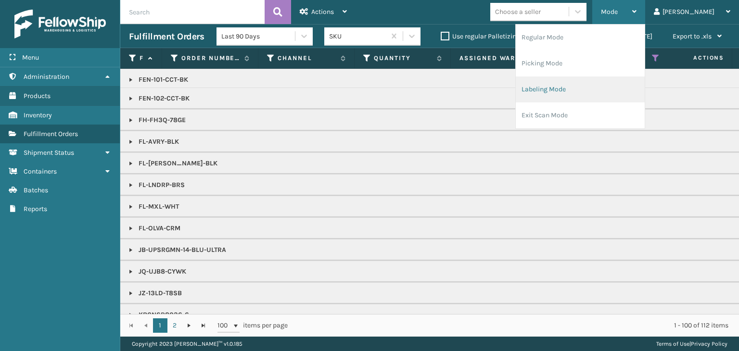
click at [580, 87] on li "Labeling Mode" at bounding box center [580, 90] width 129 height 26
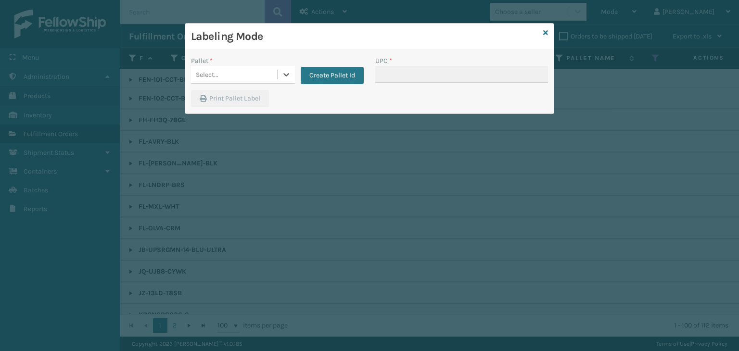
click at [254, 78] on div "Select..." at bounding box center [234, 75] width 86 height 16
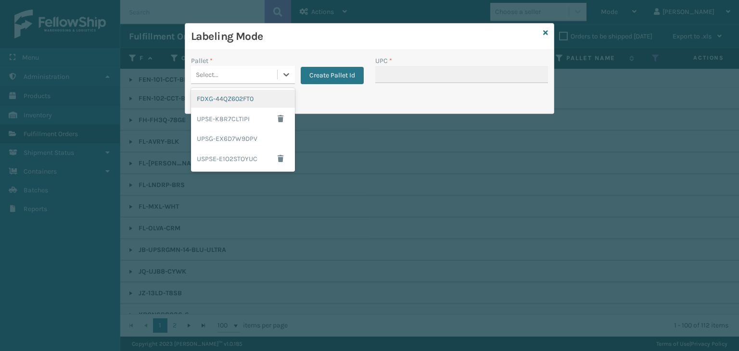
click at [257, 100] on div "FDXG-44QZ602FT0" at bounding box center [243, 99] width 104 height 18
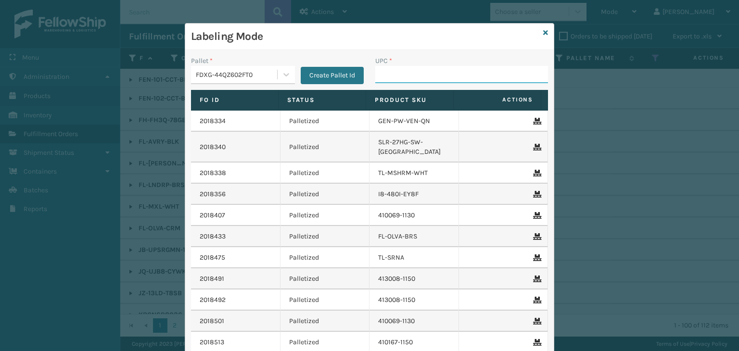
drag, startPoint x: 396, startPoint y: 66, endPoint x: 399, endPoint y: 72, distance: 6.5
click at [396, 66] on input "UPC *" at bounding box center [461, 74] width 173 height 17
type input "ST3402"
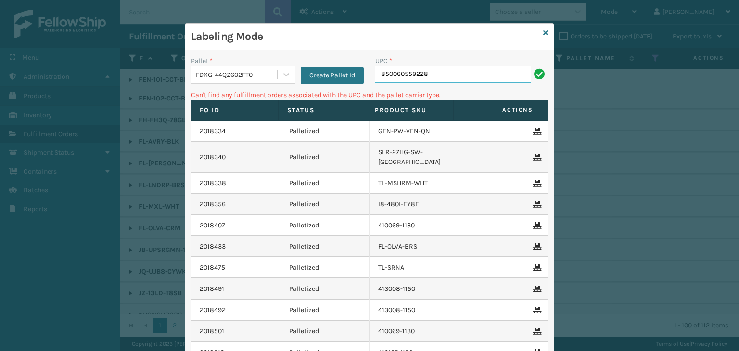
drag, startPoint x: 452, startPoint y: 73, endPoint x: 71, endPoint y: 101, distance: 382.2
click at [71, 101] on div "Labeling Mode Pallet * FDXG-44QZ602FT0 Create Pallet Id UPC * 850060559228 Can'…" at bounding box center [369, 175] width 739 height 351
type input "OT-SLPD-BGE-TSV"
drag, startPoint x: 462, startPoint y: 72, endPoint x: 197, endPoint y: 88, distance: 265.2
click at [197, 88] on div "Pallet * FDXG-44QZ602FT0 Create Pallet Id UPC * OT-SLPD-BGE-TSV" at bounding box center [369, 73] width 369 height 34
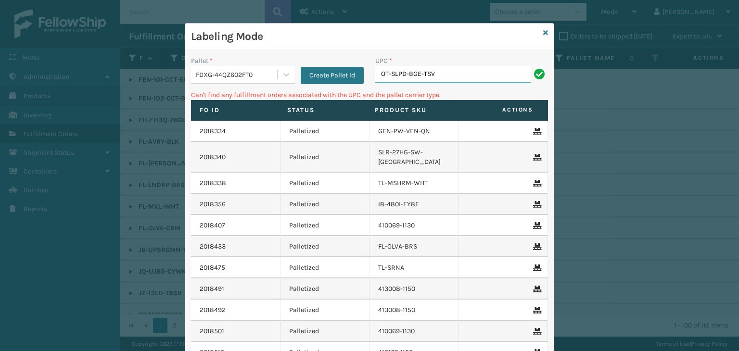
click at [445, 74] on input "OT-SLPD-BGE-TSV" at bounding box center [452, 74] width 155 height 17
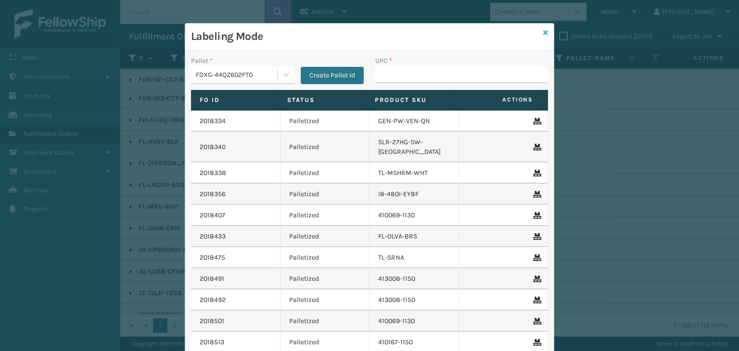
click at [543, 34] on icon at bounding box center [545, 32] width 5 height 7
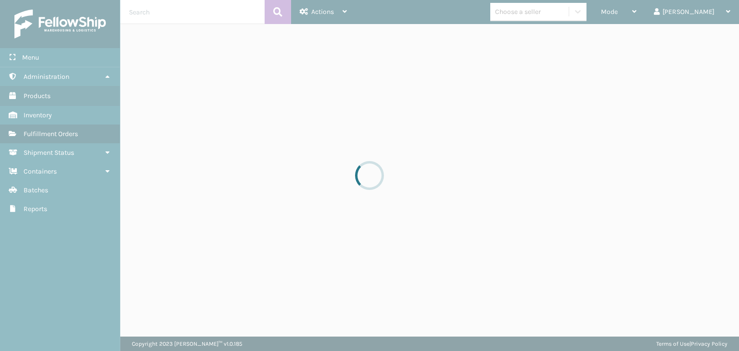
click at [560, 14] on div at bounding box center [369, 175] width 739 height 351
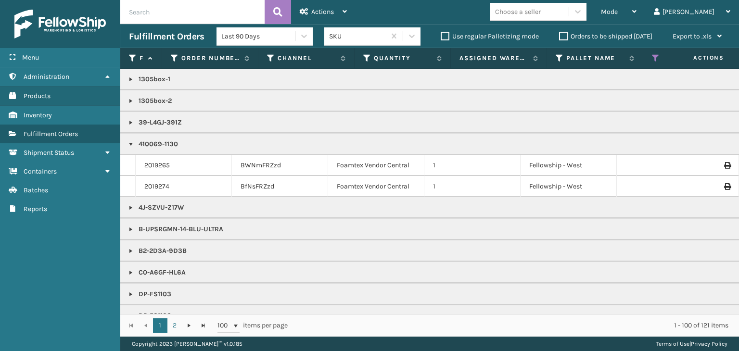
click at [541, 10] on div "Choose a seller" at bounding box center [518, 12] width 46 height 10
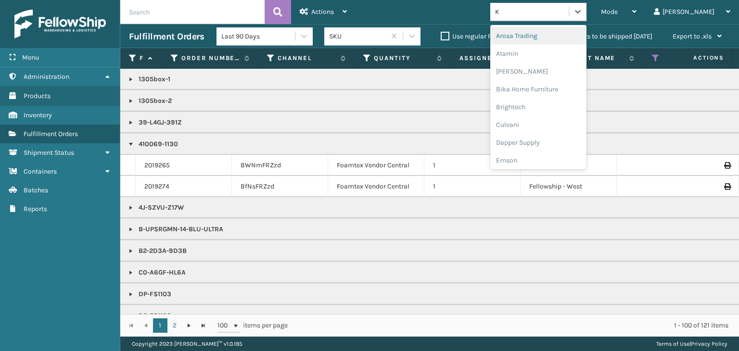
type input "K2"
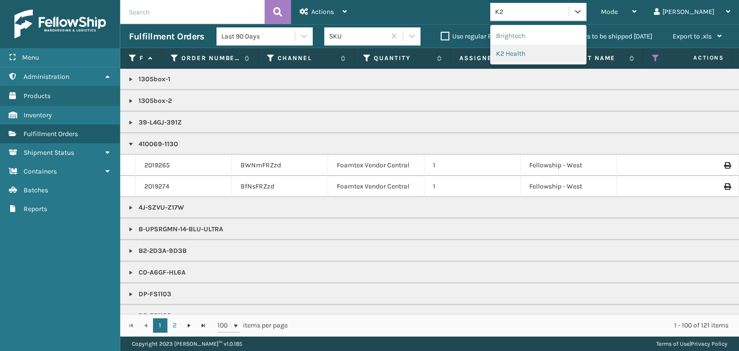
click at [553, 63] on div "Brightech K2 Health" at bounding box center [538, 44] width 96 height 39
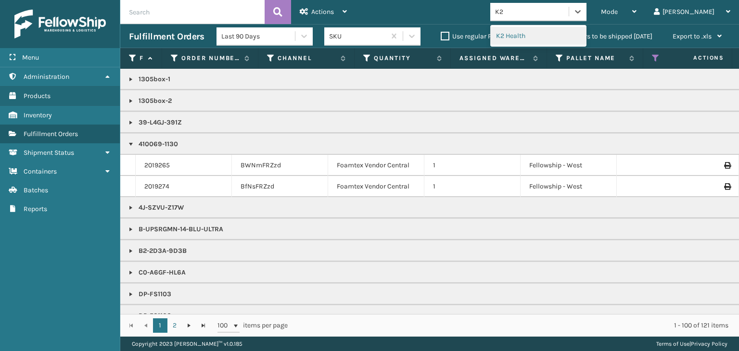
click at [548, 39] on div "K2 Health" at bounding box center [538, 36] width 96 height 18
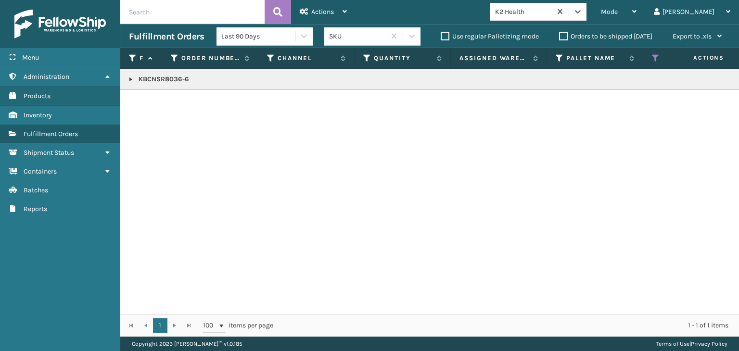
click at [145, 80] on p "KBCNSR8036-6" at bounding box center [741, 80] width 1225 height 10
click at [637, 3] on div "Mode" at bounding box center [619, 12] width 36 height 24
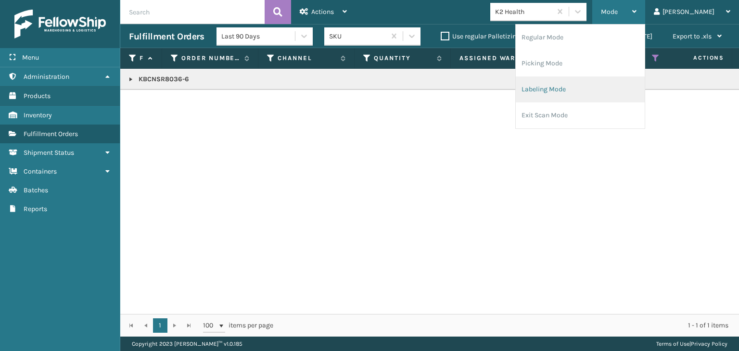
click at [602, 81] on li "Labeling Mode" at bounding box center [580, 90] width 129 height 26
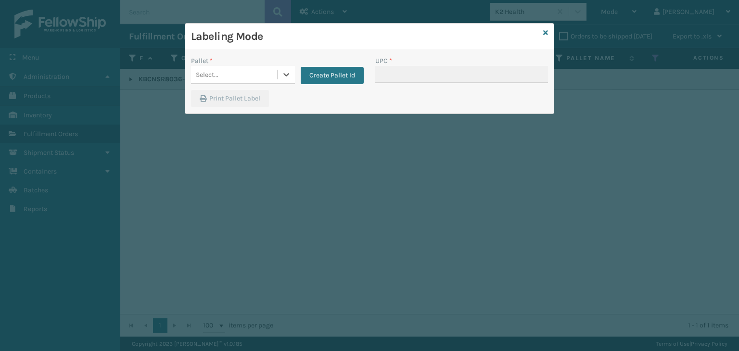
click at [224, 75] on div "Select..." at bounding box center [234, 75] width 86 height 16
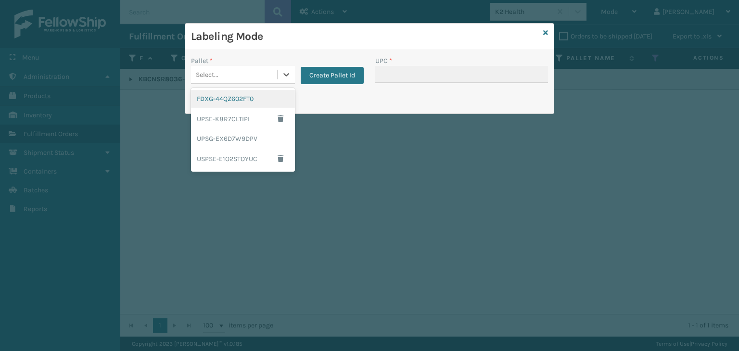
click at [226, 104] on div "FDXG-44QZ602FT0" at bounding box center [243, 99] width 104 height 18
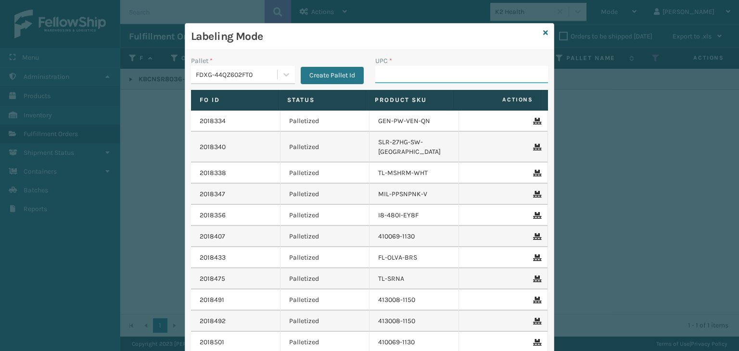
click at [375, 67] on input "UPC *" at bounding box center [461, 74] width 173 height 17
paste input "KBCNSR8036-6"
type input "KBCNSR8036-6"
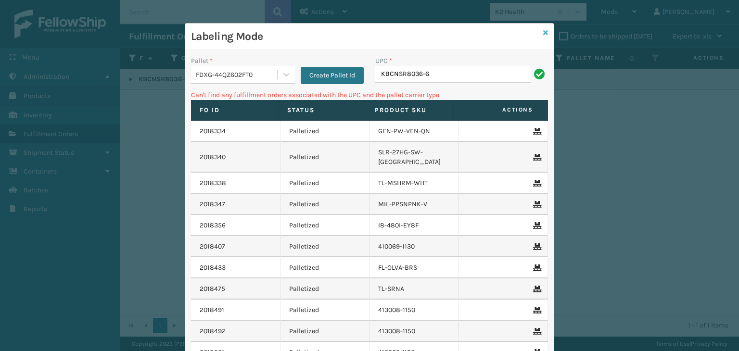
click at [543, 33] on icon at bounding box center [545, 32] width 5 height 7
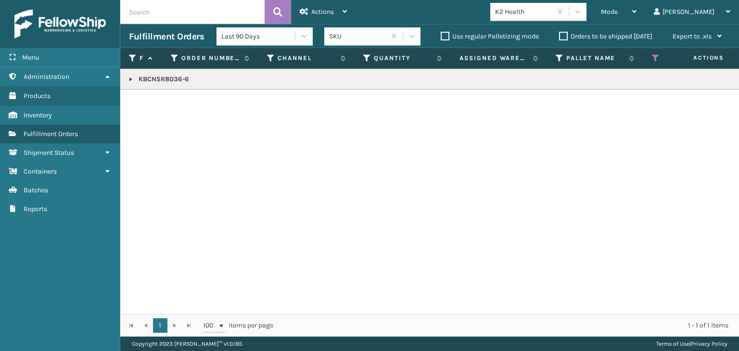
click at [130, 78] on link at bounding box center [131, 80] width 8 height 8
click at [150, 103] on link "2019019" at bounding box center [156, 101] width 24 height 10
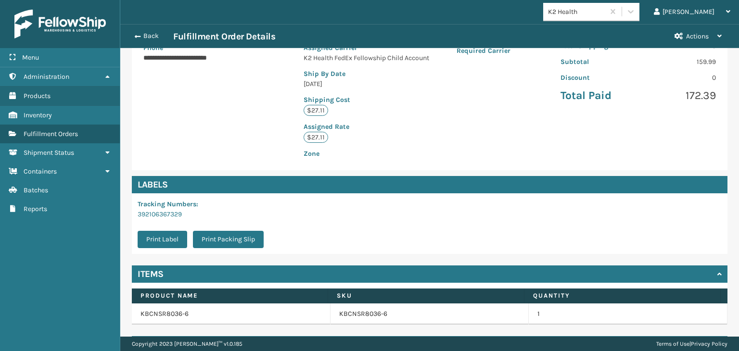
scroll to position [217, 0]
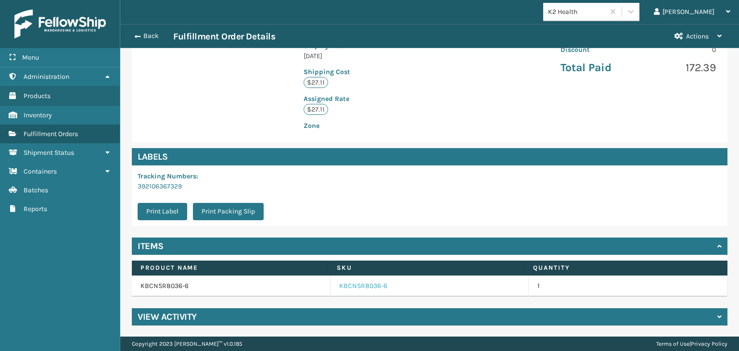
click at [374, 283] on link "KBCNSR8036-6" at bounding box center [363, 287] width 48 height 10
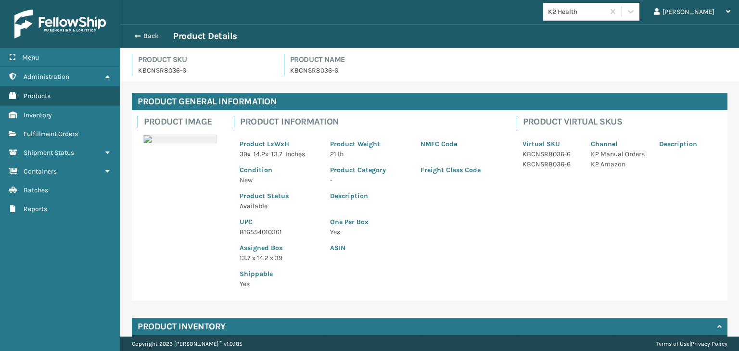
click at [258, 234] on p "816554010361" at bounding box center [279, 232] width 79 height 10
click at [152, 33] on button "Back" at bounding box center [151, 36] width 44 height 9
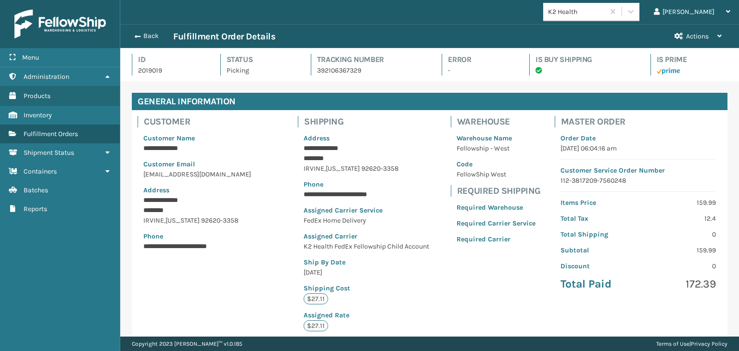
click at [152, 33] on button "Back" at bounding box center [151, 36] width 44 height 9
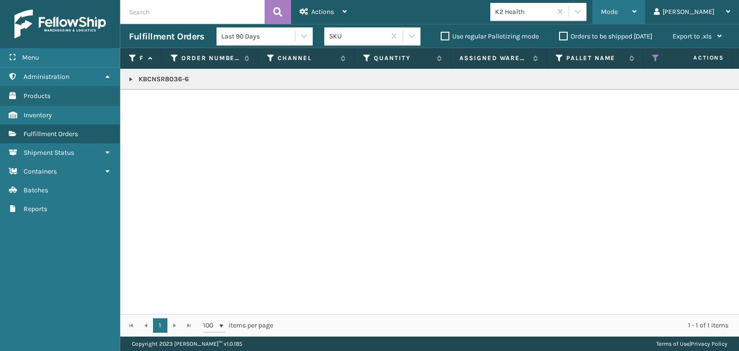
click at [637, 15] on div "Mode" at bounding box center [619, 12] width 36 height 24
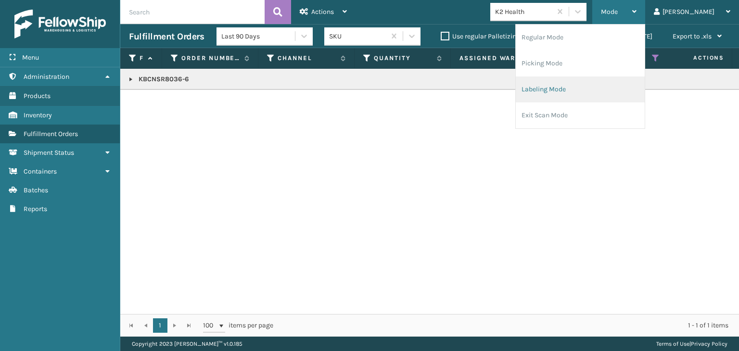
click at [601, 80] on li "Labeling Mode" at bounding box center [580, 90] width 129 height 26
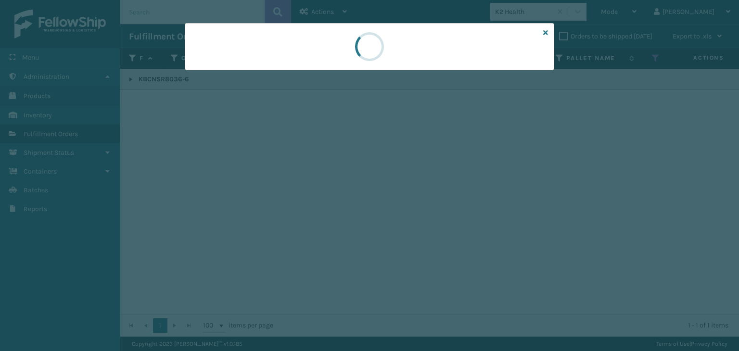
click at [237, 72] on div at bounding box center [369, 175] width 739 height 351
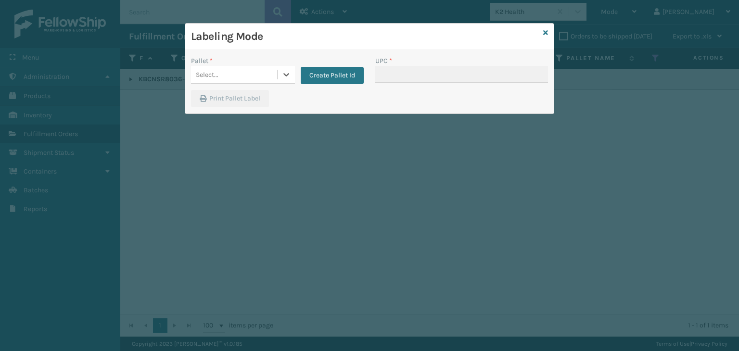
click at [237, 72] on div "Select..." at bounding box center [234, 75] width 86 height 16
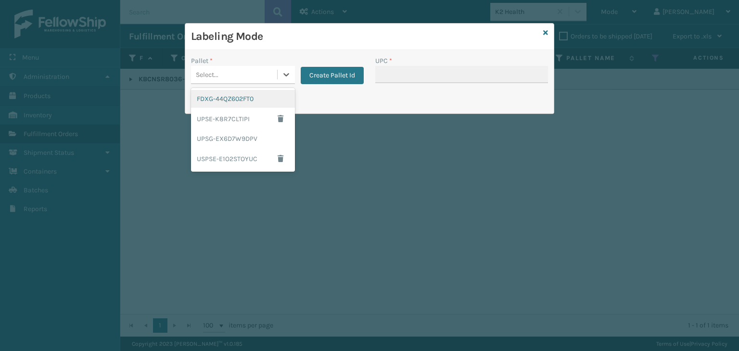
drag, startPoint x: 241, startPoint y: 100, endPoint x: 423, endPoint y: 57, distance: 186.9
click at [242, 100] on div "FDXG-44QZ602FT0" at bounding box center [243, 99] width 104 height 18
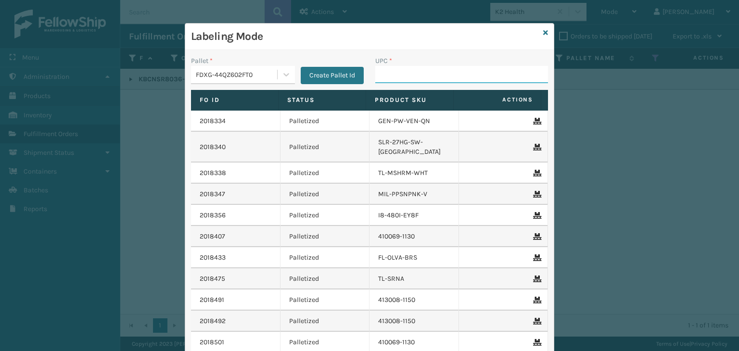
click at [406, 71] on input "UPC *" at bounding box center [461, 74] width 173 height 17
paste input "816554010361"
type input "816554010361"
type input "KM-PHR-45C"
click at [539, 32] on div "Labeling Mode" at bounding box center [369, 37] width 369 height 26
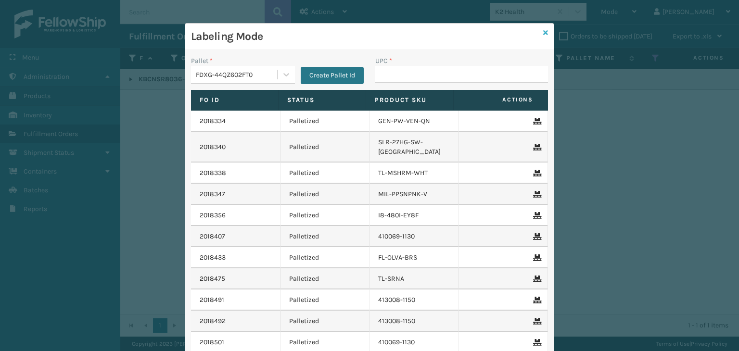
click at [544, 32] on icon at bounding box center [545, 32] width 5 height 7
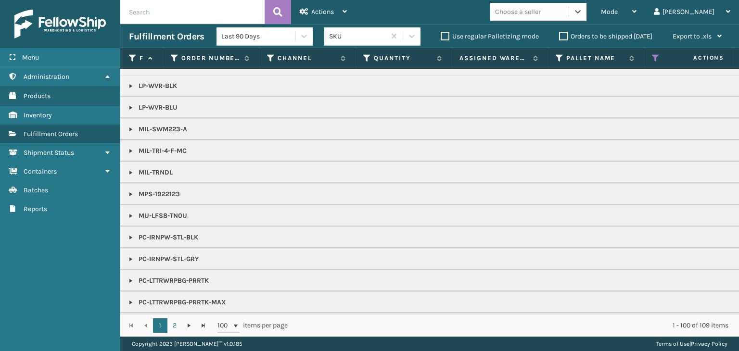
scroll to position [866, 0]
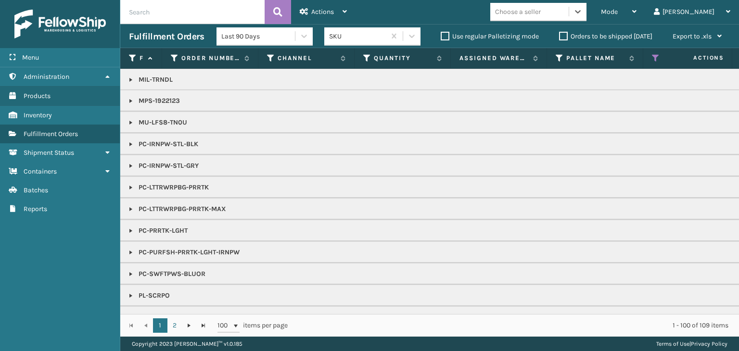
click at [656, 52] on th "Status" at bounding box center [691, 58] width 96 height 21
click at [656, 54] on icon at bounding box center [656, 58] width 8 height 9
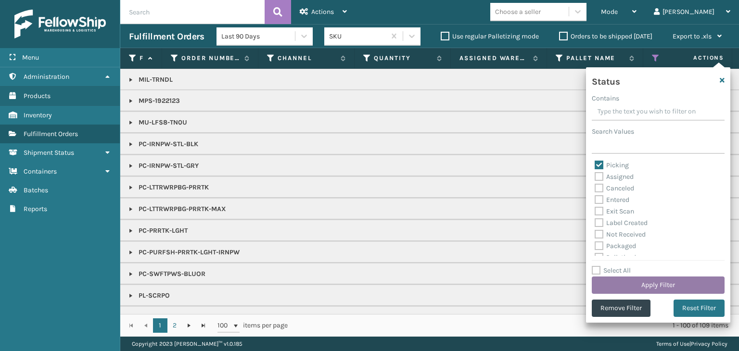
click at [625, 285] on button "Apply Filter" at bounding box center [658, 285] width 133 height 17
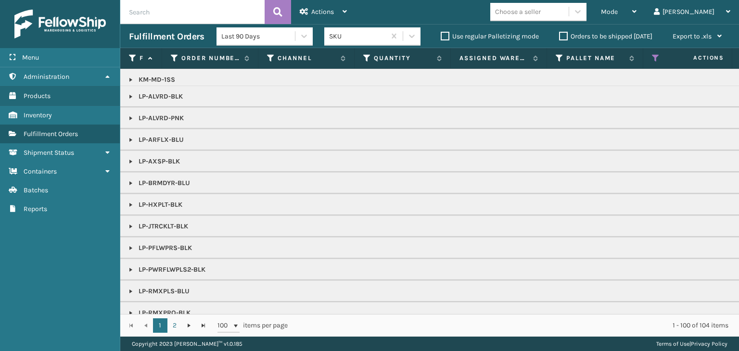
scroll to position [626, 0]
